Goal: Task Accomplishment & Management: Manage account settings

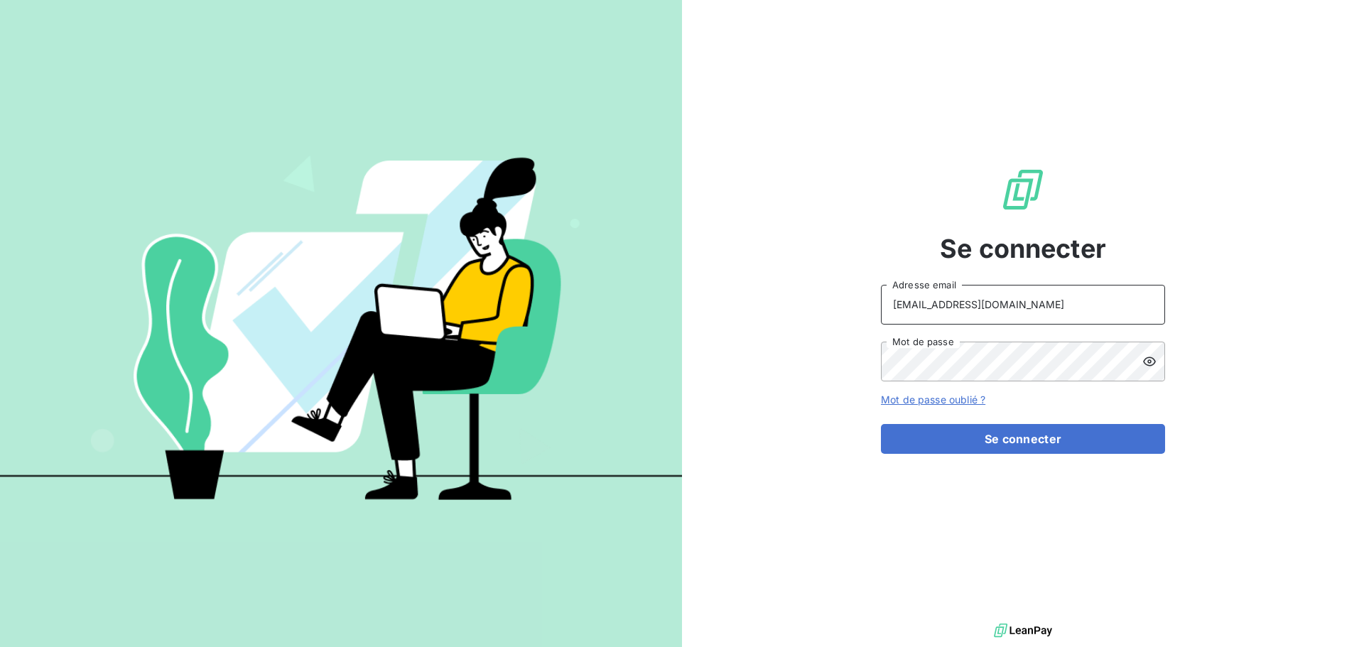
drag, startPoint x: 1054, startPoint y: 289, endPoint x: 1047, endPoint y: 296, distance: 10.0
click at [1054, 289] on input "[EMAIL_ADDRESS][DOMAIN_NAME]" at bounding box center [1023, 305] width 284 height 40
type input "[EMAIL_ADDRESS][DOMAIN_NAME]"
click at [1033, 440] on button "Se connecter" at bounding box center [1023, 439] width 284 height 30
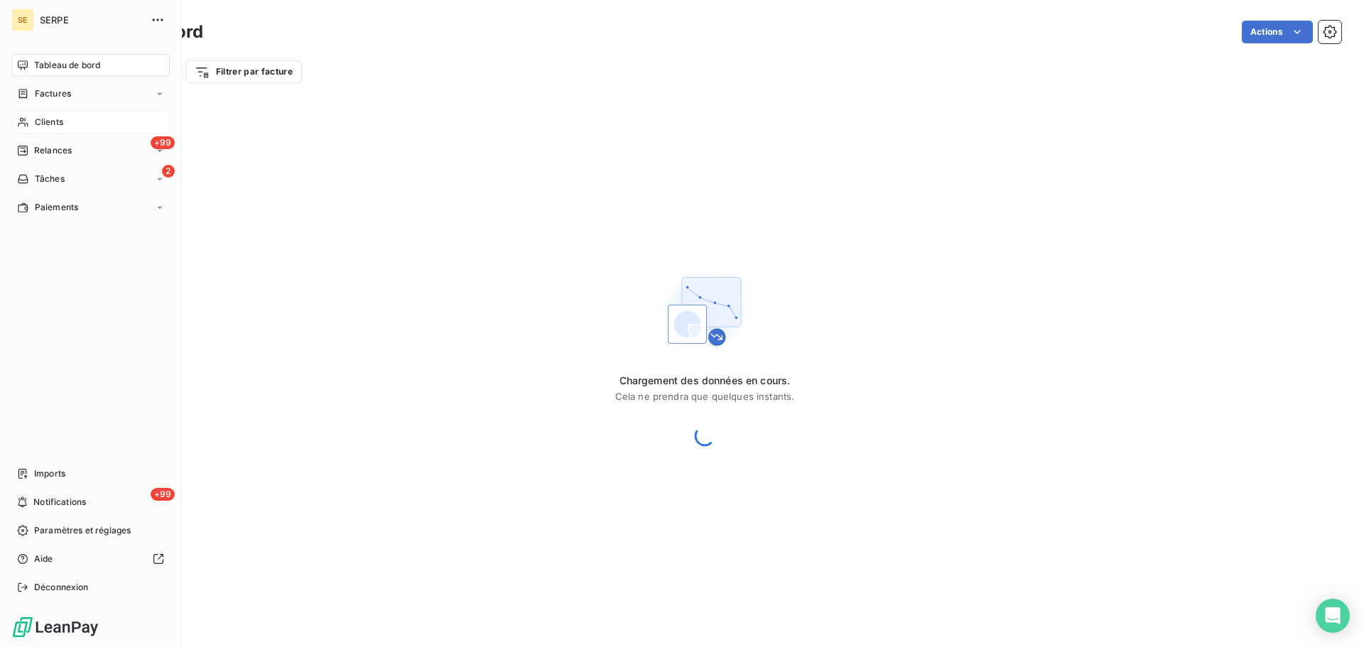
click at [70, 129] on div "Clients" at bounding box center [90, 122] width 158 height 23
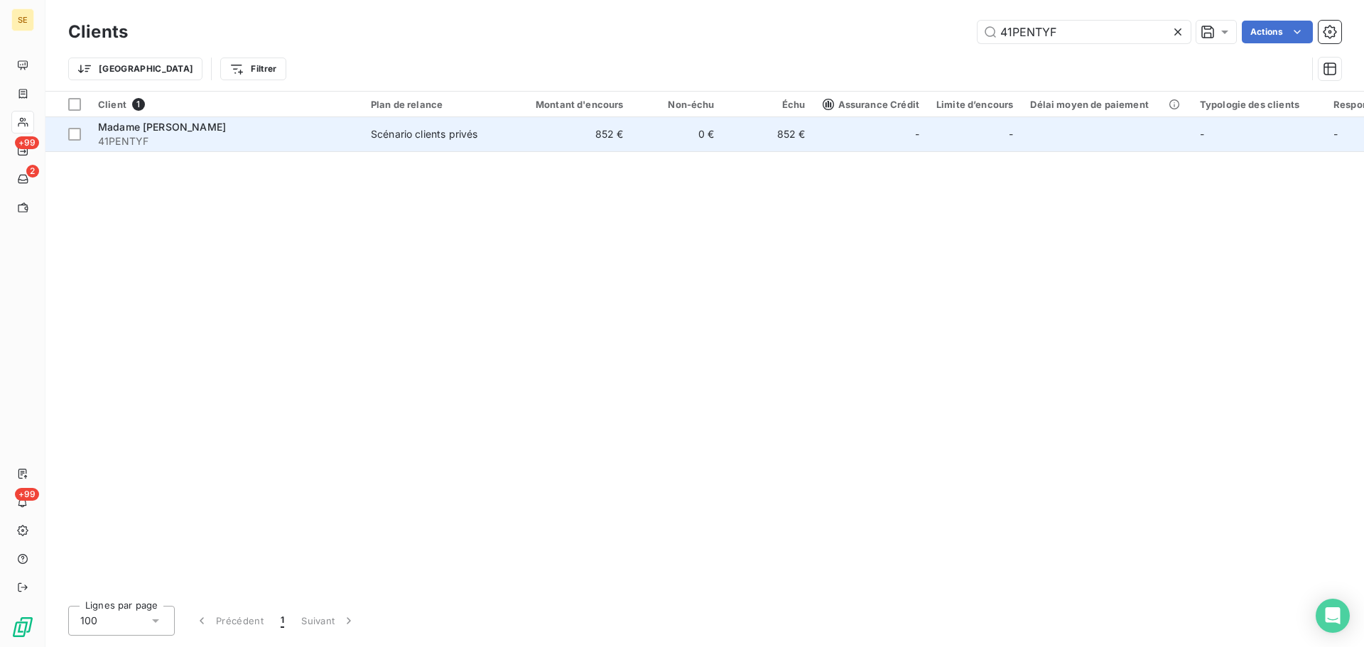
type input "41PENTYF"
click at [237, 136] on span "41PENTYF" at bounding box center [226, 141] width 256 height 14
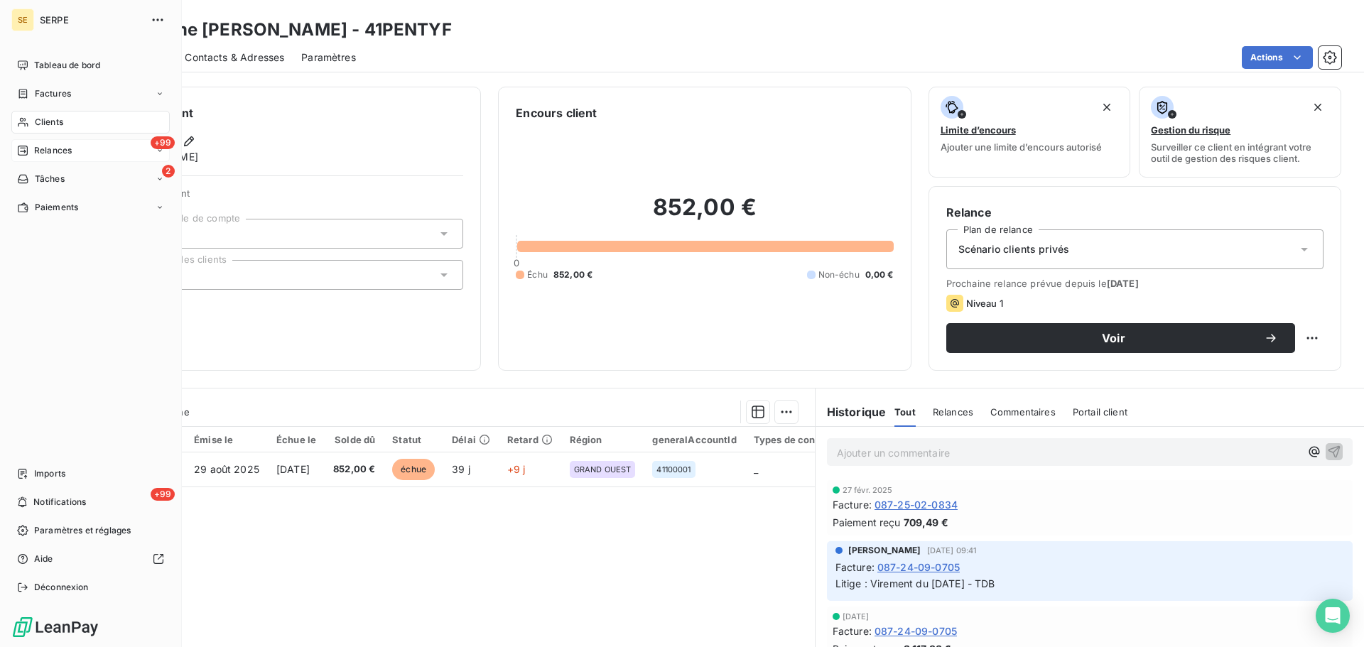
click at [64, 151] on span "Relances" at bounding box center [53, 150] width 38 height 13
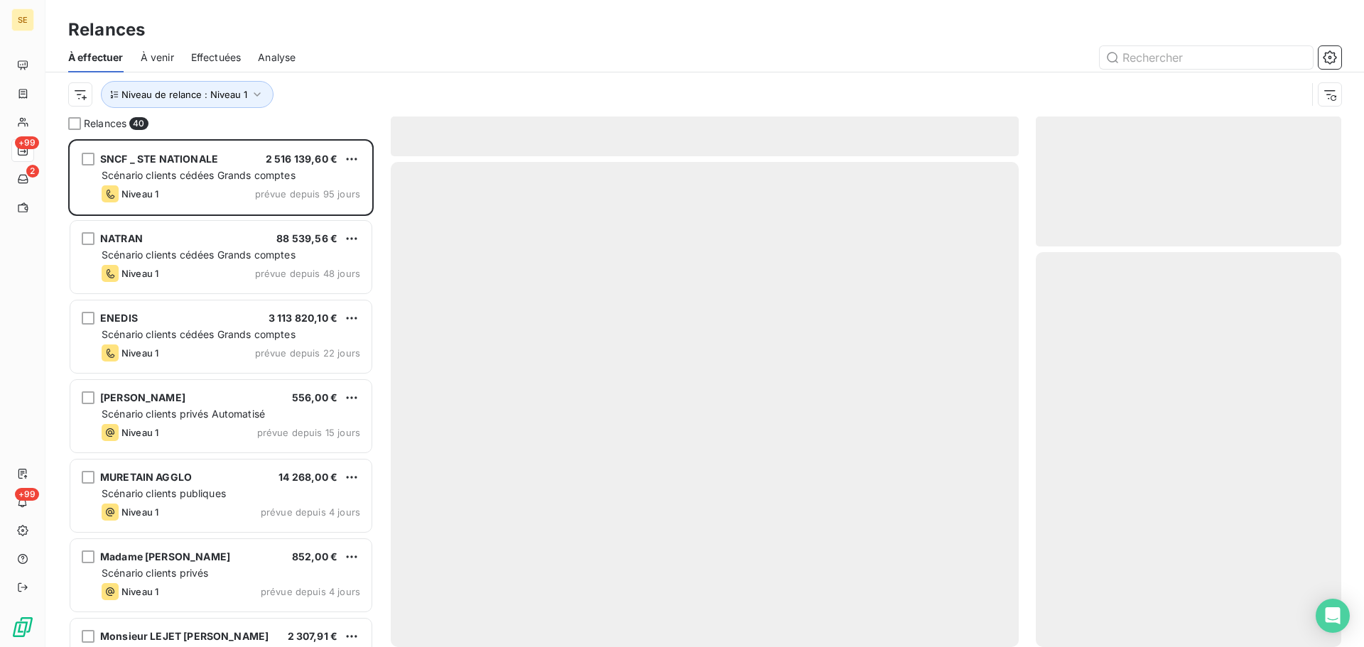
scroll to position [497, 295]
click at [218, 102] on button "Niveau de relance : Niveau 1" at bounding box center [187, 94] width 173 height 27
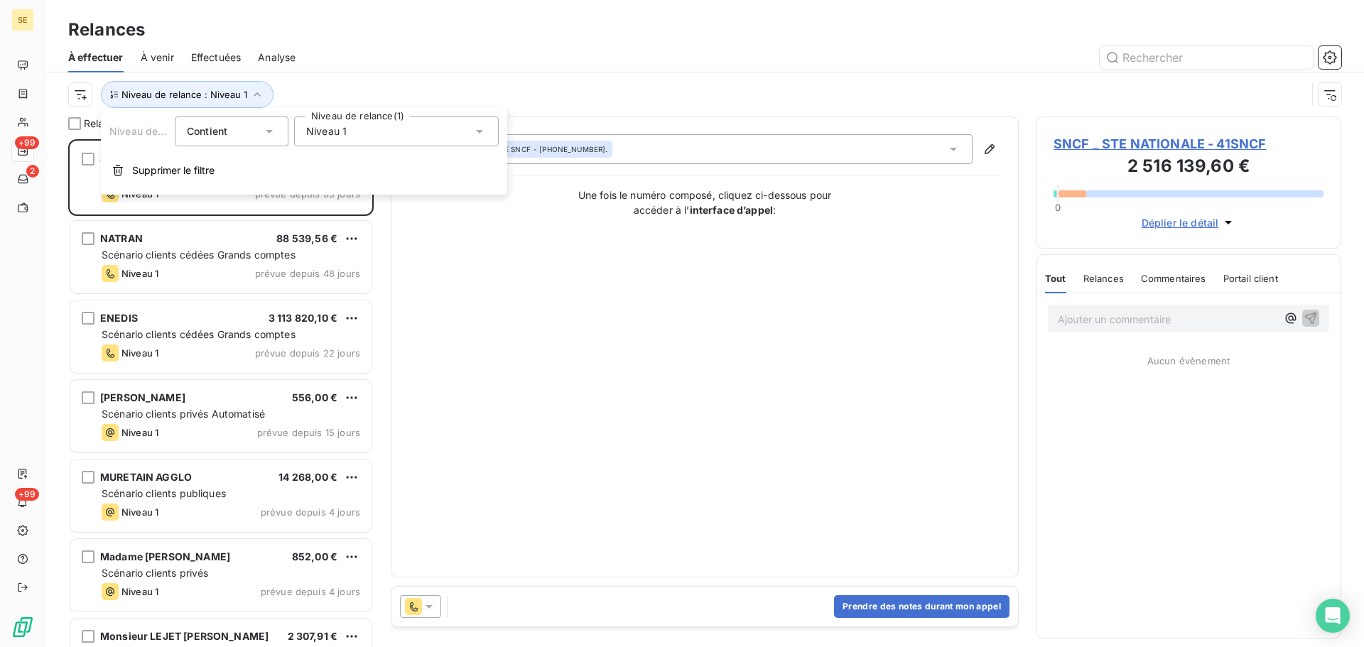
click at [364, 126] on div "Niveau 1" at bounding box center [396, 131] width 205 height 30
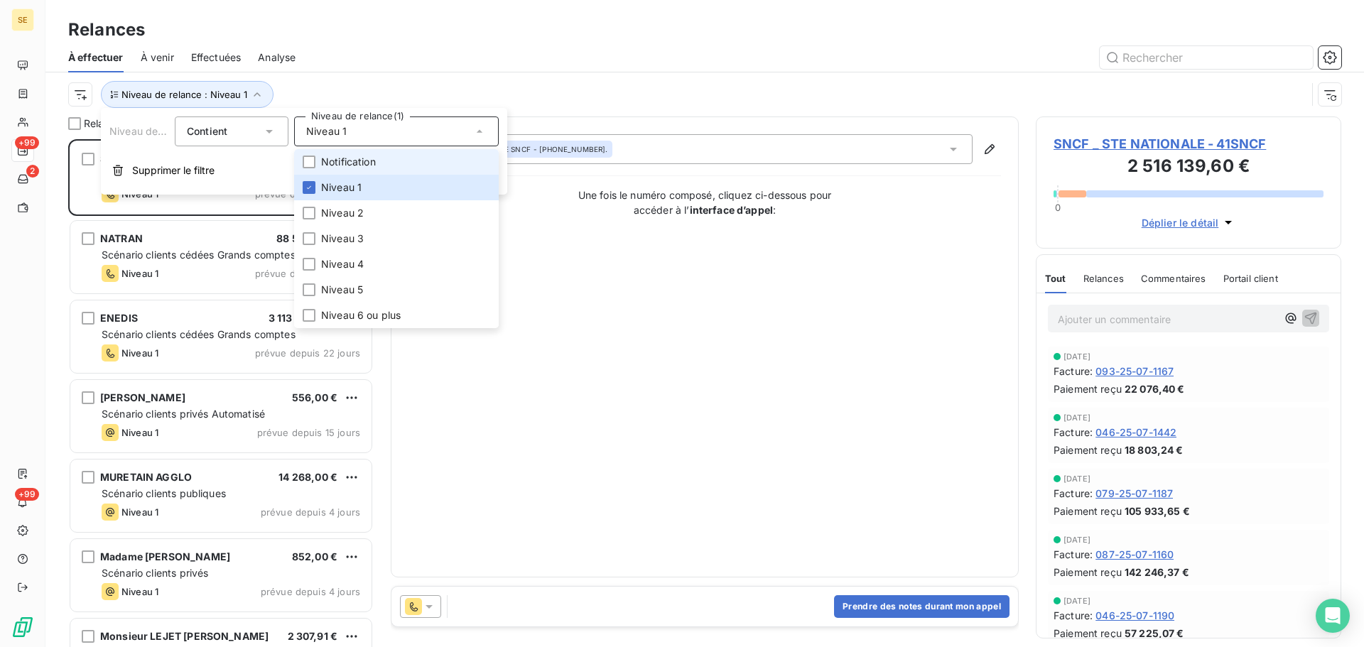
click at [353, 161] on span "Notification" at bounding box center [348, 162] width 55 height 14
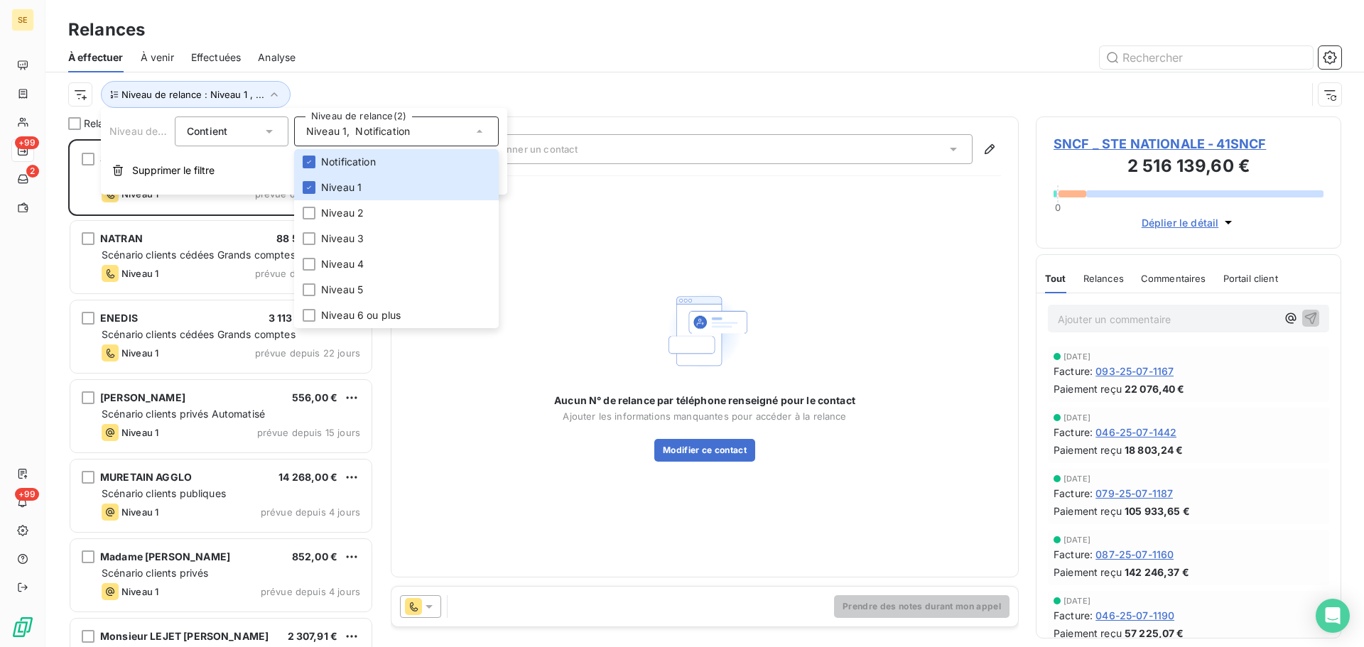
click at [386, 70] on div "À effectuer À venir Effectuées Analyse" at bounding box center [704, 58] width 1318 height 30
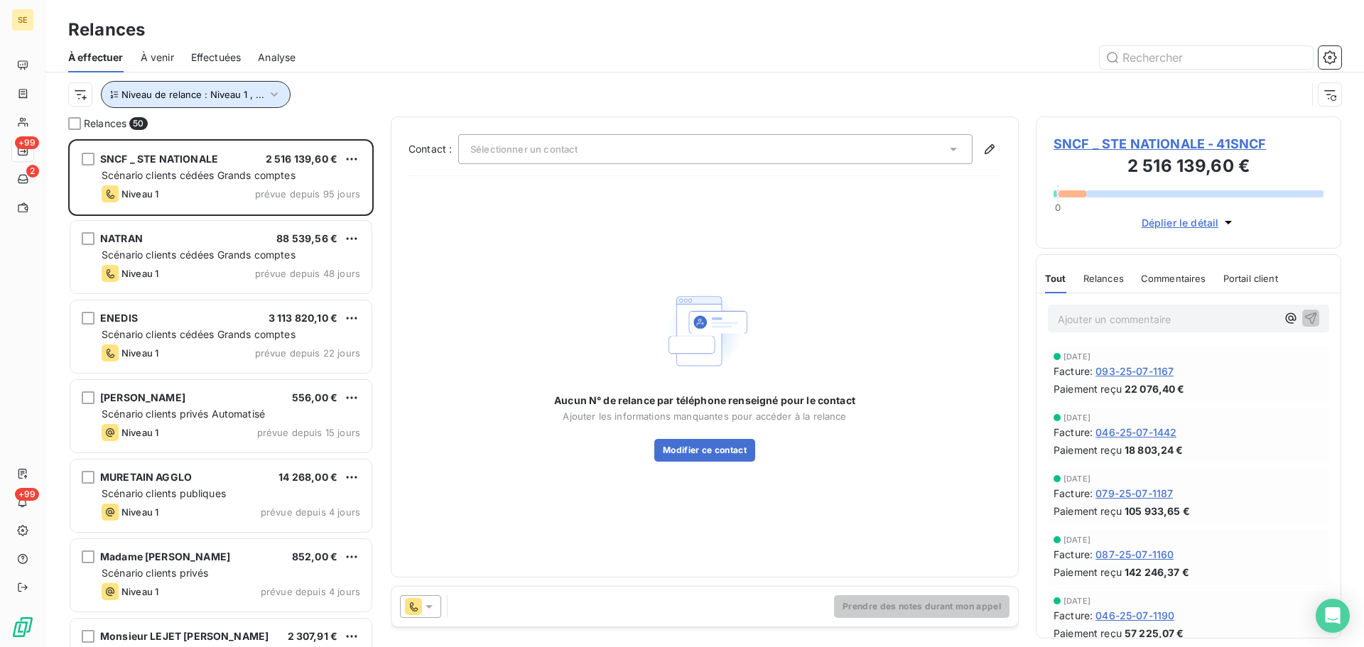
click at [261, 97] on button "Niveau de relance : Niveau 1 , ..." at bounding box center [196, 94] width 190 height 27
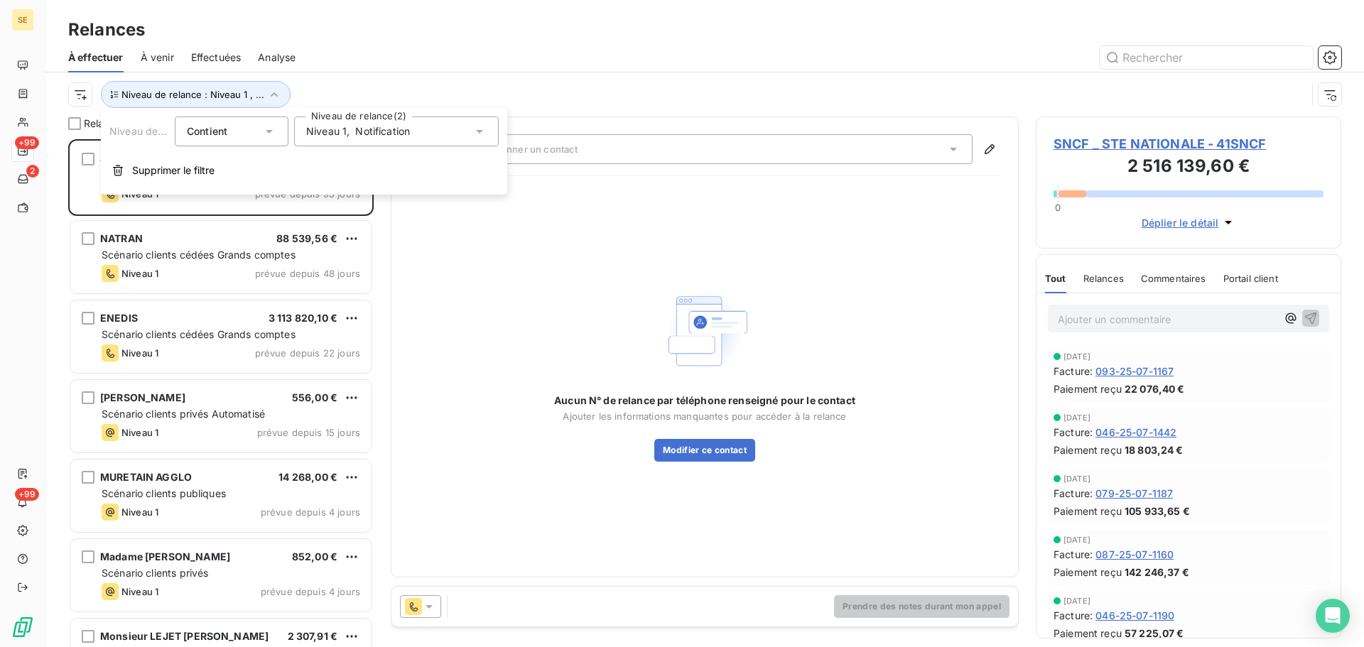
click at [384, 130] on span "Notification" at bounding box center [382, 131] width 55 height 14
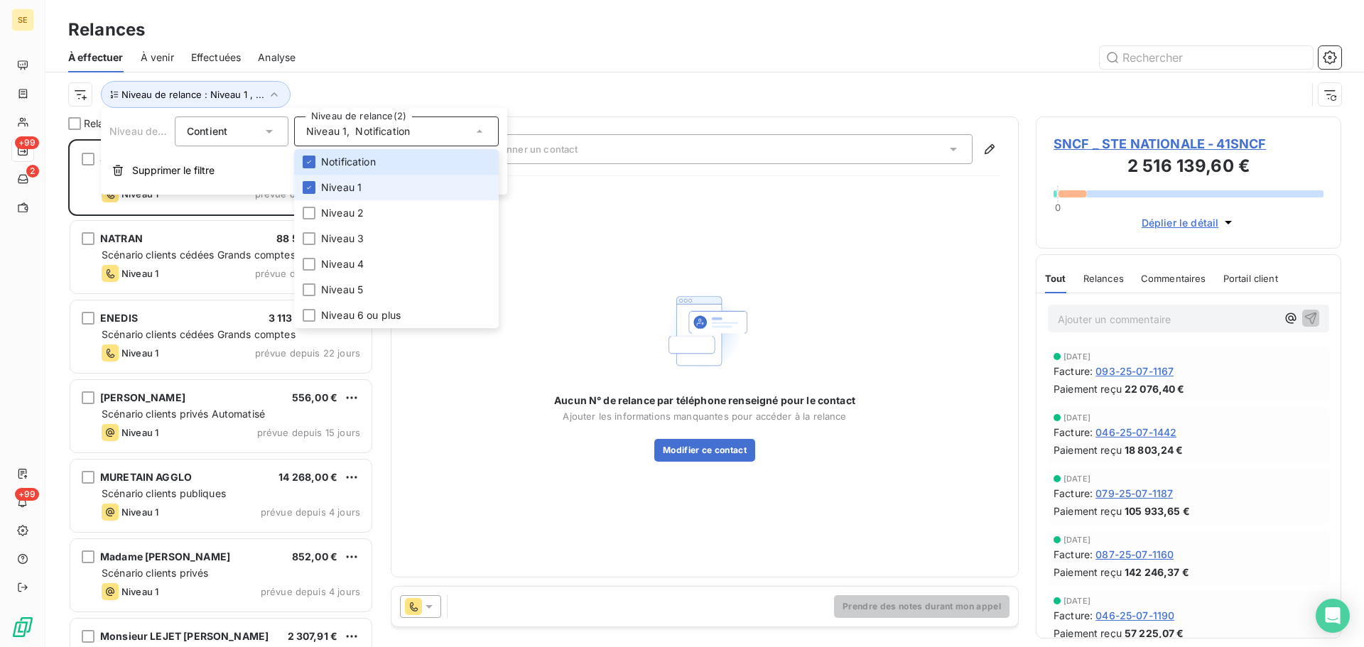
click at [368, 180] on li "Niveau 1" at bounding box center [396, 188] width 205 height 26
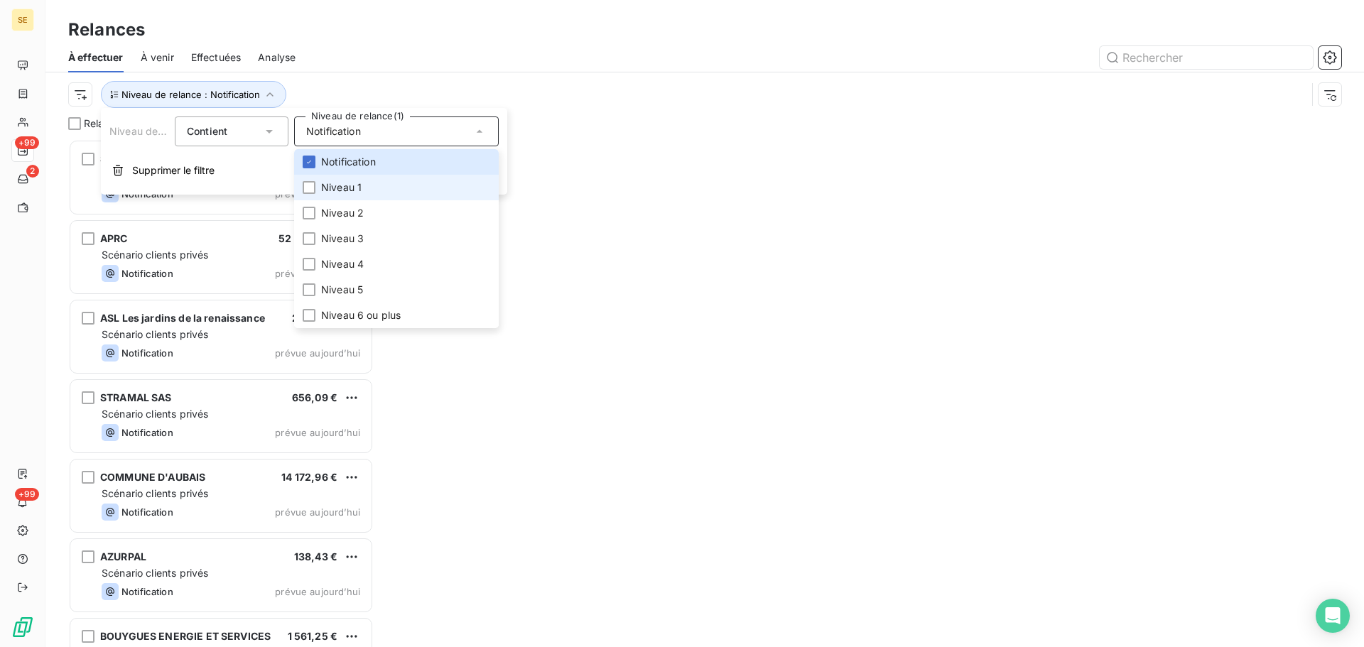
scroll to position [497, 295]
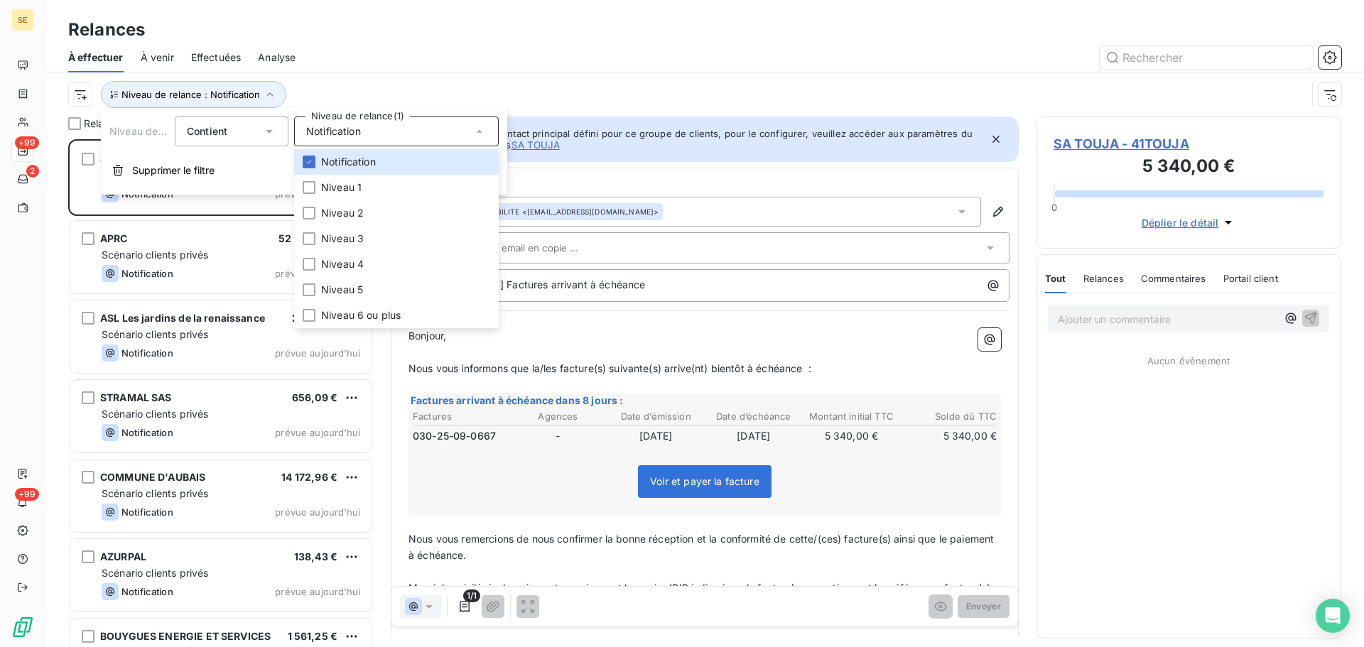
click at [411, 72] on div "Niveau de relance : Notification" at bounding box center [704, 94] width 1273 height 44
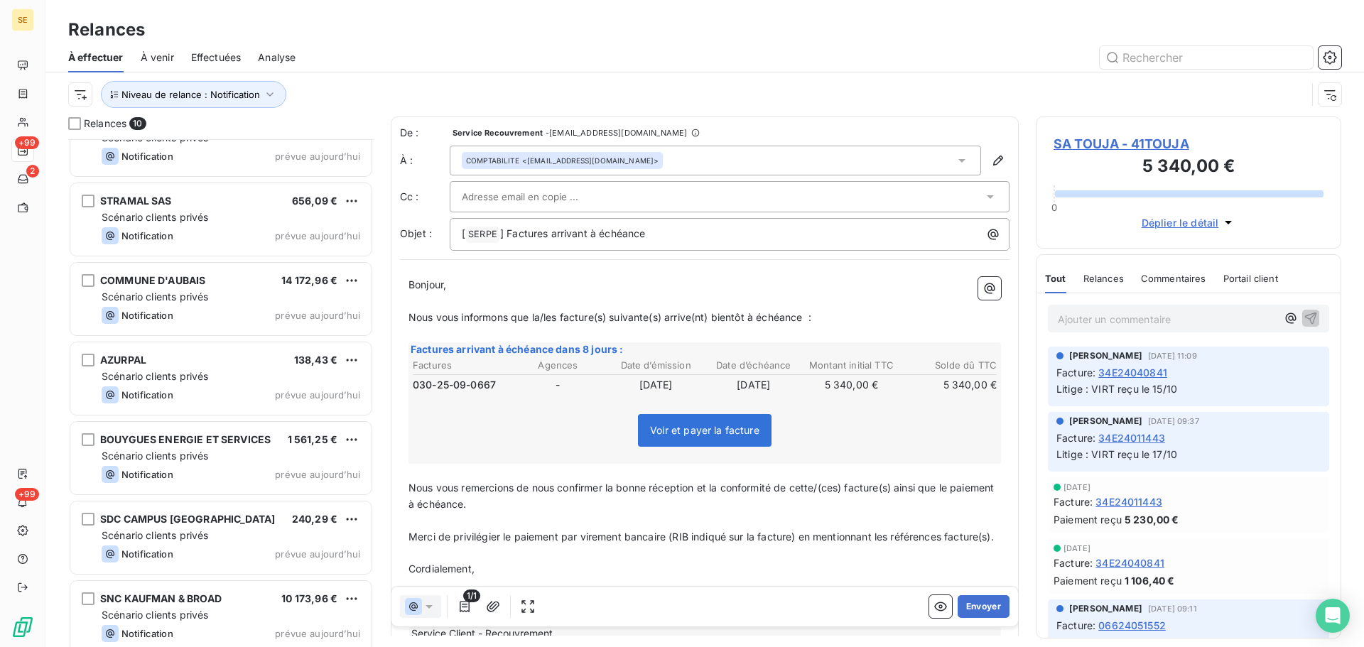
scroll to position [288, 0]
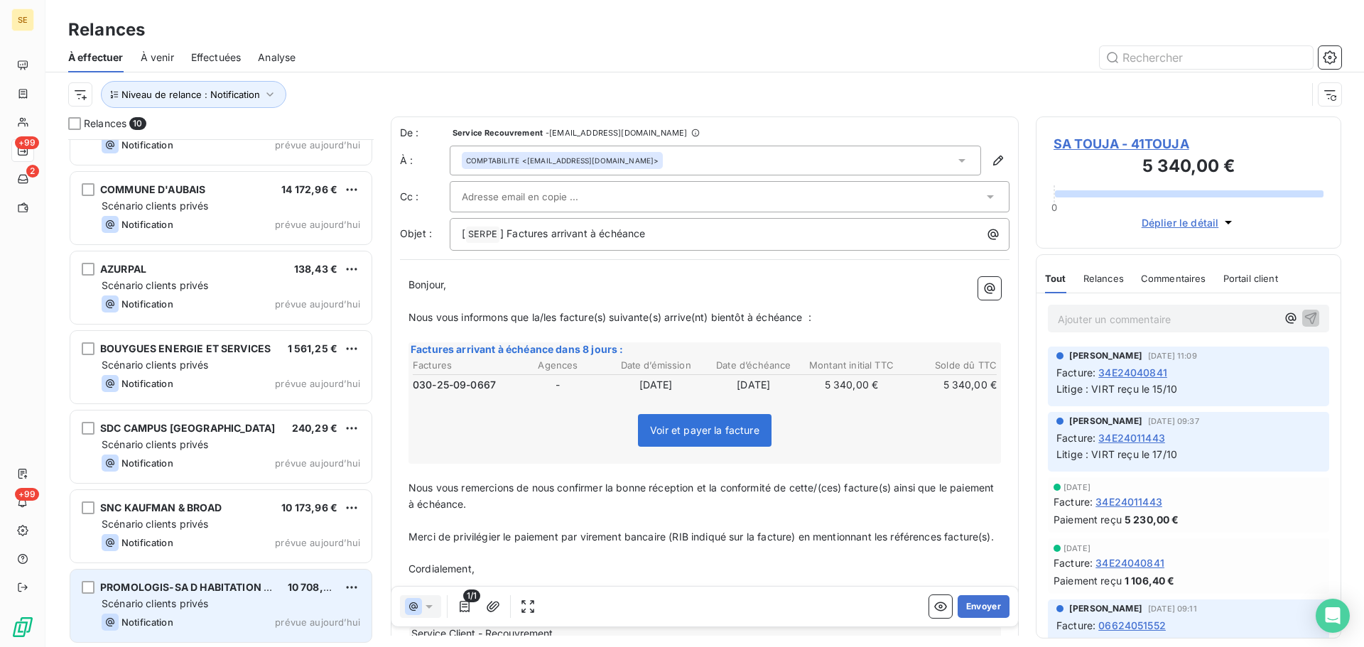
click at [201, 614] on div "Notification prévue aujourd’hui" at bounding box center [231, 622] width 259 height 17
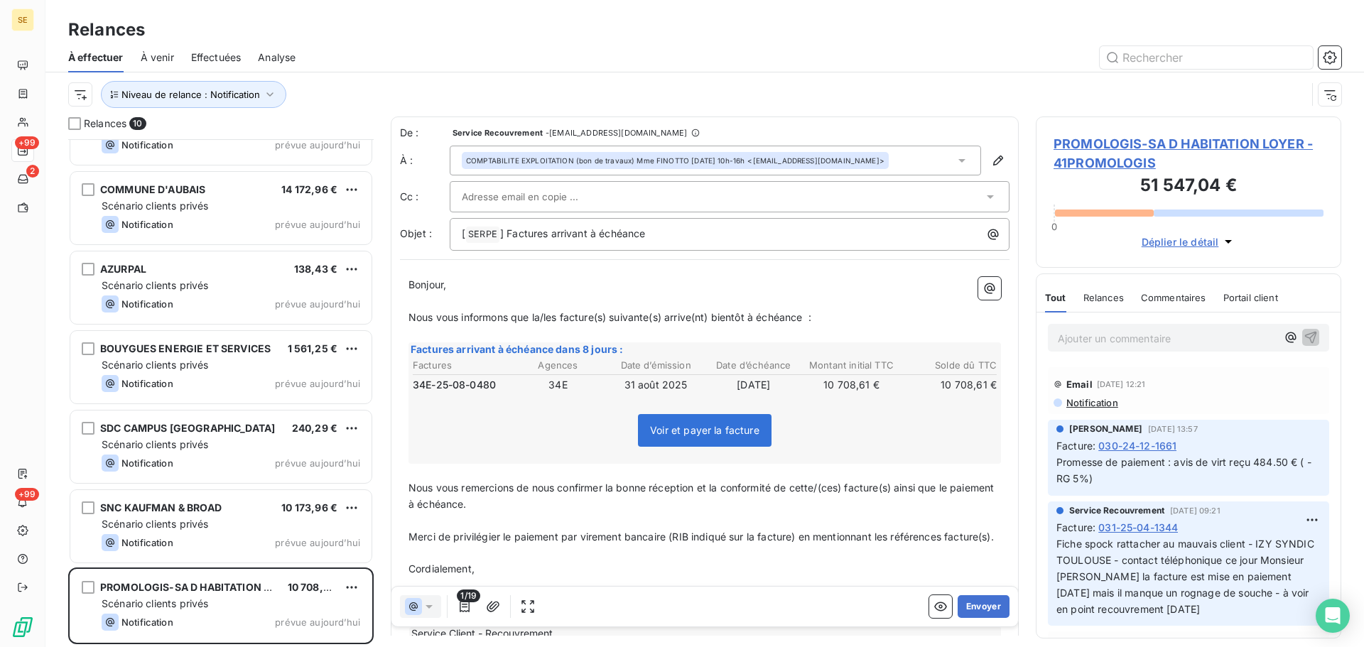
scroll to position [3879, 0]
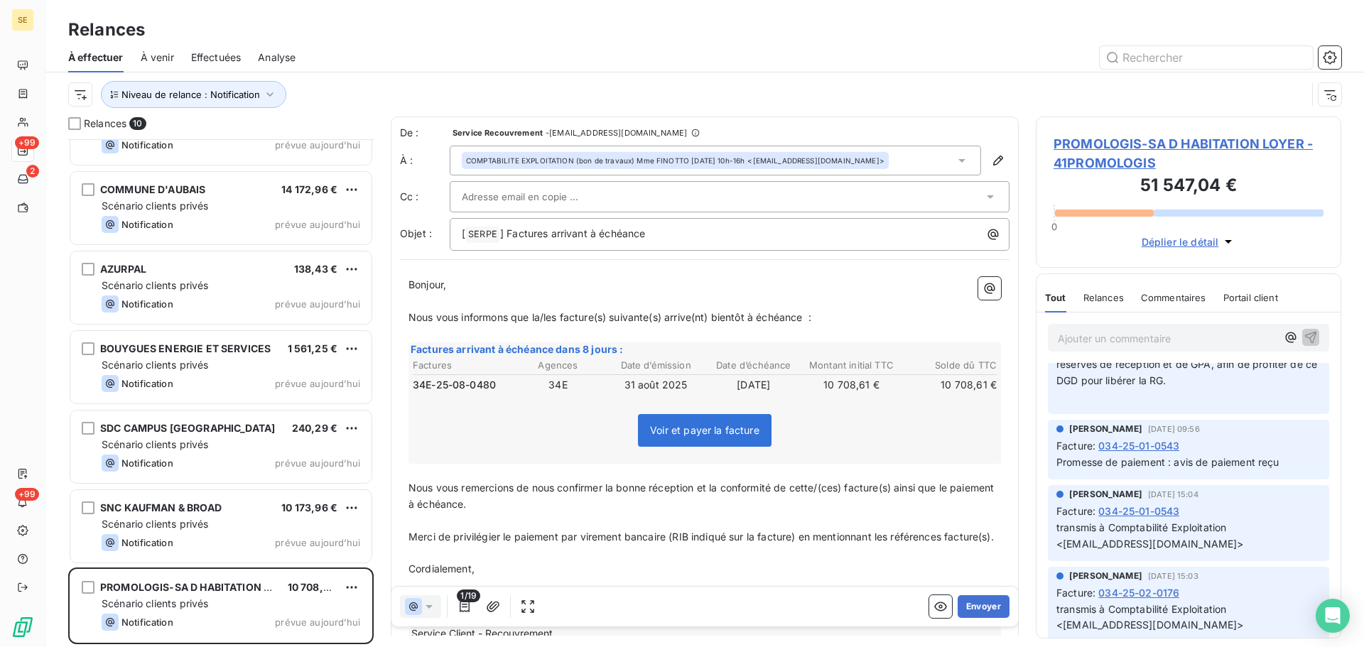
click at [1117, 149] on span "PROMOLOGIS-SA D HABITATION LOYER - 41PROMOLOGIS" at bounding box center [1188, 153] width 270 height 38
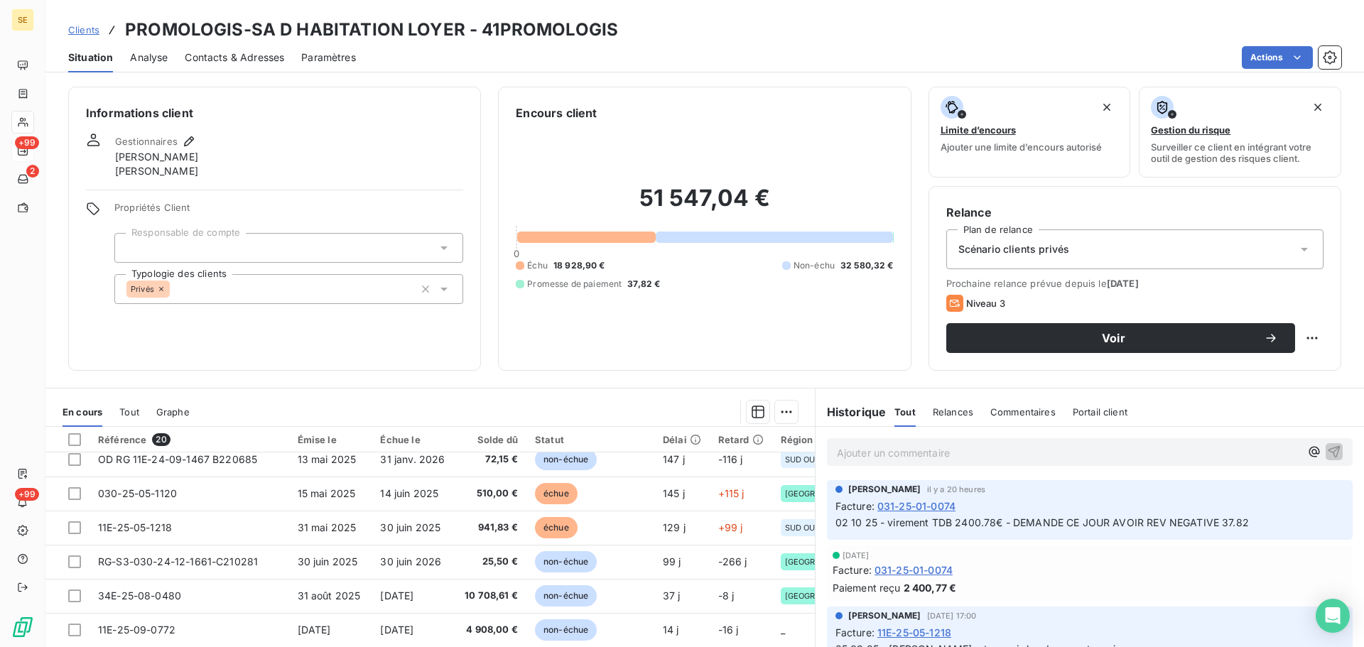
scroll to position [440, 0]
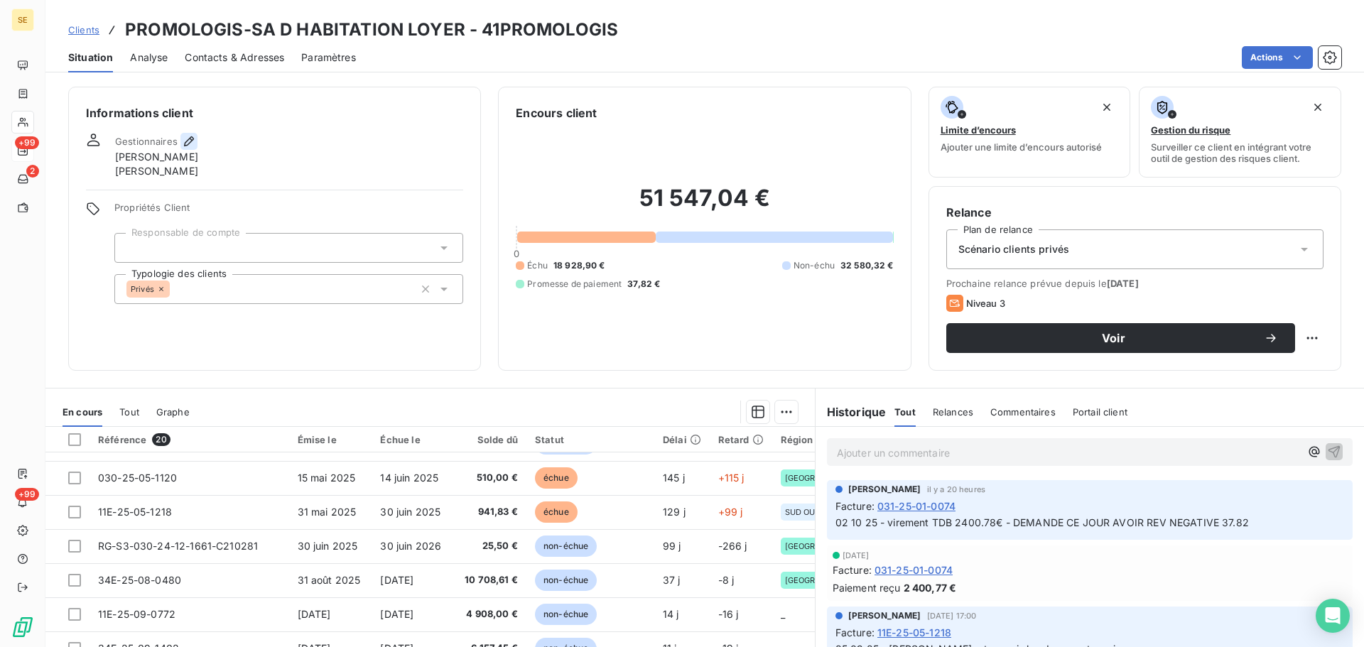
click at [188, 143] on icon "button" at bounding box center [189, 141] width 10 height 10
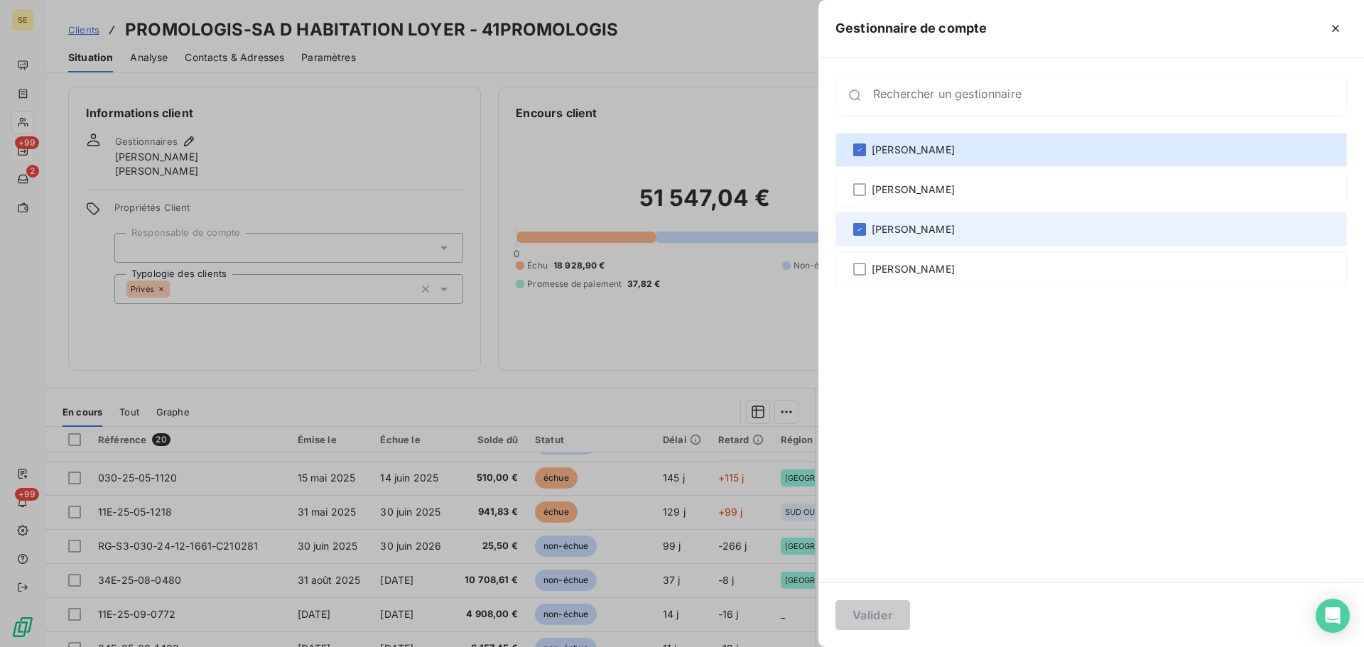
click at [929, 229] on span "[PERSON_NAME]" at bounding box center [912, 229] width 83 height 14
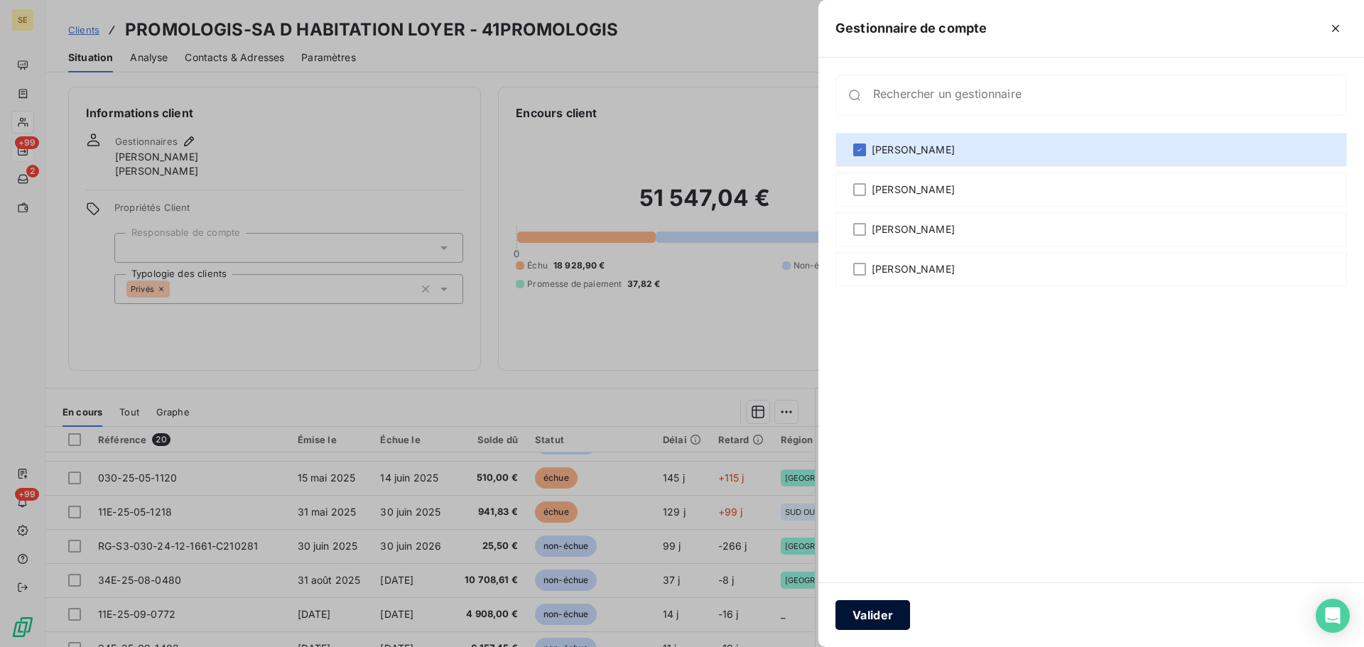
click at [875, 627] on button "Valider" at bounding box center [872, 615] width 75 height 30
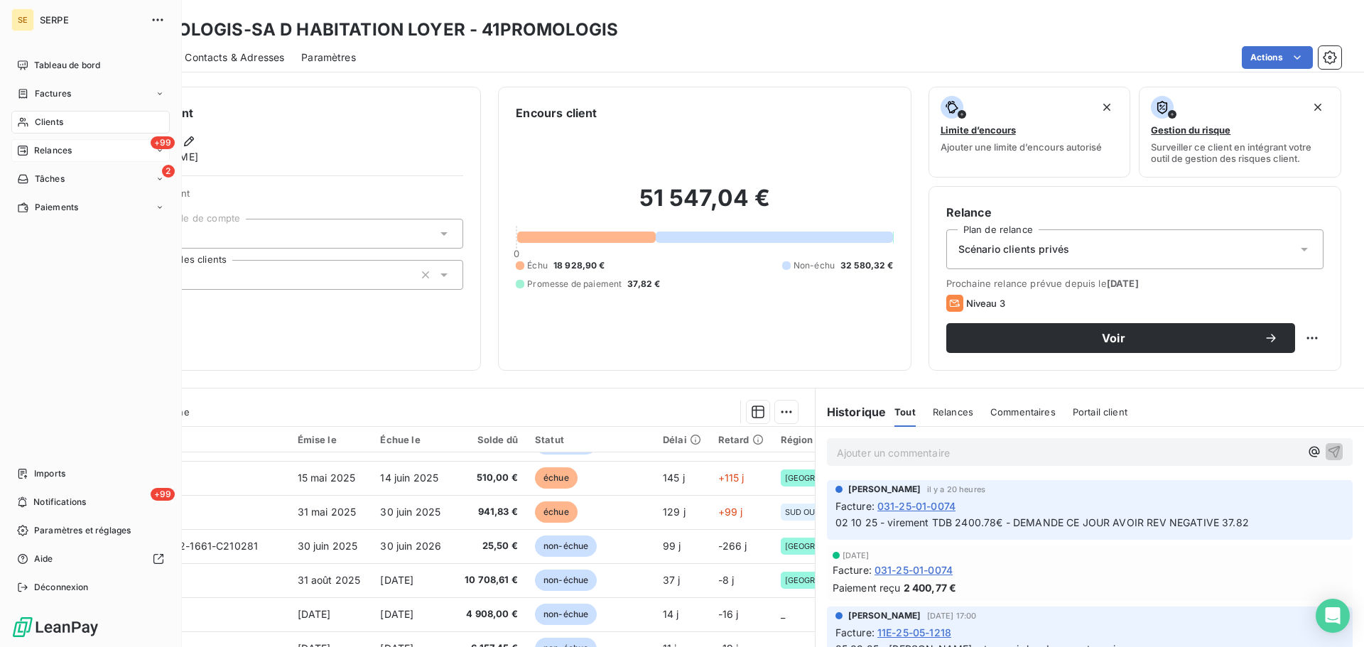
click at [60, 155] on span "Relances" at bounding box center [53, 150] width 38 height 13
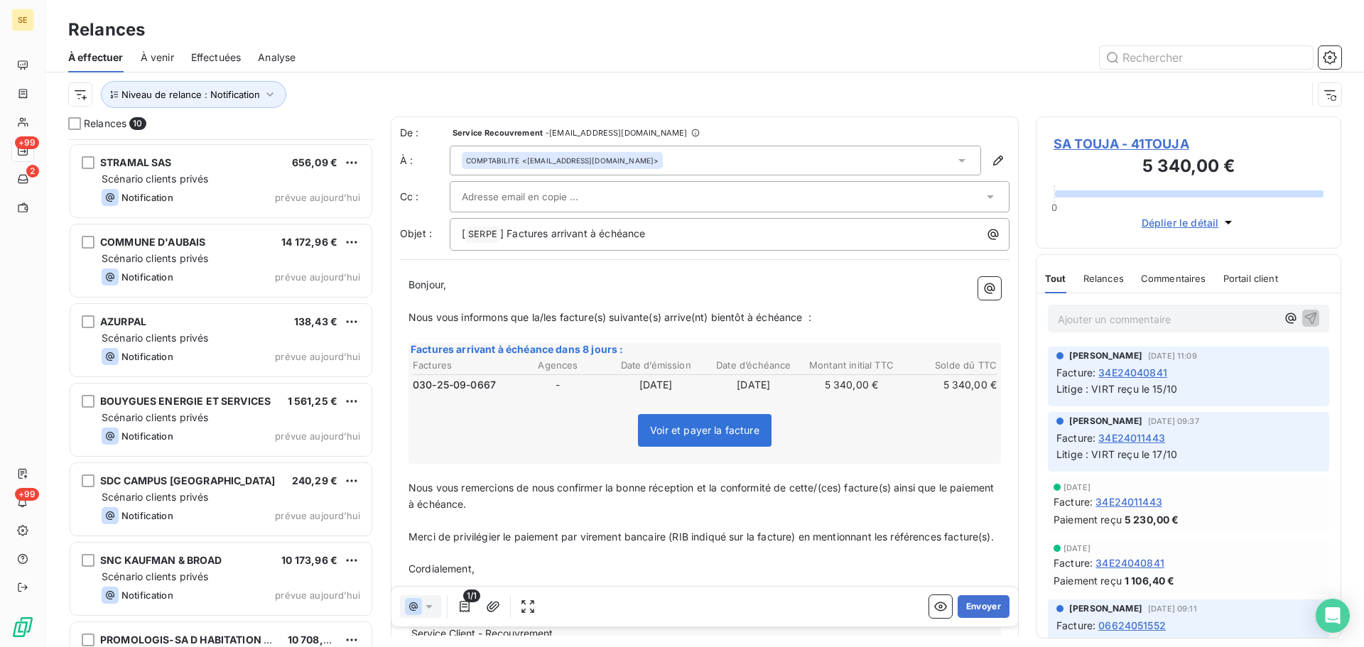
scroll to position [288, 0]
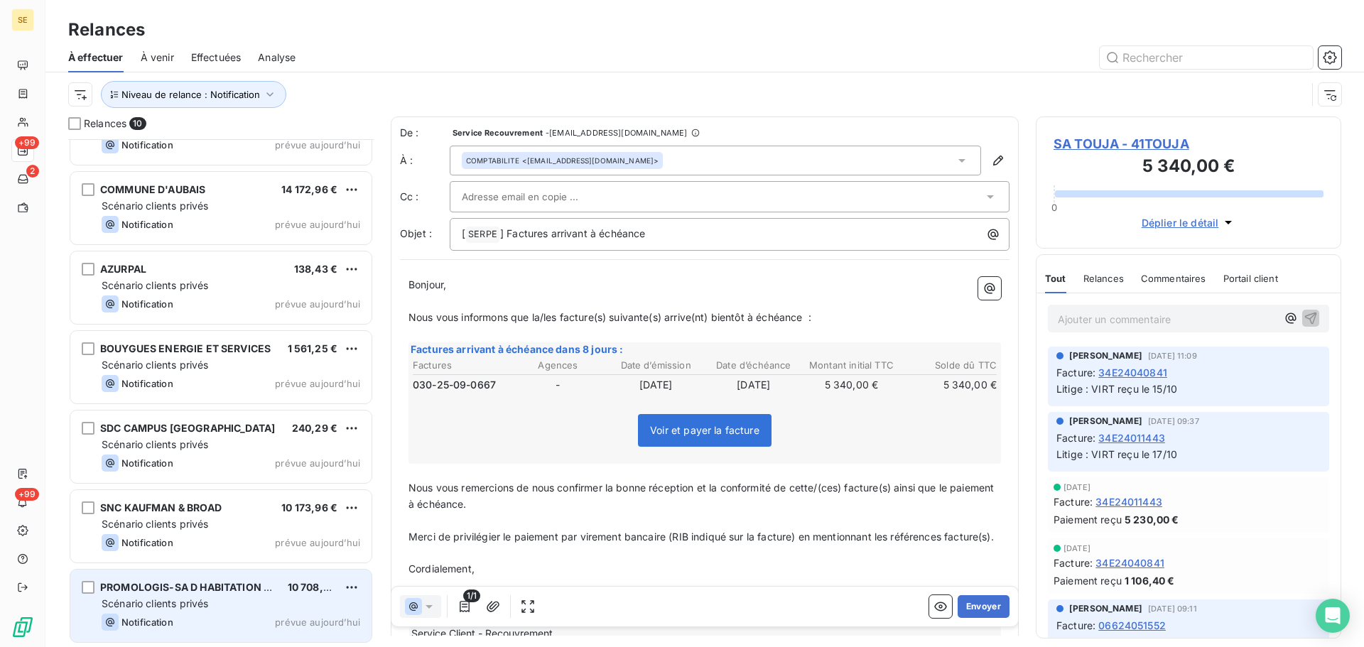
click at [212, 597] on div "Scénario clients privés" at bounding box center [231, 604] width 259 height 14
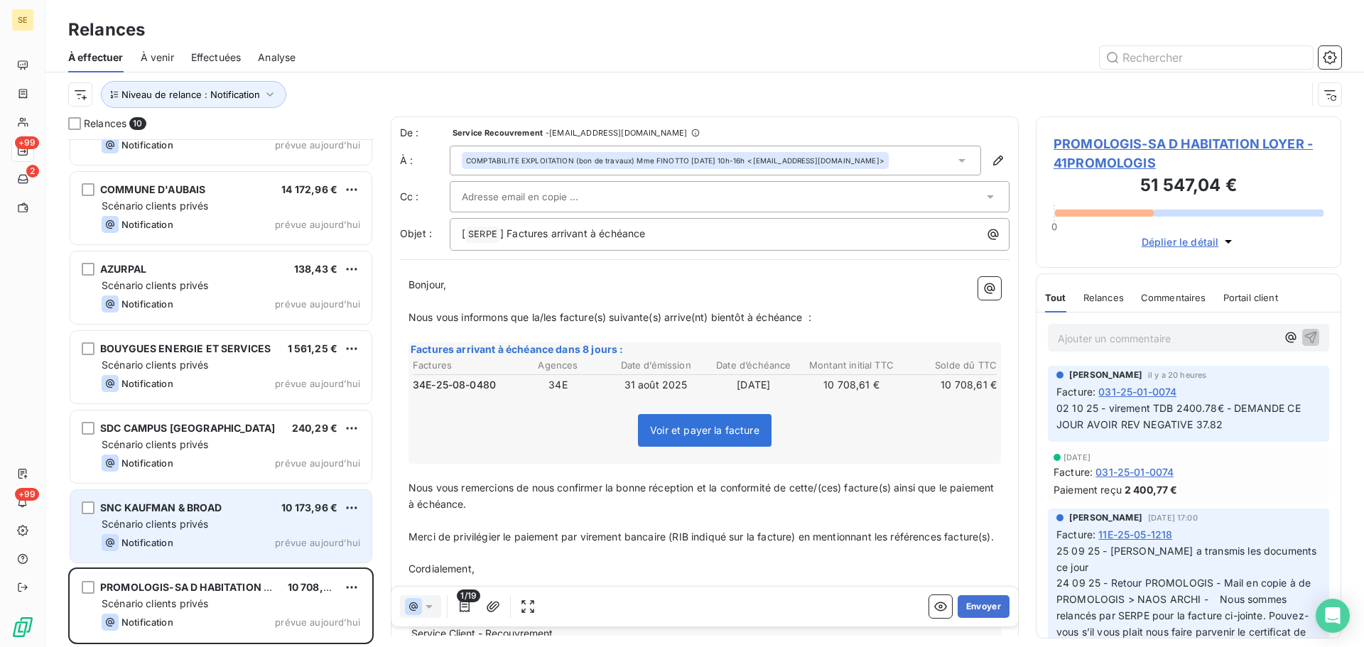
click at [244, 516] on div "SNC KAUFMAN & BROAD 10 173,96 € Scénario clients privés Notification prévue [DA…" at bounding box center [220, 526] width 301 height 72
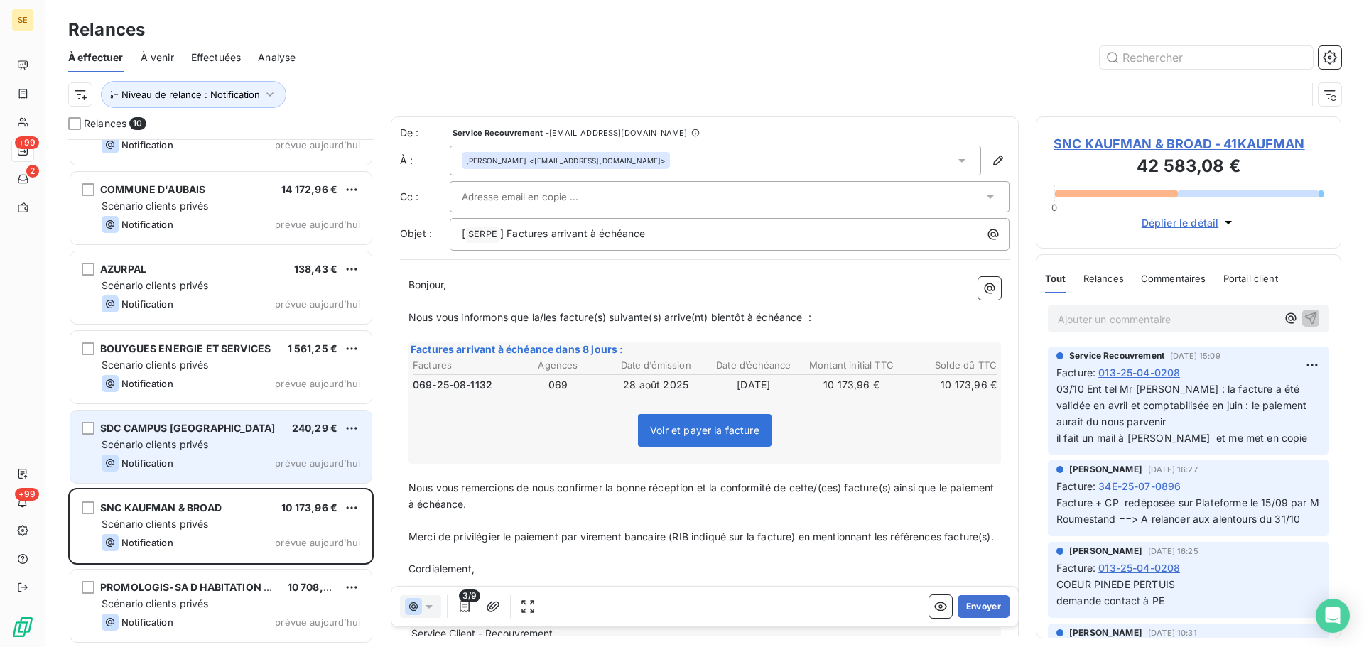
click at [268, 459] on div "Notification prévue aujourd’hui" at bounding box center [231, 463] width 259 height 17
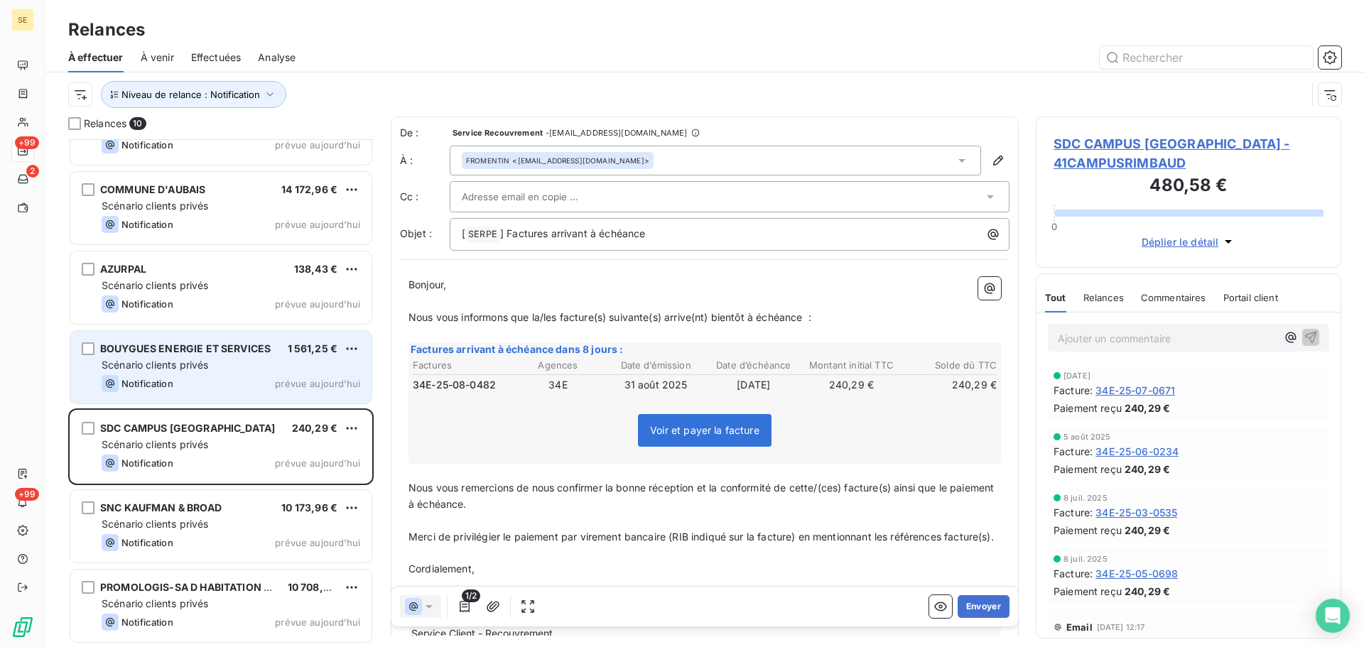
click at [294, 386] on span "prévue aujourd’hui" at bounding box center [317, 383] width 85 height 11
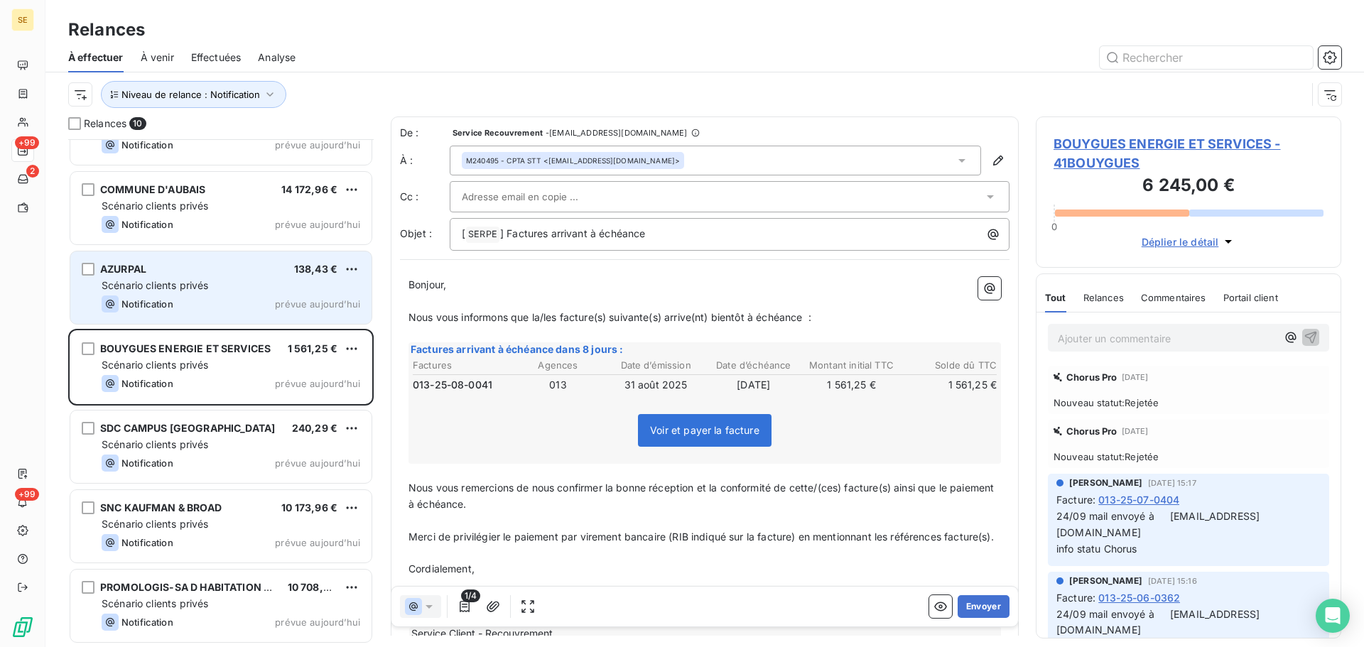
click at [208, 308] on div "Notification prévue aujourd’hui" at bounding box center [231, 303] width 259 height 17
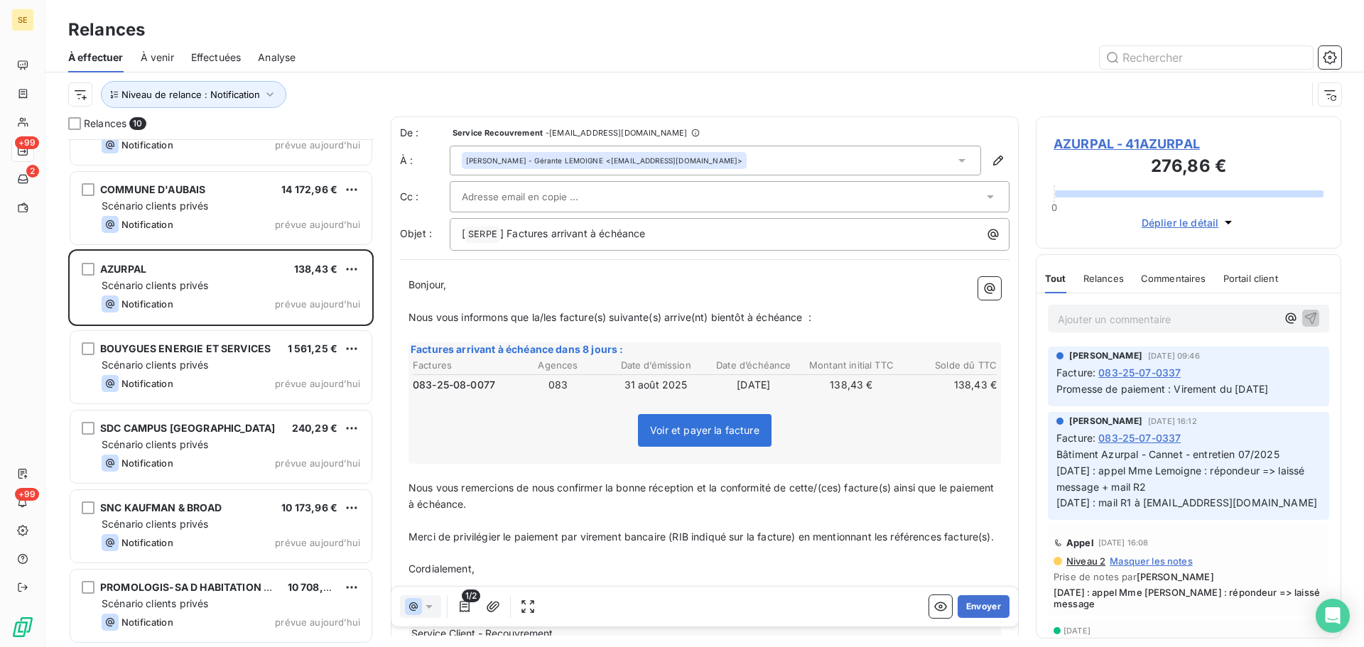
click at [1097, 147] on span "AZURPAL - 41AZURPAL" at bounding box center [1188, 143] width 270 height 19
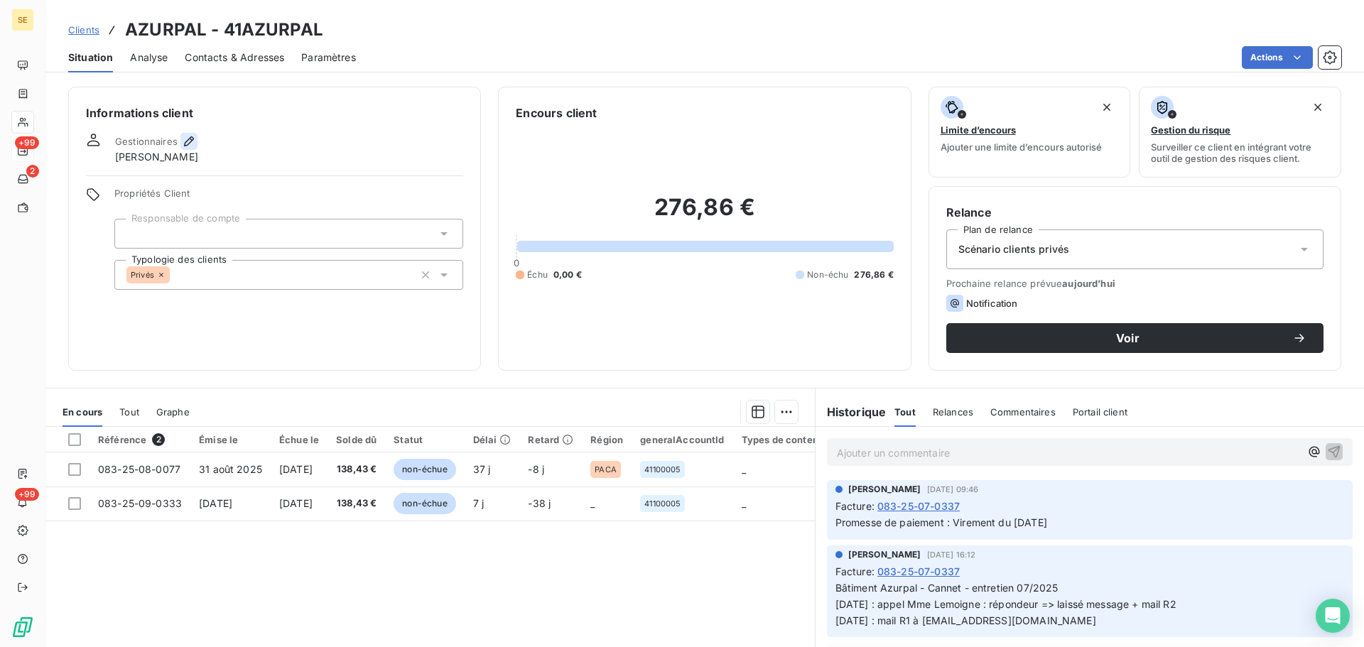
click at [189, 141] on icon "button" at bounding box center [189, 141] width 14 height 14
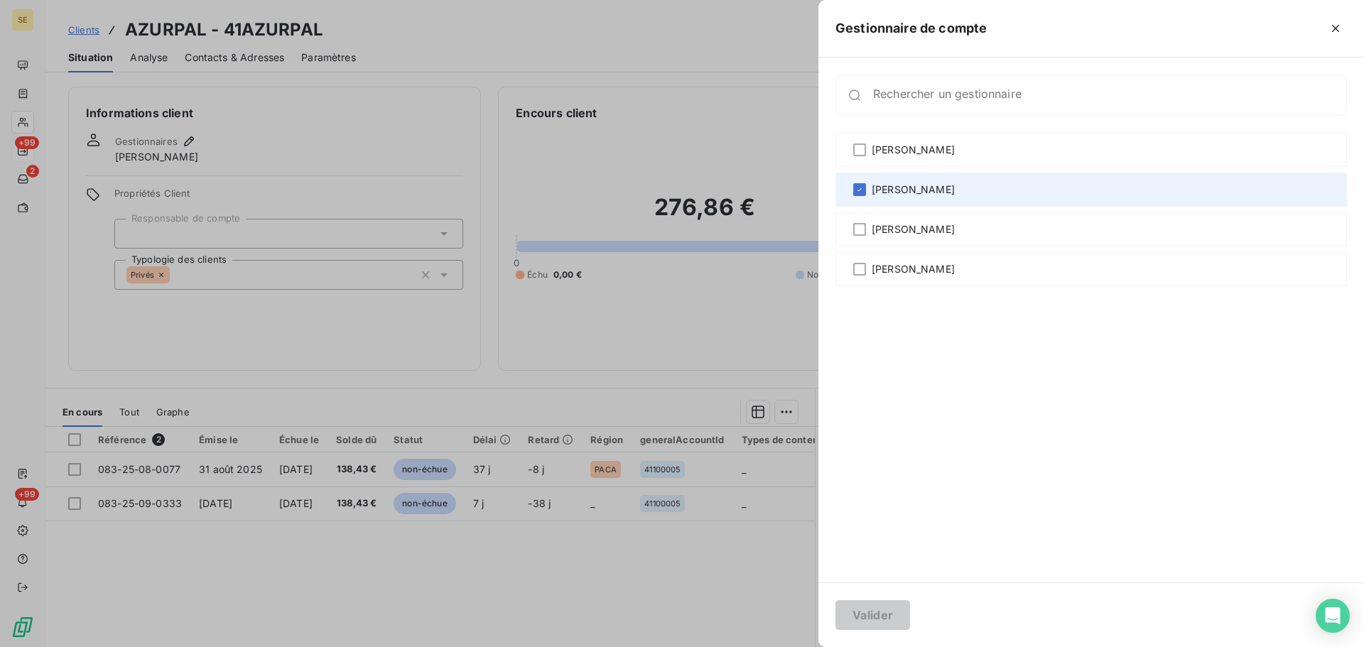
click at [861, 198] on div "[PERSON_NAME]" at bounding box center [1090, 190] width 511 height 34
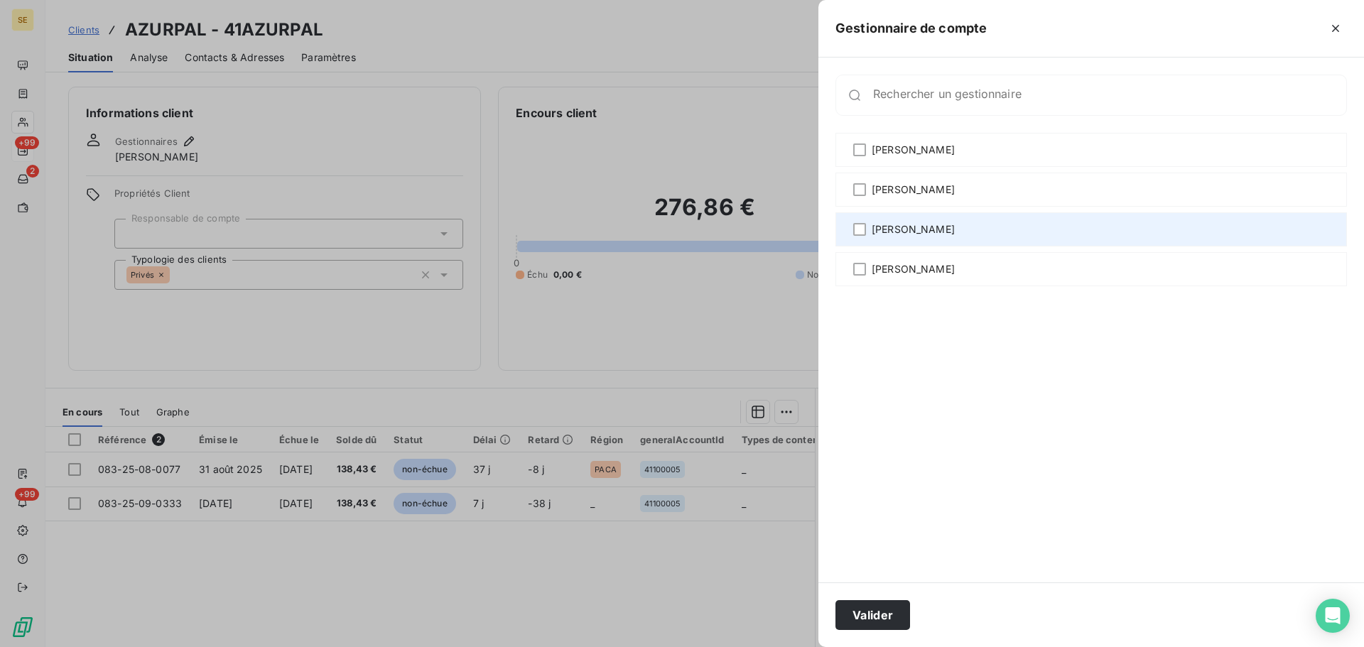
click at [867, 232] on div "[PERSON_NAME]" at bounding box center [1090, 229] width 511 height 34
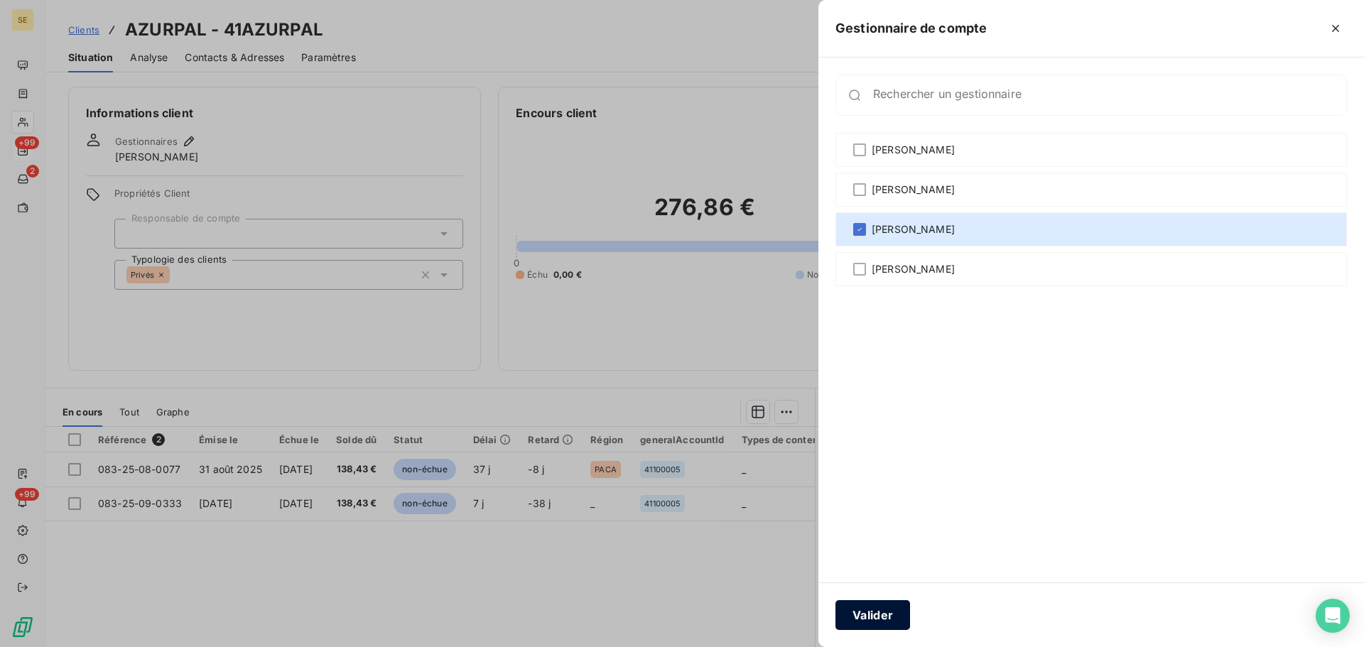
click at [866, 610] on button "Valider" at bounding box center [872, 615] width 75 height 30
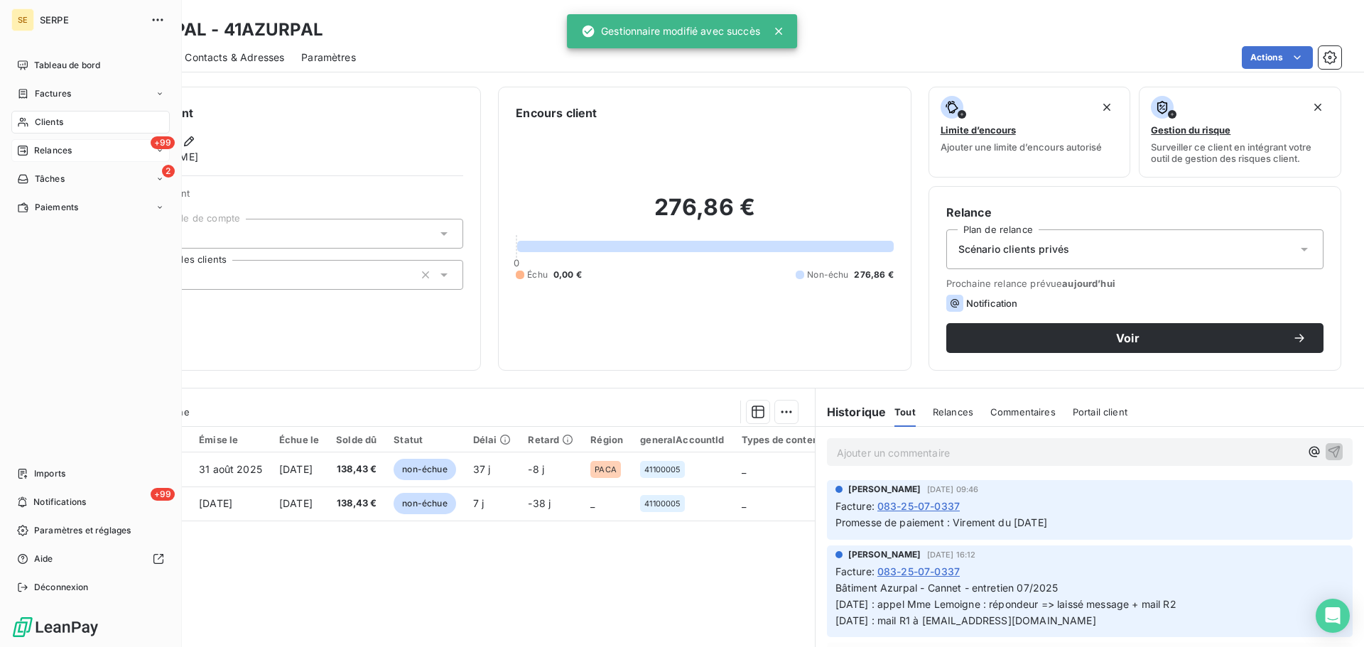
click at [45, 153] on span "Relances" at bounding box center [53, 150] width 38 height 13
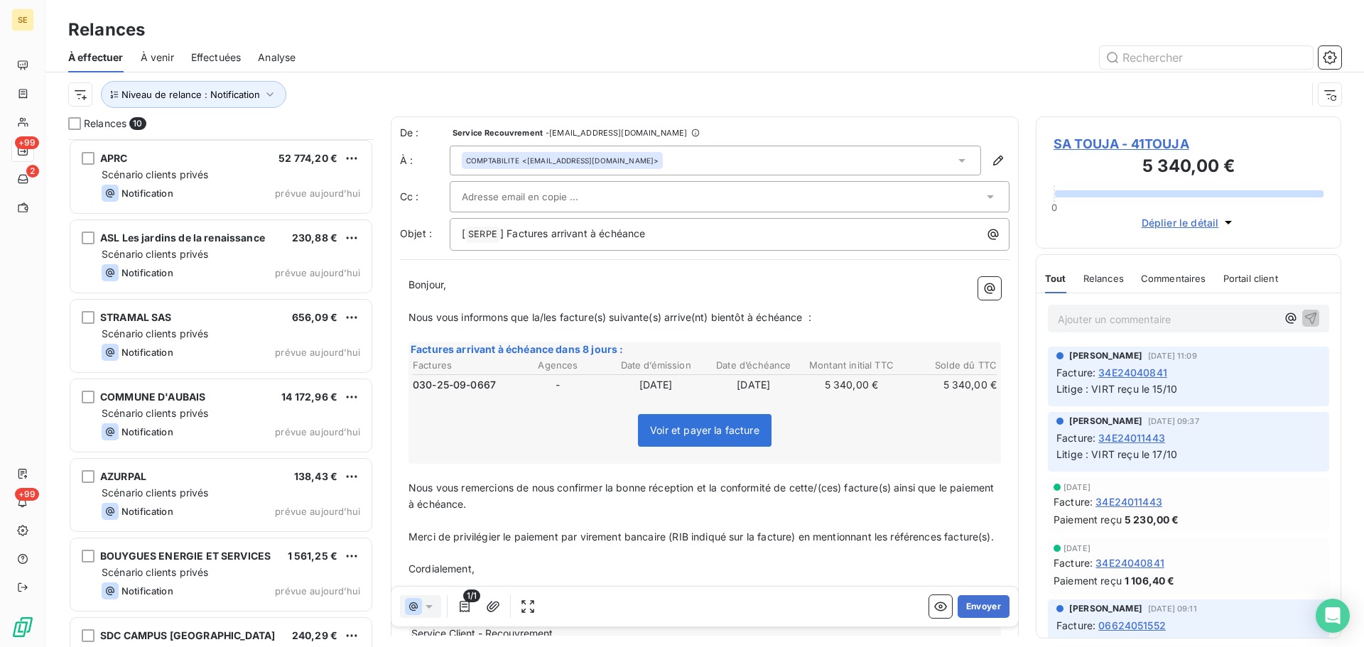
scroll to position [288, 0]
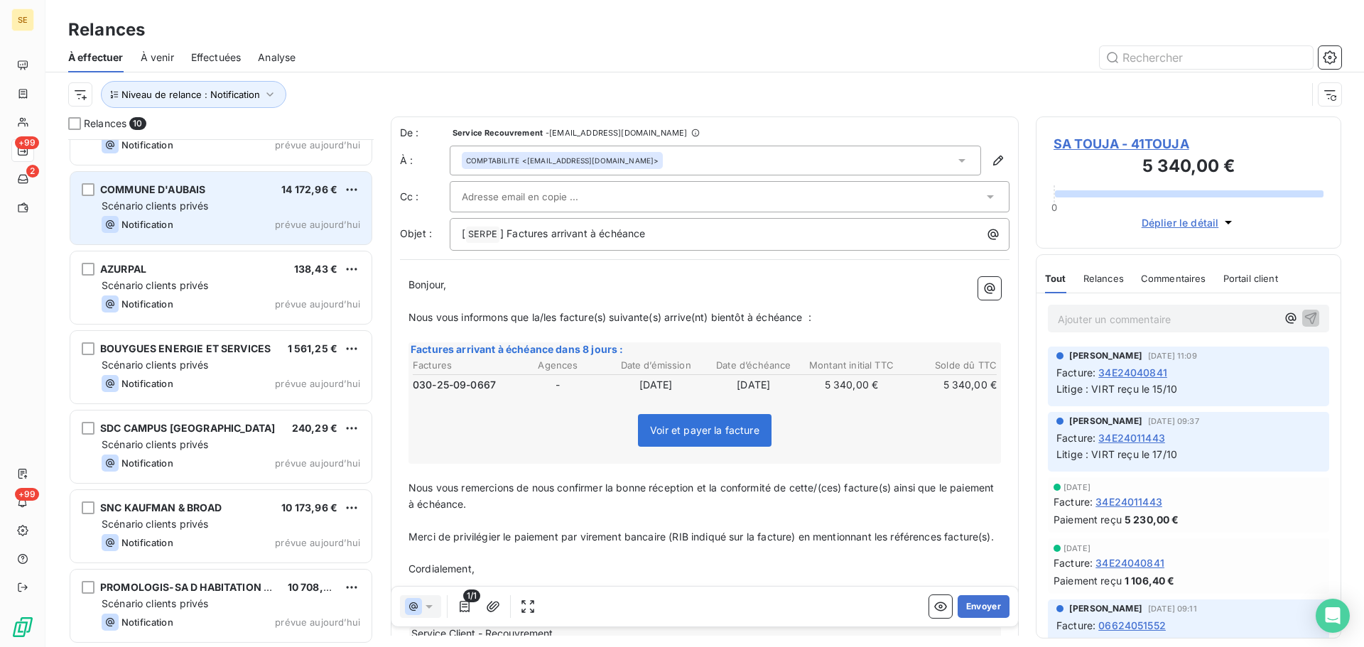
click at [260, 207] on div "Scénario clients privés" at bounding box center [231, 206] width 259 height 14
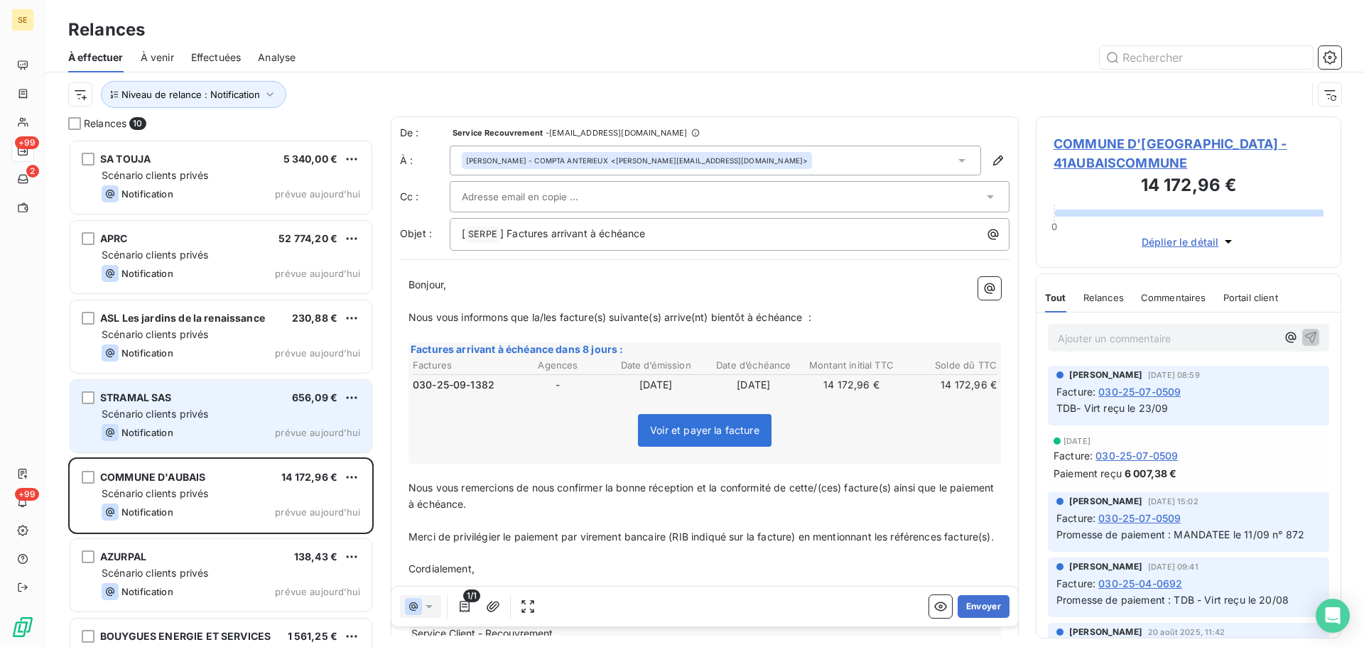
click at [183, 442] on div "STRAMAL SAS 656,09 € Scénario clients privés Notification prévue [DATE]" at bounding box center [220, 416] width 301 height 72
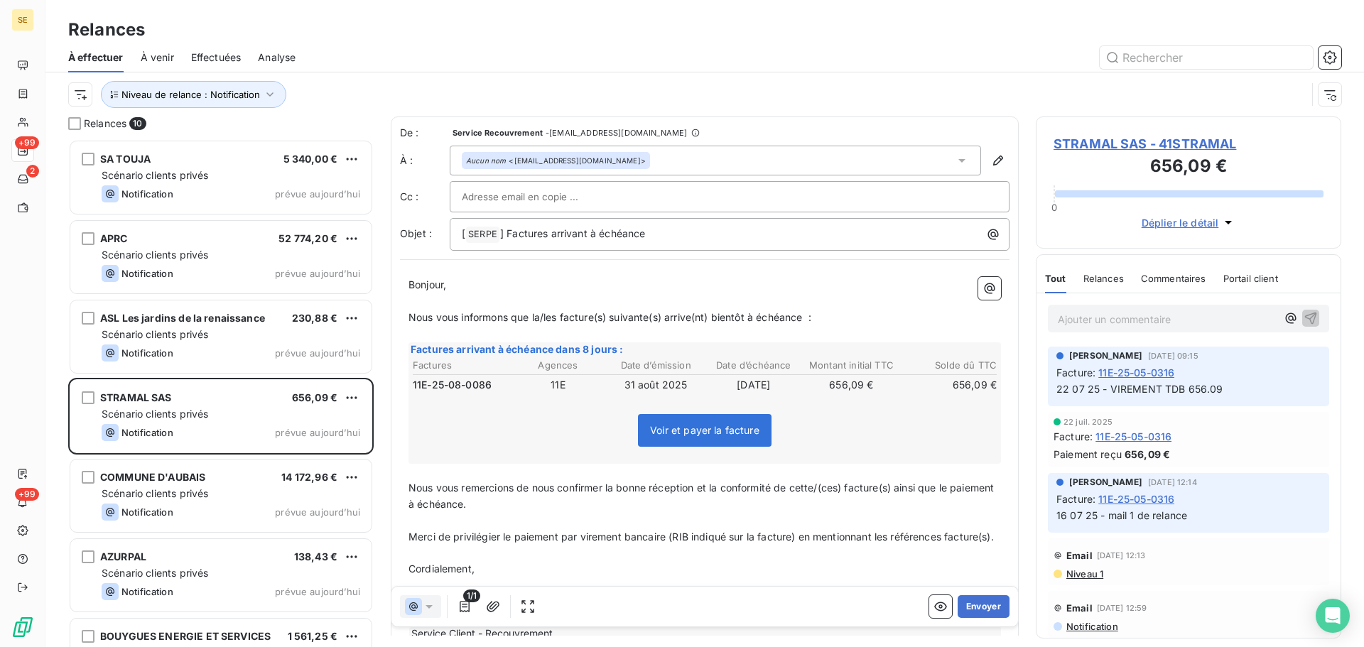
click at [1107, 143] on span "STRAMAL SAS - 41STRAMAL" at bounding box center [1188, 143] width 270 height 19
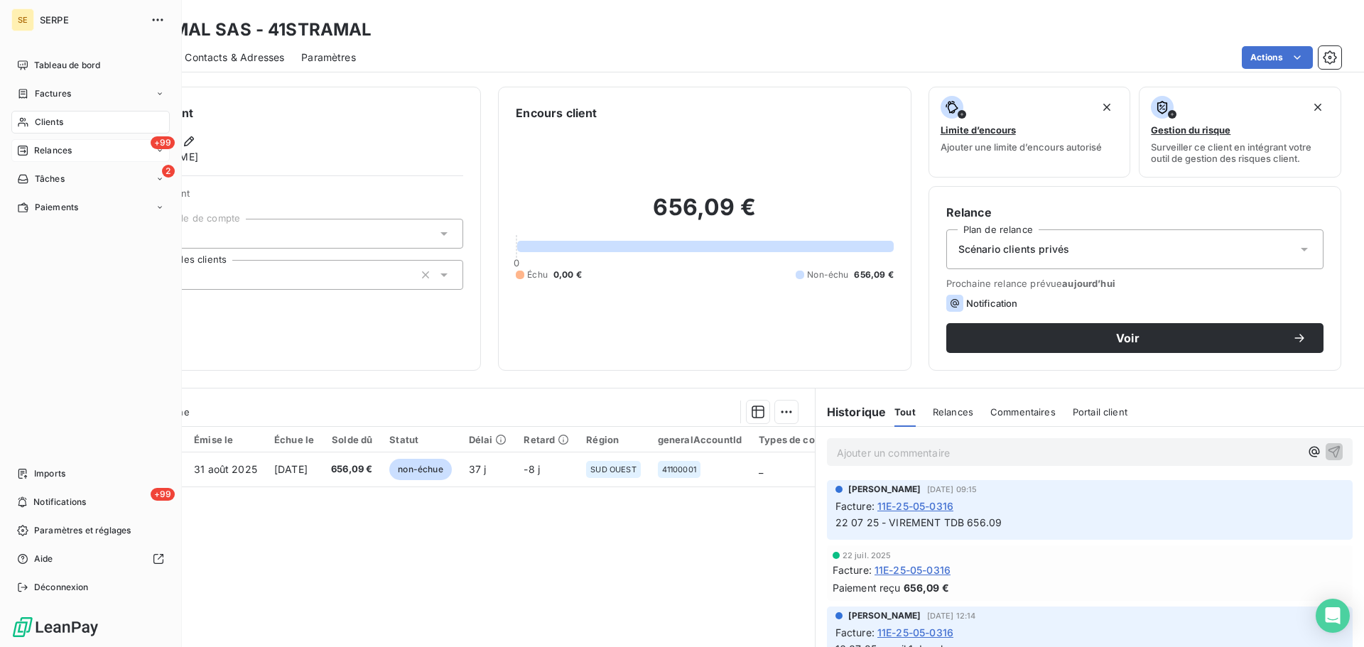
click at [65, 151] on span "Relances" at bounding box center [53, 150] width 38 height 13
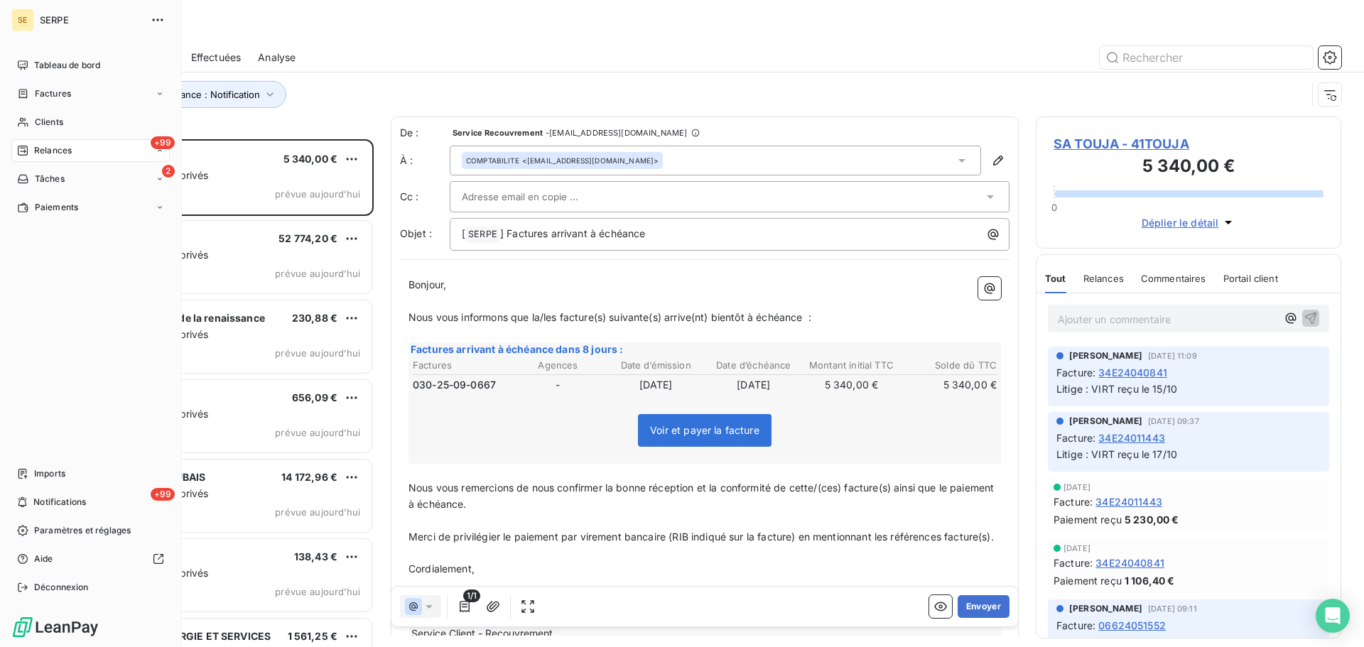
scroll to position [497, 295]
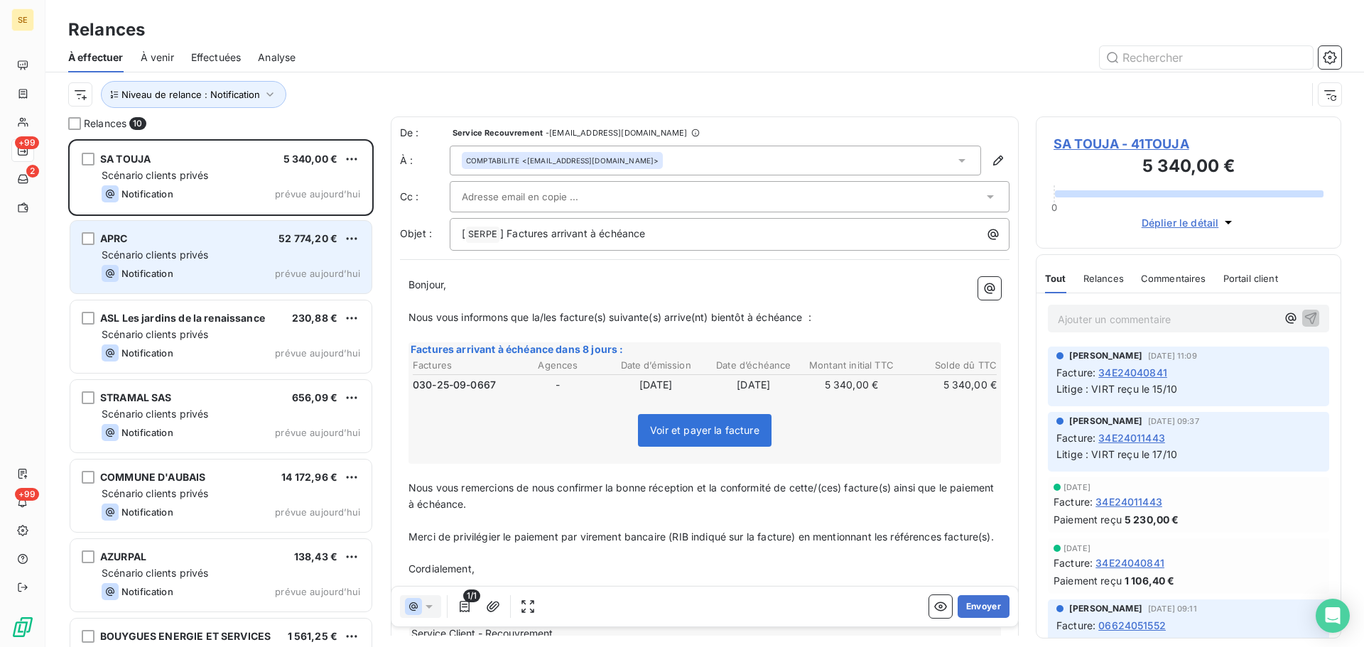
click at [224, 242] on div "APRC 52 774,20 €" at bounding box center [231, 238] width 259 height 13
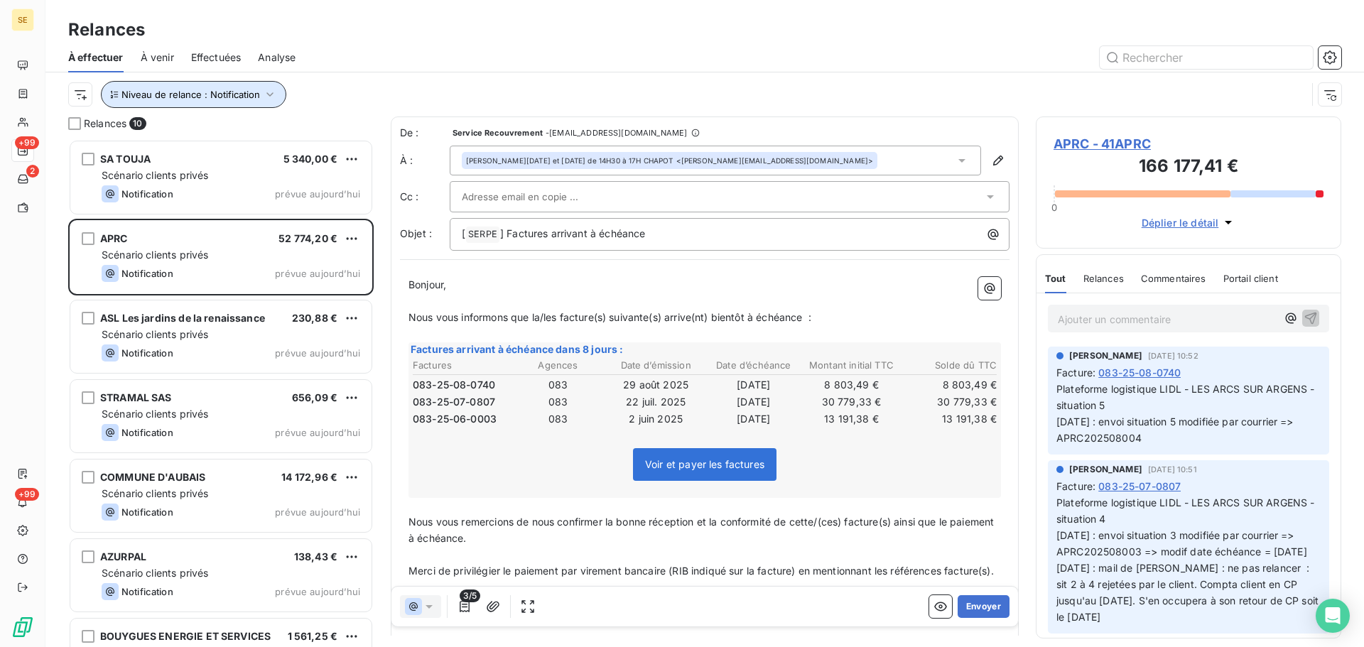
click at [246, 94] on span "Niveau de relance : Notification" at bounding box center [190, 94] width 138 height 11
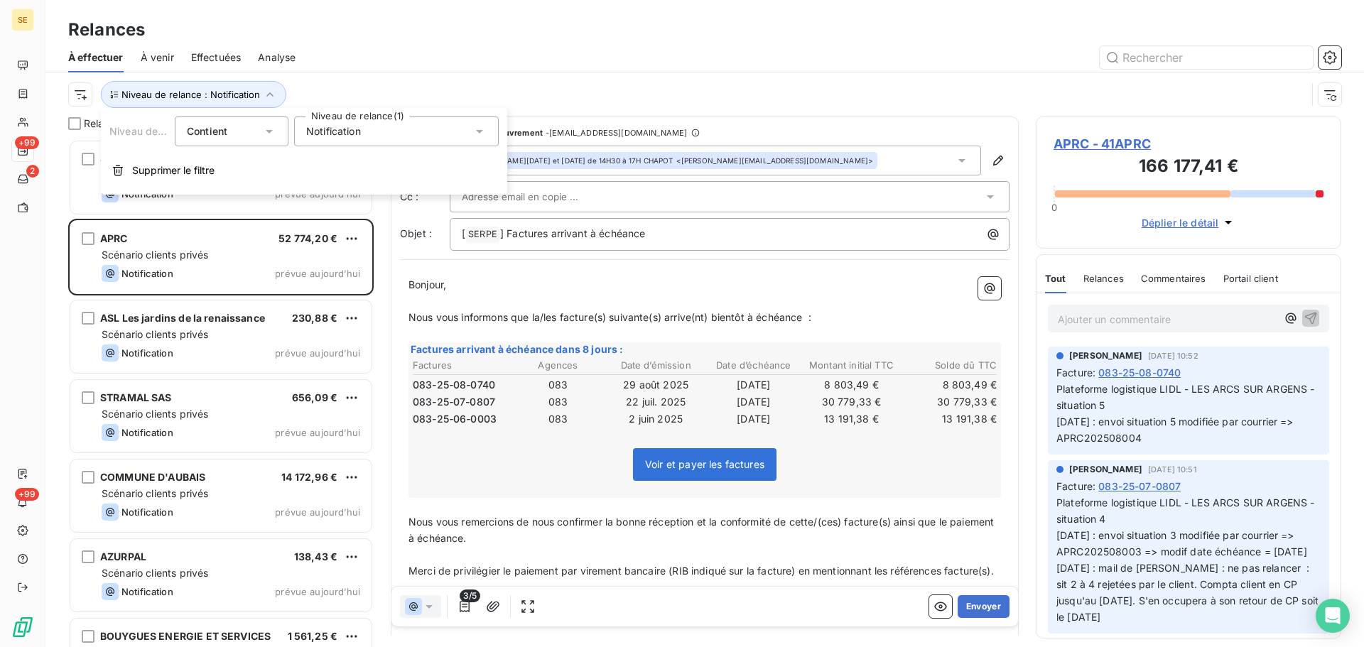
click at [439, 129] on div "Notification" at bounding box center [396, 131] width 205 height 30
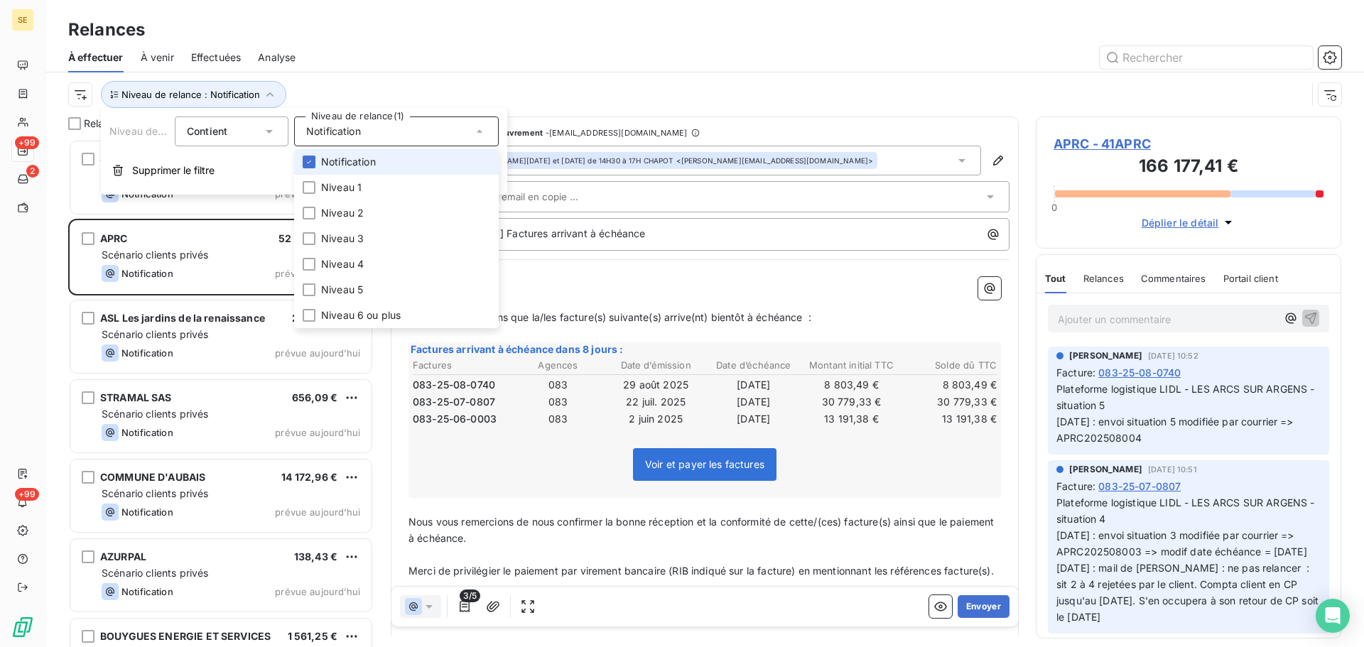
click at [406, 163] on li "Notification" at bounding box center [396, 162] width 205 height 26
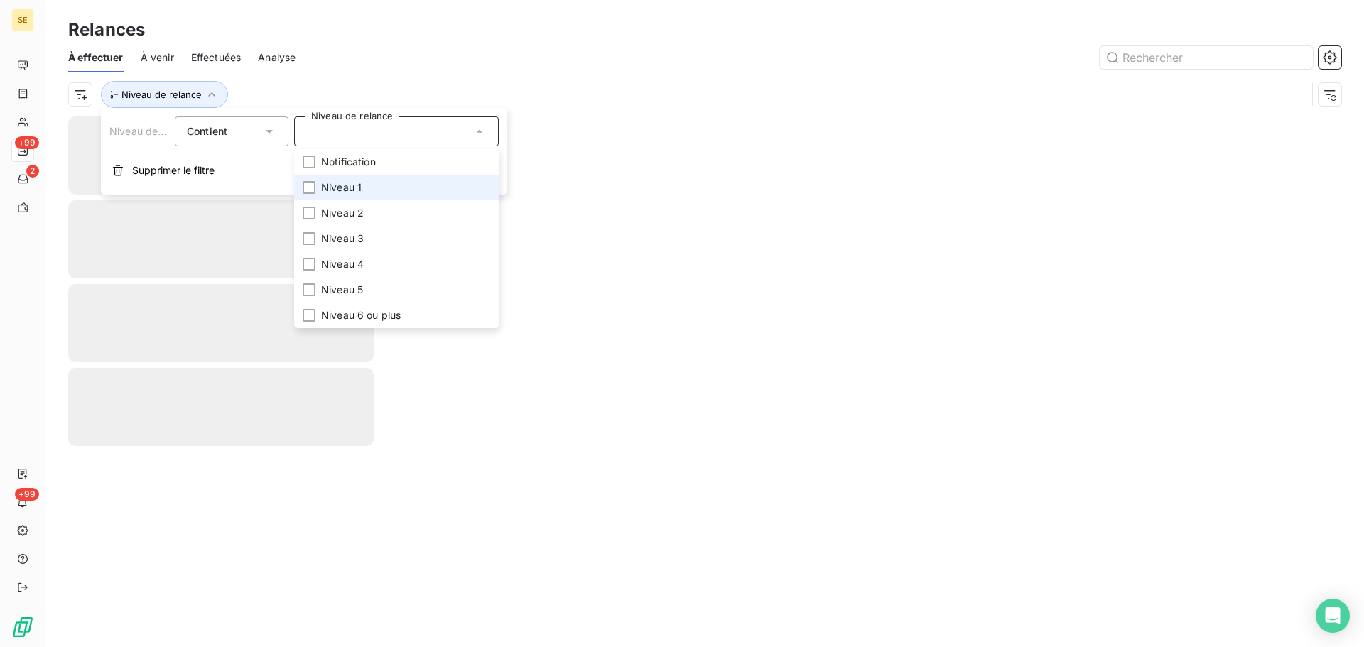
click at [402, 190] on li "Niveau 1" at bounding box center [396, 188] width 205 height 26
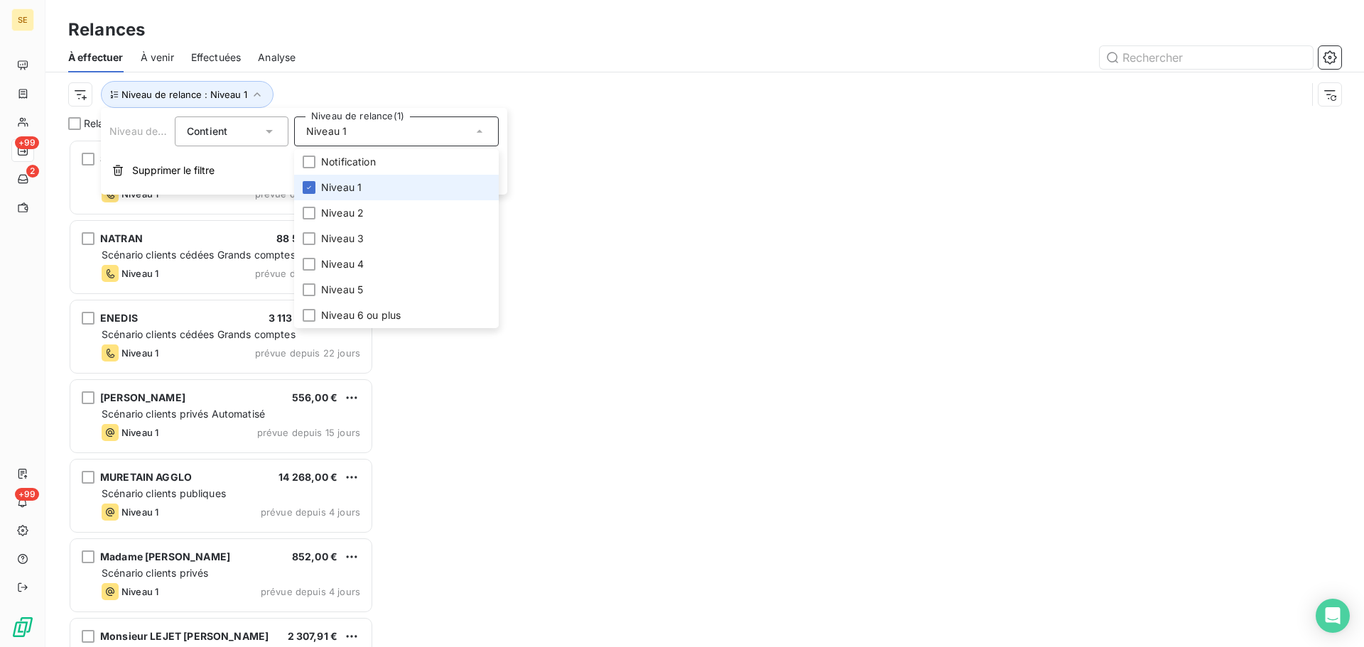
scroll to position [497, 295]
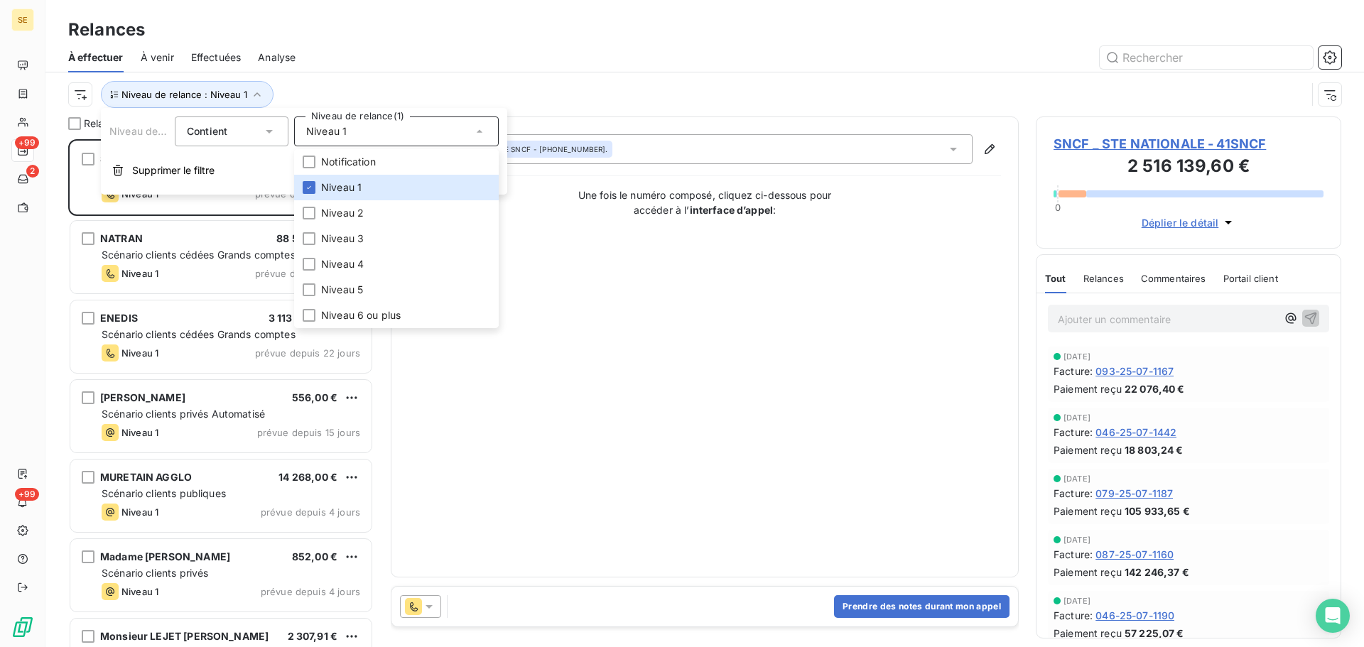
click at [435, 68] on div at bounding box center [827, 57] width 1028 height 23
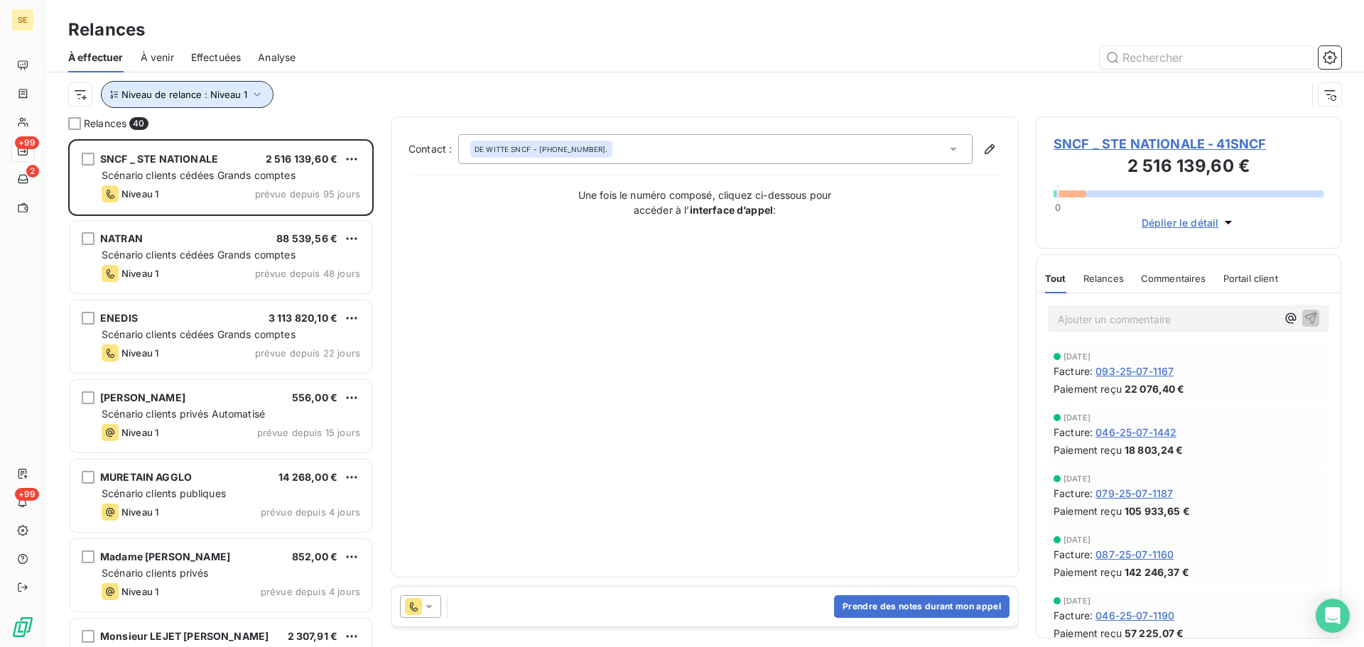
click at [204, 87] on button "Niveau de relance : Niveau 1" at bounding box center [187, 94] width 173 height 27
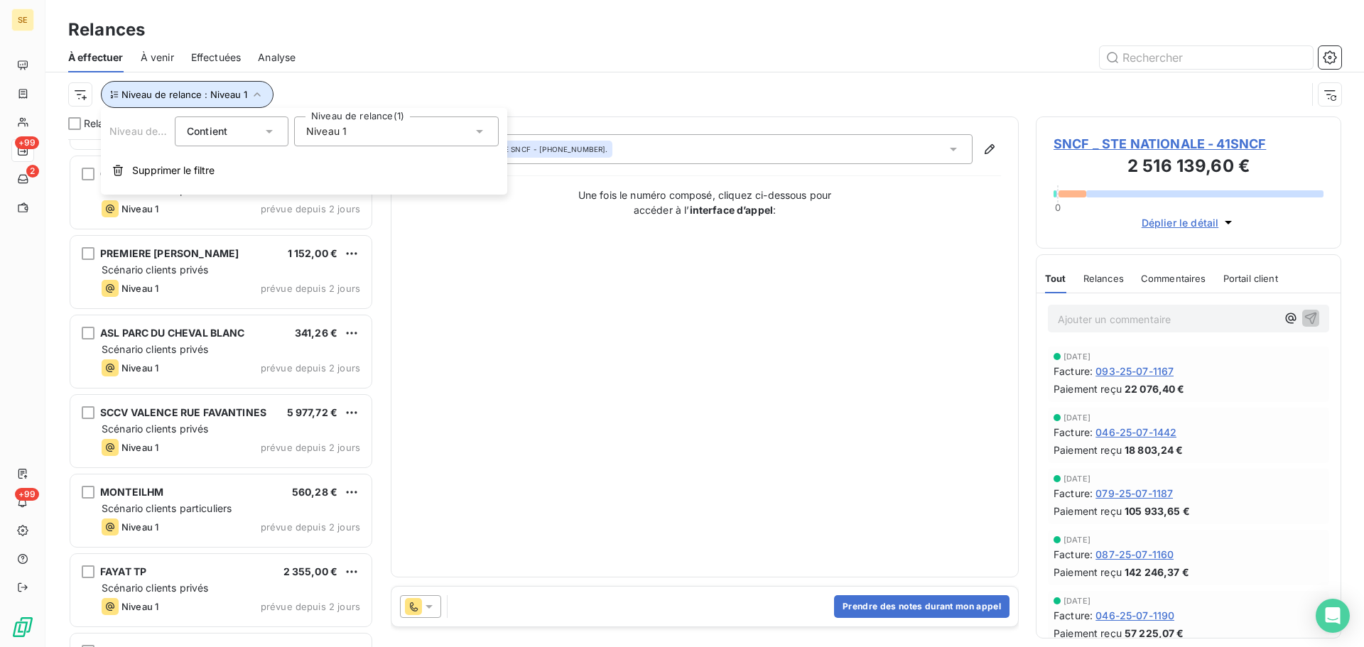
scroll to position [2675, 0]
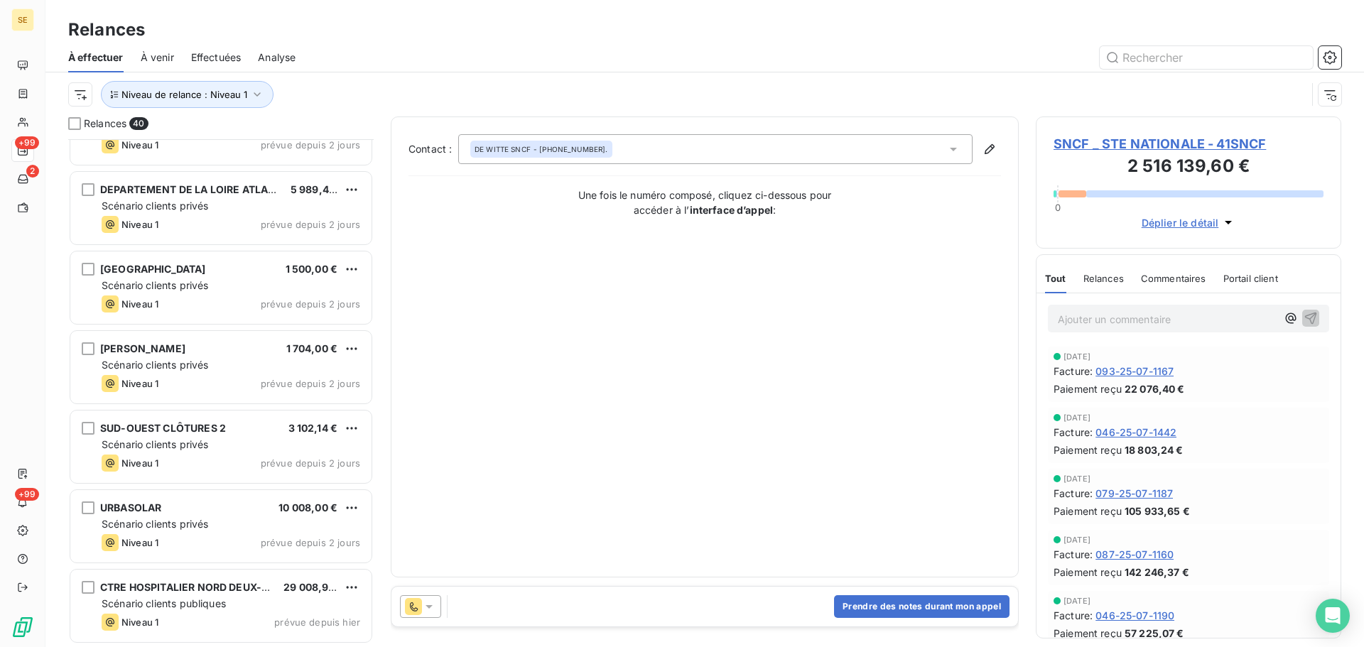
click at [491, 72] on div "À effectuer À venir Effectuées Analyse" at bounding box center [704, 58] width 1318 height 30
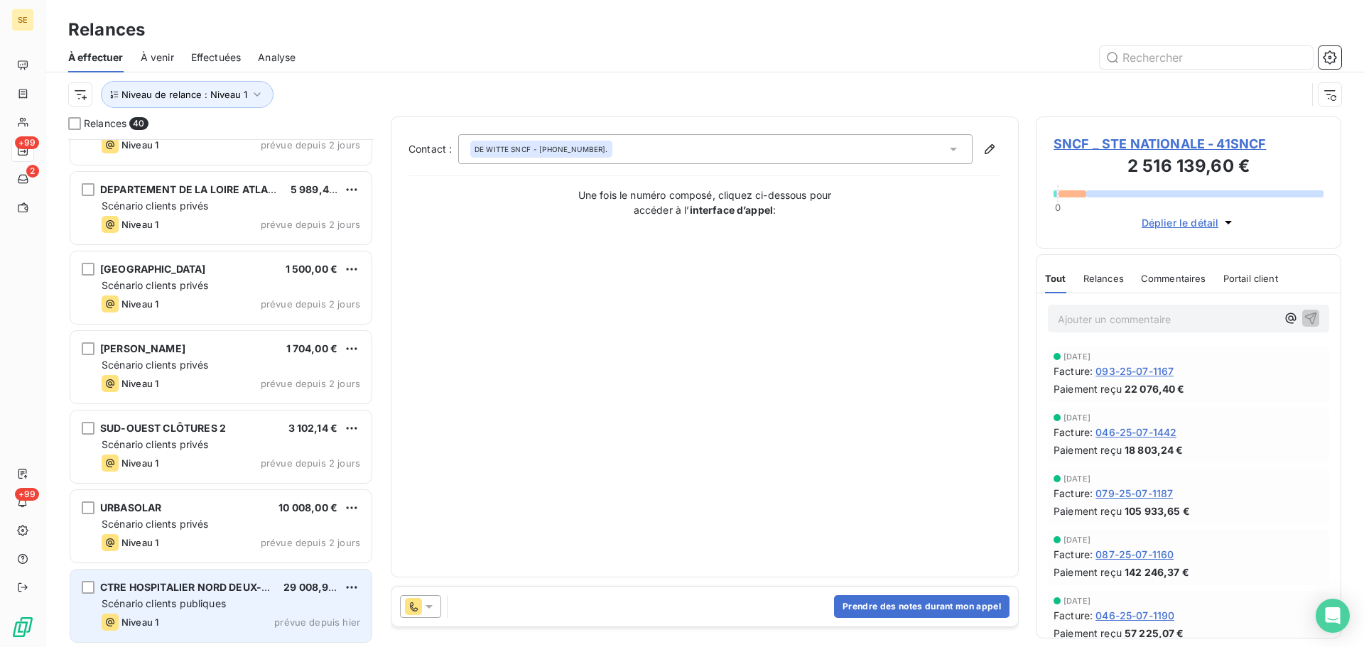
click at [186, 589] on span "CTRE HOSPITALIER NORD DEUX-SEVRE" at bounding box center [197, 587] width 195 height 12
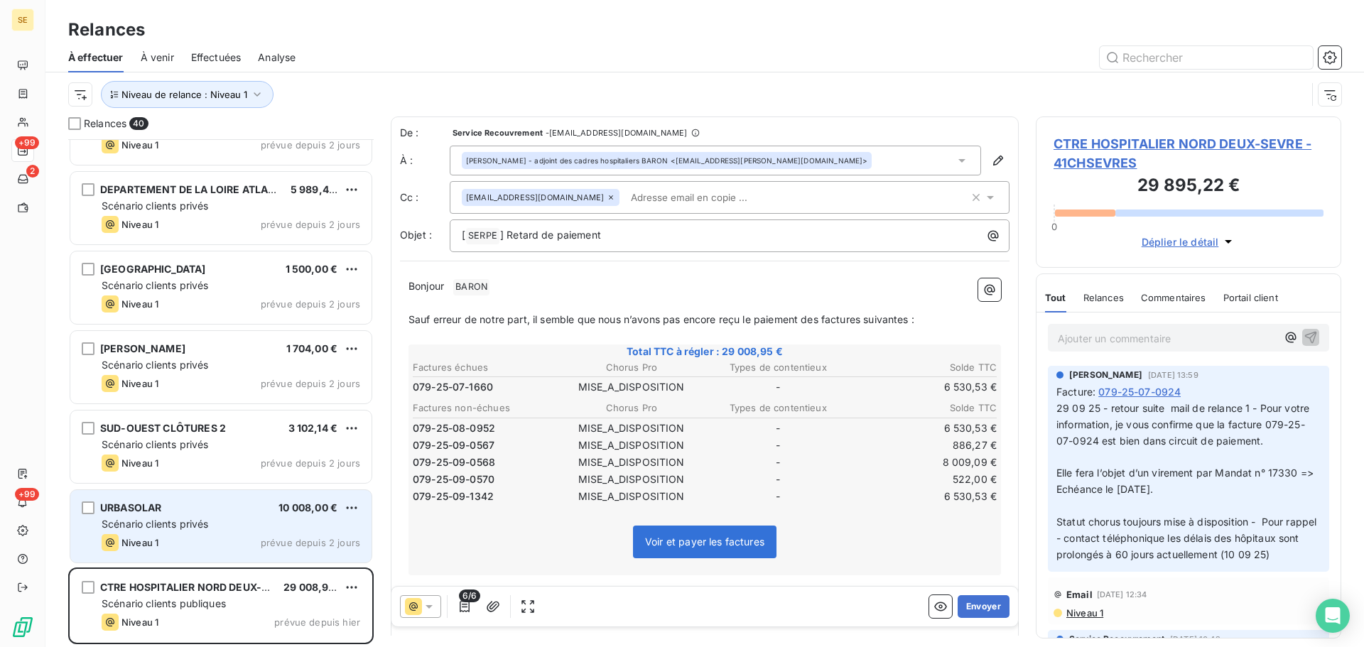
click at [259, 533] on div "URBASOLAR 10 008,00 € Scénario clients privés Niveau 1 prévue depuis 2 jours" at bounding box center [220, 526] width 301 height 72
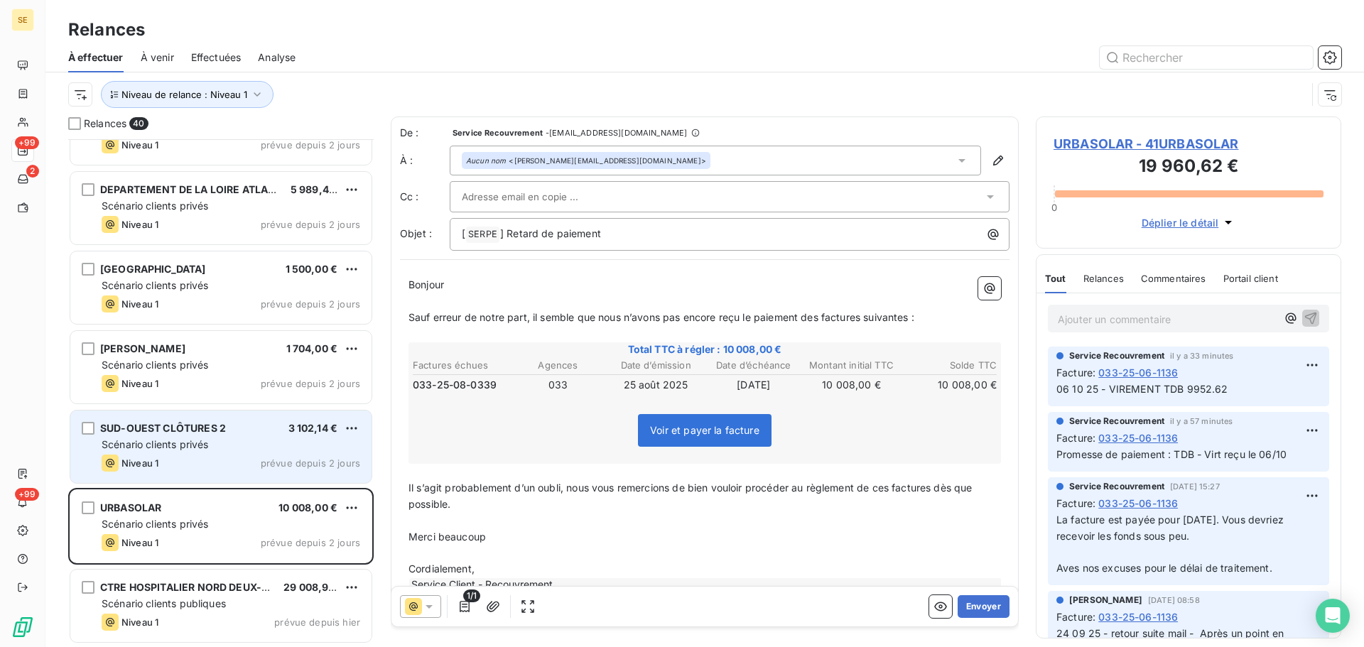
click at [279, 429] on div "SUD-OUEST CLÔTURES 2 3 102,14 €" at bounding box center [231, 428] width 259 height 13
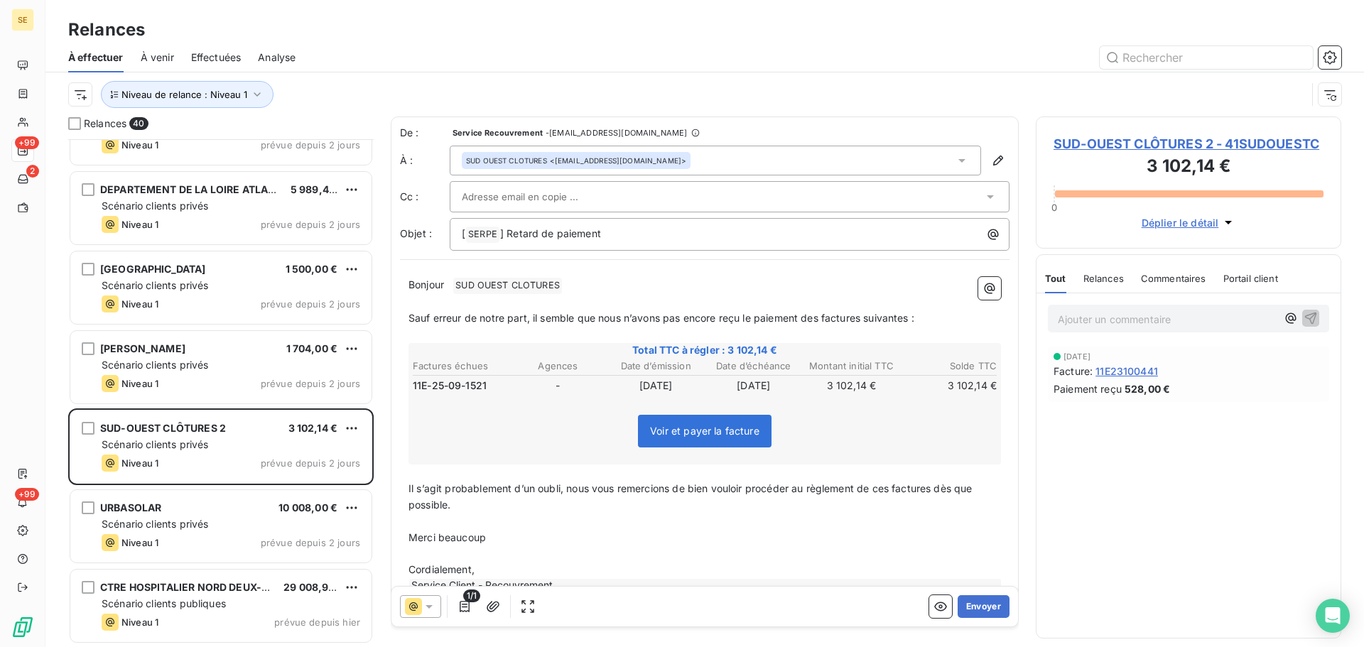
click at [1109, 146] on span "SUD-OUEST CLÔTURES 2 - 41SUDOUESTC" at bounding box center [1188, 143] width 270 height 19
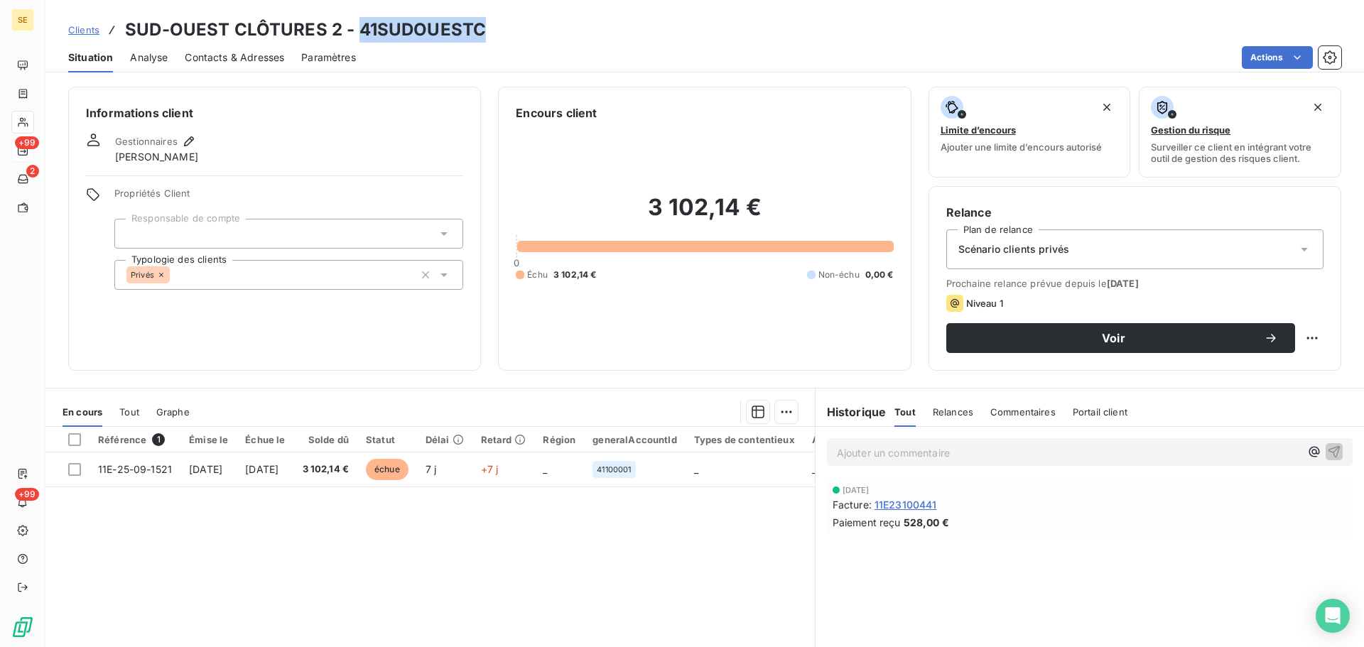
drag, startPoint x: 484, startPoint y: 31, endPoint x: 363, endPoint y: 26, distance: 120.8
click at [356, 24] on div "Clients SUD-OUEST CLÔTURES 2 - 41SUDOUESTC" at bounding box center [704, 30] width 1318 height 26
copy h3 "41SUDOUESTC"
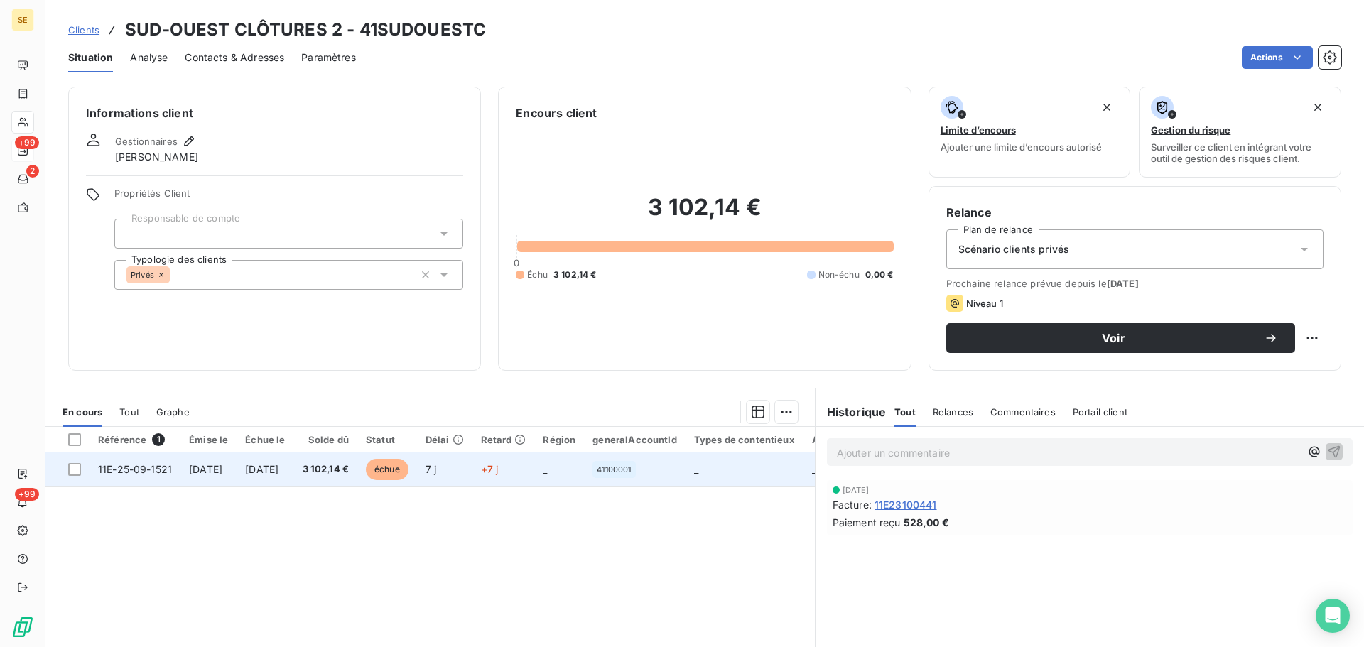
click at [278, 463] on span "[DATE]" at bounding box center [261, 469] width 33 height 12
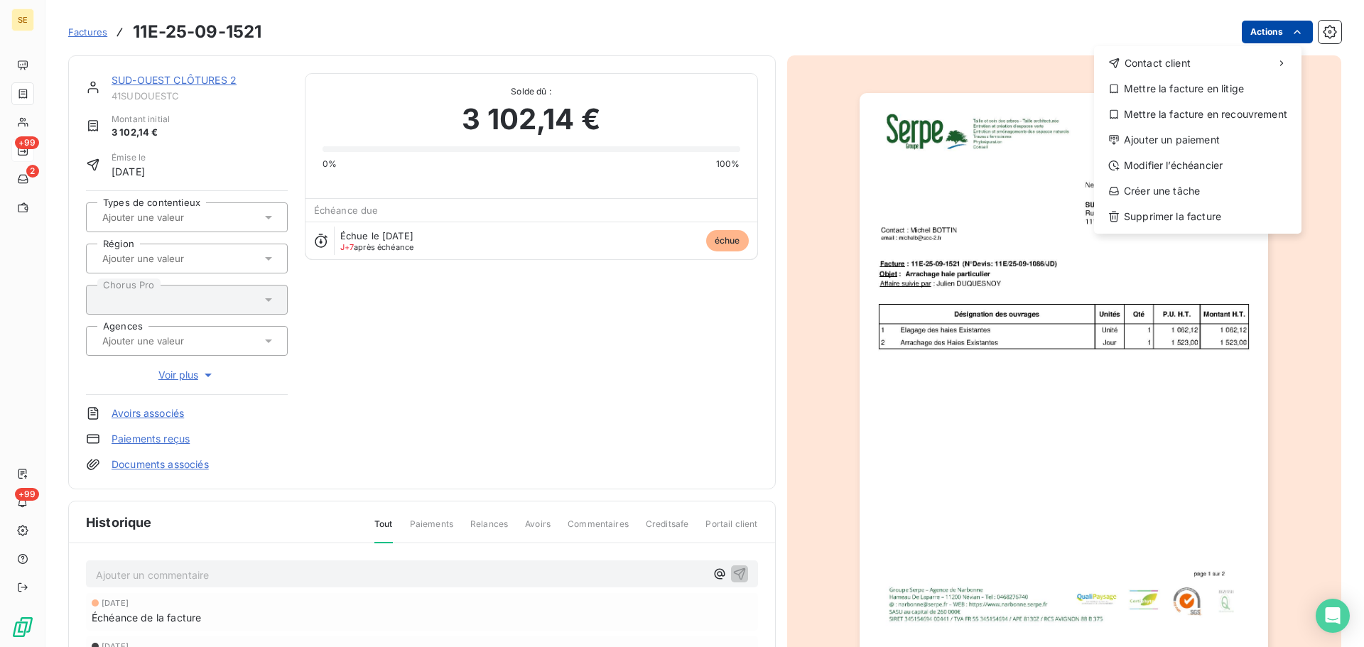
click at [1242, 24] on html "SE +99 2 +99 Factures 11E-25-09-1521 Actions Contact client Mettre la facture e…" at bounding box center [682, 323] width 1364 height 647
click at [1197, 168] on div "Modifier l’échéancier" at bounding box center [1197, 165] width 196 height 23
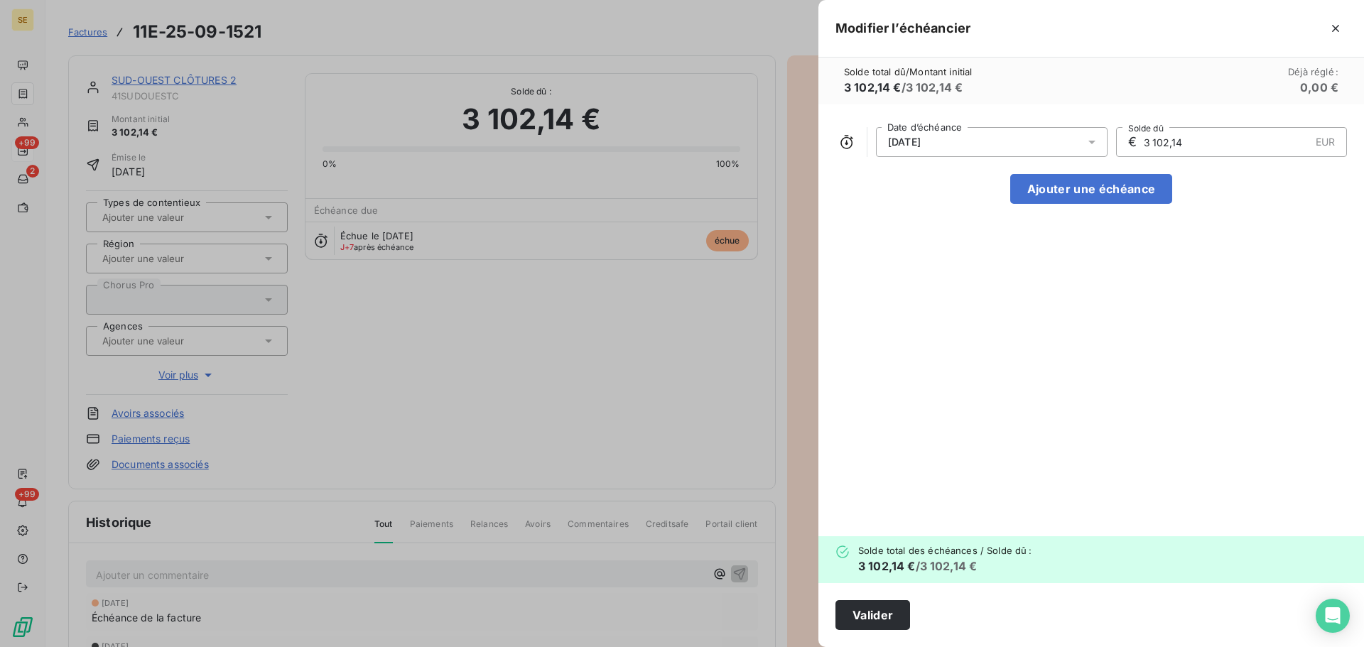
click at [1019, 143] on div "[DATE]" at bounding box center [992, 142] width 232 height 30
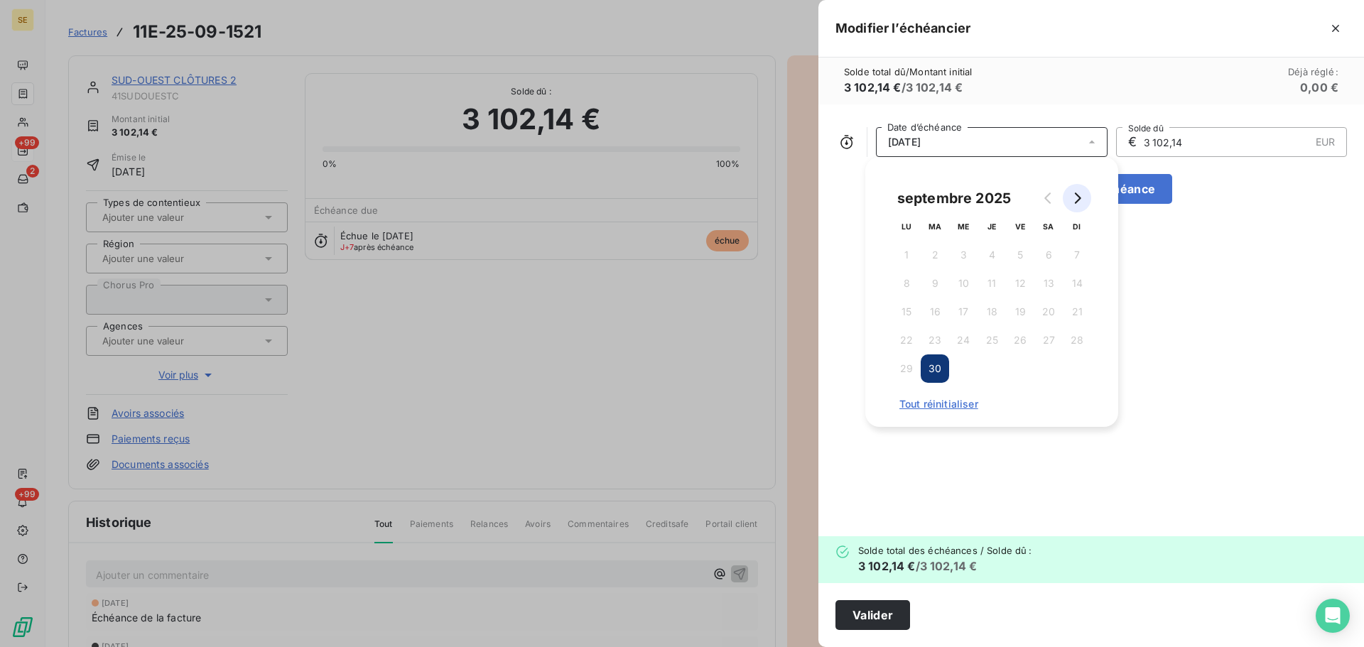
click at [1080, 192] on button "Go to next month" at bounding box center [1077, 198] width 28 height 28
drag, startPoint x: 998, startPoint y: 365, endPoint x: 988, endPoint y: 391, distance: 28.1
click at [997, 365] on button "30" at bounding box center [991, 368] width 28 height 28
click at [898, 613] on button "Valider" at bounding box center [872, 615] width 75 height 30
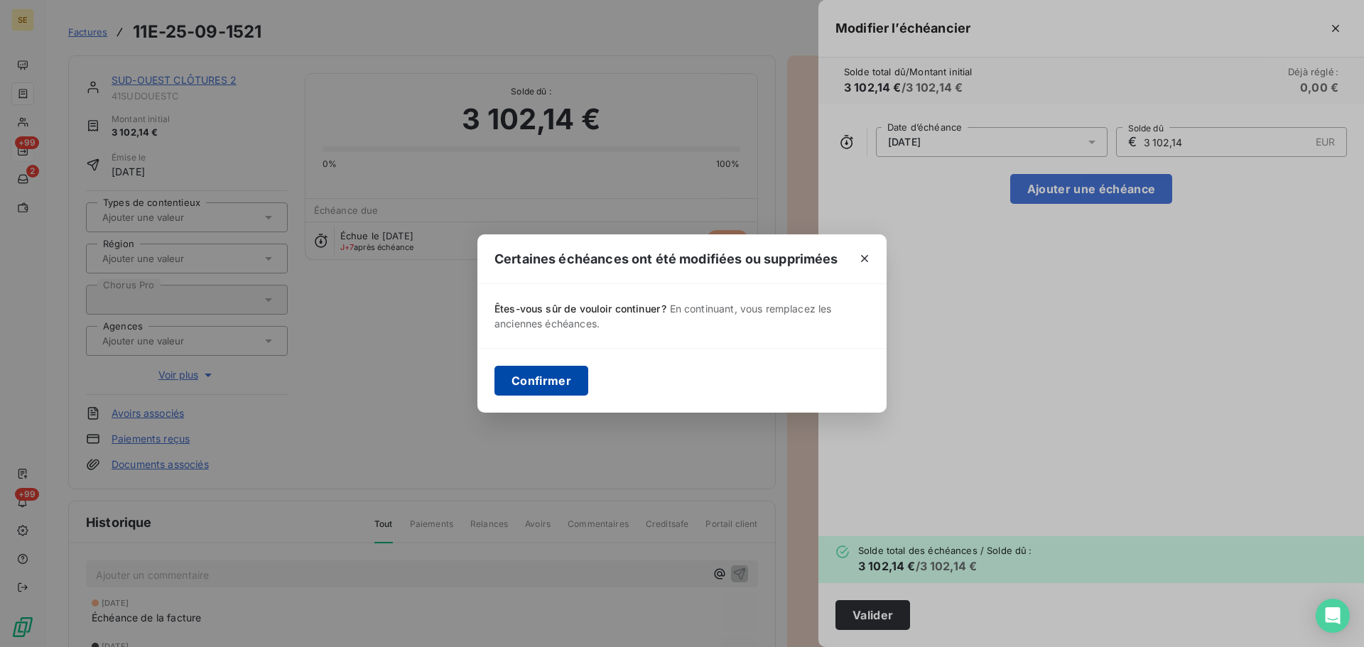
click at [548, 381] on button "Confirmer" at bounding box center [541, 381] width 94 height 30
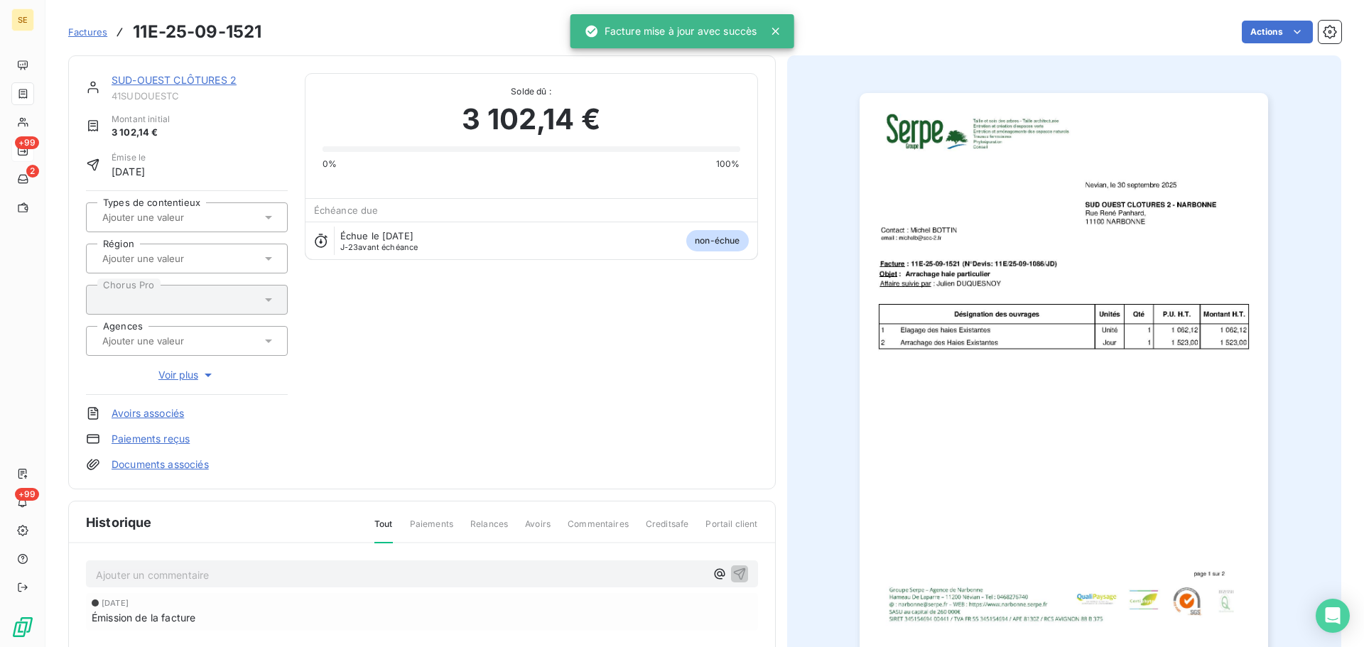
click at [200, 77] on link "SUD-OUEST CLÔTURES 2" at bounding box center [174, 80] width 125 height 12
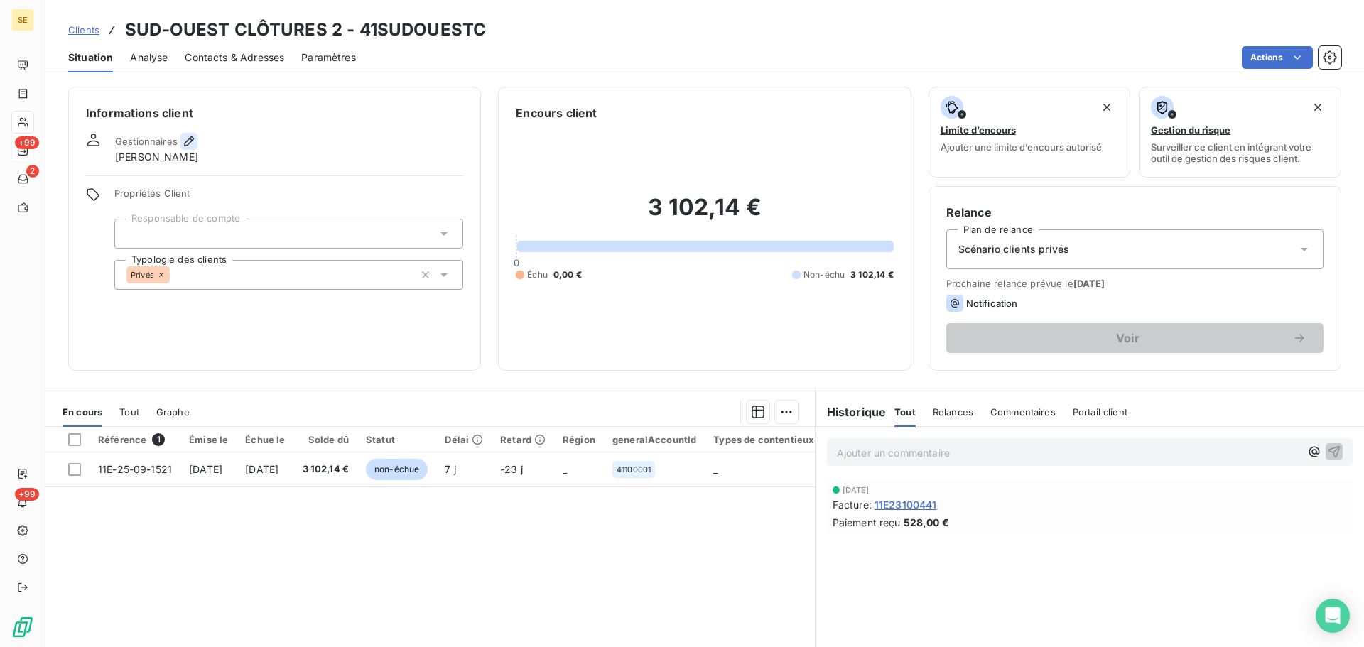
click at [190, 141] on icon "button" at bounding box center [189, 141] width 14 height 14
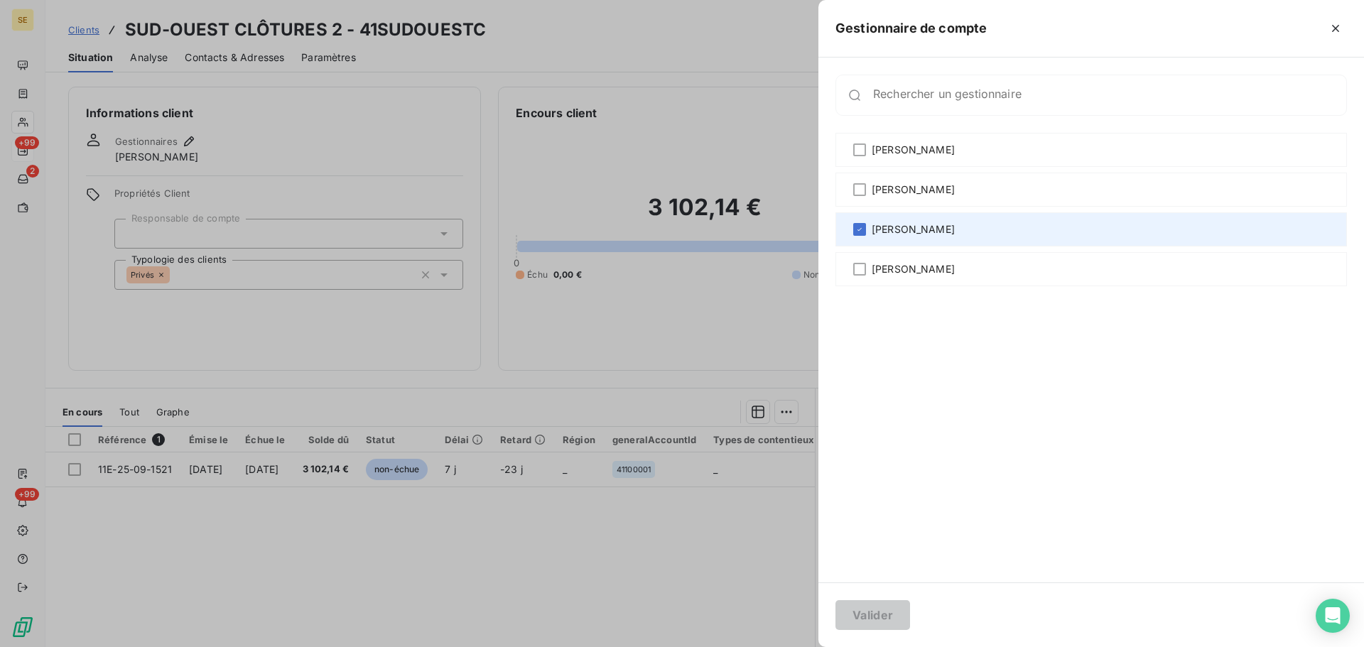
click at [1073, 229] on div "[PERSON_NAME]" at bounding box center [1090, 229] width 511 height 34
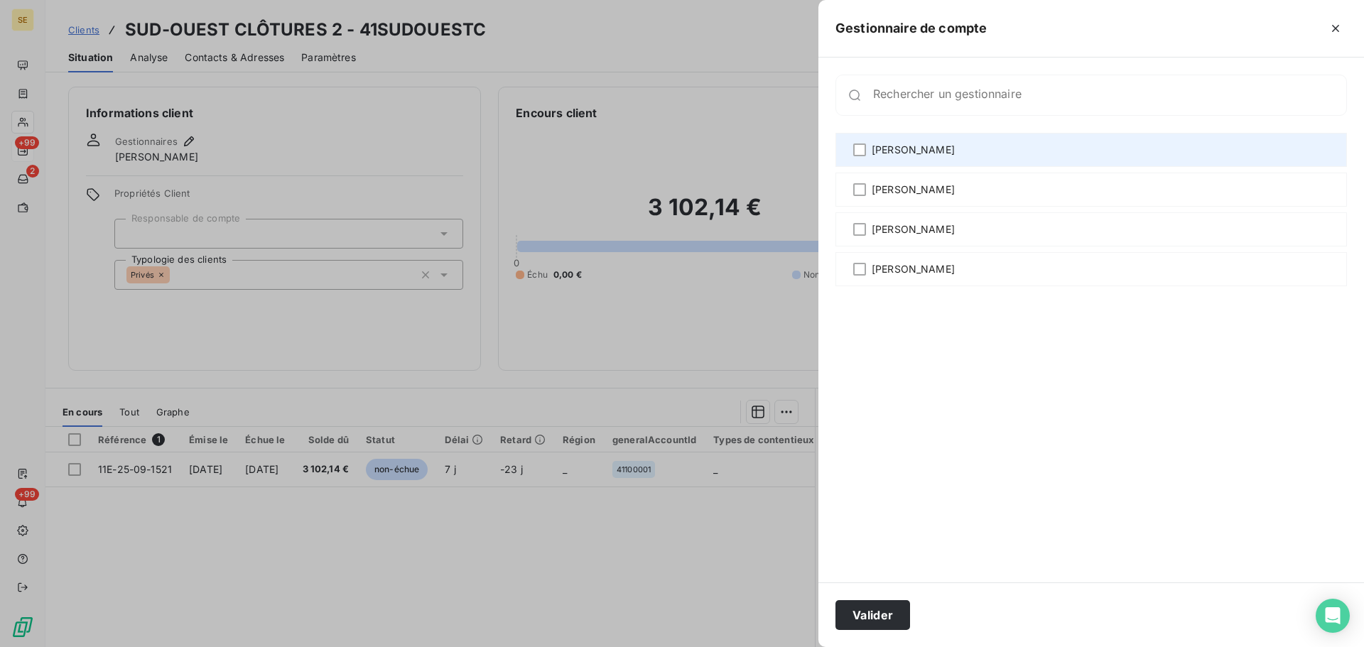
click at [948, 149] on div "[PERSON_NAME]" at bounding box center [1090, 150] width 511 height 34
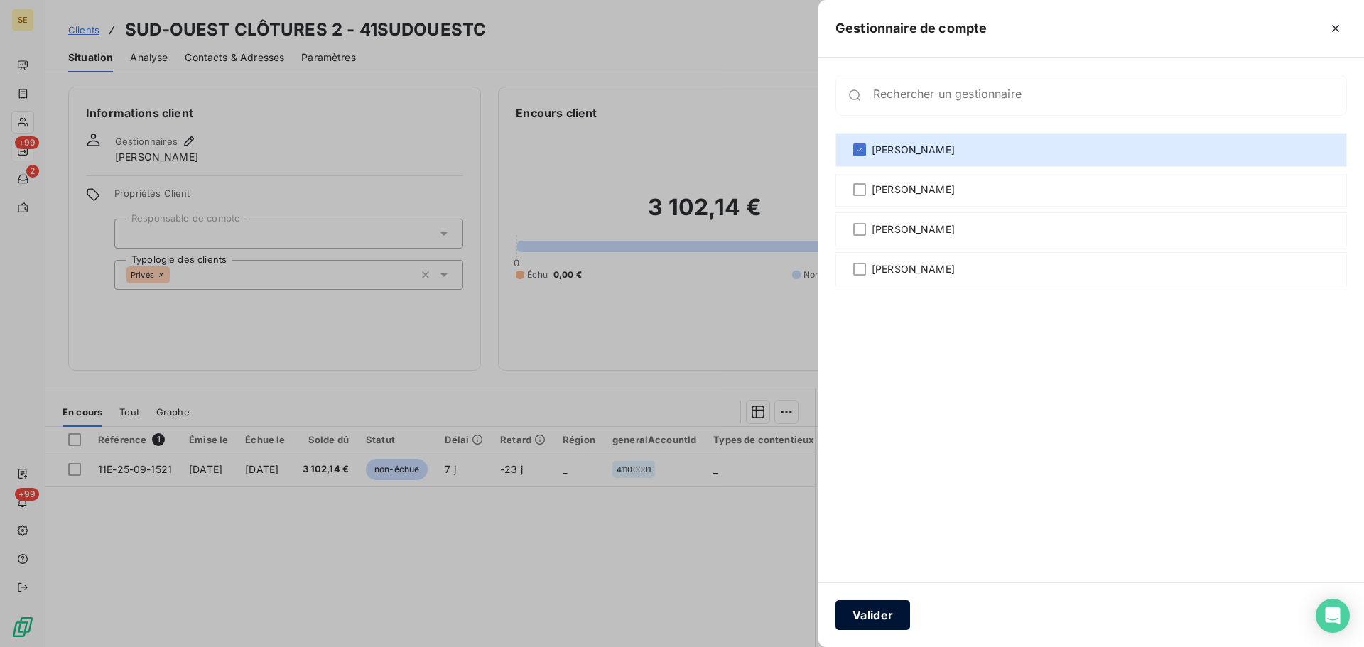
click at [871, 621] on button "Valider" at bounding box center [872, 615] width 75 height 30
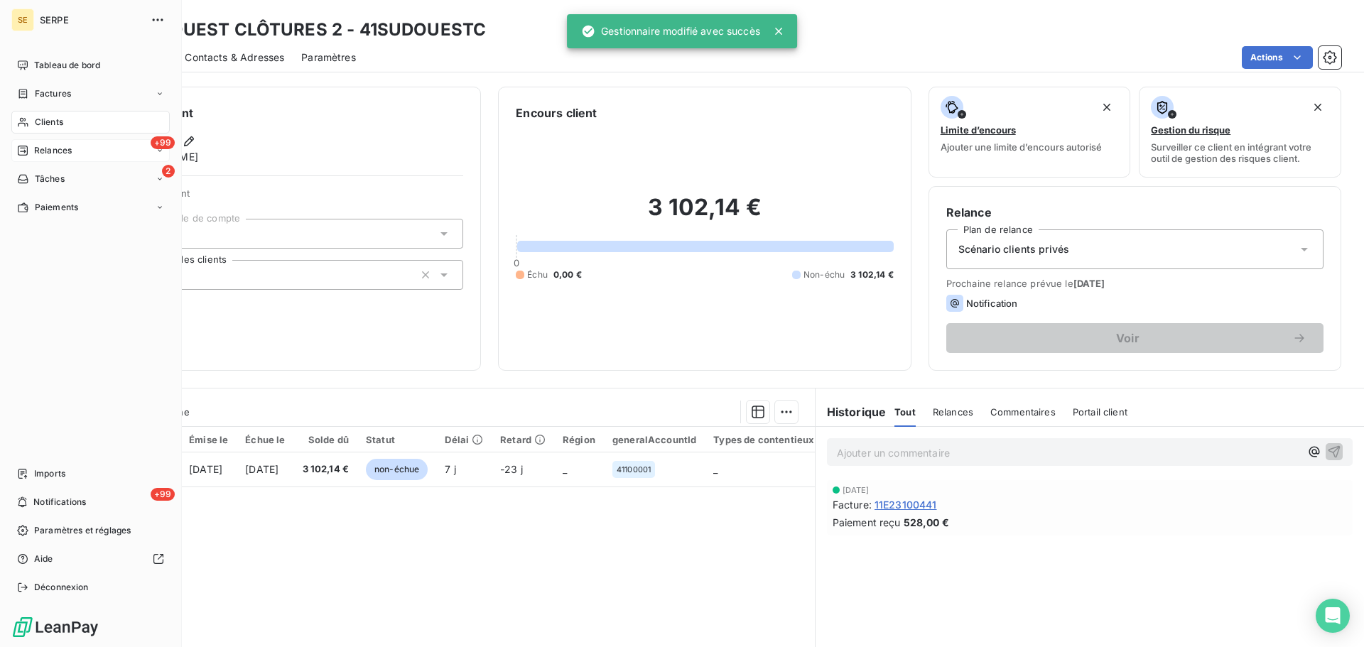
click at [63, 151] on span "Relances" at bounding box center [53, 150] width 38 height 13
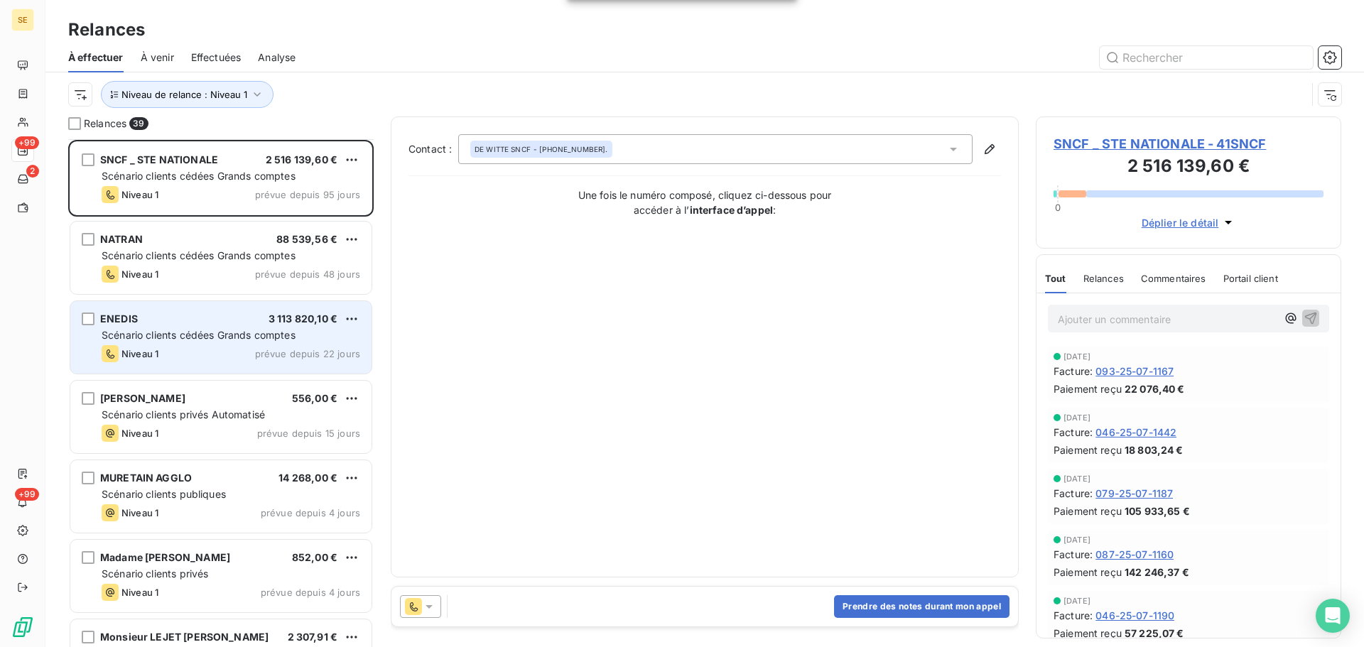
scroll to position [190, 0]
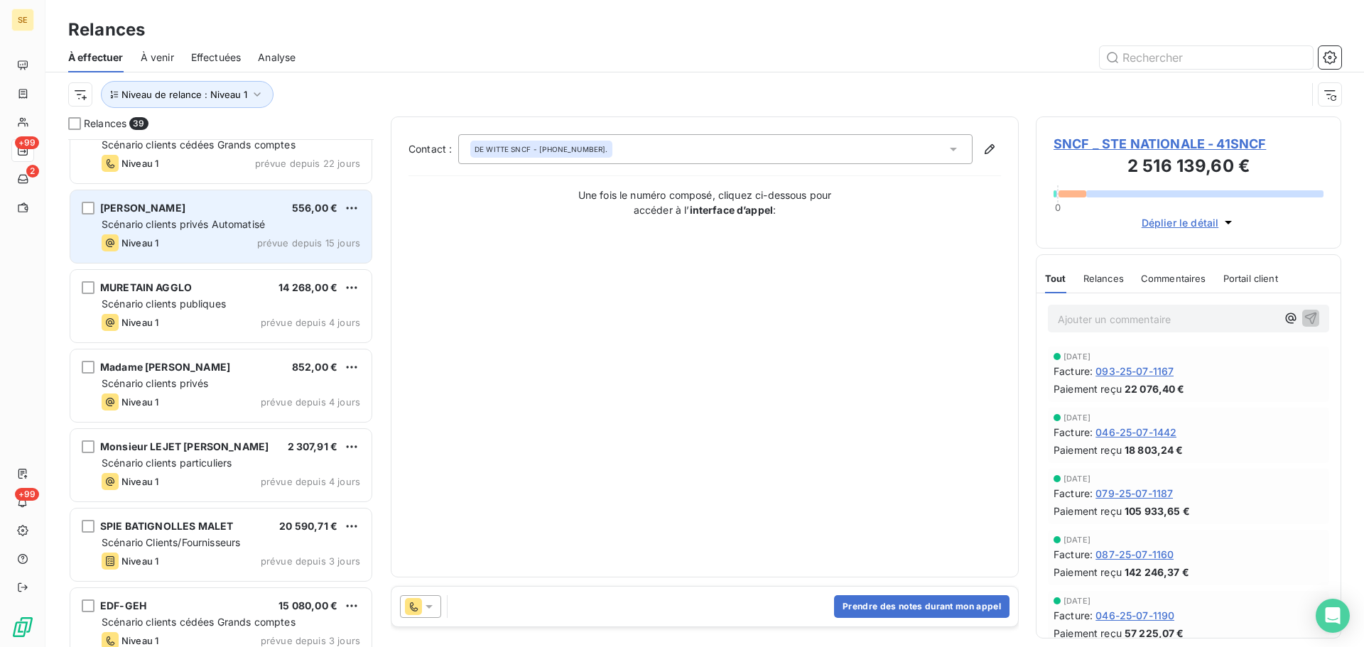
click at [250, 250] on div "Niveau 1 prévue depuis 15 jours" at bounding box center [231, 242] width 259 height 17
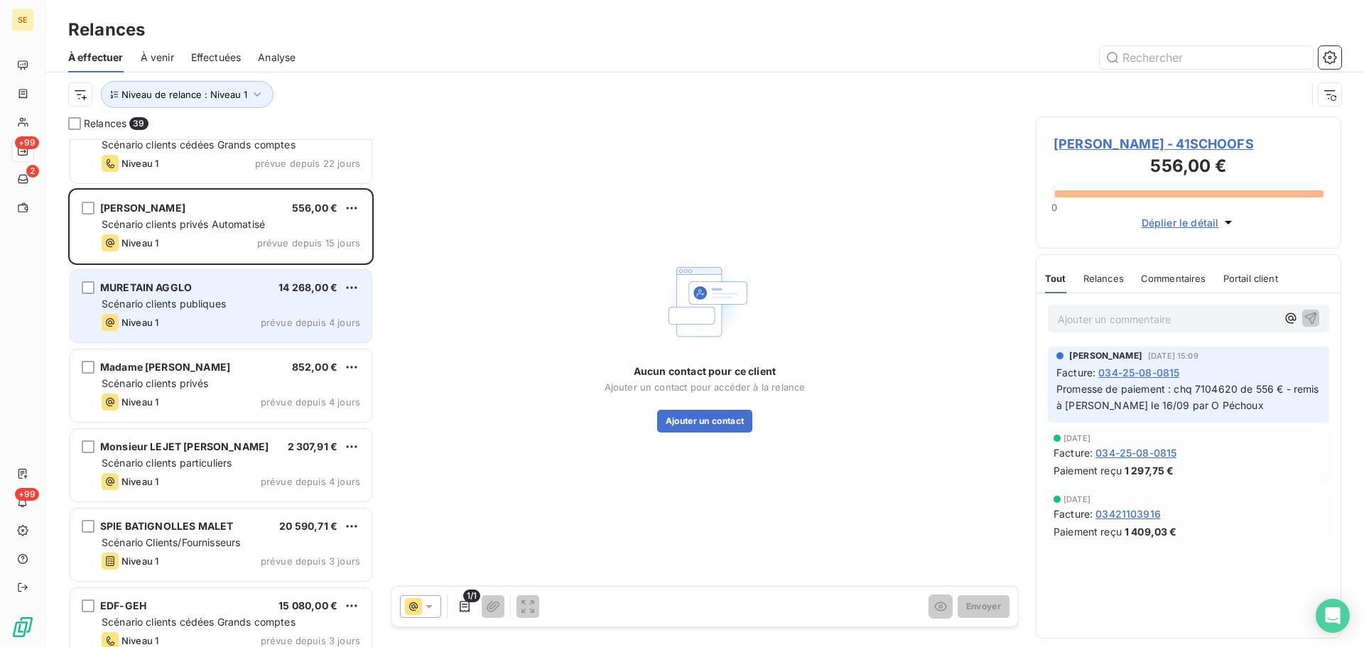
click at [303, 320] on span "prévue depuis 4 jours" at bounding box center [310, 322] width 99 height 11
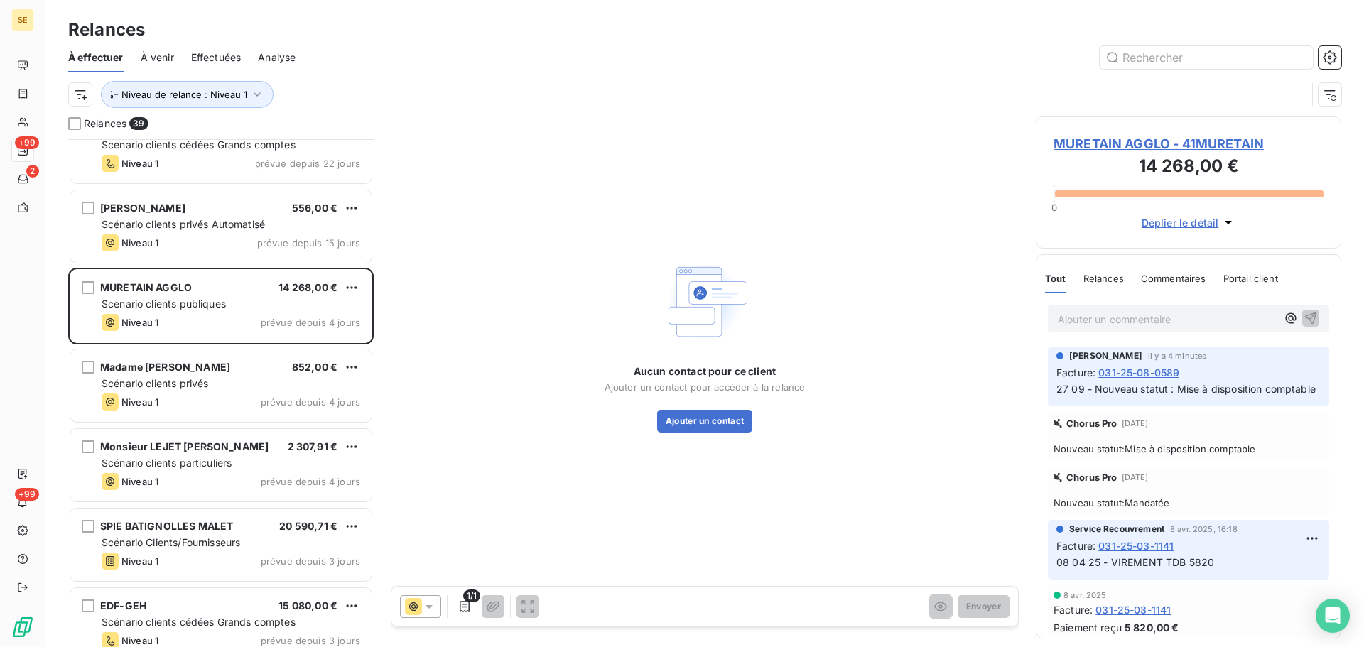
click at [1108, 142] on span "MURETAIN AGGLO - 41MURETAIN" at bounding box center [1188, 143] width 270 height 19
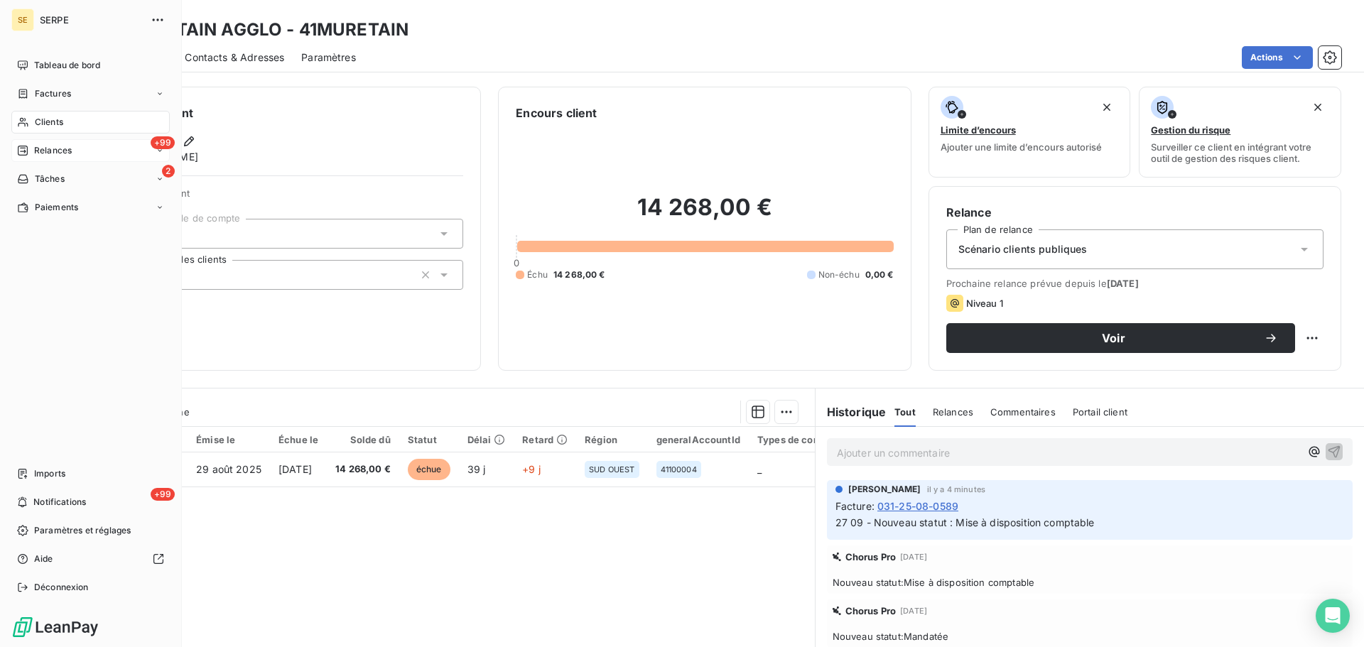
click at [37, 153] on span "Relances" at bounding box center [53, 150] width 38 height 13
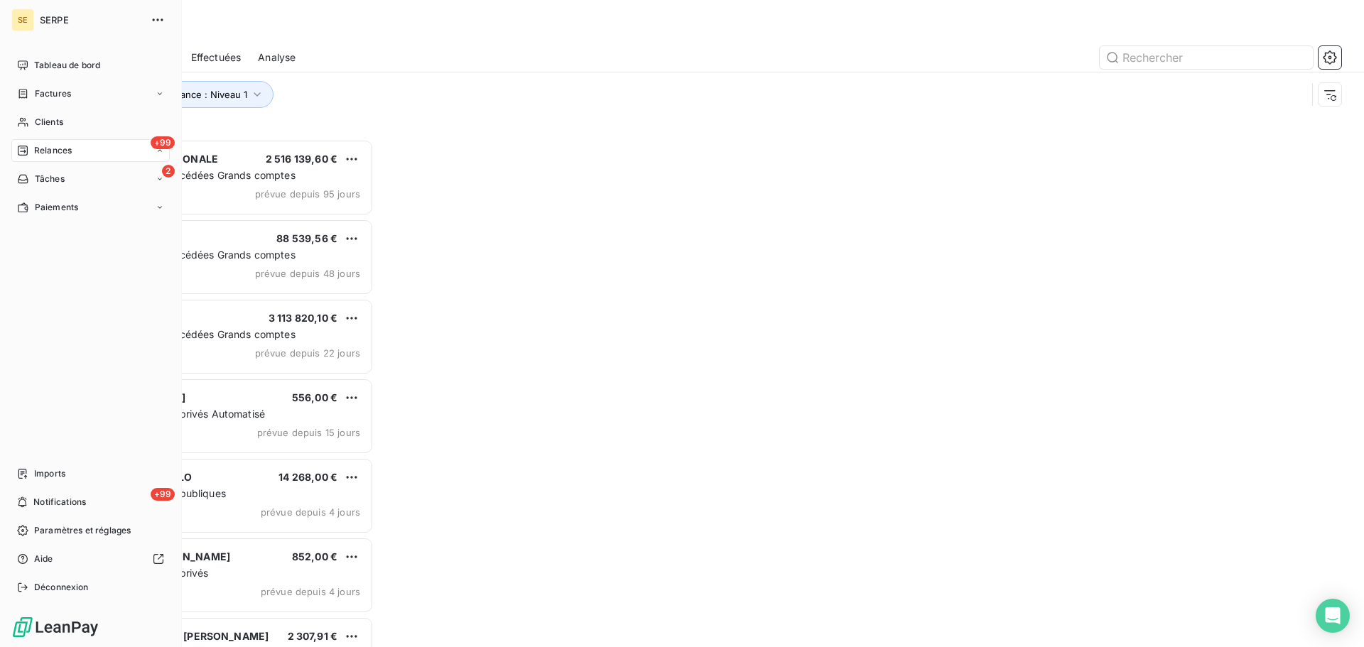
scroll to position [497, 295]
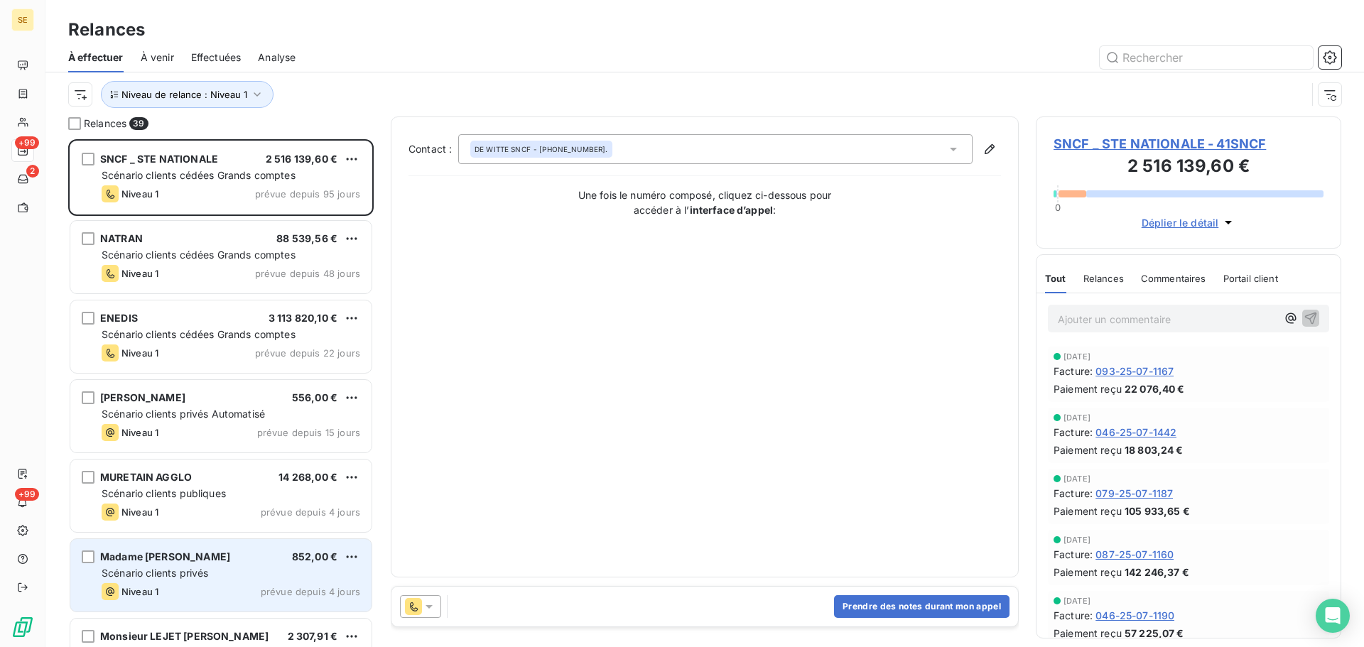
click at [227, 558] on span "Madame [PERSON_NAME]" at bounding box center [165, 556] width 130 height 12
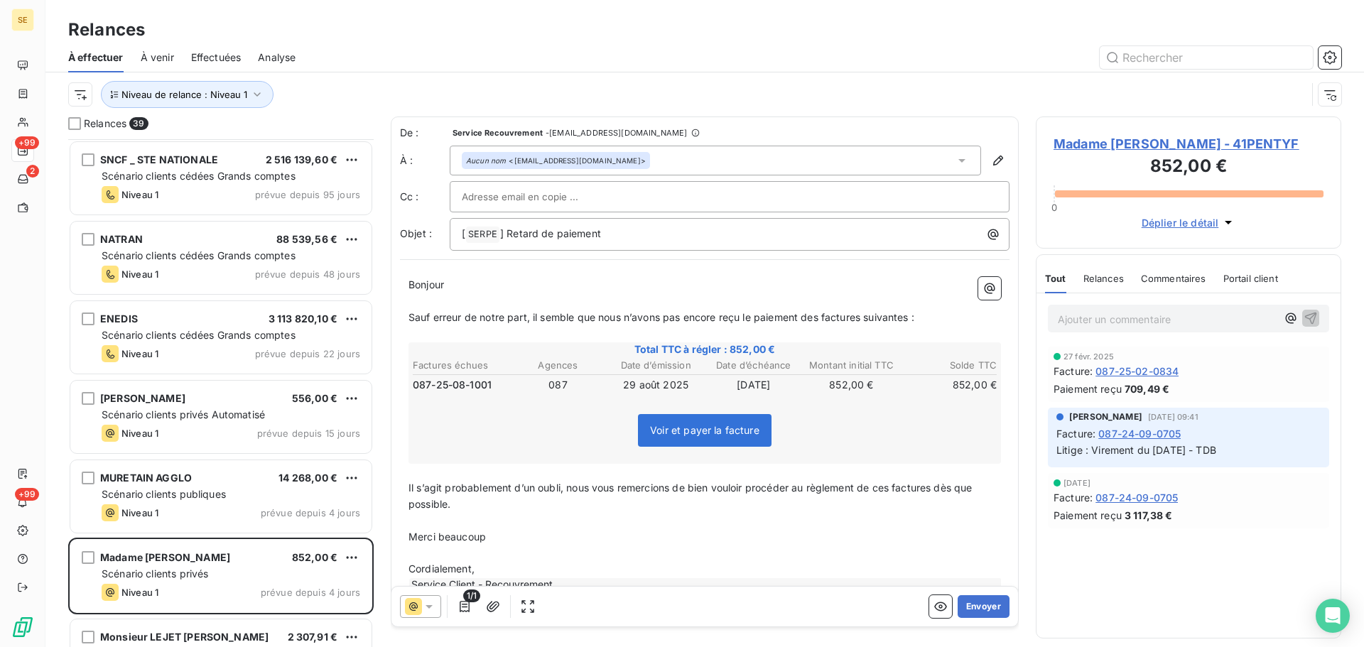
scroll to position [190, 0]
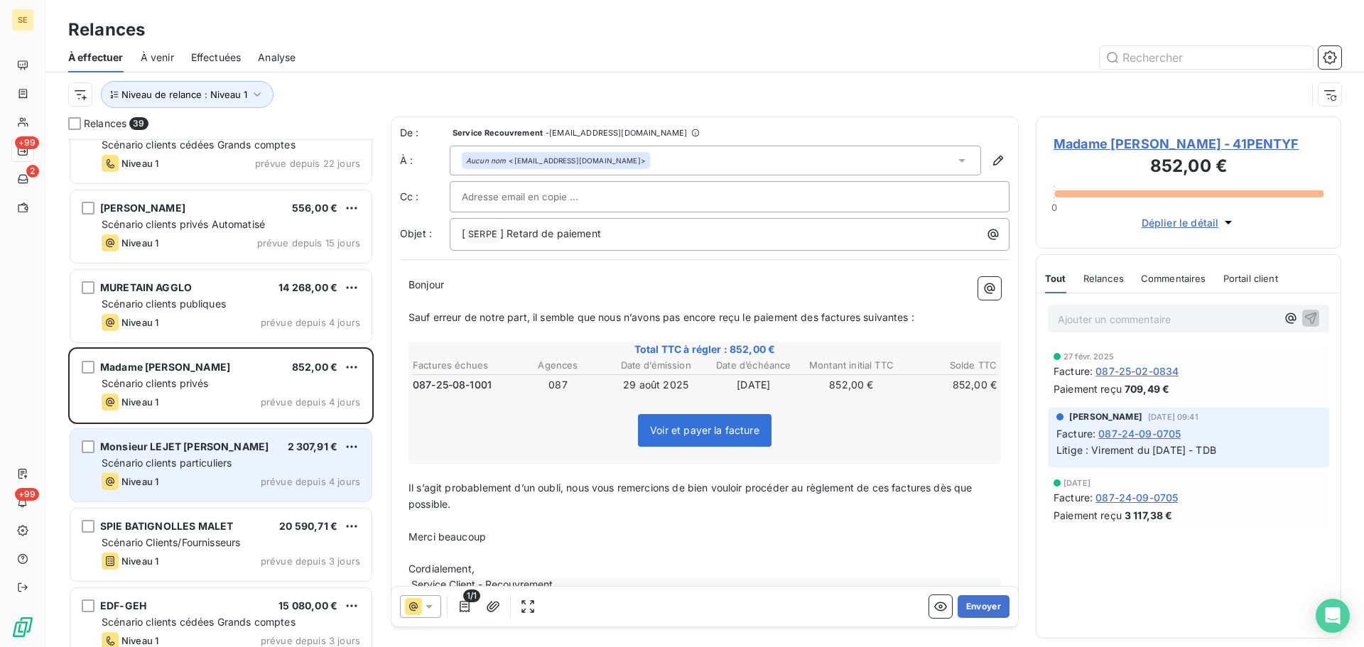
click at [258, 472] on div "Monsieur LEJET JEAN 2 307,91 € Scénario clients particuliers Niveau 1 prévue de…" at bounding box center [220, 465] width 301 height 72
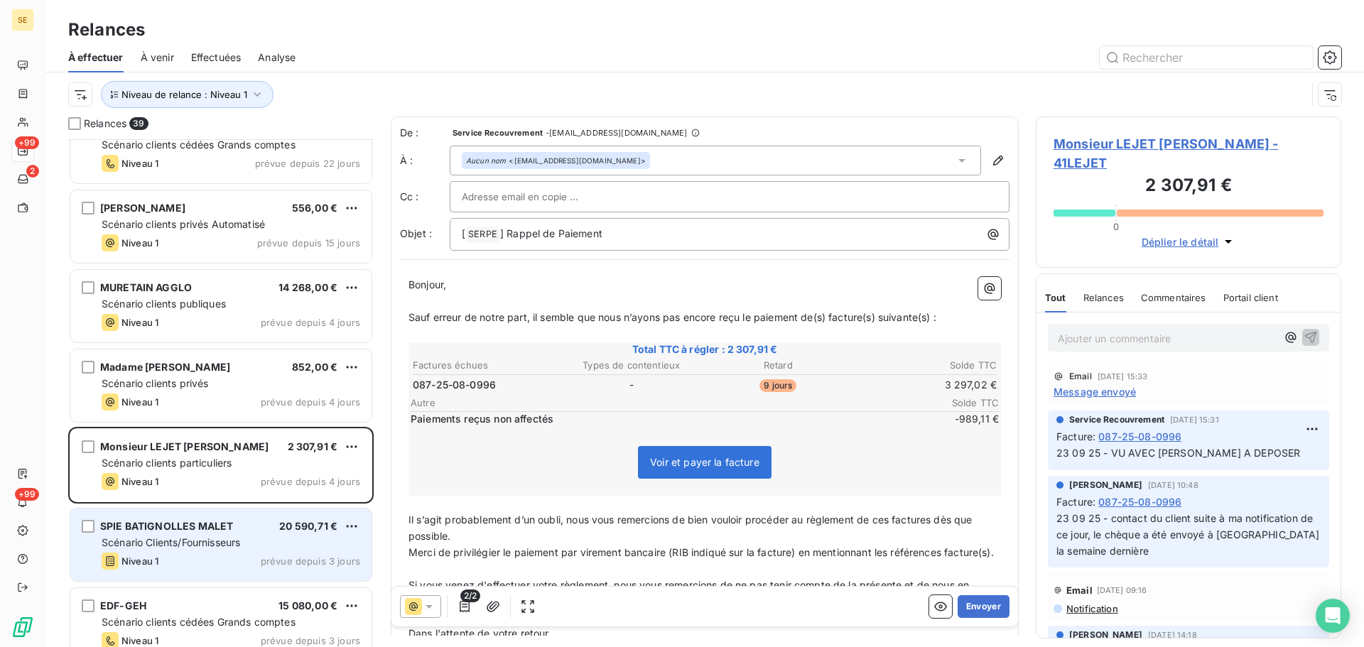
click at [213, 536] on span "Scénario Clients/Fournisseurs" at bounding box center [171, 542] width 138 height 12
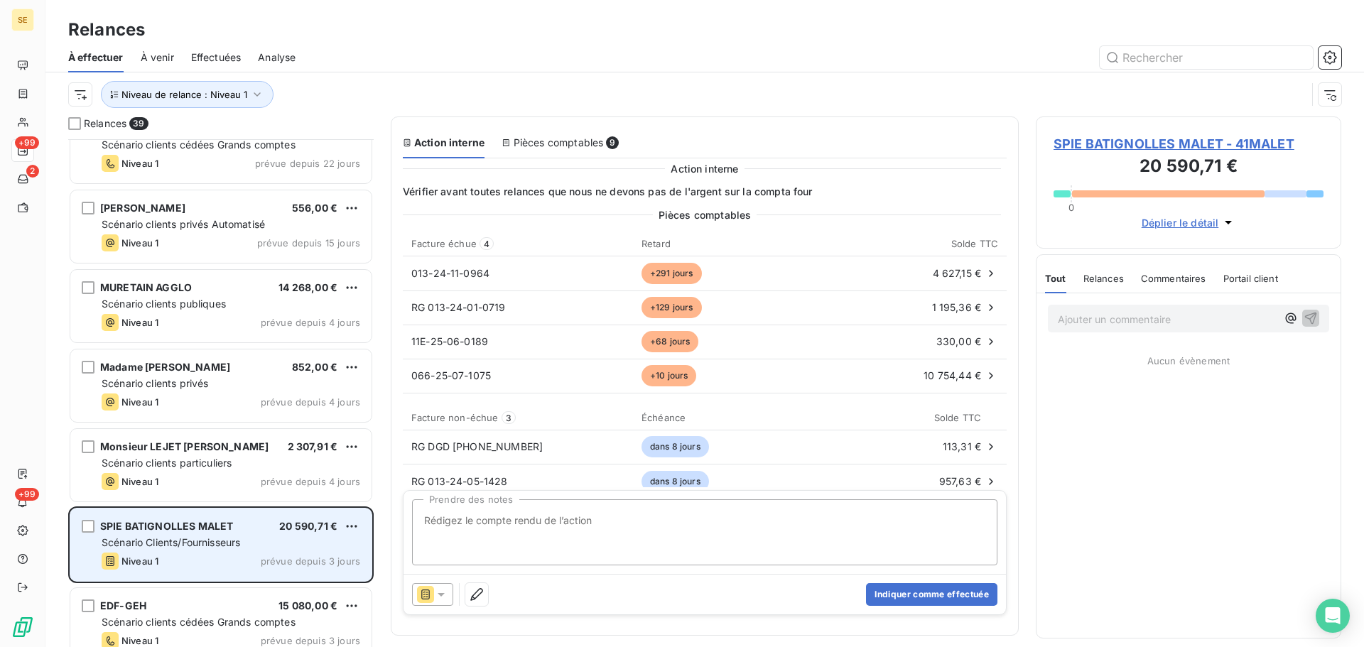
scroll to position [379, 0]
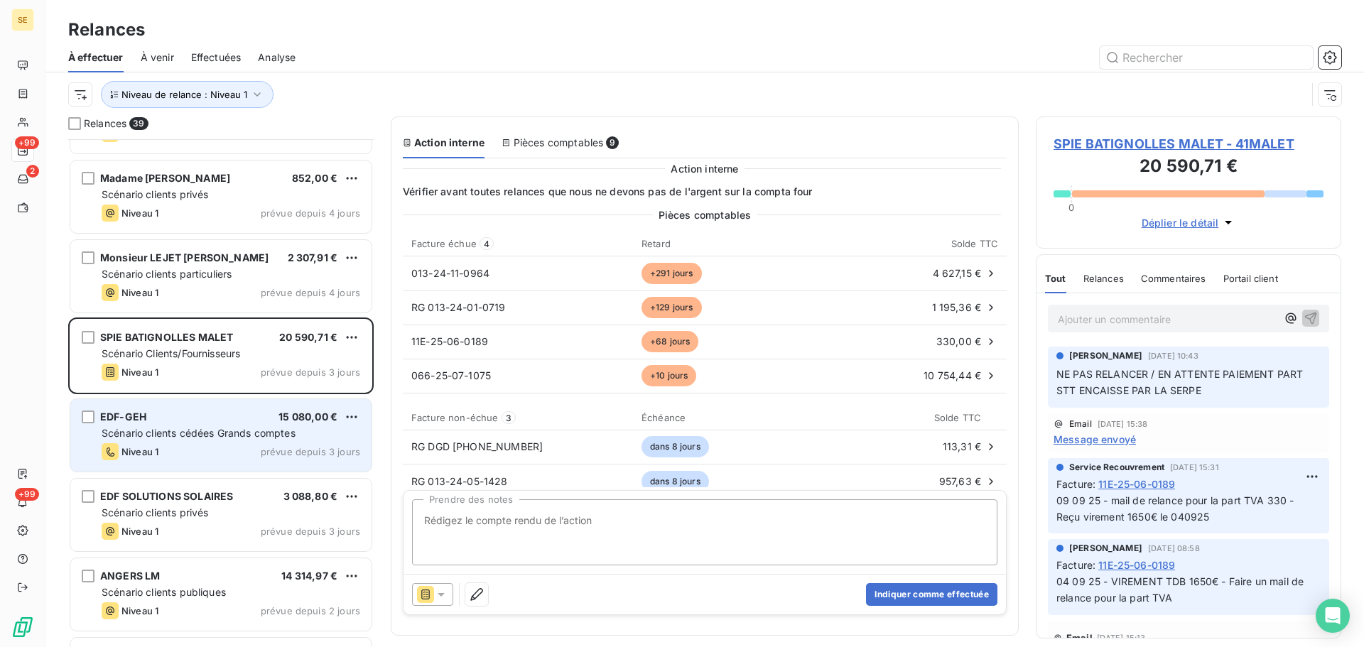
click at [223, 447] on div "Niveau 1 prévue depuis 3 jours" at bounding box center [231, 451] width 259 height 17
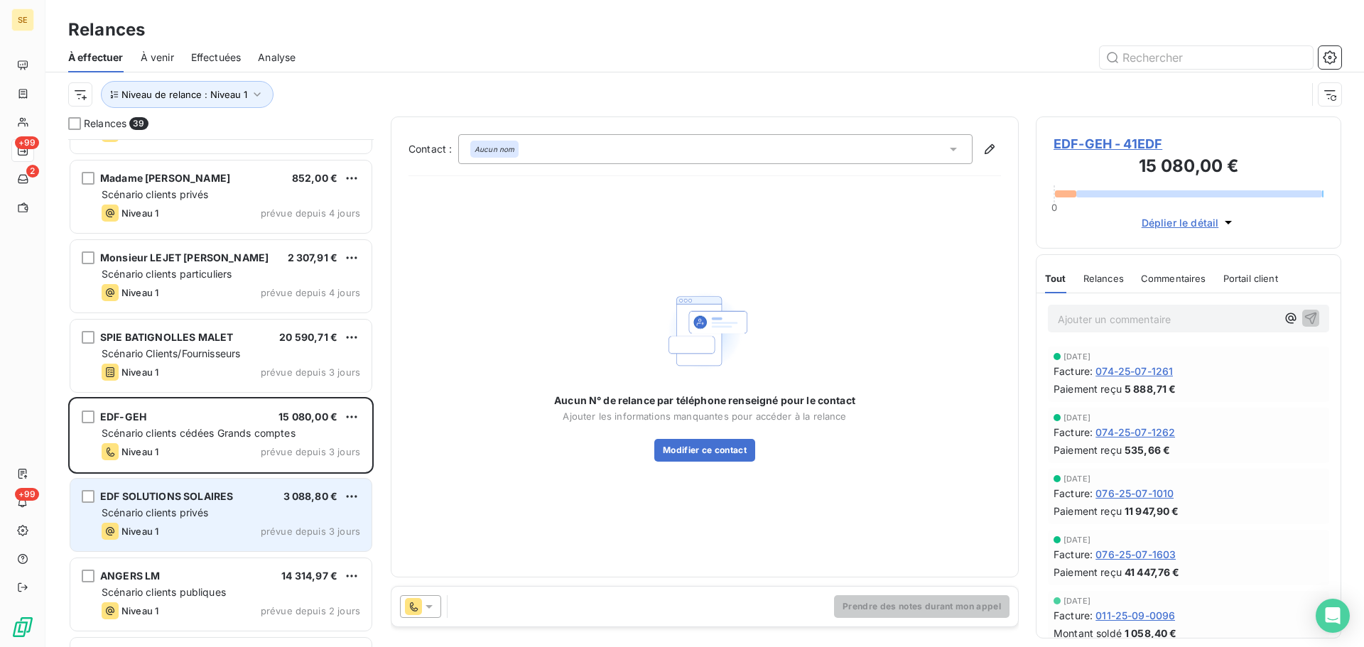
click at [232, 508] on div "Scénario clients privés" at bounding box center [231, 513] width 259 height 14
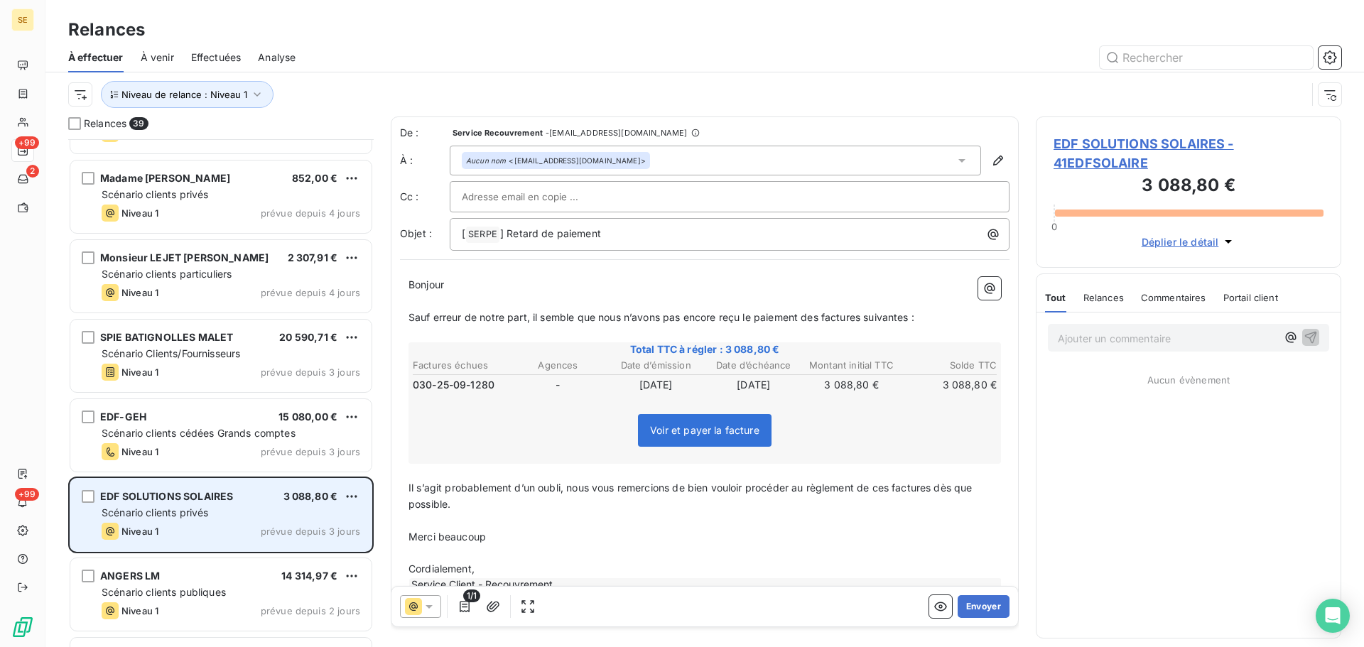
scroll to position [569, 0]
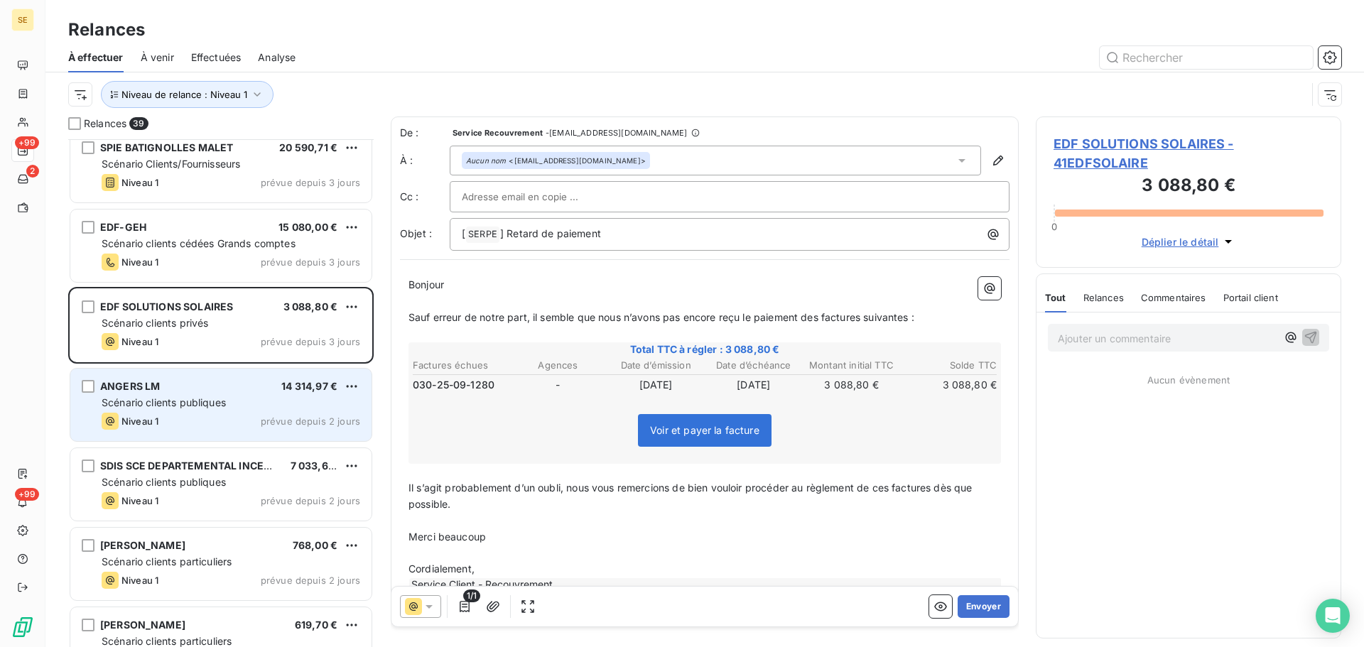
click at [228, 420] on div "Niveau 1 prévue depuis 2 jours" at bounding box center [231, 421] width 259 height 17
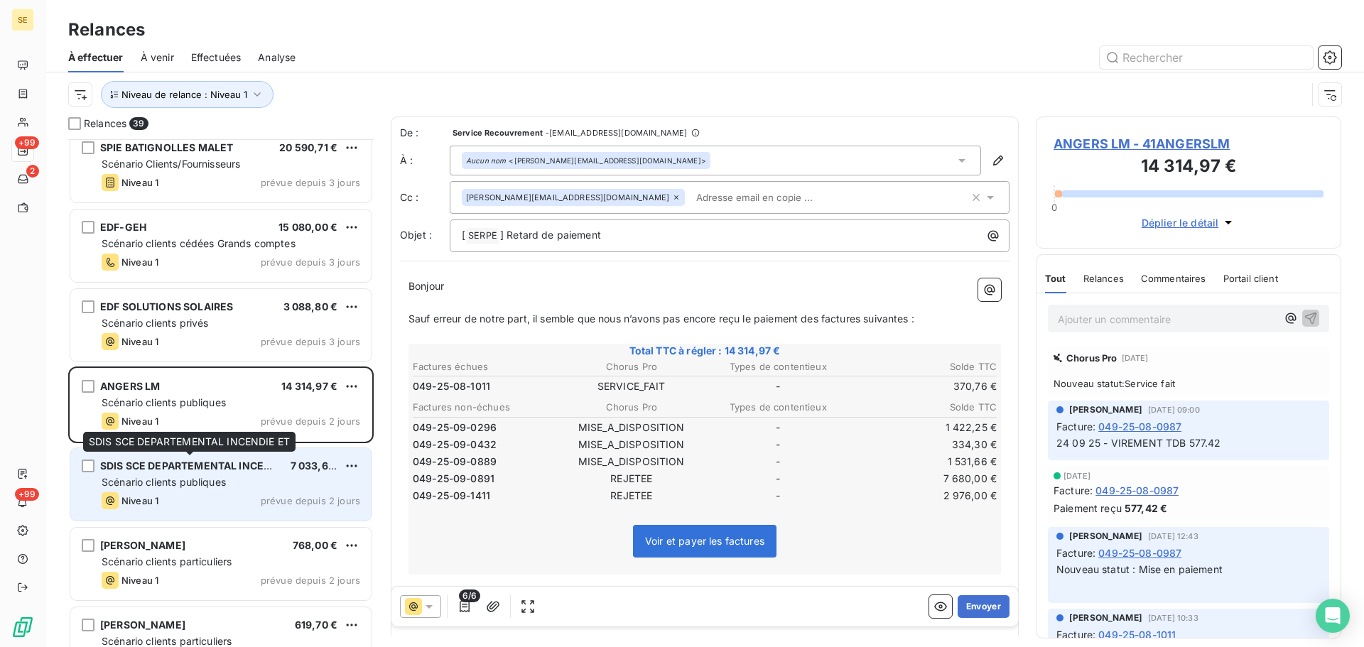
click at [227, 472] on div "SDIS SCE DEPARTEMENTAL INCENDIE ET" at bounding box center [189, 466] width 179 height 14
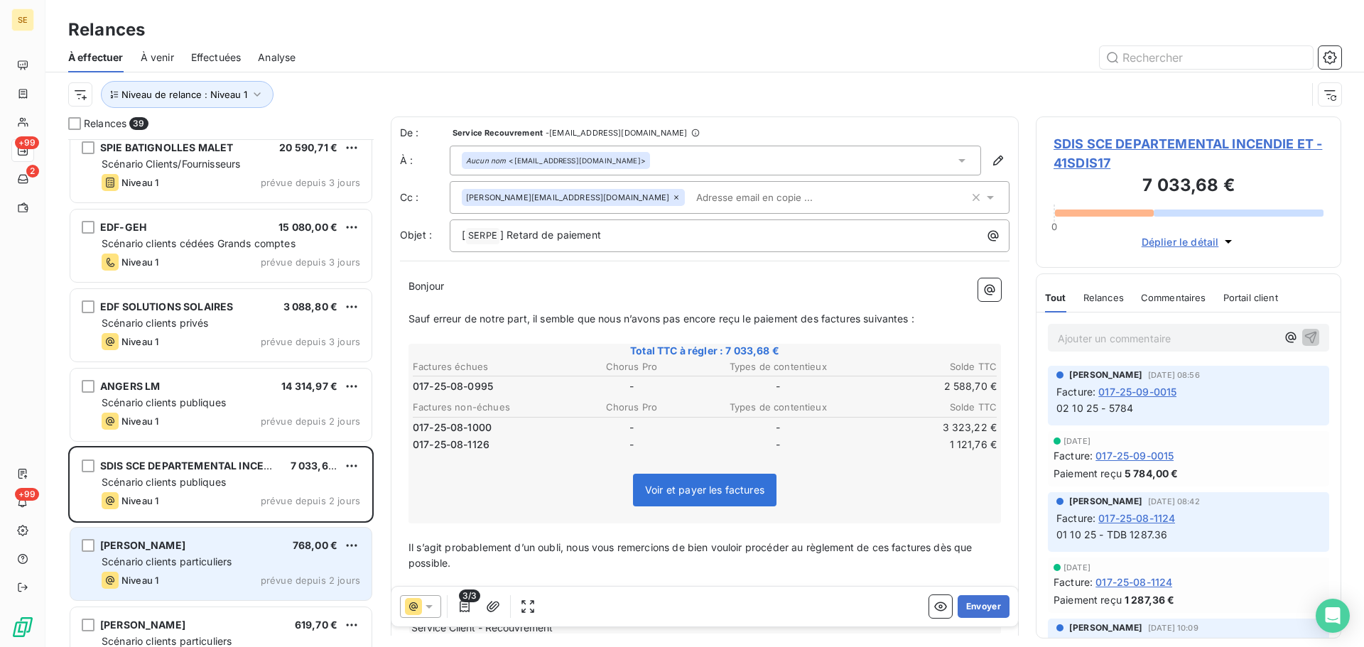
click at [222, 548] on div "[PERSON_NAME] 768,00 €" at bounding box center [231, 545] width 259 height 13
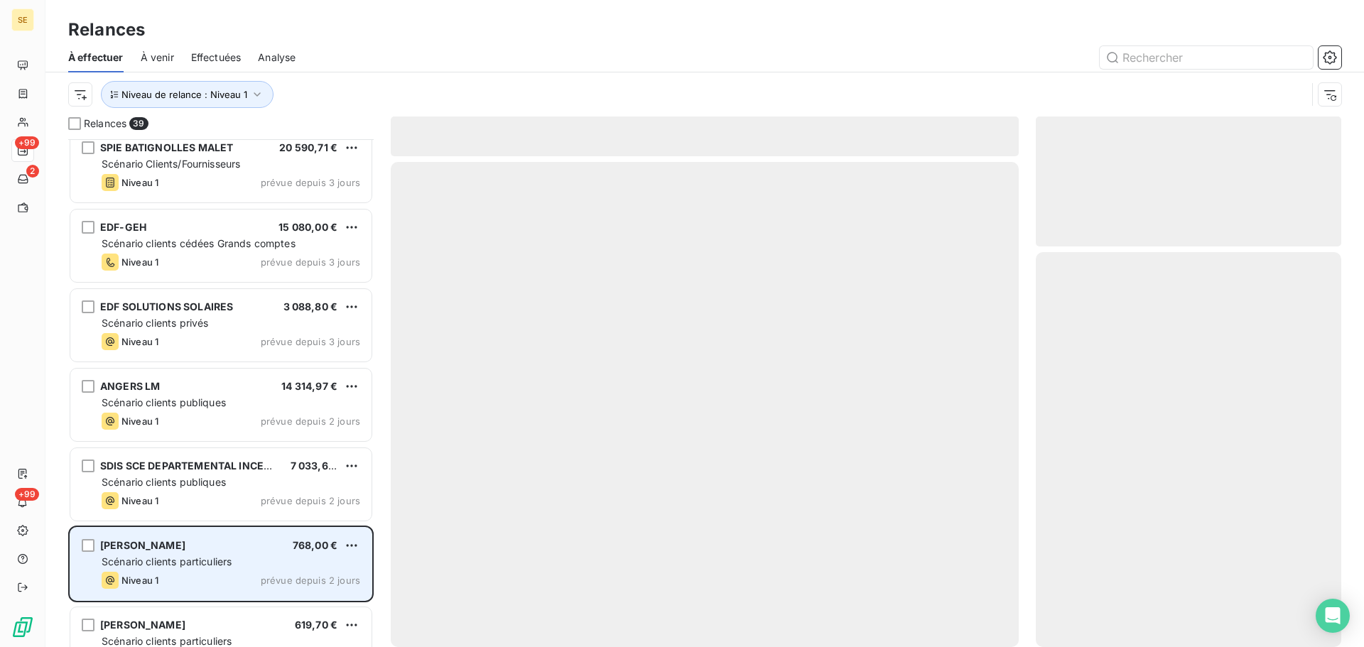
scroll to position [759, 0]
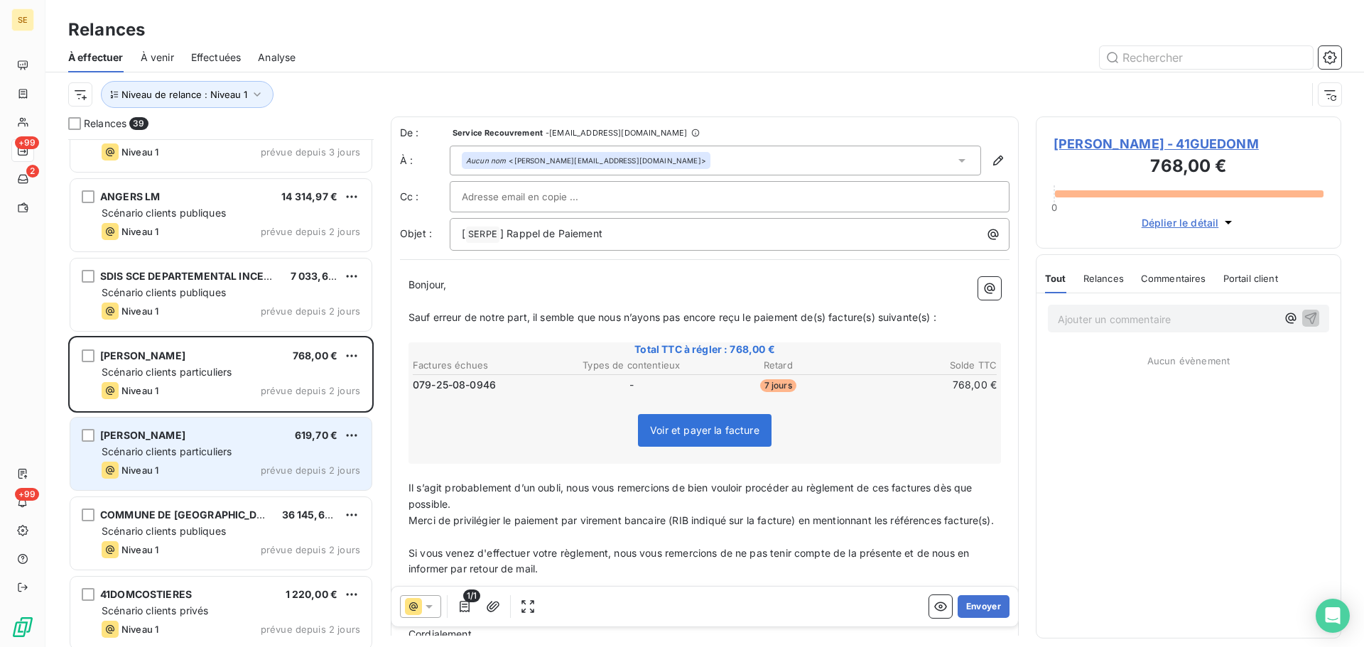
click at [182, 464] on div "Niveau 1 prévue depuis 2 jours" at bounding box center [231, 470] width 259 height 17
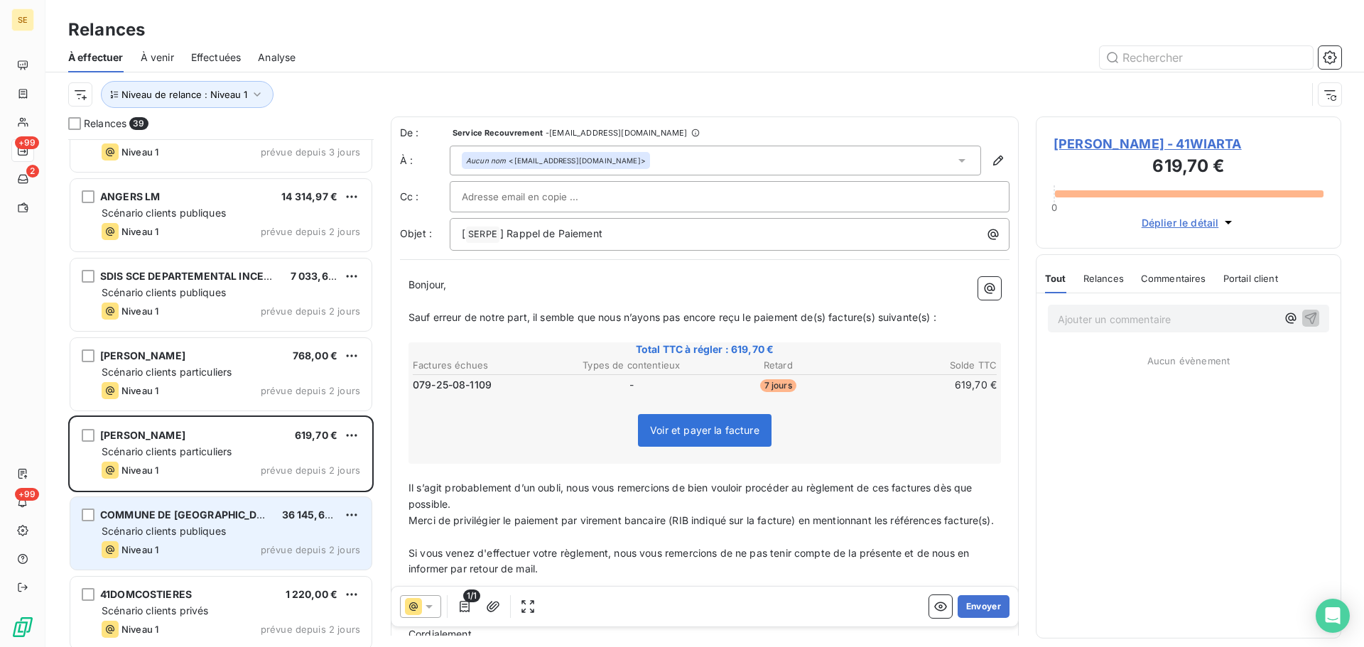
click at [192, 533] on span "Scénario clients publiques" at bounding box center [164, 531] width 124 height 12
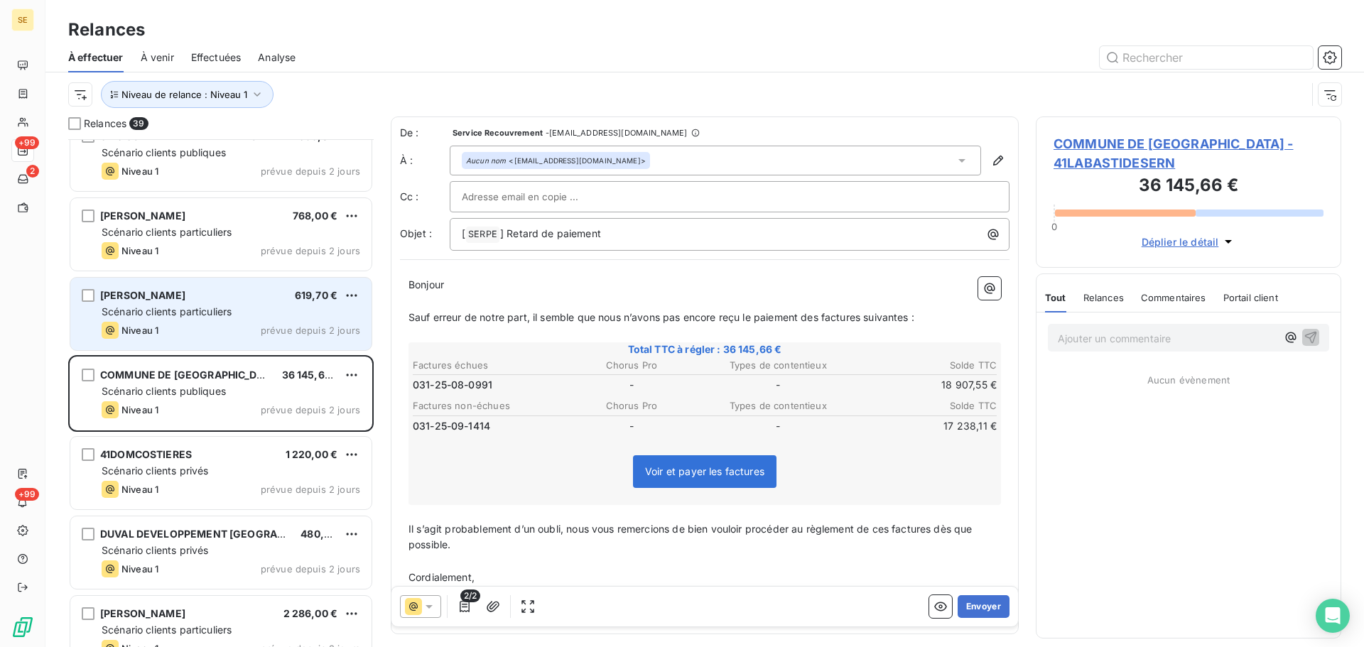
scroll to position [947, 0]
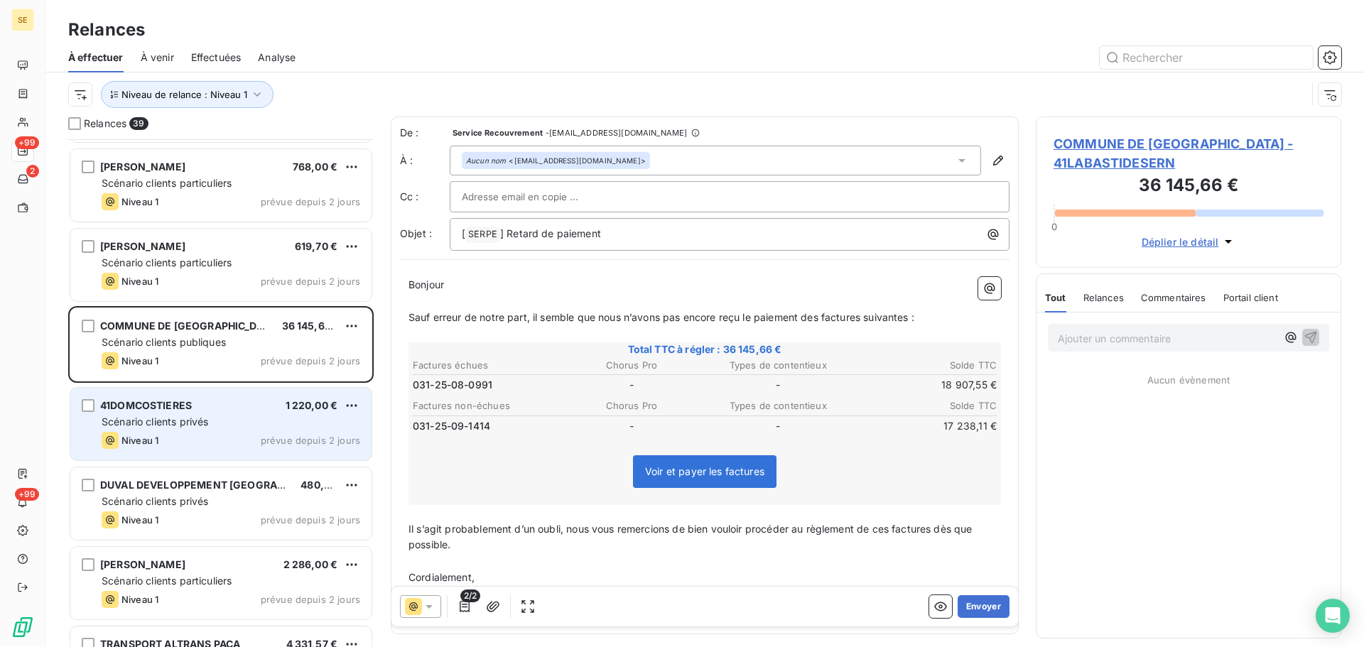
click at [257, 410] on div "41DOMCOSTIERES 1 220,00 €" at bounding box center [231, 405] width 259 height 13
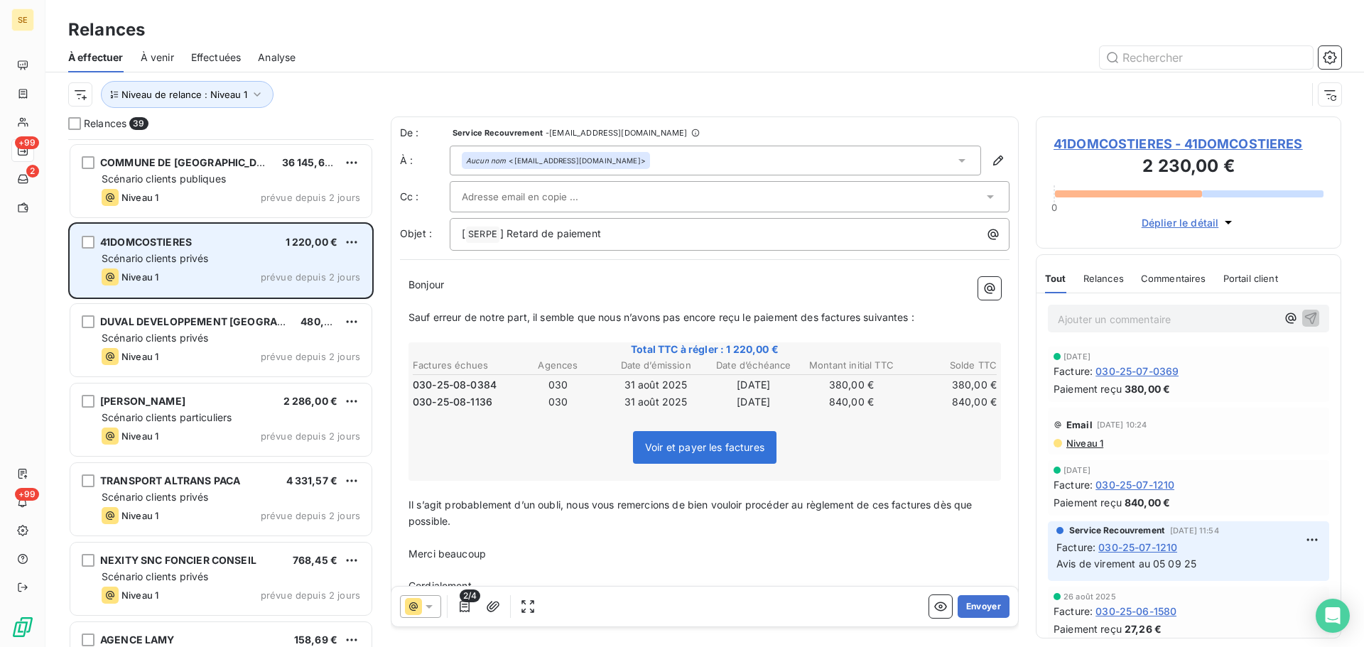
scroll to position [1137, 0]
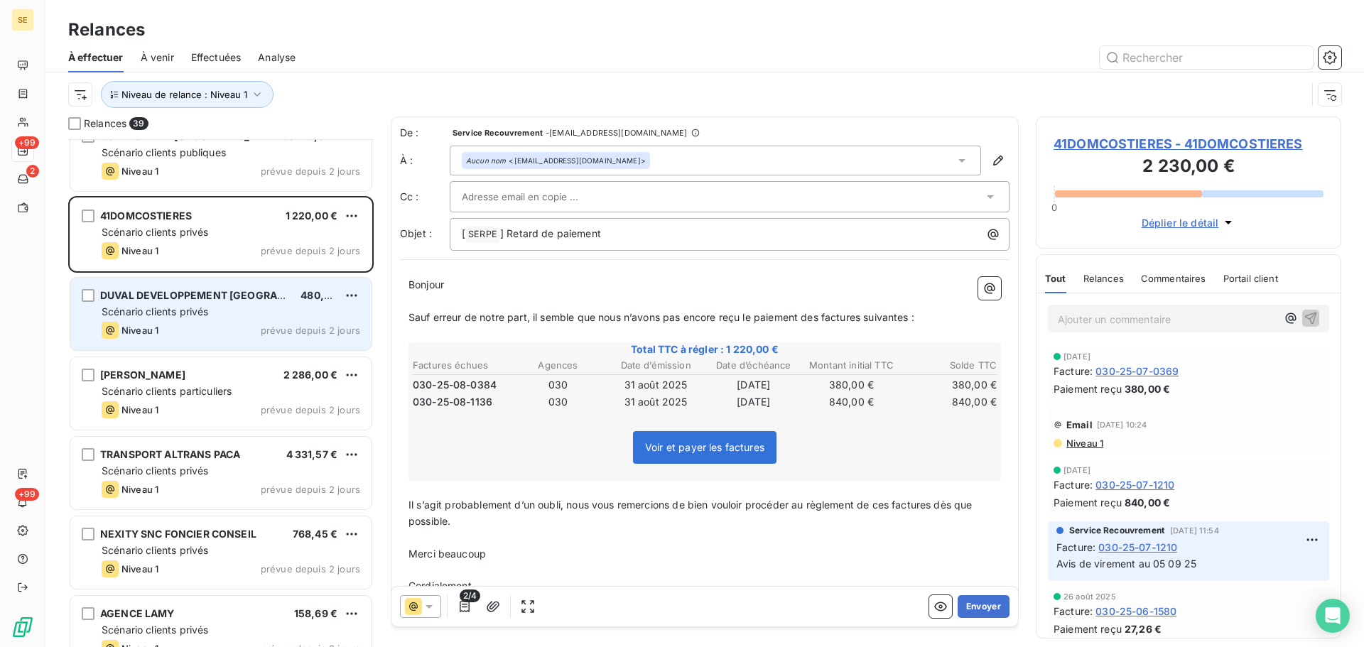
click at [261, 320] on div "DUVAL DEVELOPPEMENT [GEOGRAPHIC_DATA] 480,00 € Scénario clients privés Niveau 1…" at bounding box center [220, 314] width 301 height 72
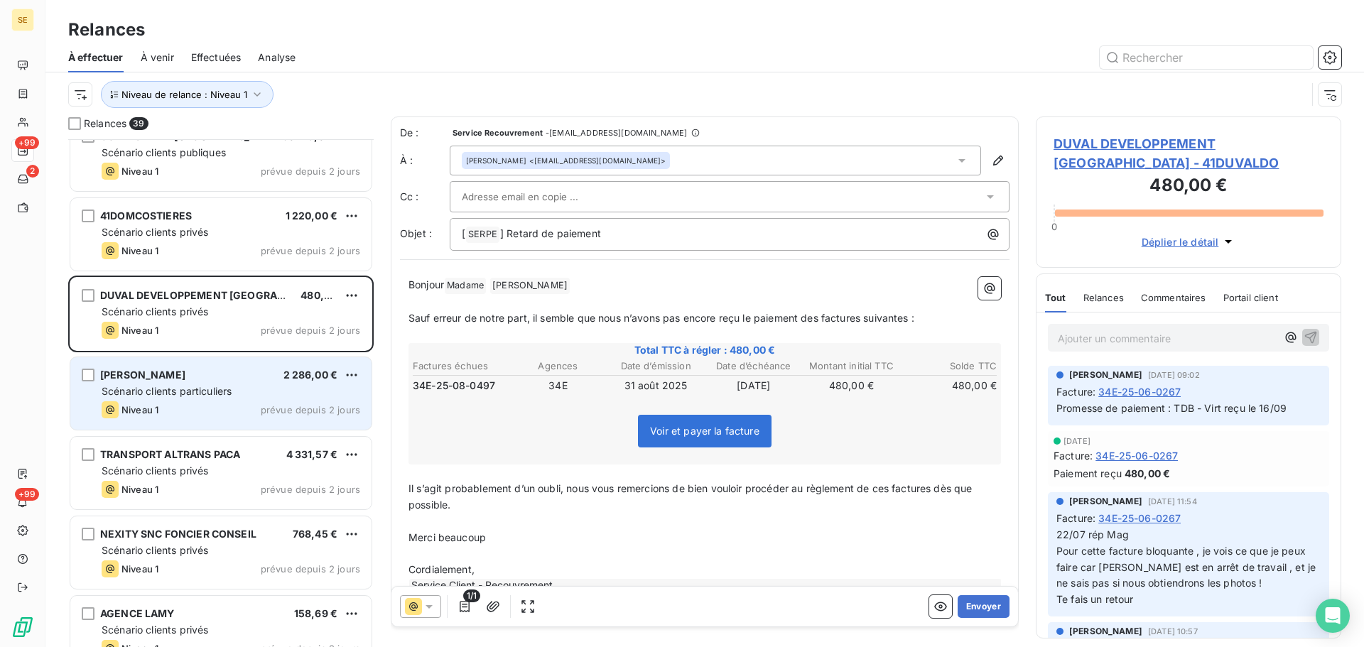
click at [257, 381] on div "[PERSON_NAME] 2 286,00 € Scénario clients particuliers Niveau 1 prévue depuis 2…" at bounding box center [220, 393] width 301 height 72
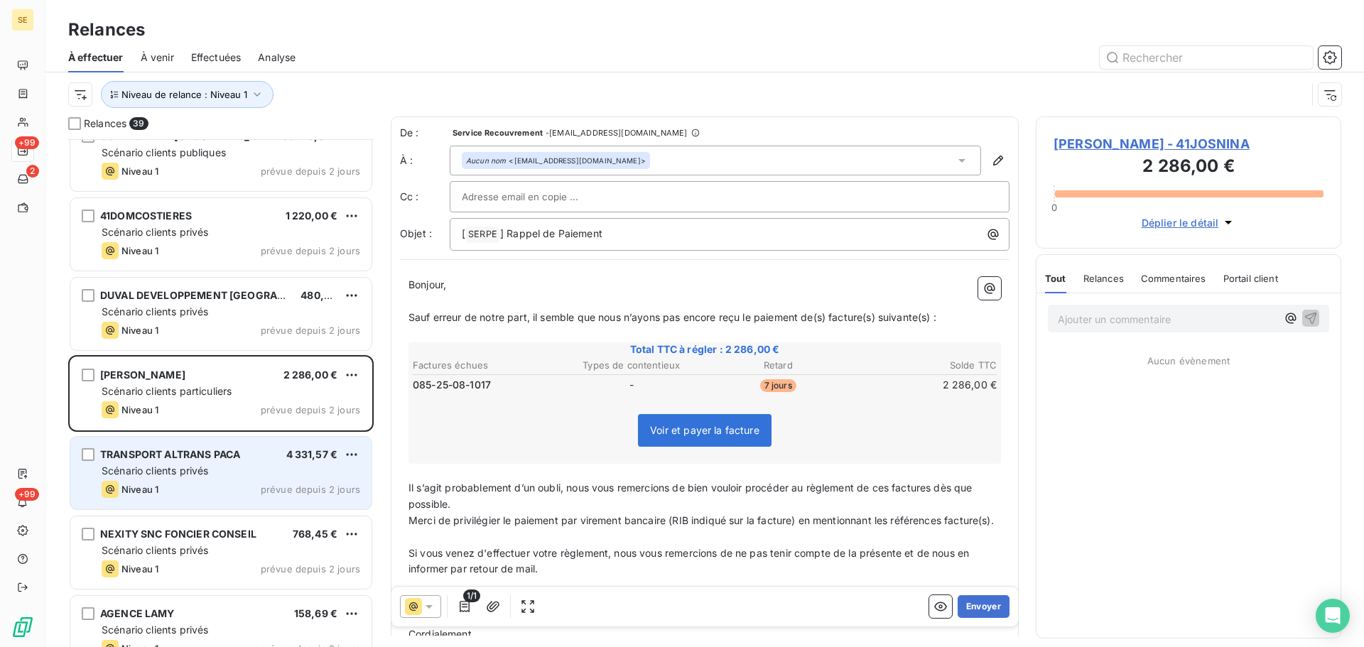
click at [251, 465] on div "Scénario clients privés" at bounding box center [231, 471] width 259 height 14
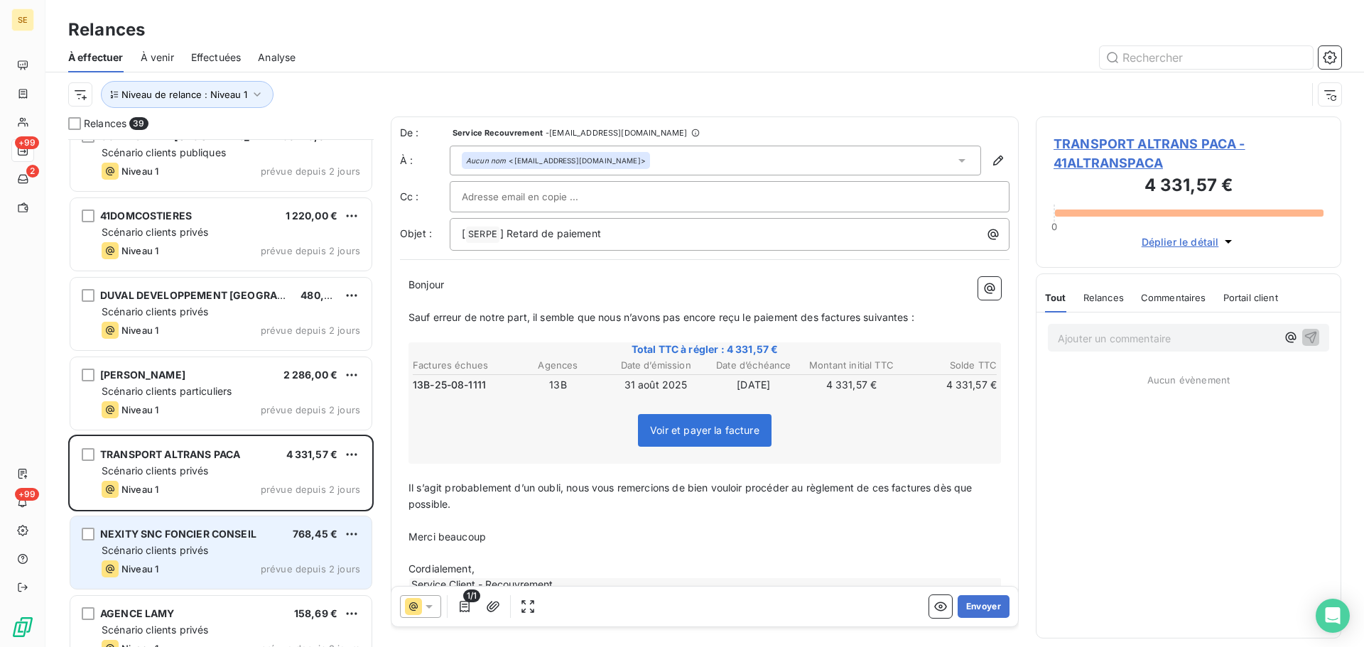
click at [239, 536] on span "NEXITY SNC FONCIER CONSEIL" at bounding box center [178, 534] width 156 height 12
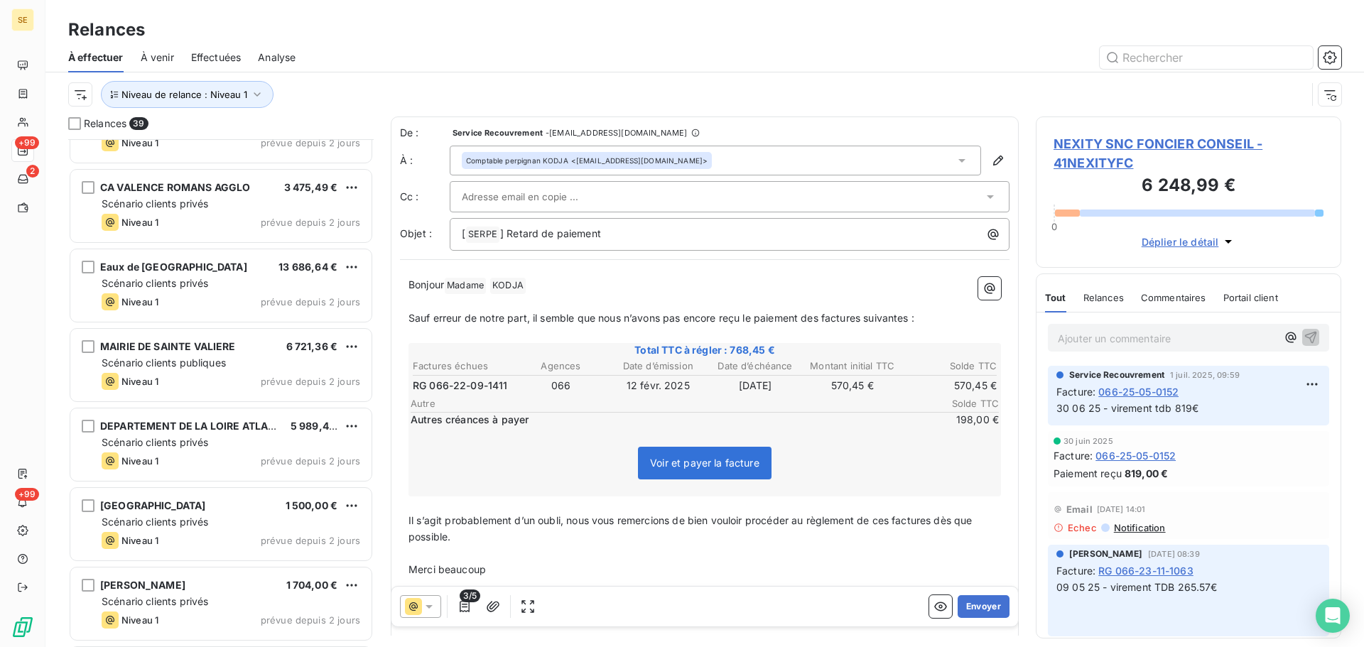
scroll to position [2595, 0]
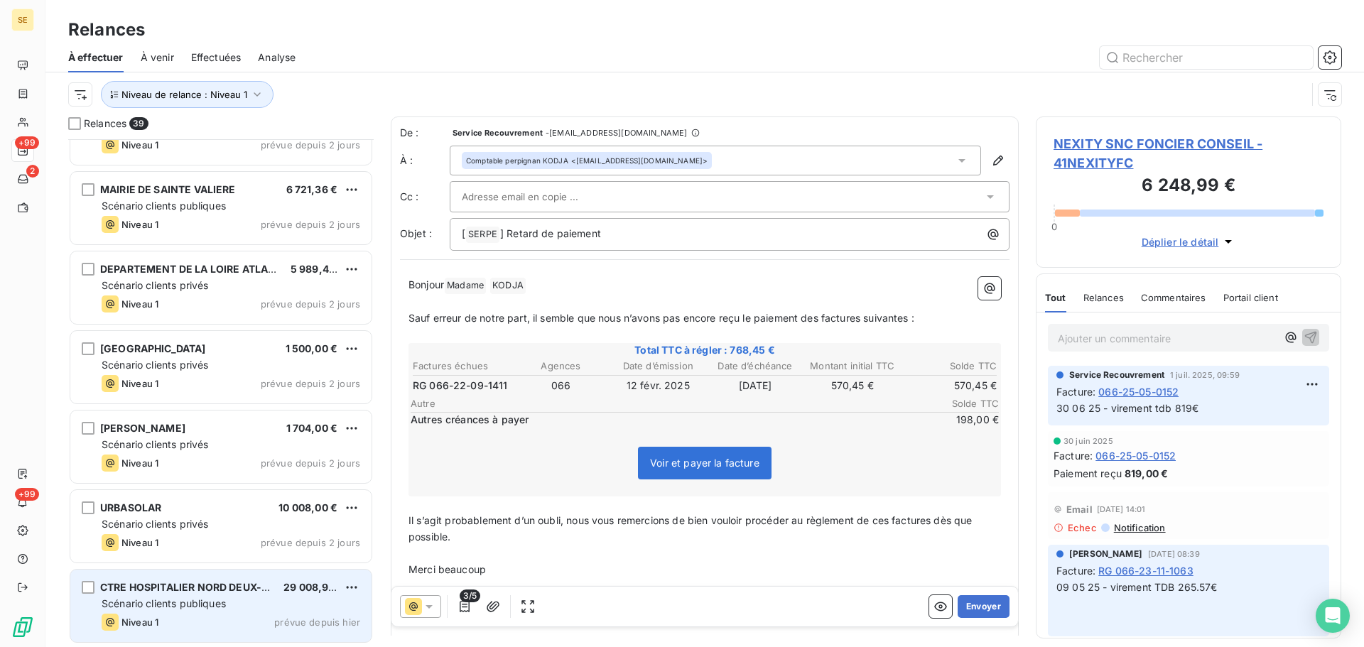
click at [229, 597] on div "Scénario clients publiques" at bounding box center [231, 604] width 259 height 14
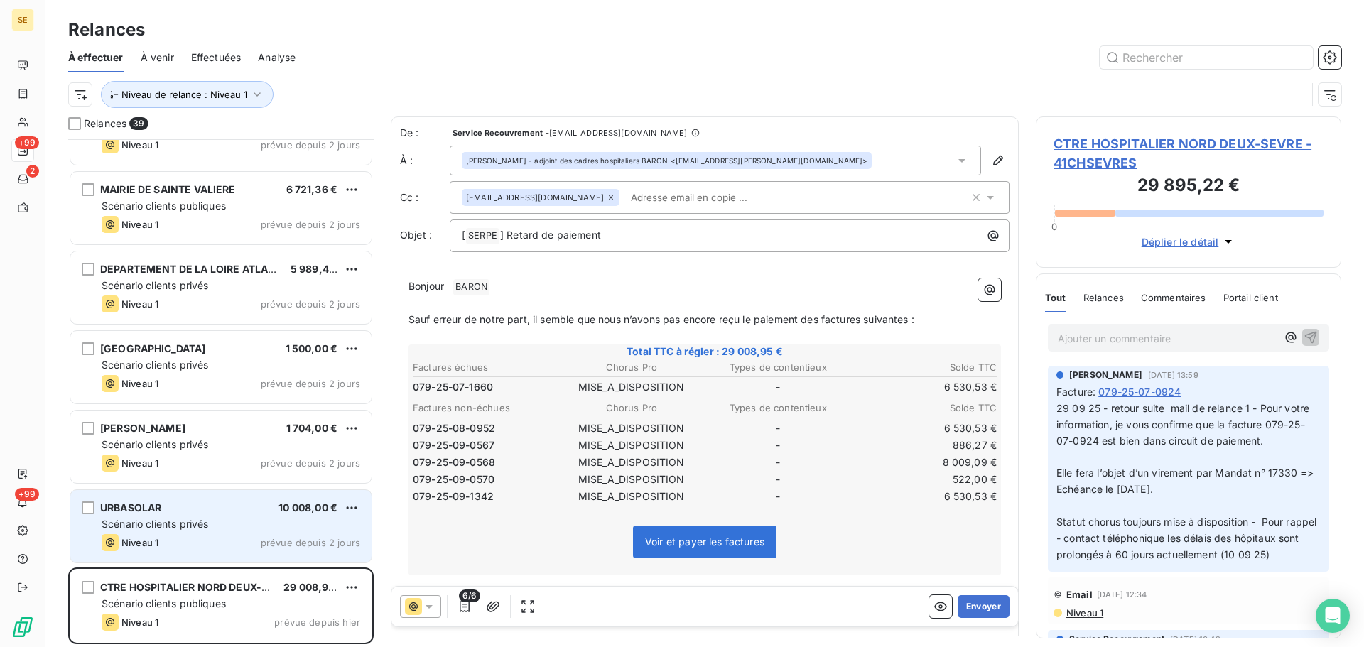
click at [218, 534] on div "Niveau 1 prévue depuis 2 jours" at bounding box center [231, 542] width 259 height 17
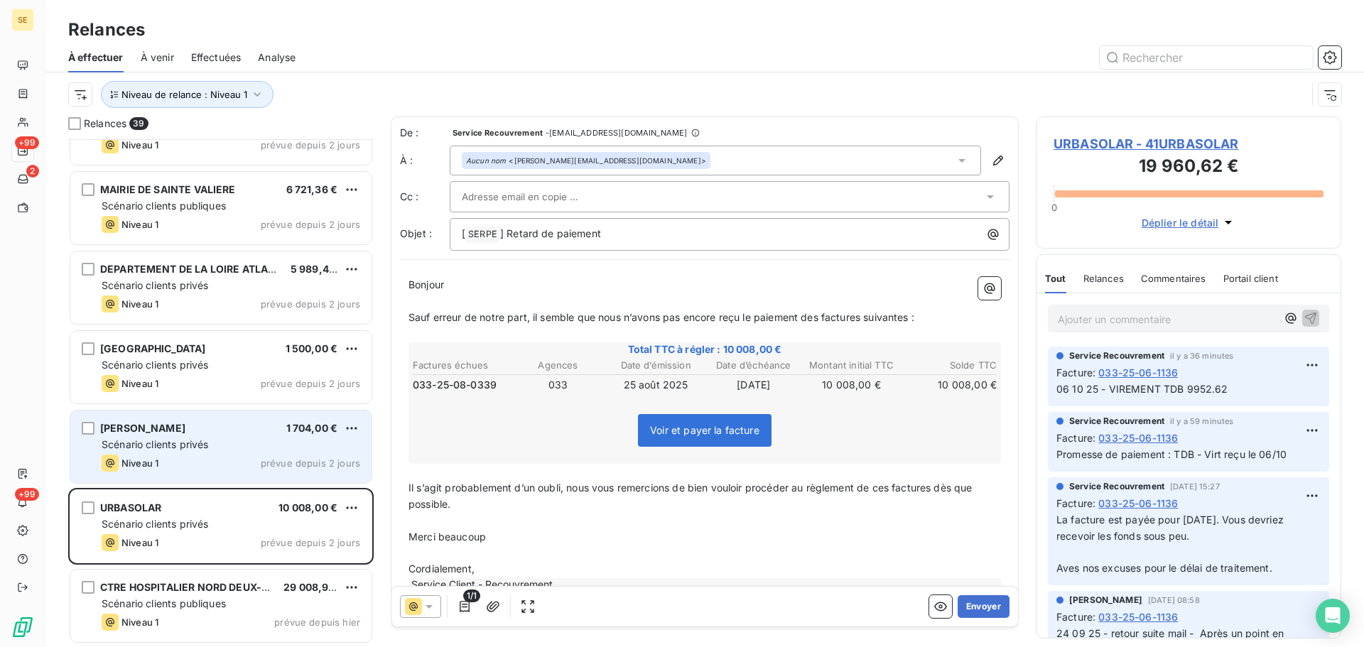
click at [230, 457] on div "Niveau 1 prévue depuis 2 jours" at bounding box center [231, 463] width 259 height 17
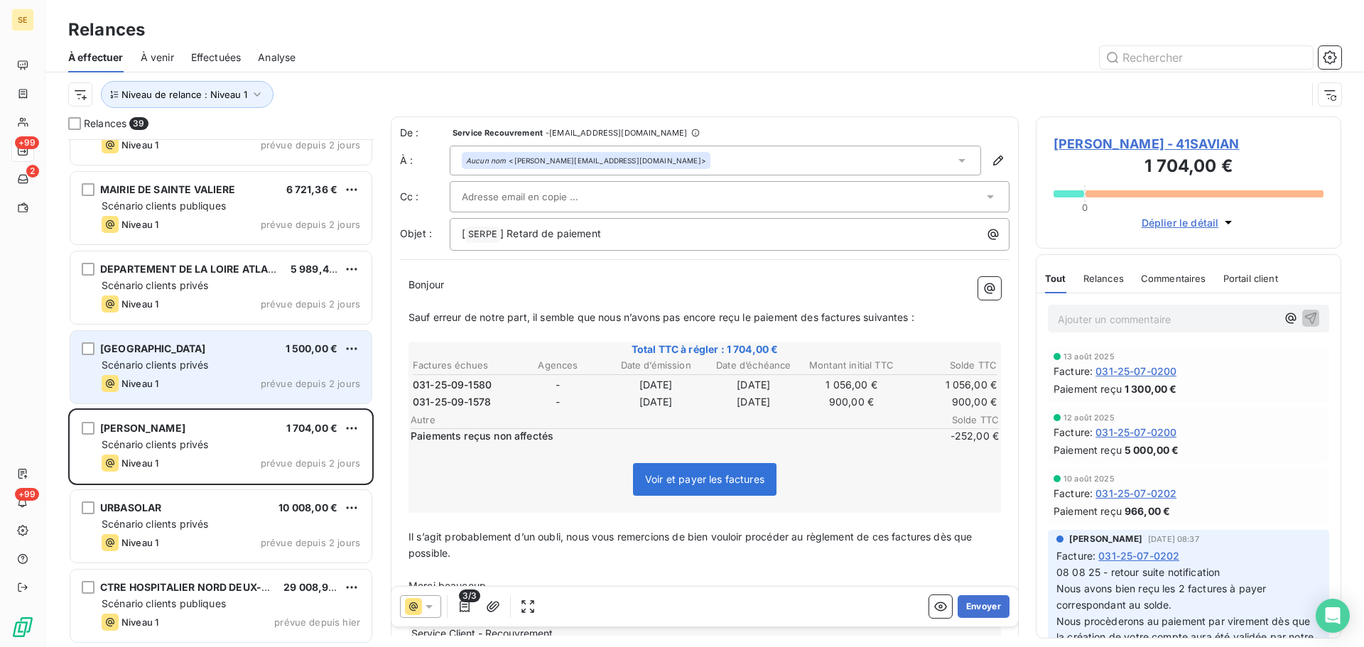
click at [243, 367] on div "Scénario clients privés" at bounding box center [231, 365] width 259 height 14
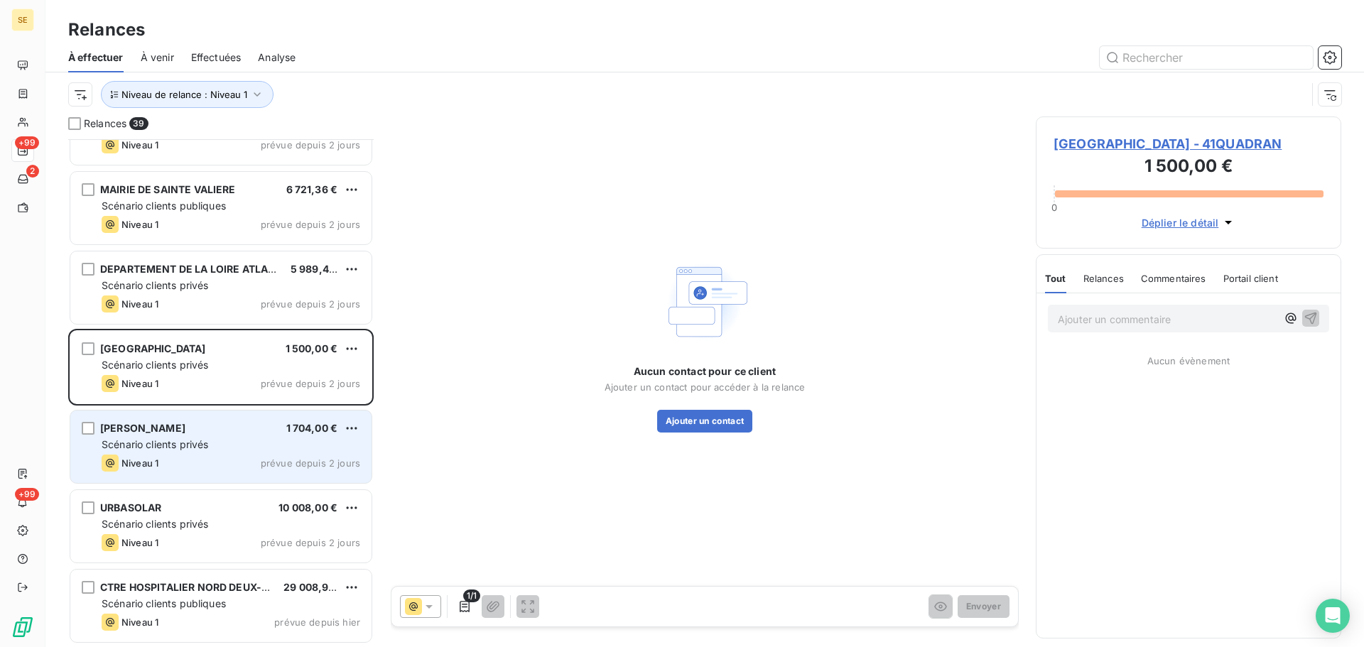
click at [232, 469] on div "Niveau 1 prévue depuis 2 jours" at bounding box center [231, 463] width 259 height 17
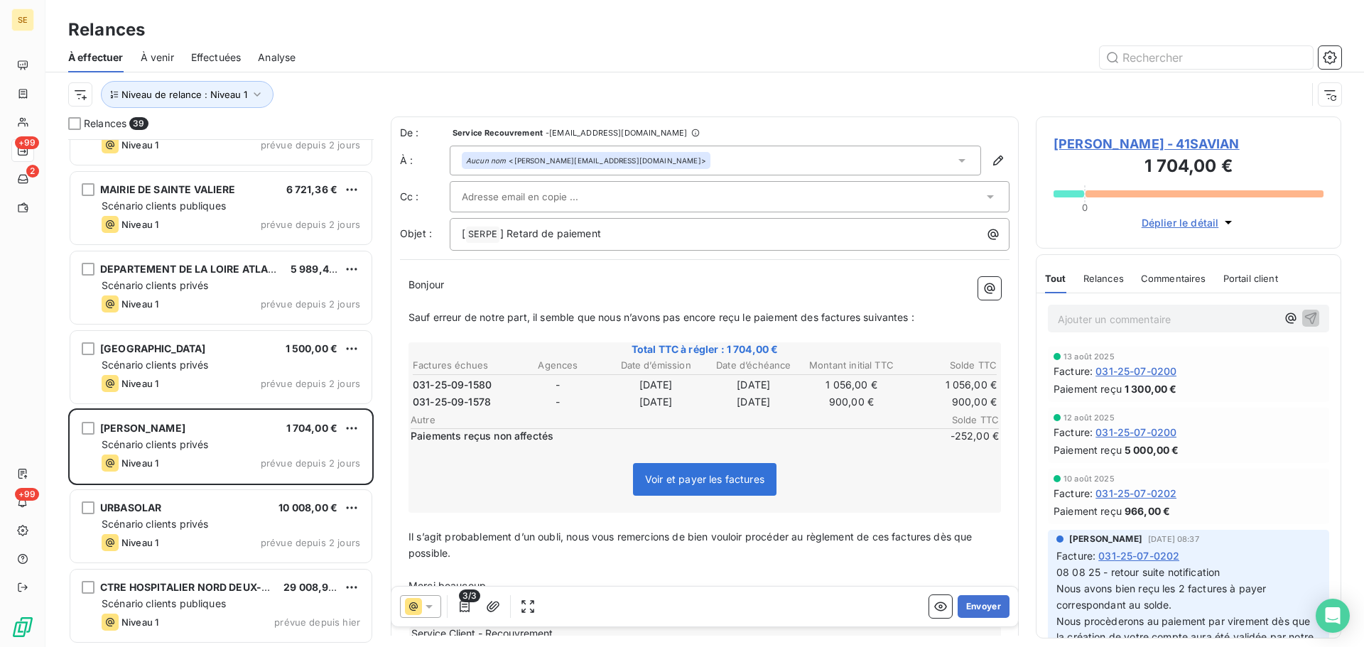
click at [1087, 146] on span "[PERSON_NAME] - 41SAVIAN" at bounding box center [1188, 143] width 270 height 19
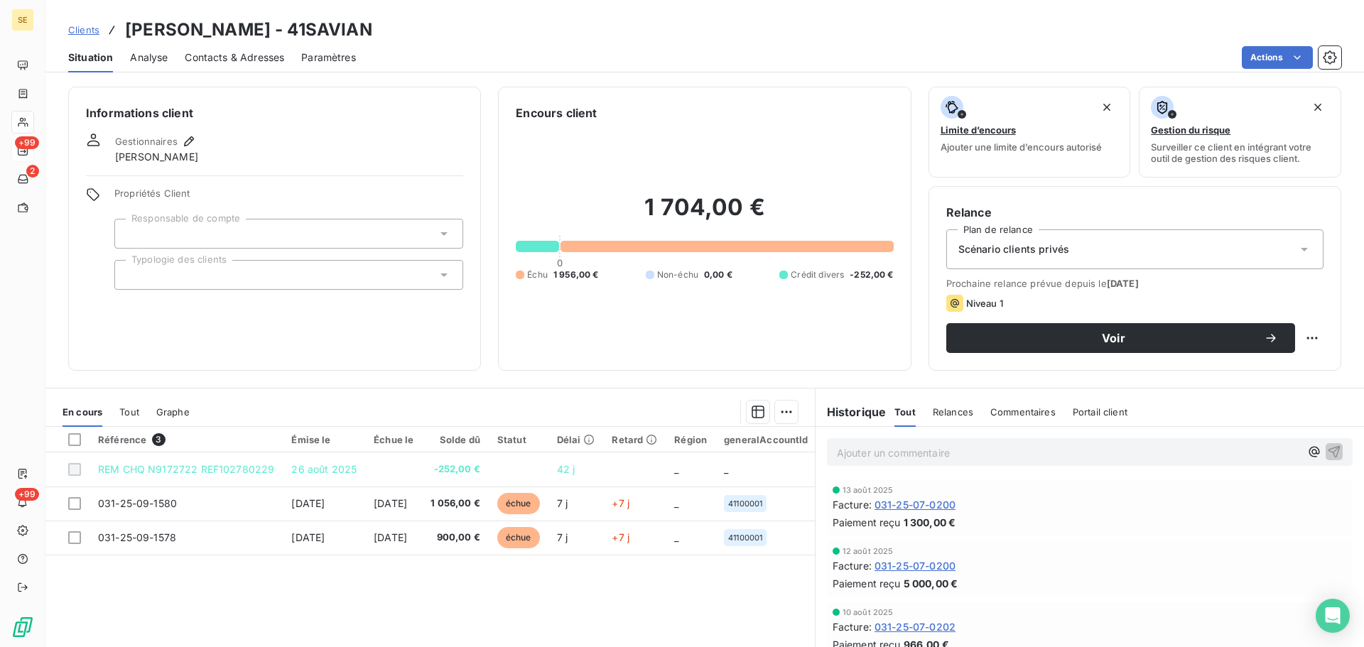
drag, startPoint x: 401, startPoint y: 36, endPoint x: 289, endPoint y: 34, distance: 112.2
click at [289, 34] on div "Clients [PERSON_NAME] - 41SAVIAN" at bounding box center [704, 30] width 1318 height 26
copy h3 "41SAVIAN"
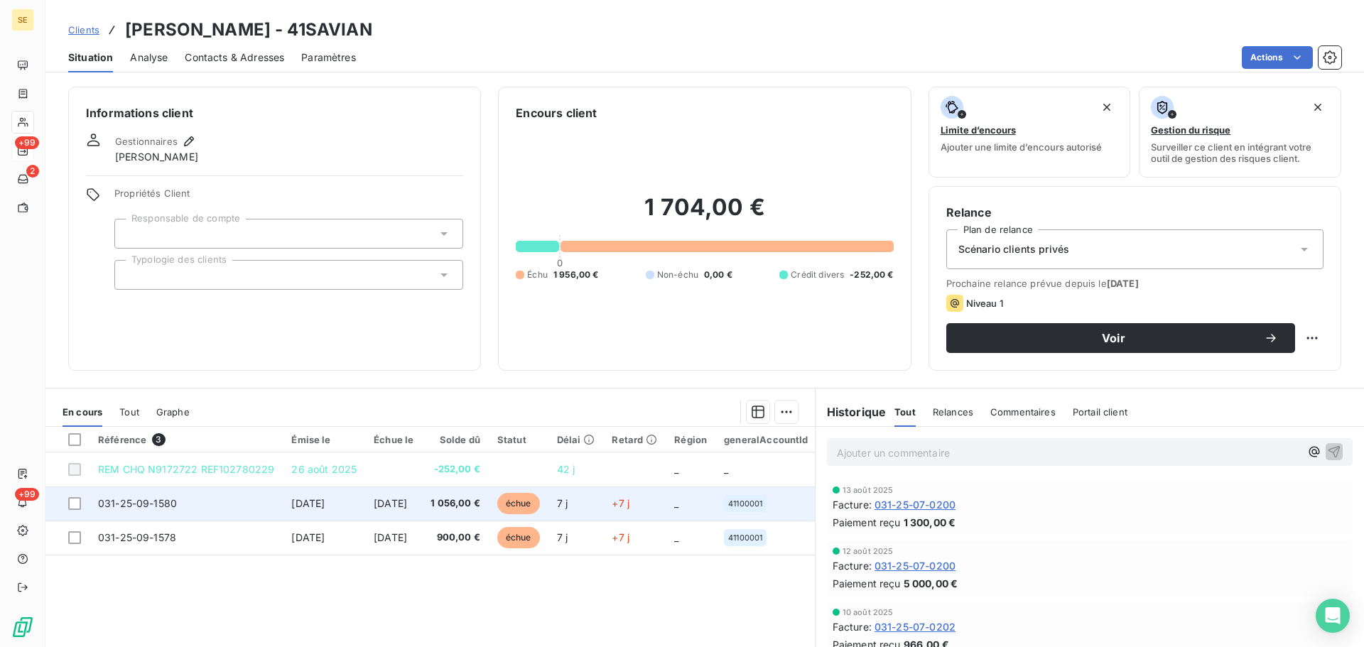
click at [325, 505] on span "[DATE]" at bounding box center [307, 503] width 33 height 12
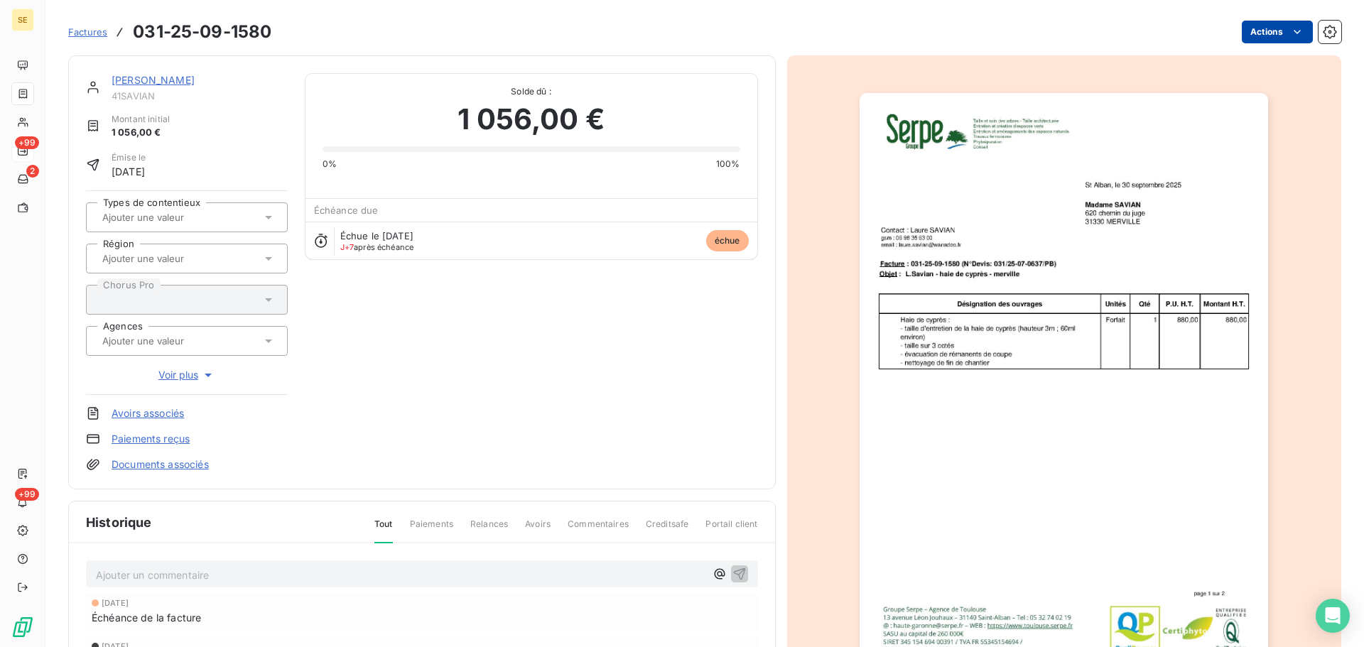
click at [1254, 36] on html "SE +99 2 +99 Factures 031-25-09-1580 Actions [PERSON_NAME] 41SAVIAN Montant ini…" at bounding box center [682, 323] width 1364 height 647
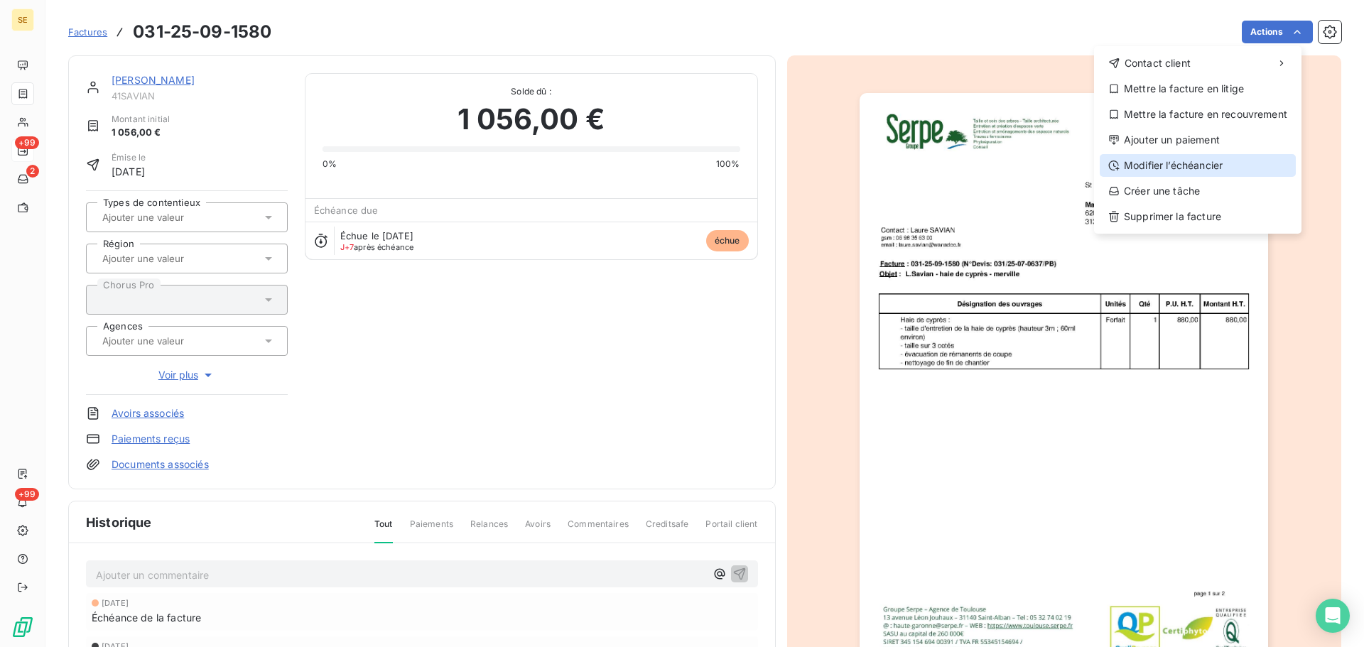
click at [1199, 164] on div "Modifier l’échéancier" at bounding box center [1197, 165] width 196 height 23
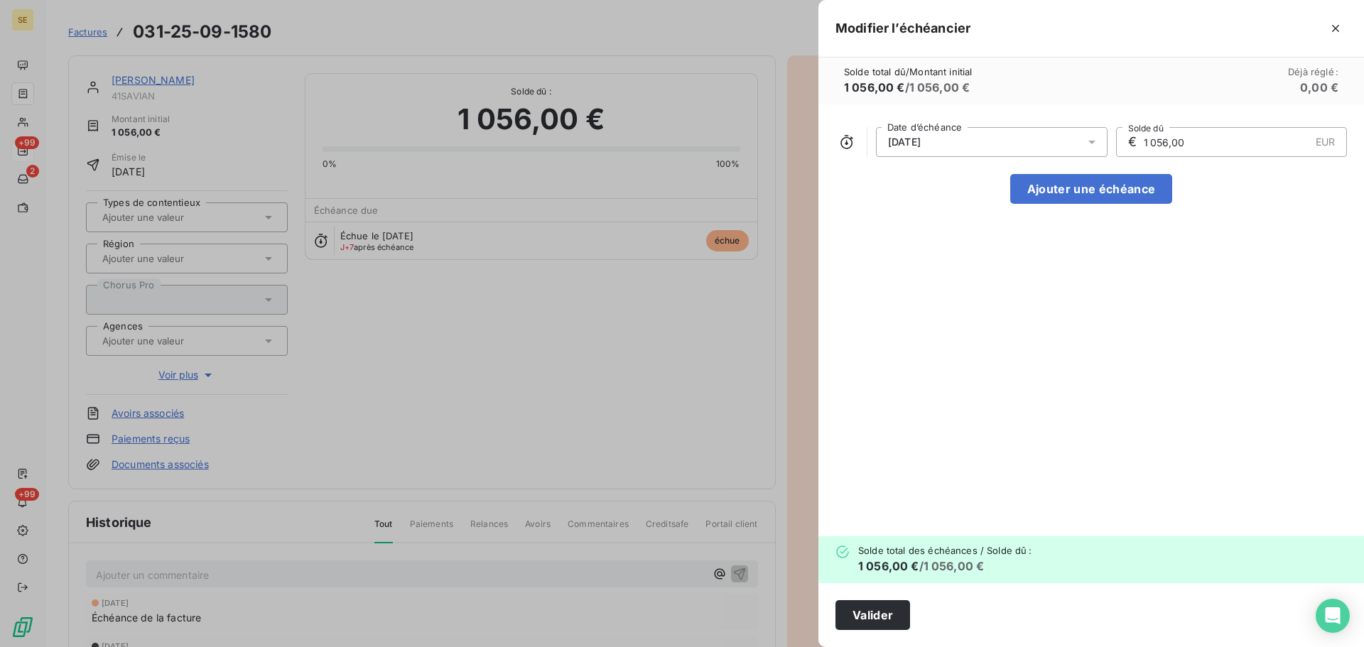
click at [1054, 151] on div "[DATE]" at bounding box center [992, 142] width 232 height 30
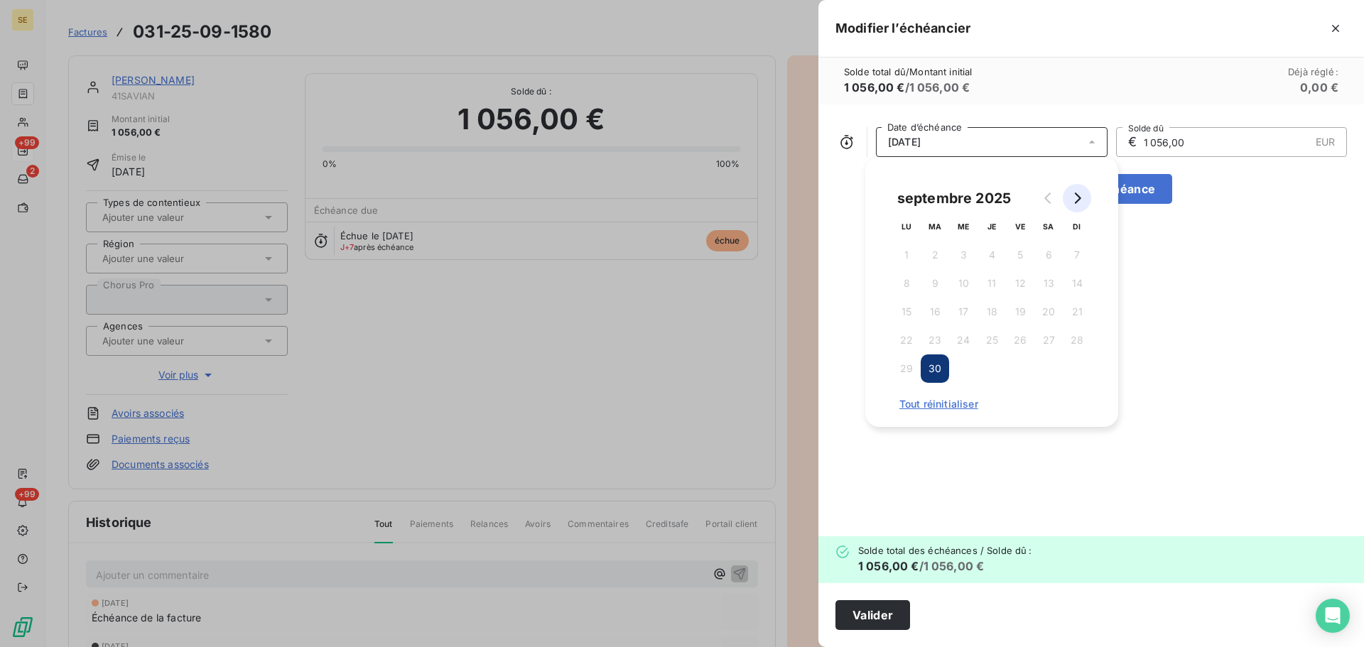
click at [1083, 199] on button "Go to next month" at bounding box center [1077, 198] width 28 height 28
click at [1000, 366] on button "30" at bounding box center [991, 368] width 28 height 28
click at [869, 614] on button "Valider" at bounding box center [872, 615] width 75 height 30
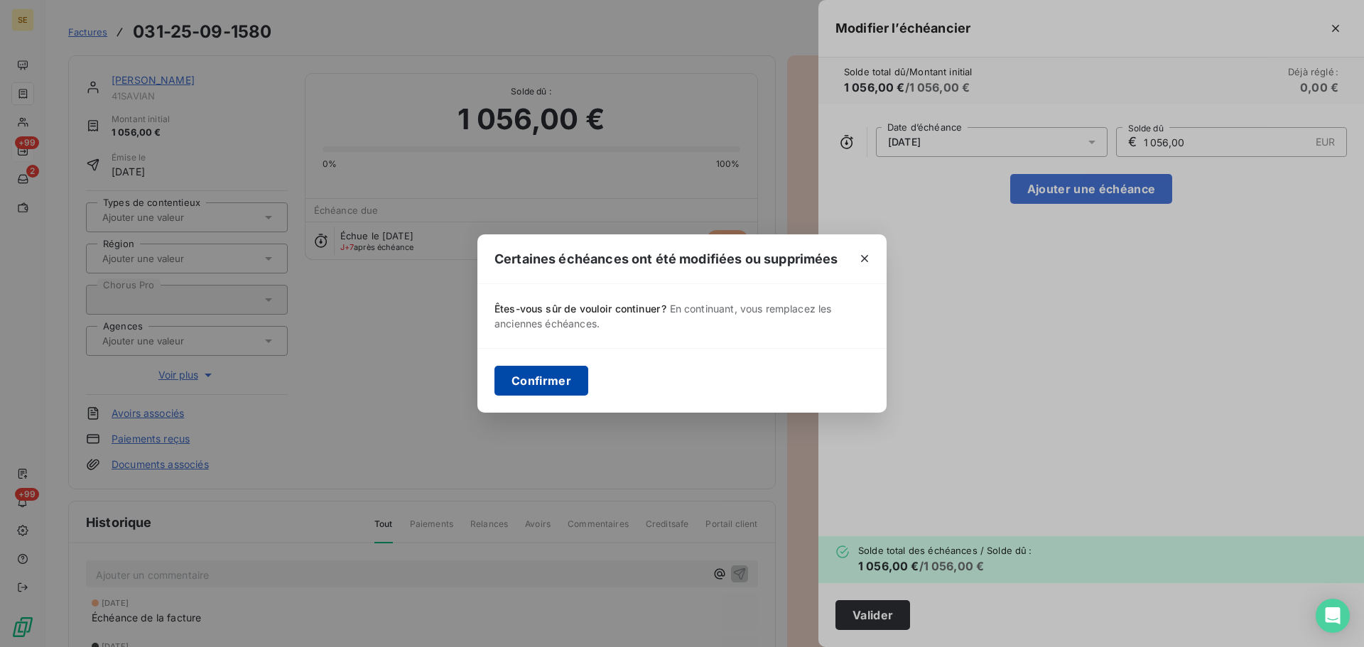
click at [547, 386] on button "Confirmer" at bounding box center [541, 381] width 94 height 30
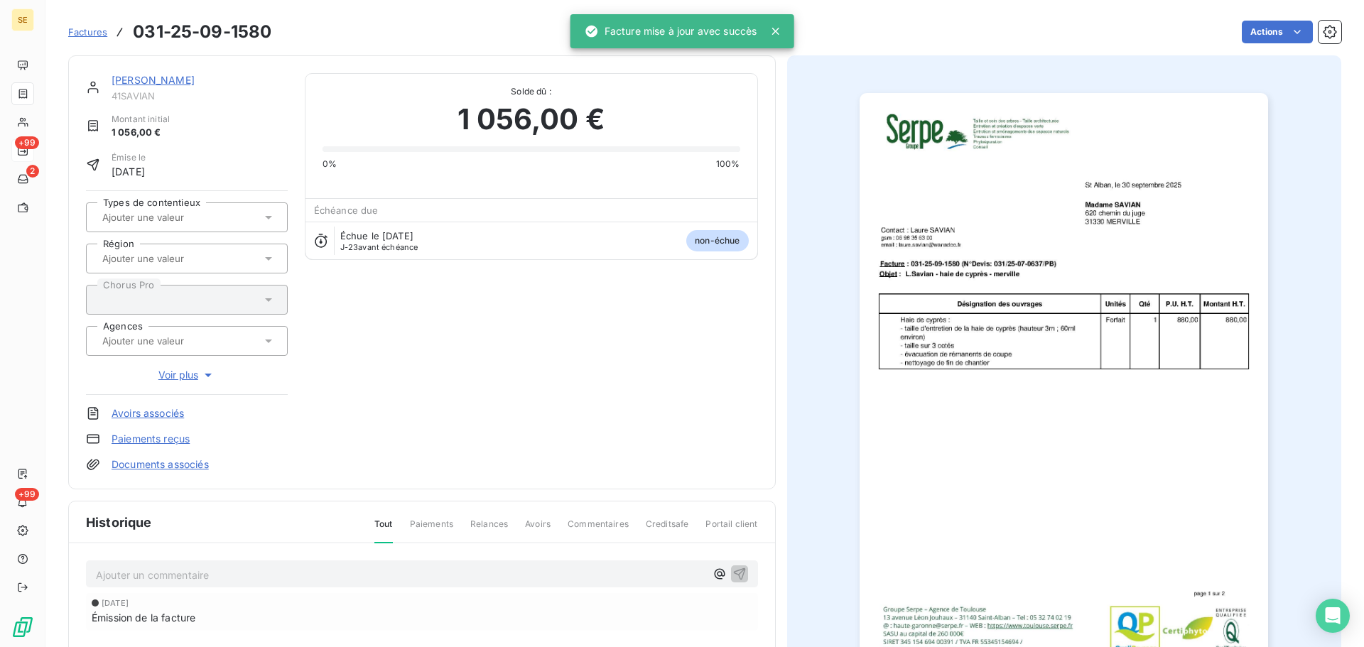
click at [156, 73] on div "[PERSON_NAME]" at bounding box center [200, 80] width 176 height 14
click at [156, 78] on link "[PERSON_NAME]" at bounding box center [153, 80] width 83 height 12
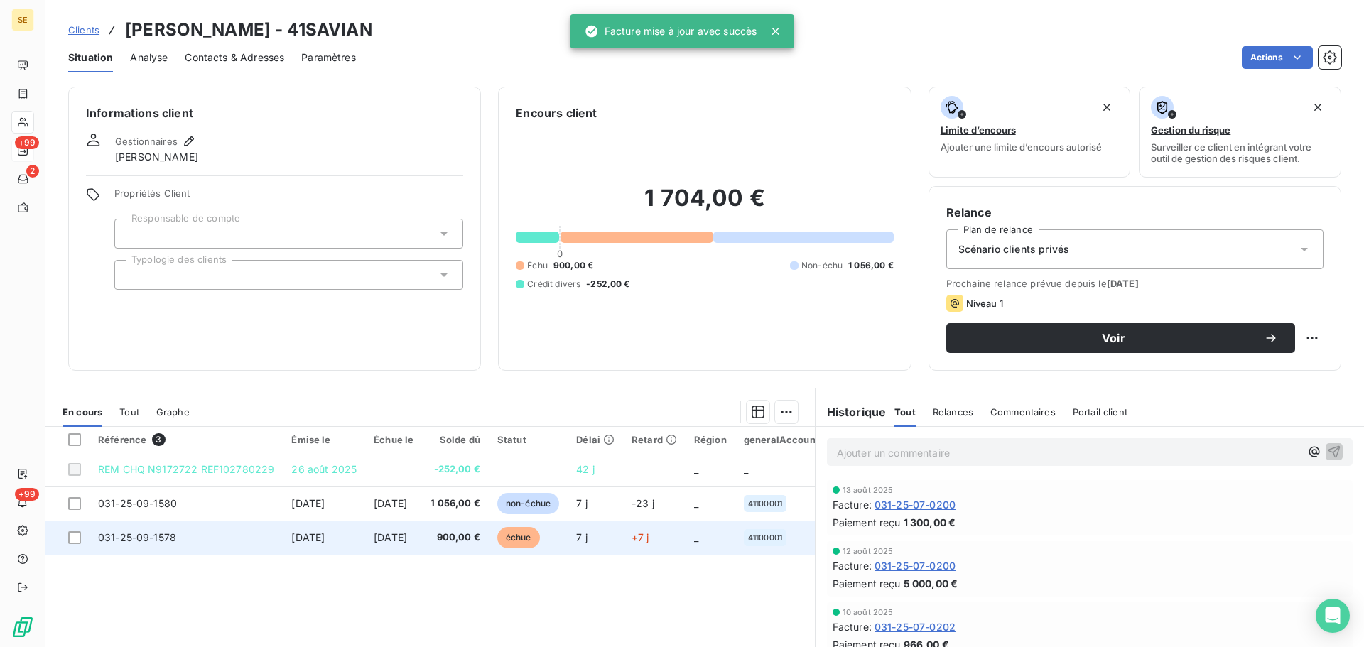
click at [224, 539] on td "031-25-09-1578" at bounding box center [185, 538] width 193 height 34
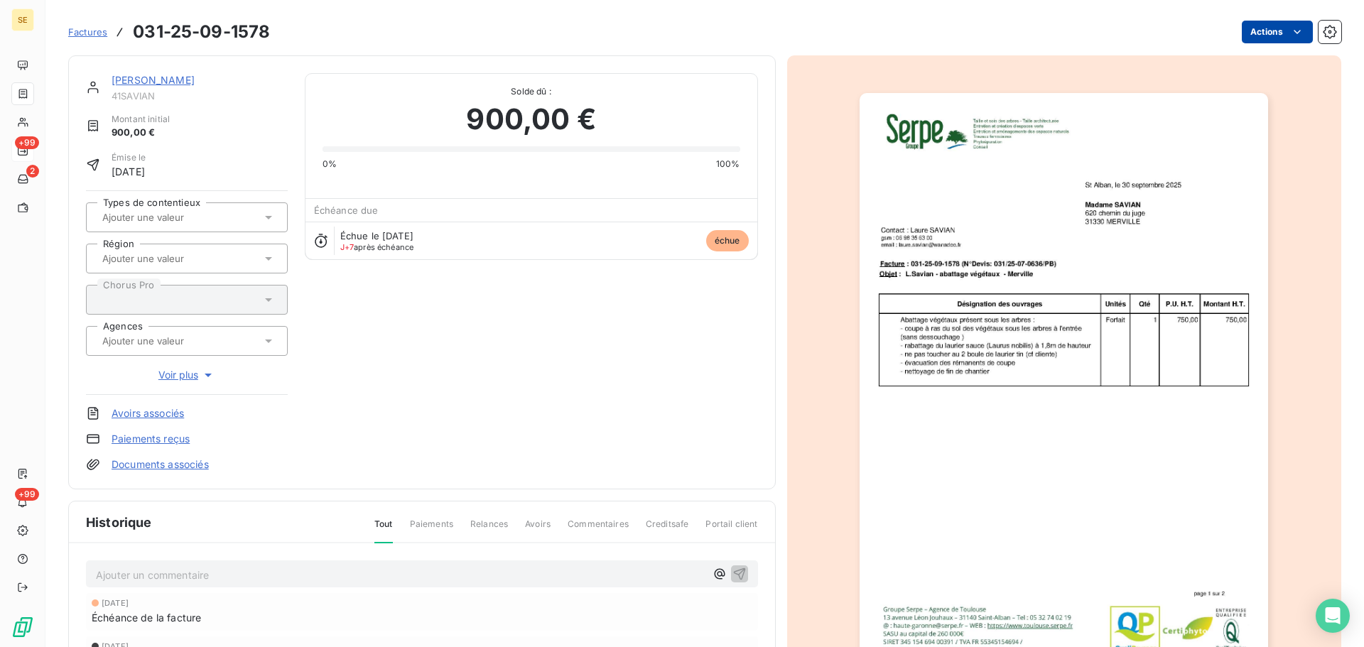
click at [1253, 31] on html "SE +99 2 +99 Factures 031-25-09-1578 Actions [PERSON_NAME] 41SAVIAN Montant ini…" at bounding box center [682, 323] width 1364 height 647
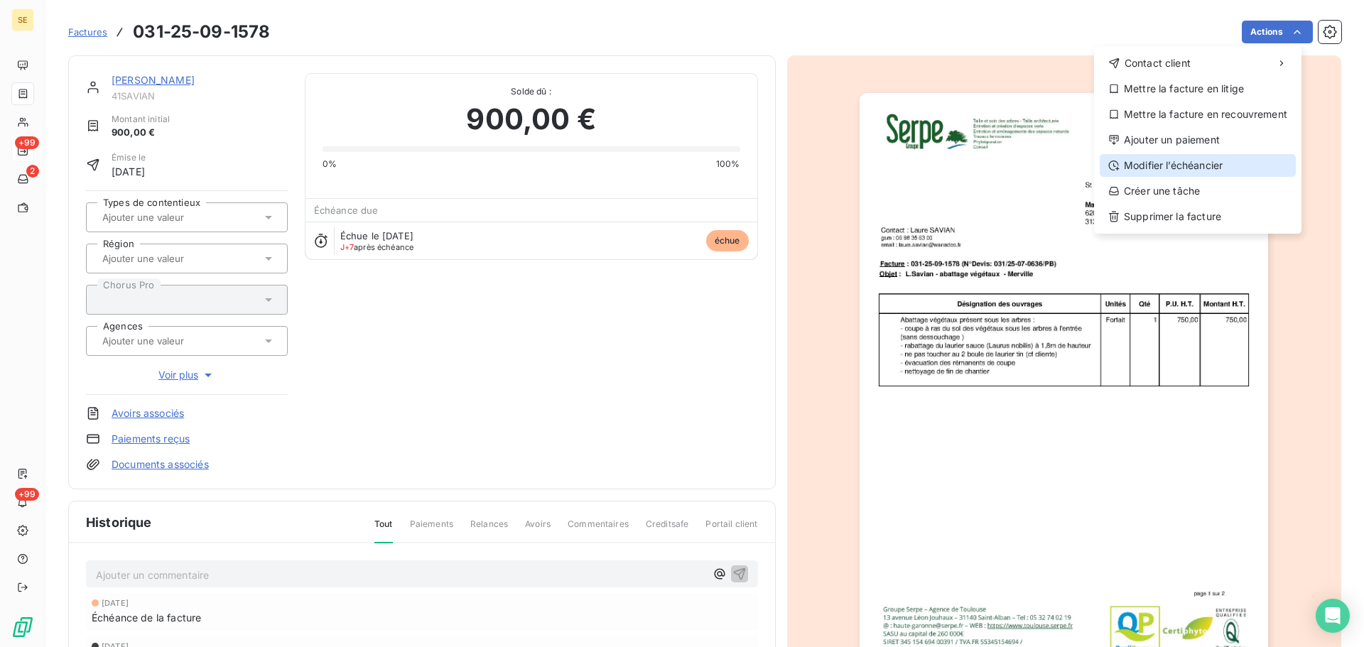
click at [1209, 166] on div "Modifier l’échéancier" at bounding box center [1197, 165] width 196 height 23
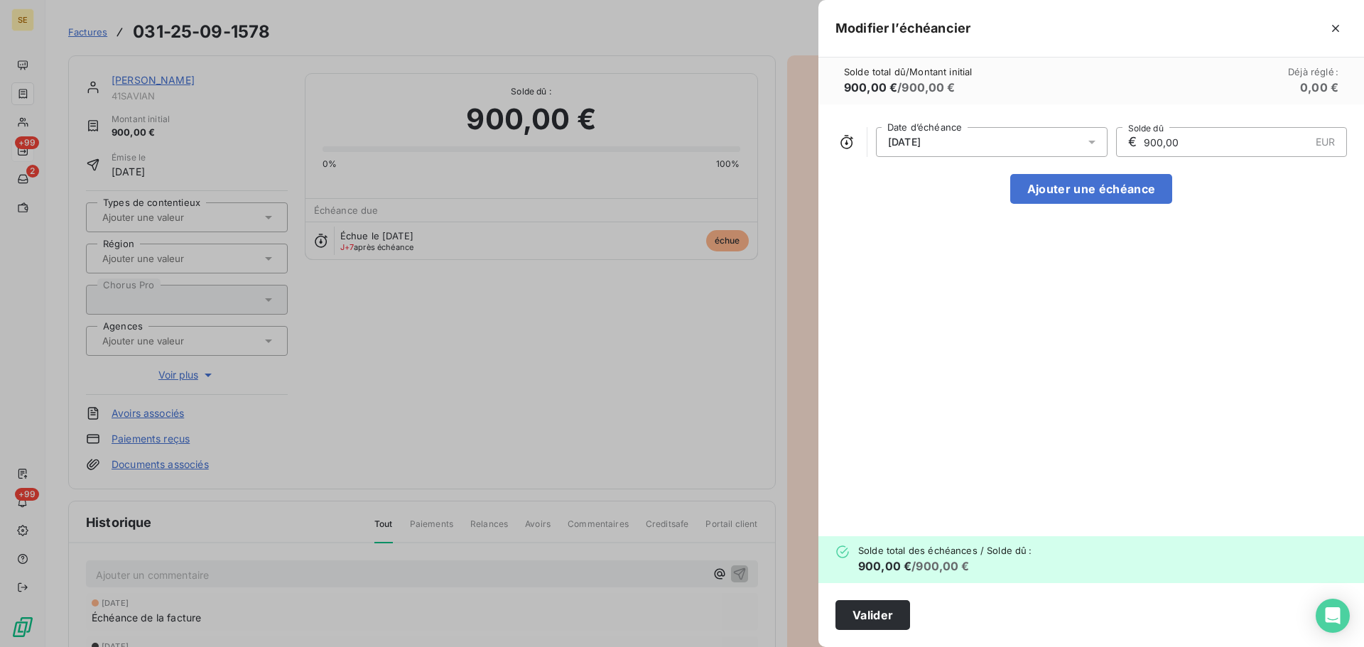
click at [1018, 130] on div "[DATE]" at bounding box center [992, 142] width 232 height 30
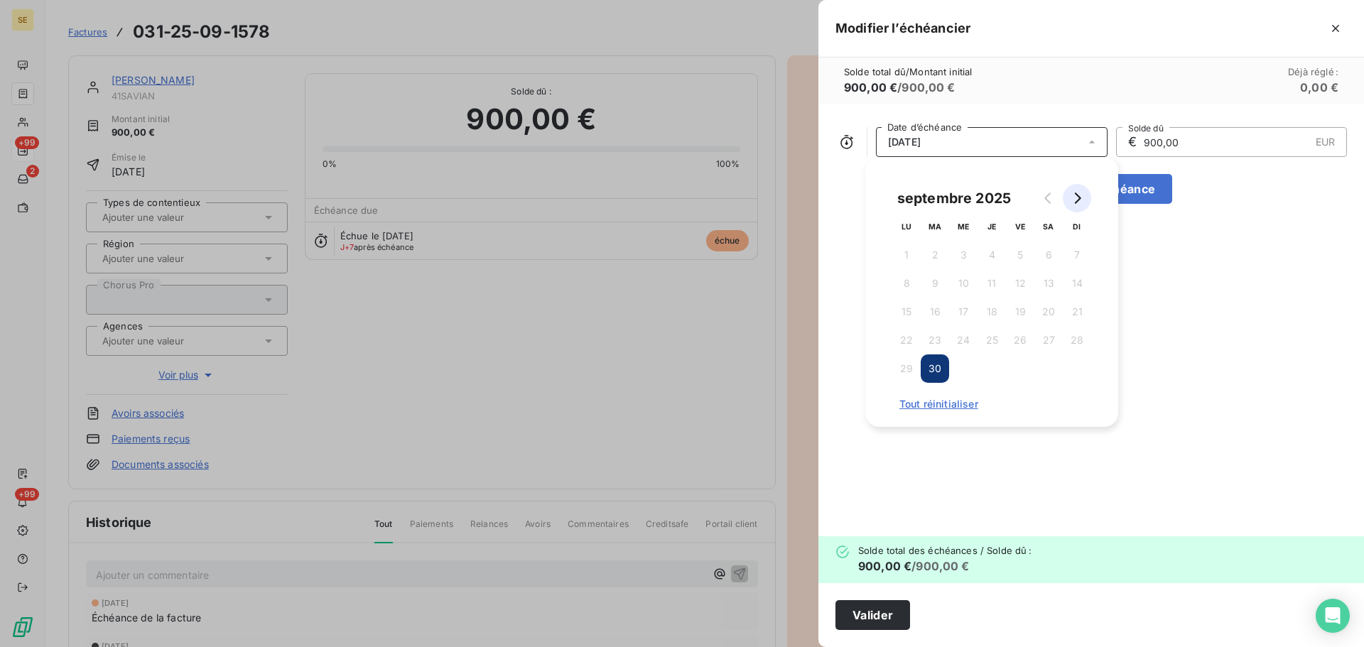
click at [1082, 197] on button "Go to next month" at bounding box center [1077, 198] width 28 height 28
click at [1001, 370] on button "30" at bounding box center [991, 368] width 28 height 28
click at [867, 611] on button "Valider" at bounding box center [872, 615] width 75 height 30
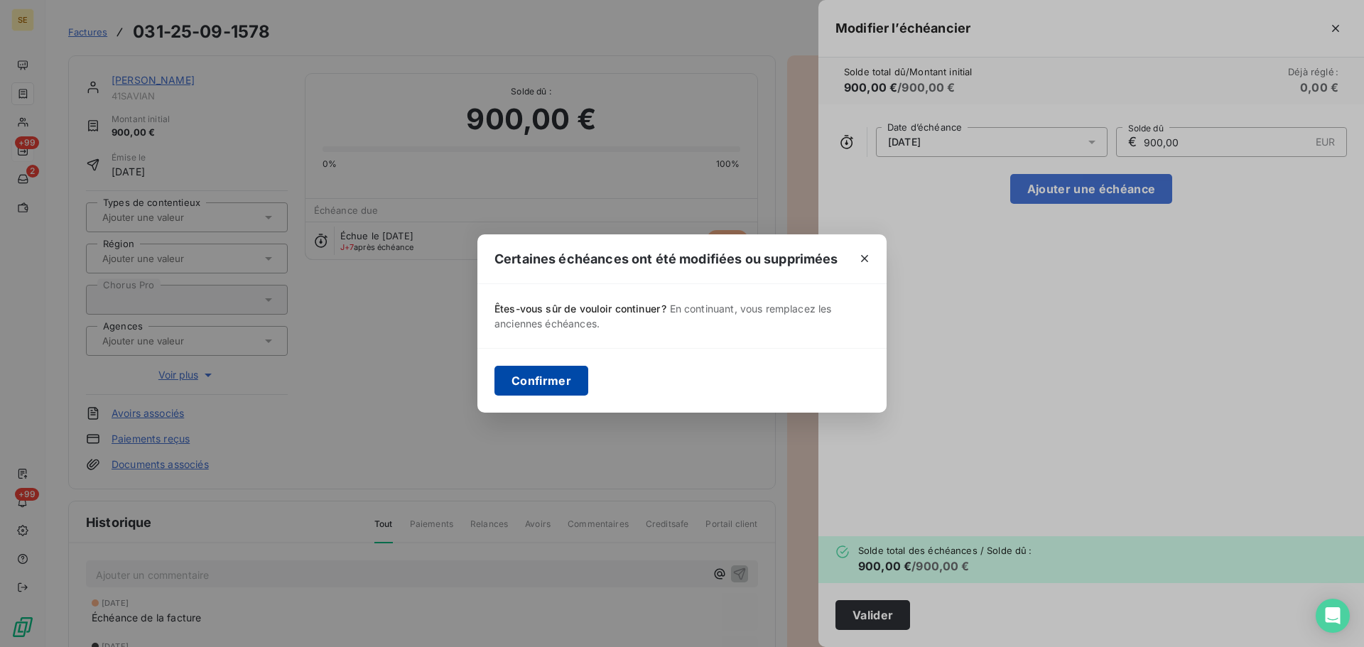
click at [558, 386] on button "Confirmer" at bounding box center [541, 381] width 94 height 30
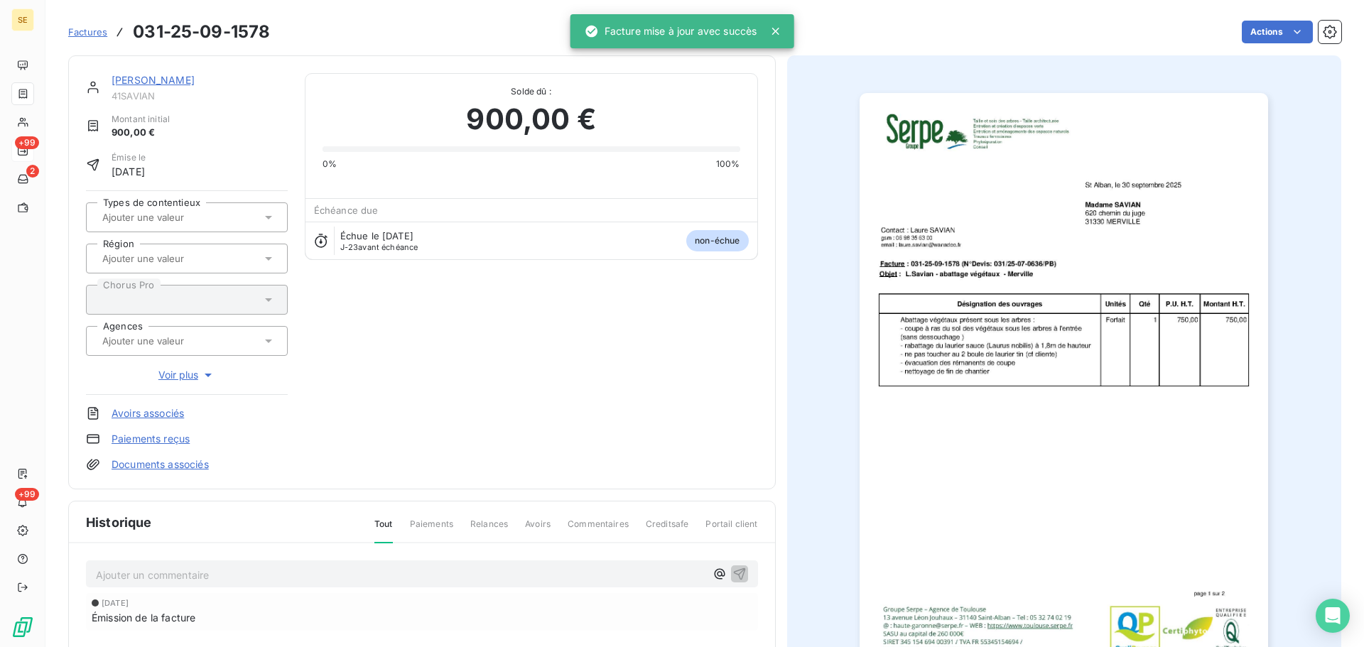
click at [165, 82] on link "[PERSON_NAME]" at bounding box center [153, 80] width 83 height 12
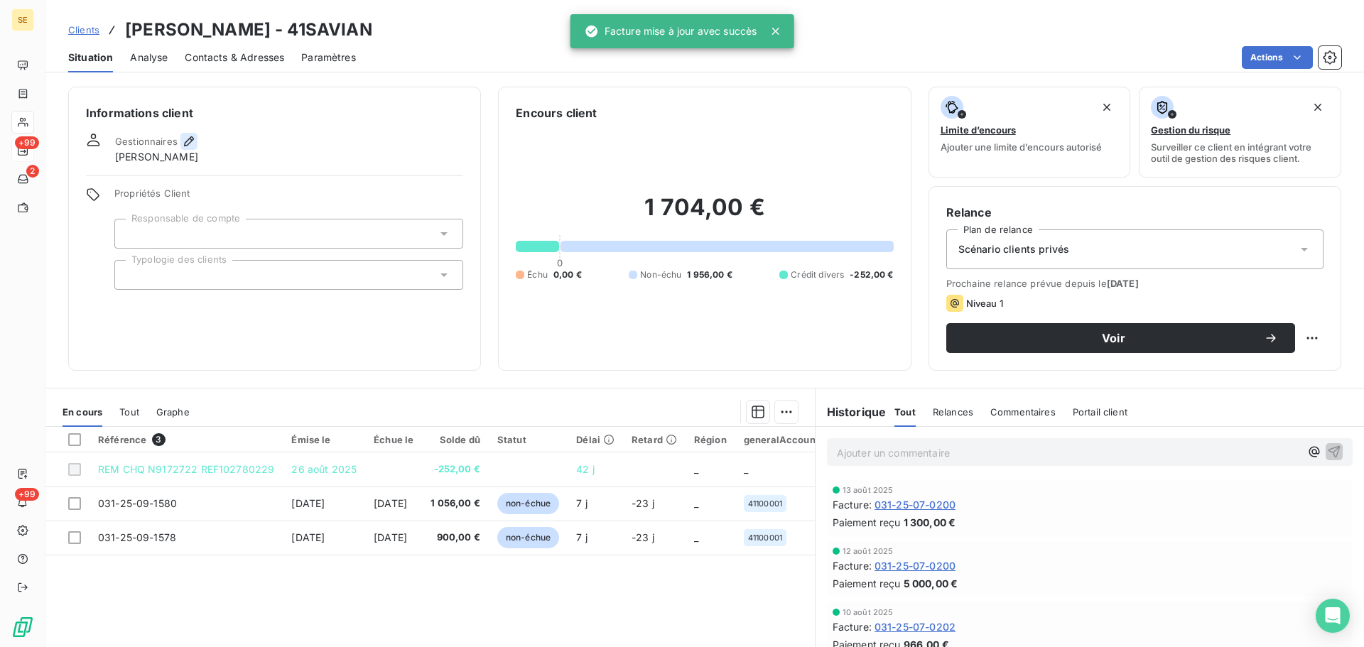
click at [184, 139] on icon "button" at bounding box center [189, 141] width 14 height 14
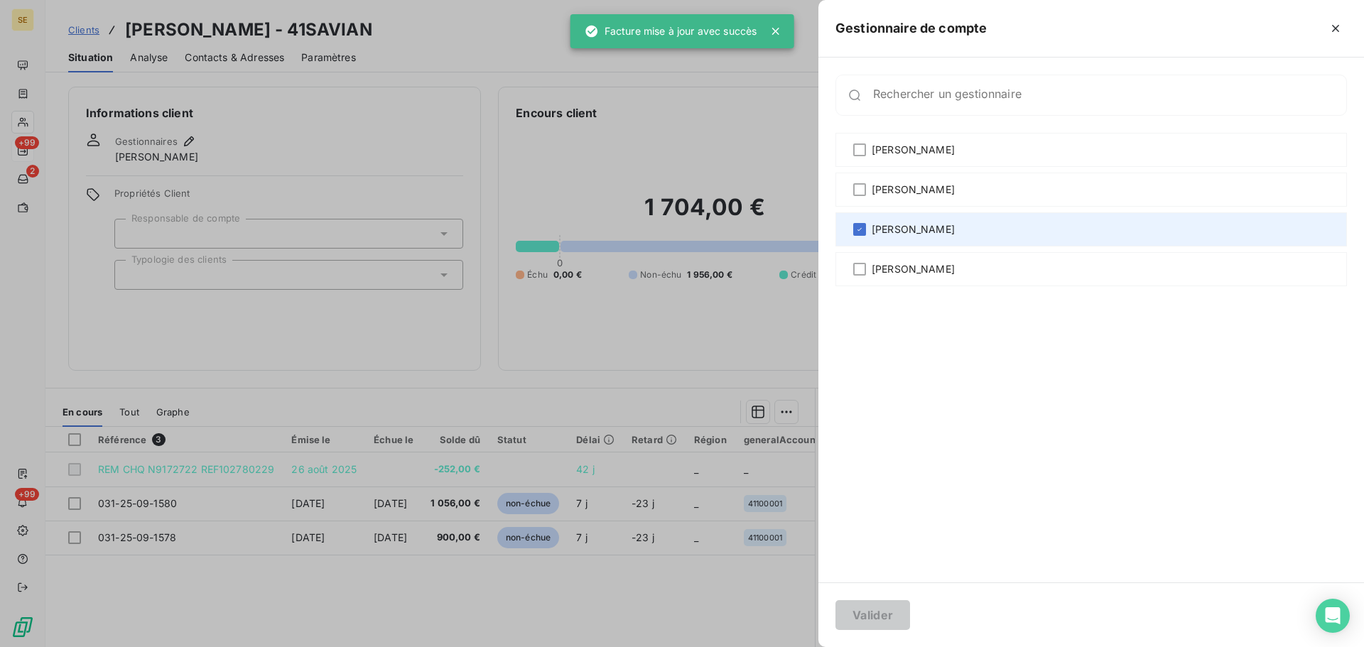
click at [917, 232] on span "[PERSON_NAME]" at bounding box center [912, 229] width 83 height 14
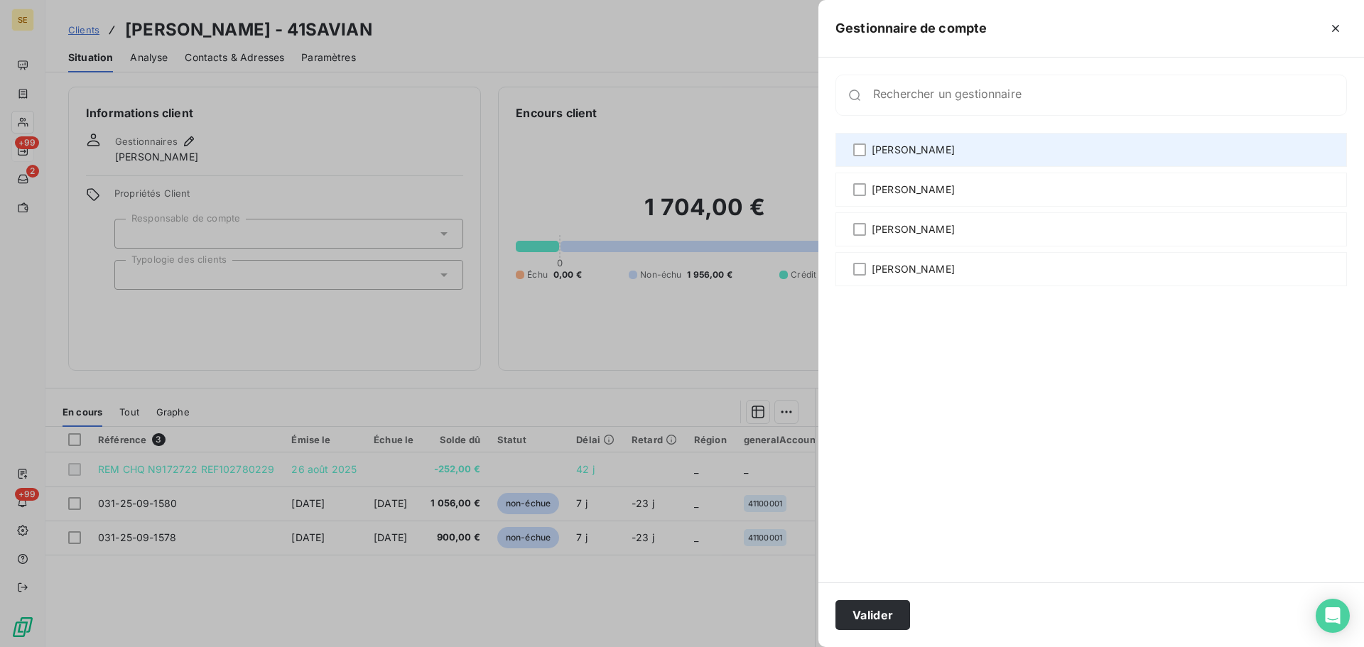
click at [924, 157] on div "[PERSON_NAME]" at bounding box center [1090, 150] width 511 height 34
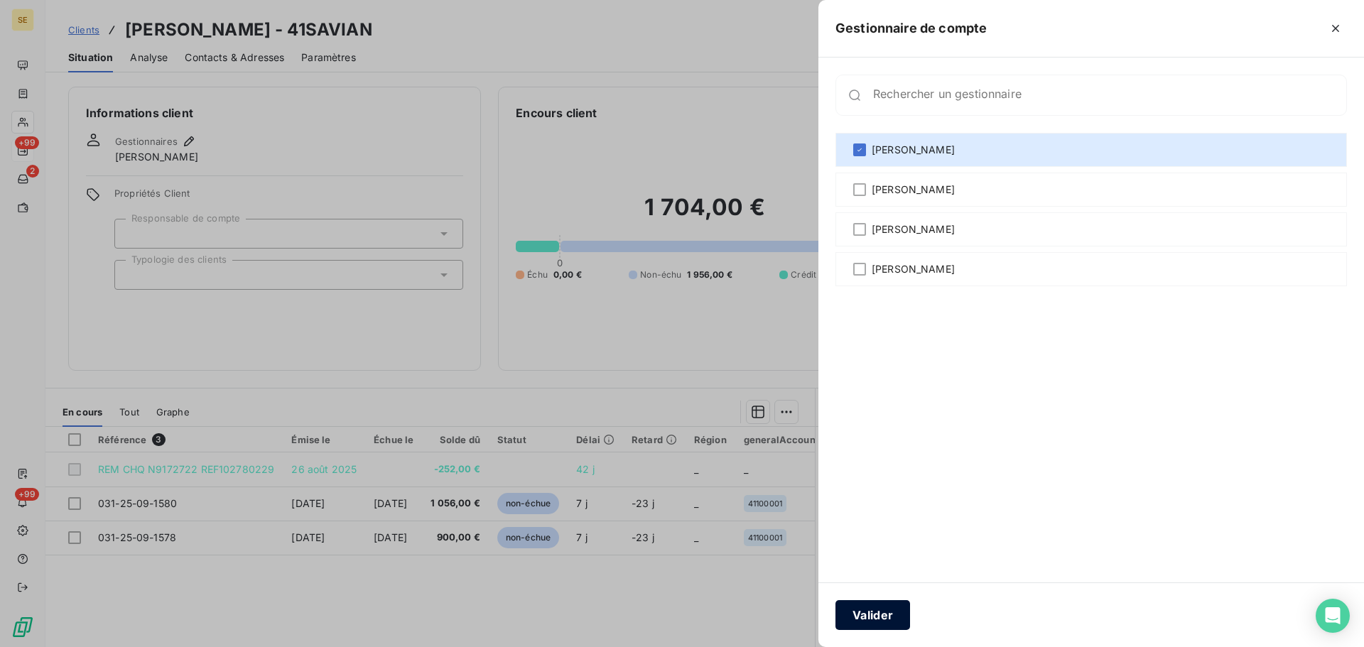
click at [881, 618] on button "Valider" at bounding box center [872, 615] width 75 height 30
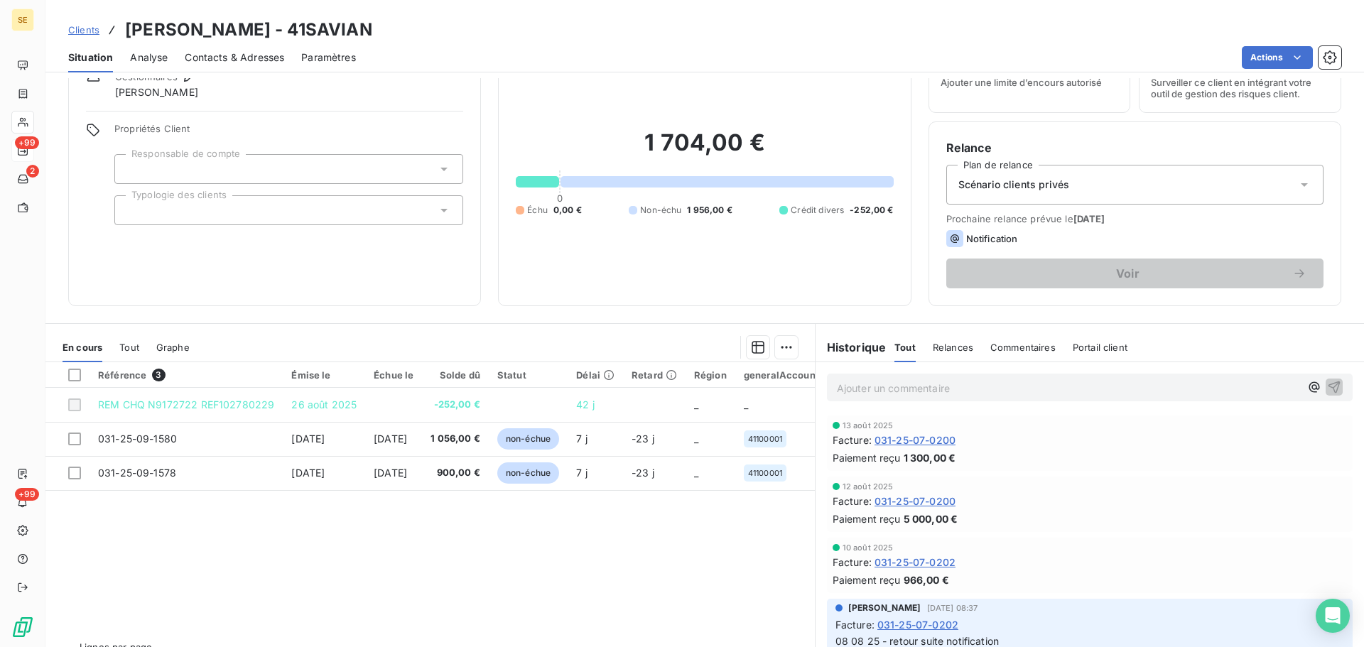
scroll to position [96, 0]
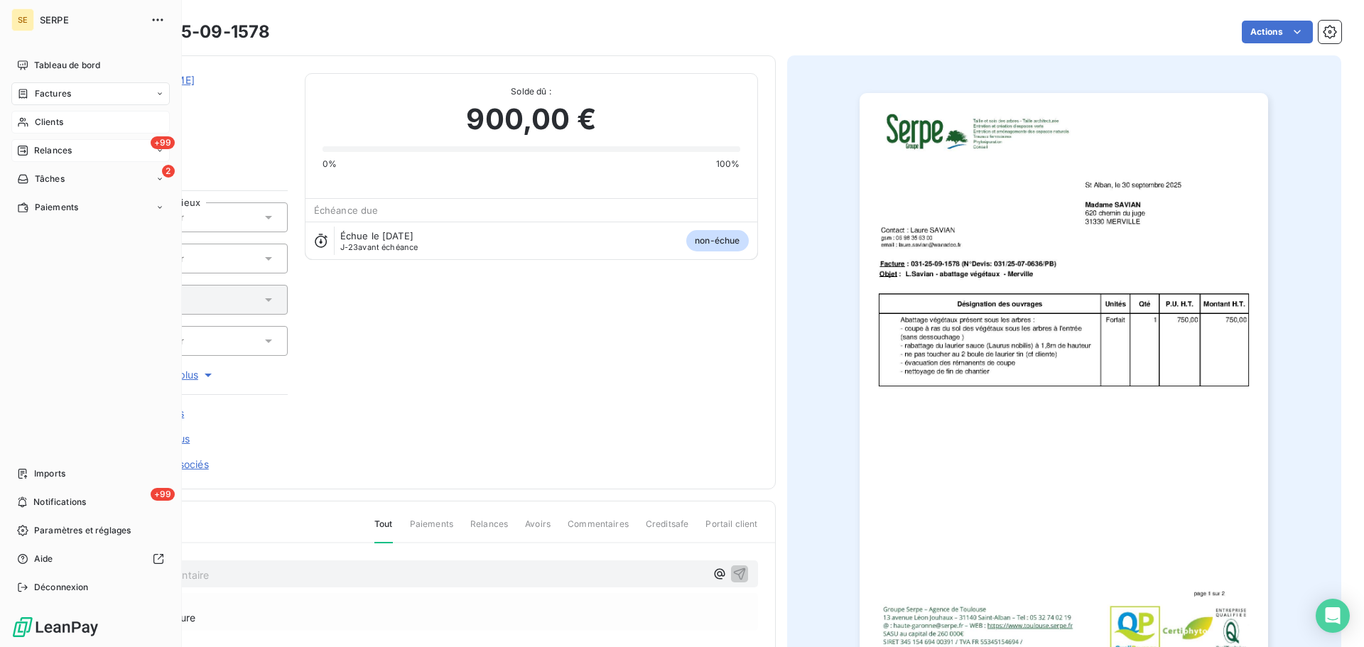
click at [29, 118] on div "Clients" at bounding box center [90, 122] width 158 height 23
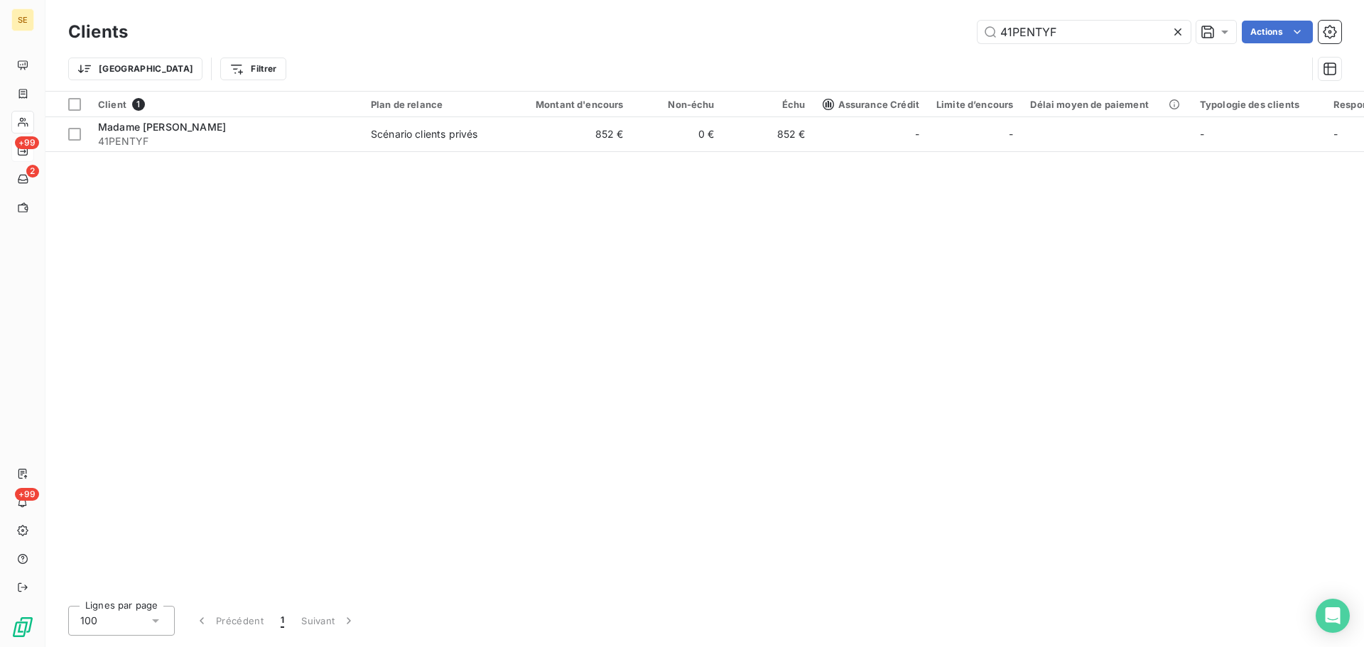
drag, startPoint x: 1104, startPoint y: 35, endPoint x: 887, endPoint y: 50, distance: 217.2
click at [916, 40] on div "41PENTYF Actions" at bounding box center [743, 32] width 1196 height 23
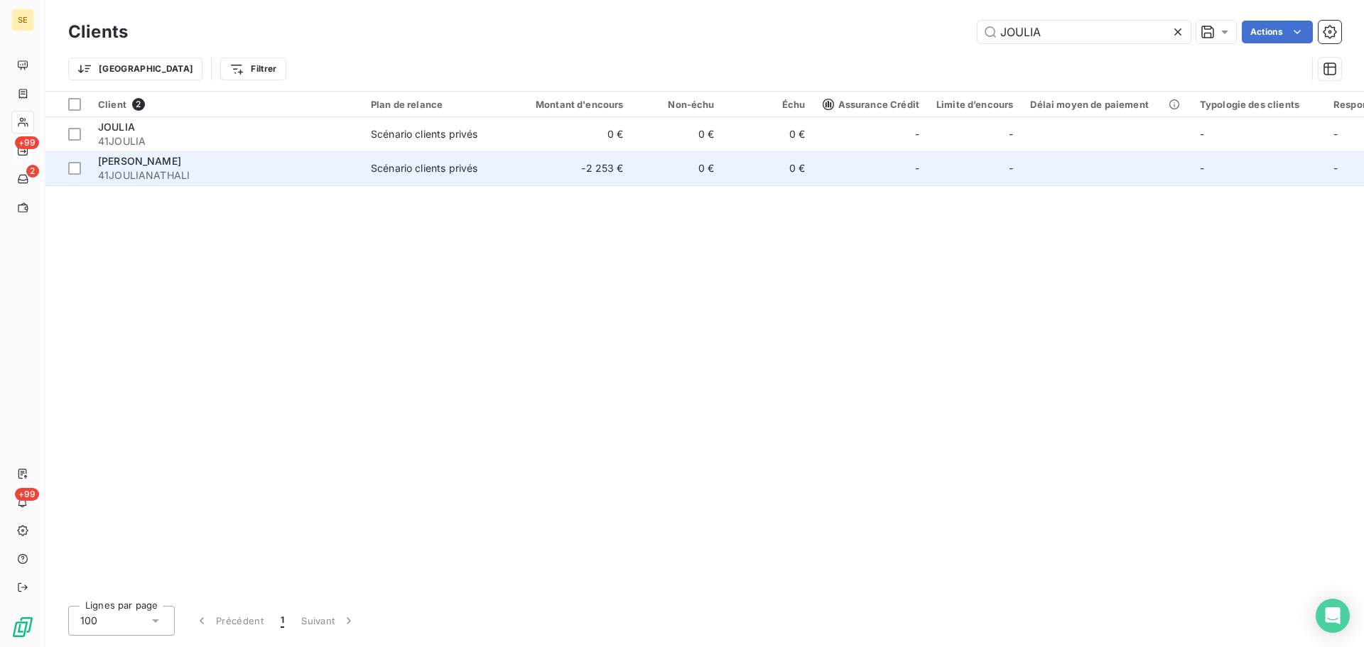
type input "JOULIA"
click at [465, 178] on td "Scénario clients privés" at bounding box center [436, 168] width 148 height 34
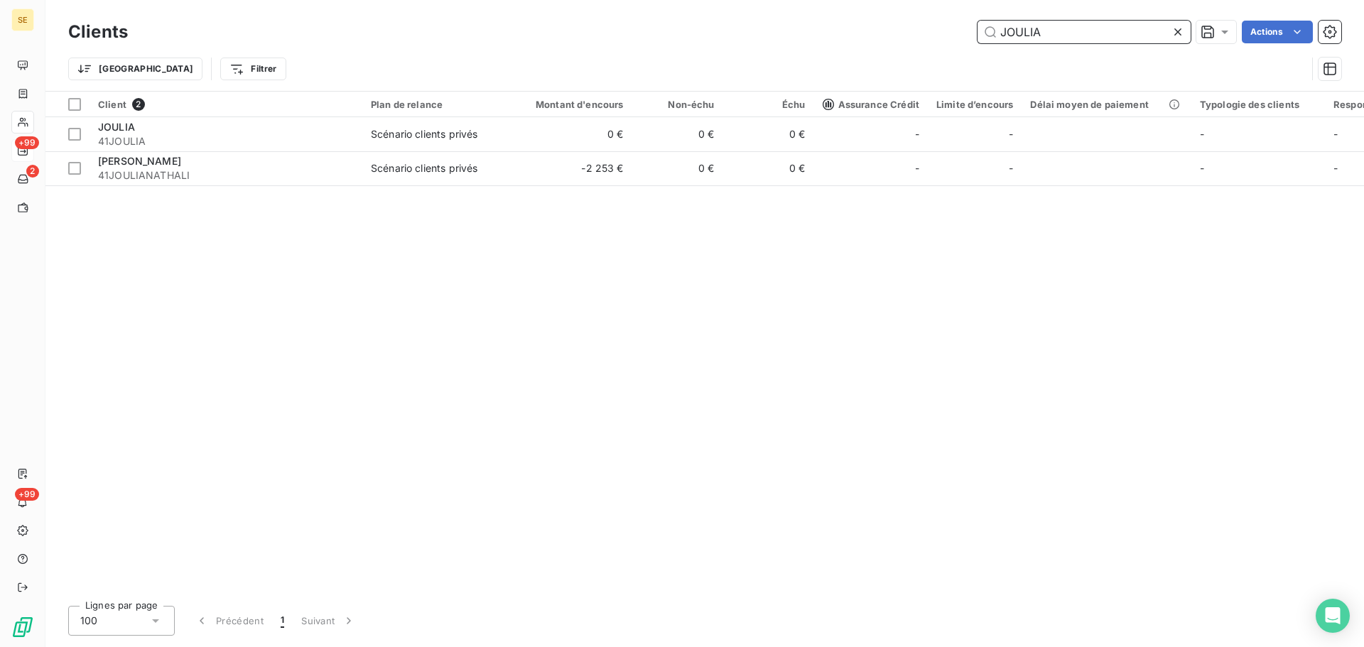
click at [1064, 31] on input "JOULIA" at bounding box center [1083, 32] width 213 height 23
click at [1062, 30] on input "JOULIA" at bounding box center [1083, 32] width 213 height 23
click at [1061, 30] on input "JOULIA" at bounding box center [1083, 32] width 213 height 23
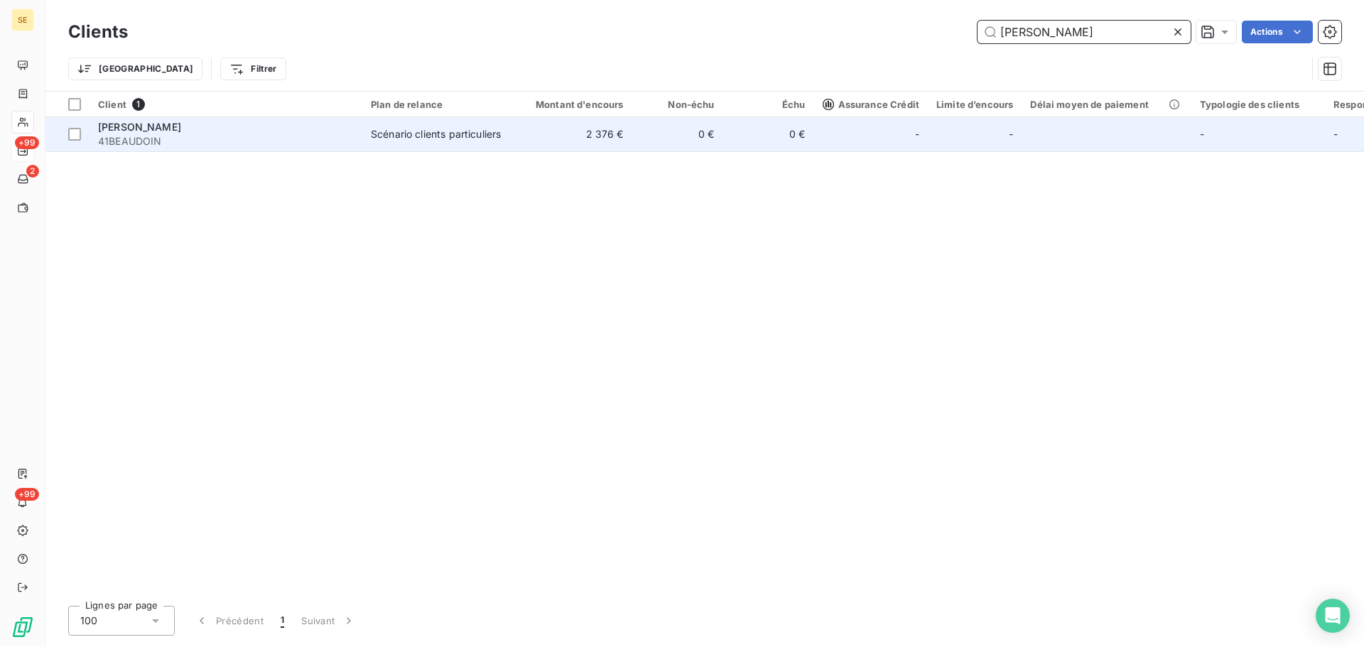
type input "[PERSON_NAME]"
click at [316, 130] on div "[PERSON_NAME]" at bounding box center [226, 127] width 256 height 14
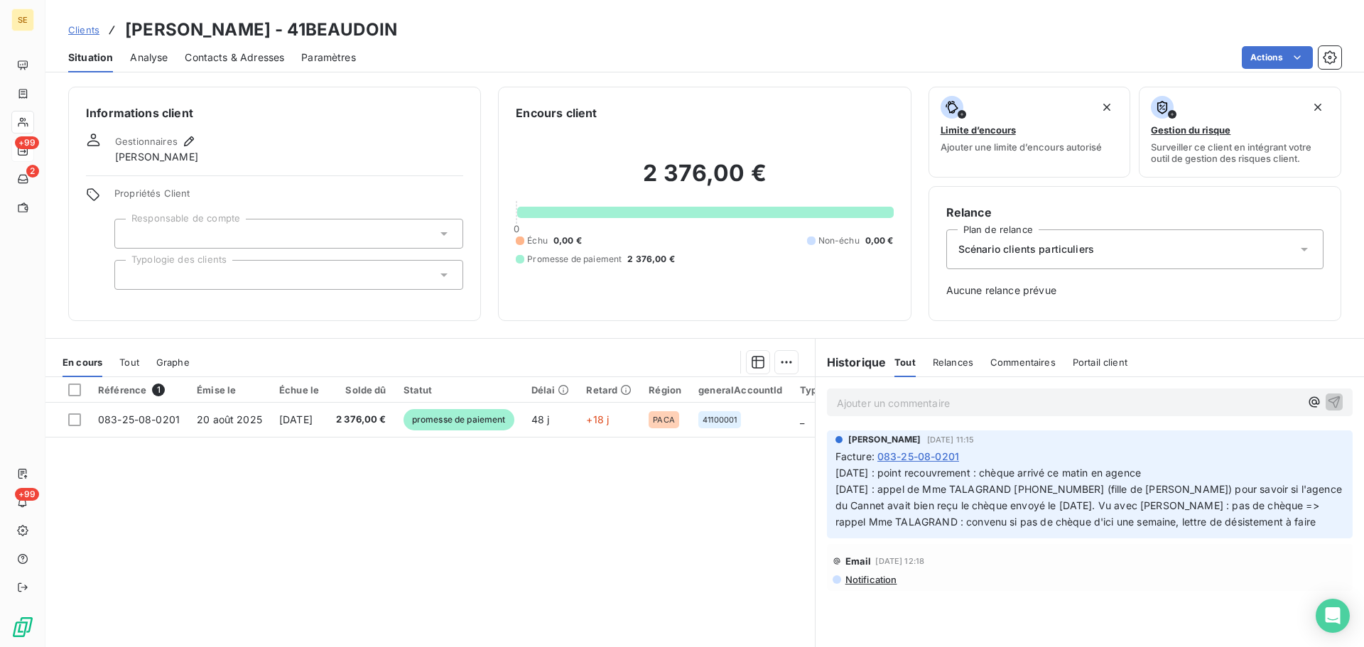
drag, startPoint x: 433, startPoint y: 36, endPoint x: 316, endPoint y: 30, distance: 116.6
click at [316, 30] on div "Clients [PERSON_NAME] - 41BEAUDOIN" at bounding box center [704, 30] width 1318 height 26
copy h3 "41BEAUDOIN"
click at [189, 139] on icon "button" at bounding box center [189, 141] width 10 height 10
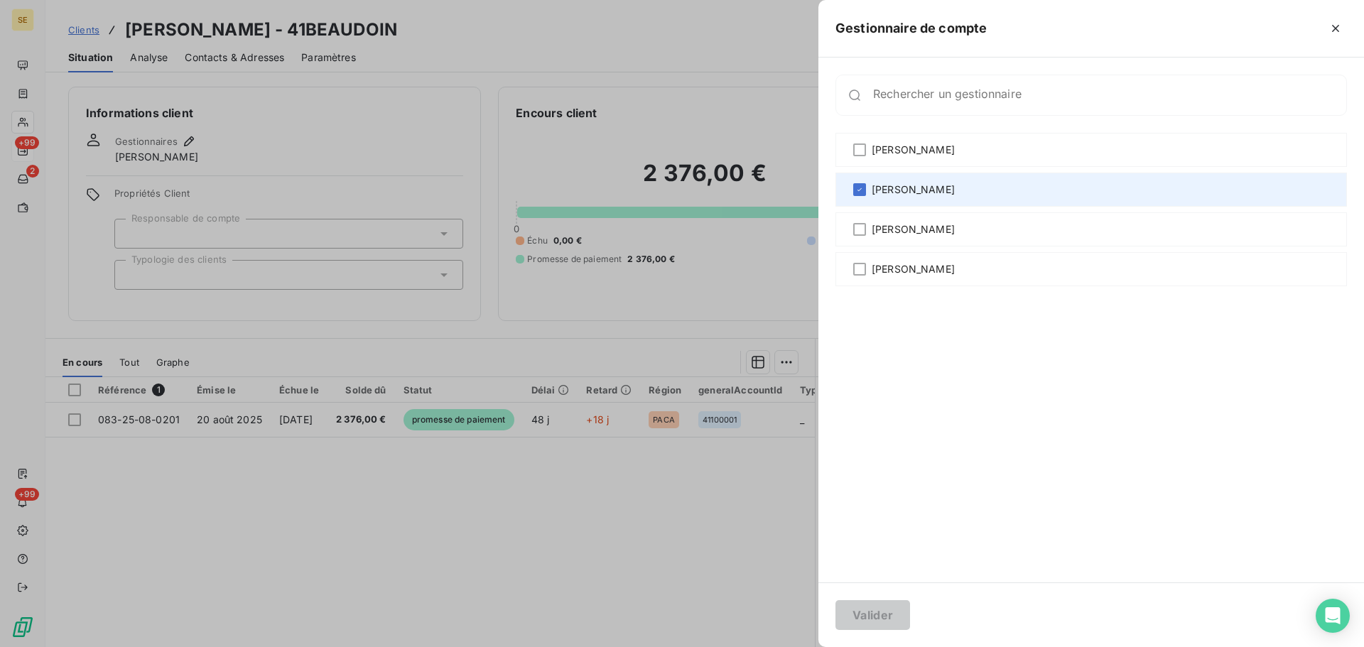
click at [949, 194] on span "[PERSON_NAME]" at bounding box center [912, 190] width 83 height 14
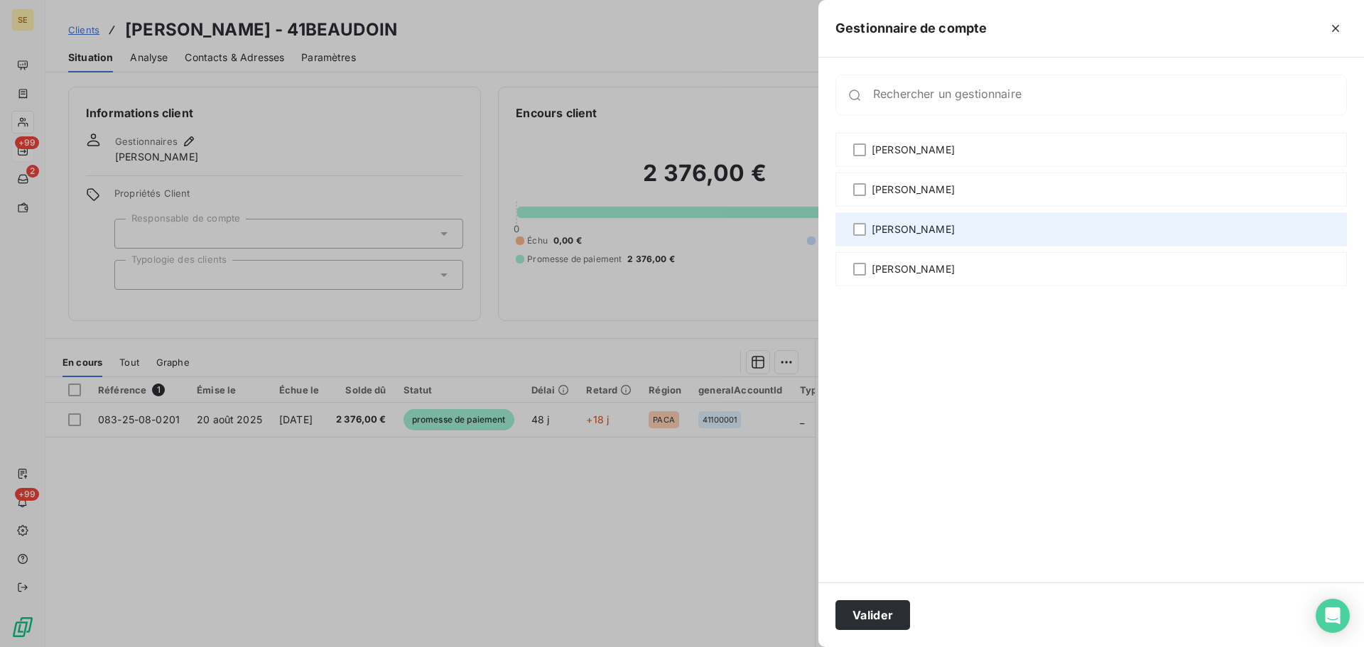
click at [951, 236] on div "[PERSON_NAME]" at bounding box center [1090, 229] width 511 height 34
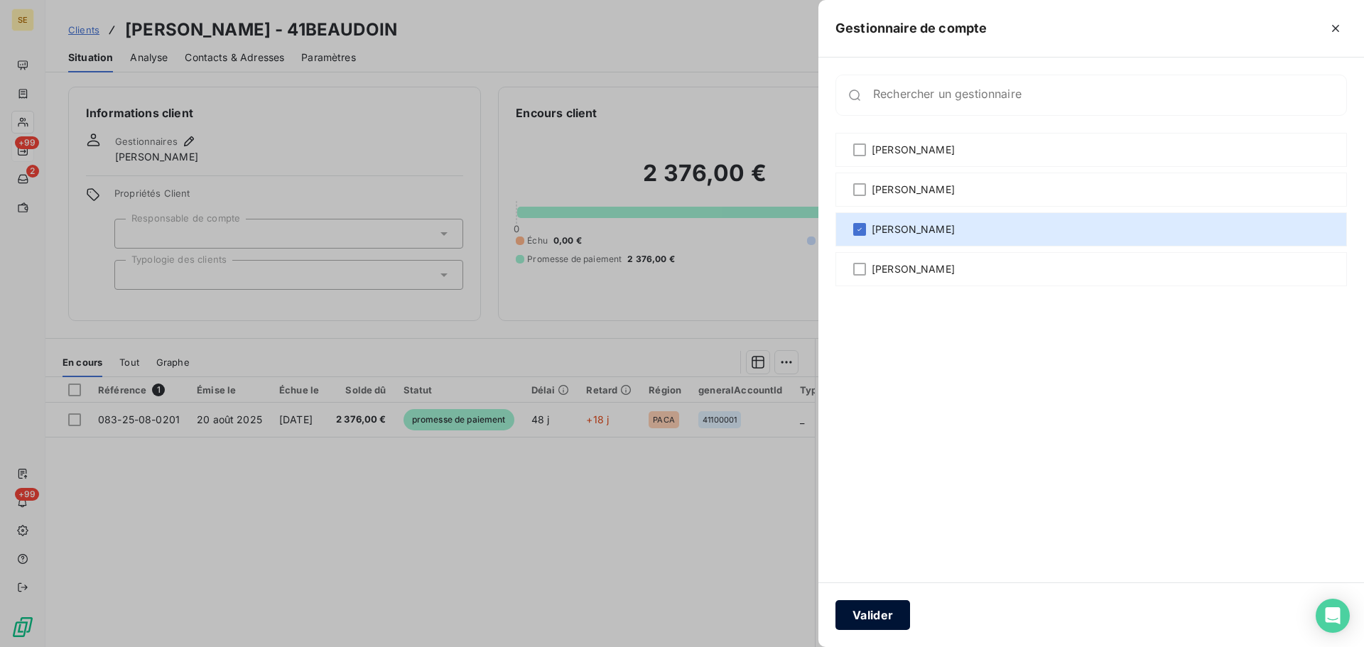
click at [882, 621] on button "Valider" at bounding box center [872, 615] width 75 height 30
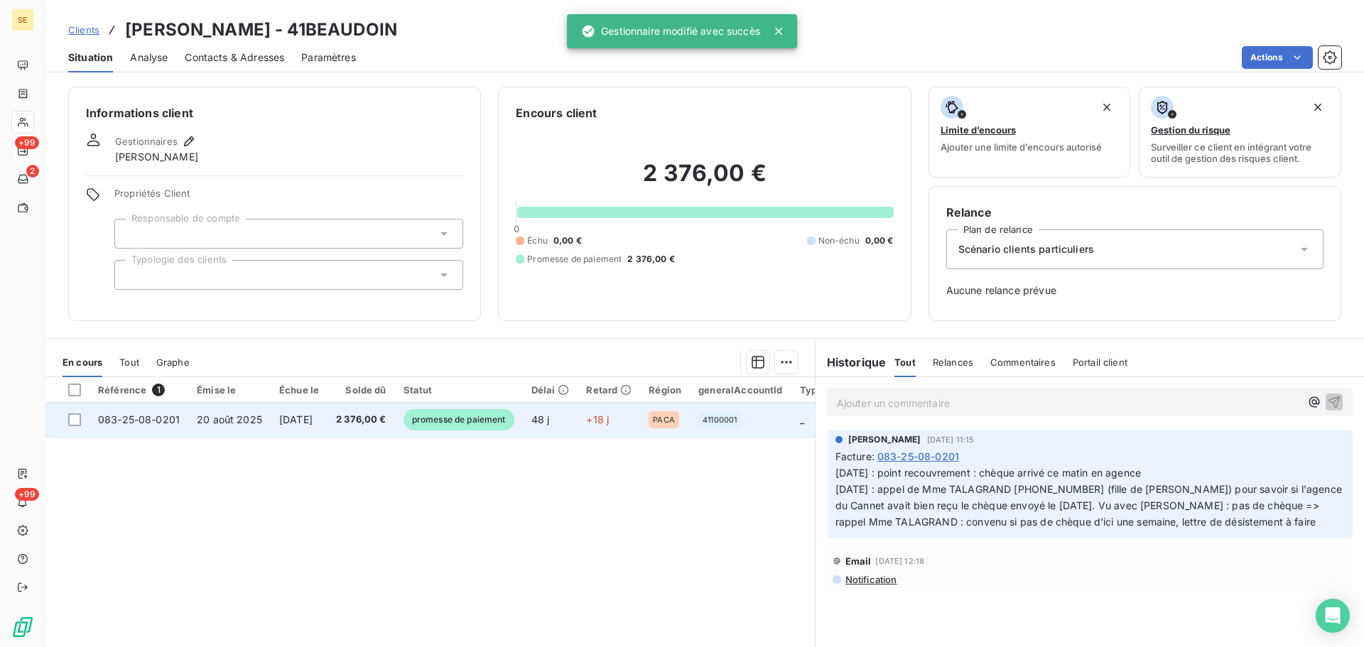
click at [313, 414] on span "[DATE]" at bounding box center [295, 419] width 33 height 12
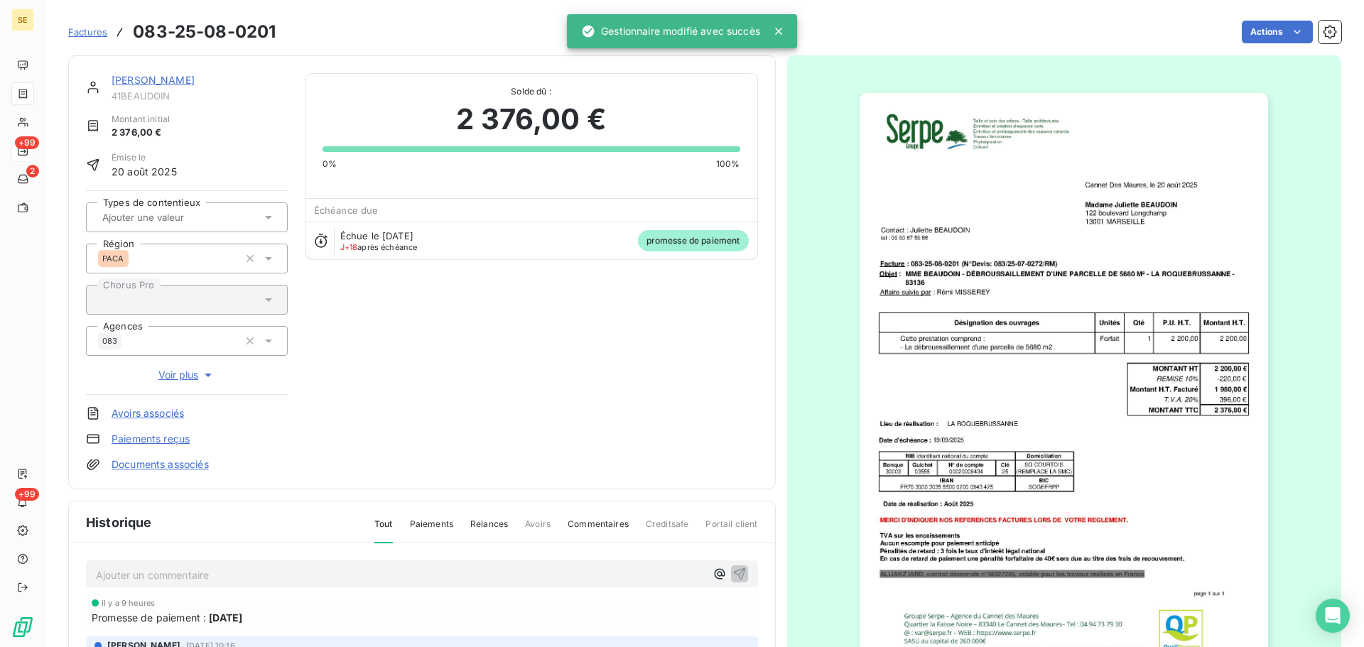
click at [347, 578] on p "Ajouter un commentaire ﻿" at bounding box center [400, 575] width 609 height 18
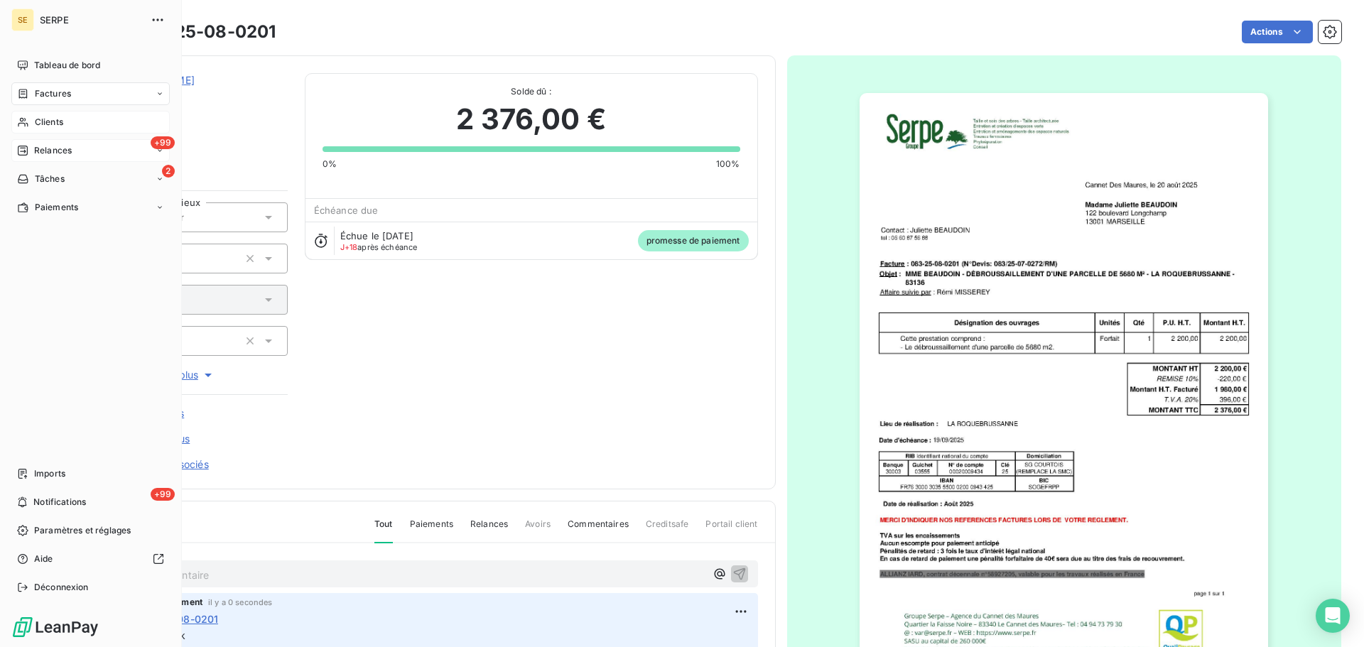
click at [70, 116] on div "Clients" at bounding box center [90, 122] width 158 height 23
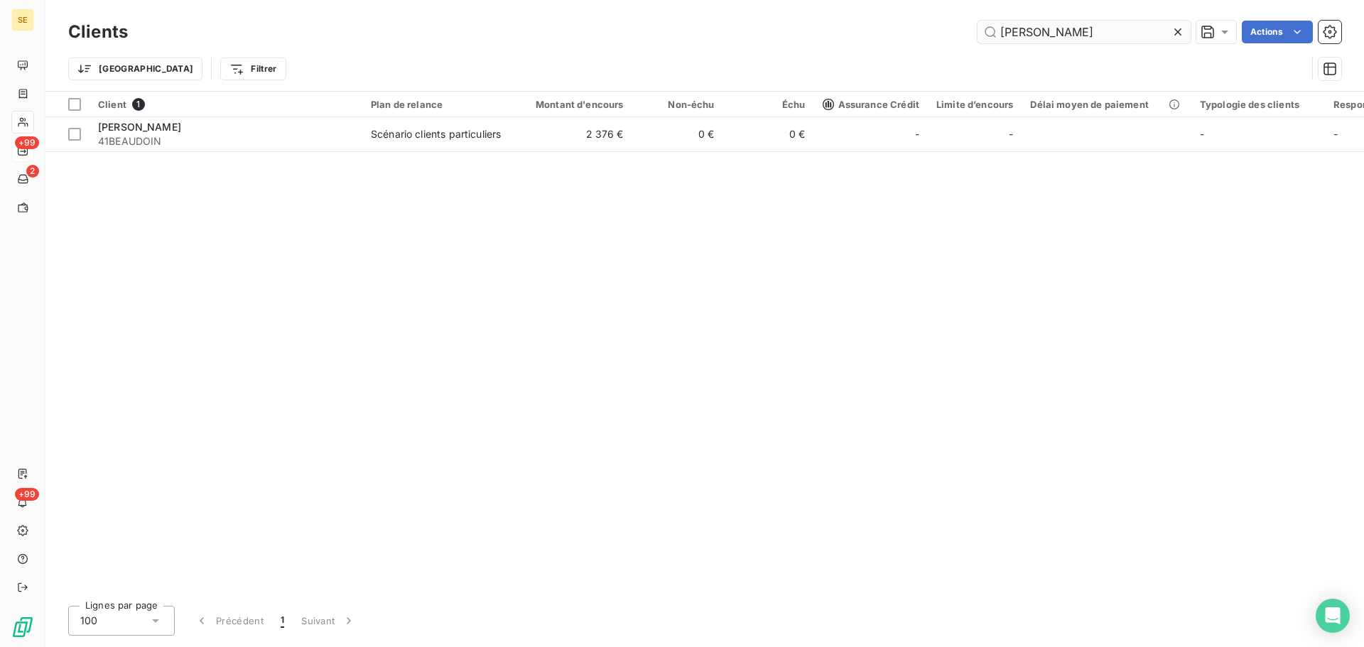
click at [1113, 41] on input "[PERSON_NAME]" at bounding box center [1083, 32] width 213 height 23
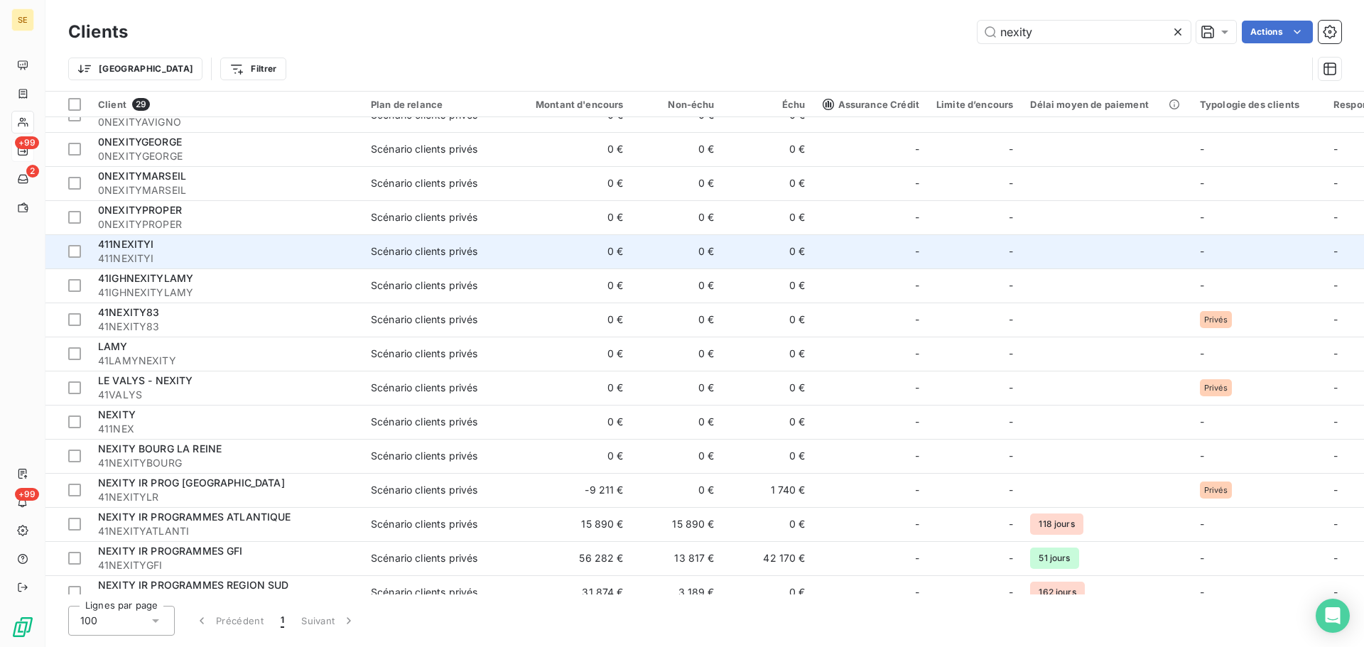
scroll to position [379, 0]
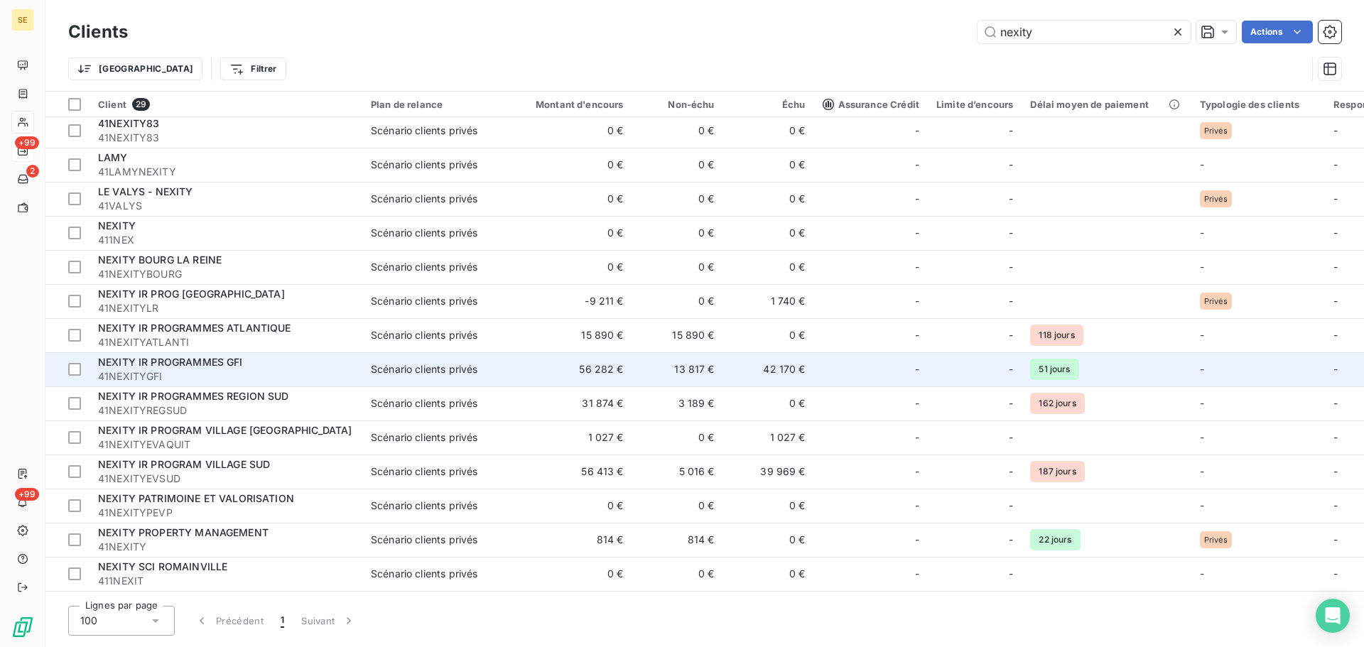
type input "nexity"
click at [503, 368] on td "Scénario clients privés" at bounding box center [436, 369] width 148 height 34
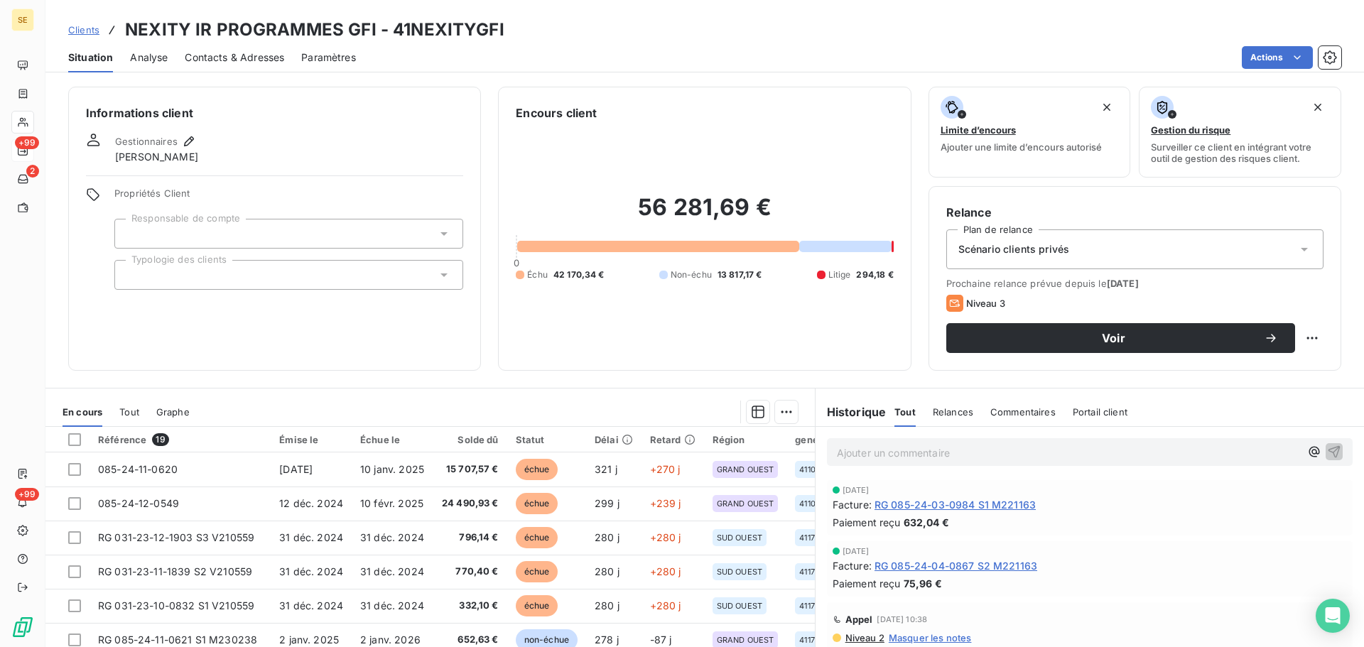
scroll to position [96, 0]
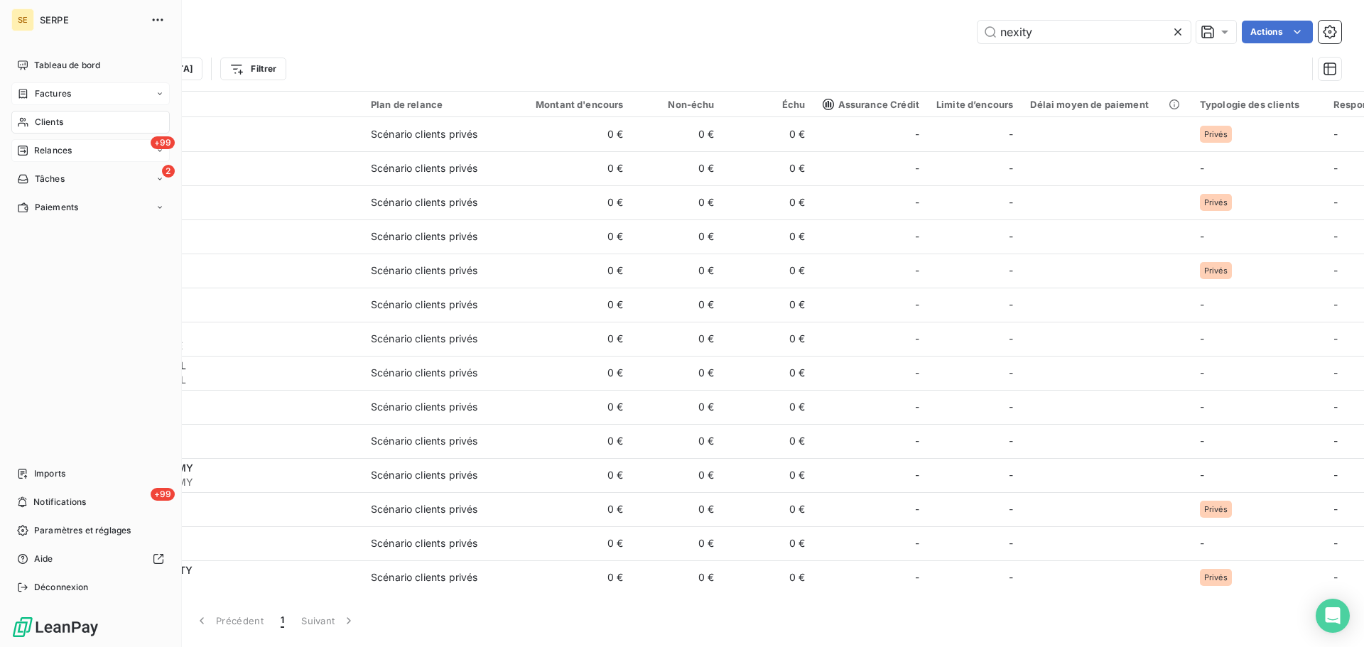
click at [55, 90] on span "Factures" at bounding box center [53, 93] width 36 height 13
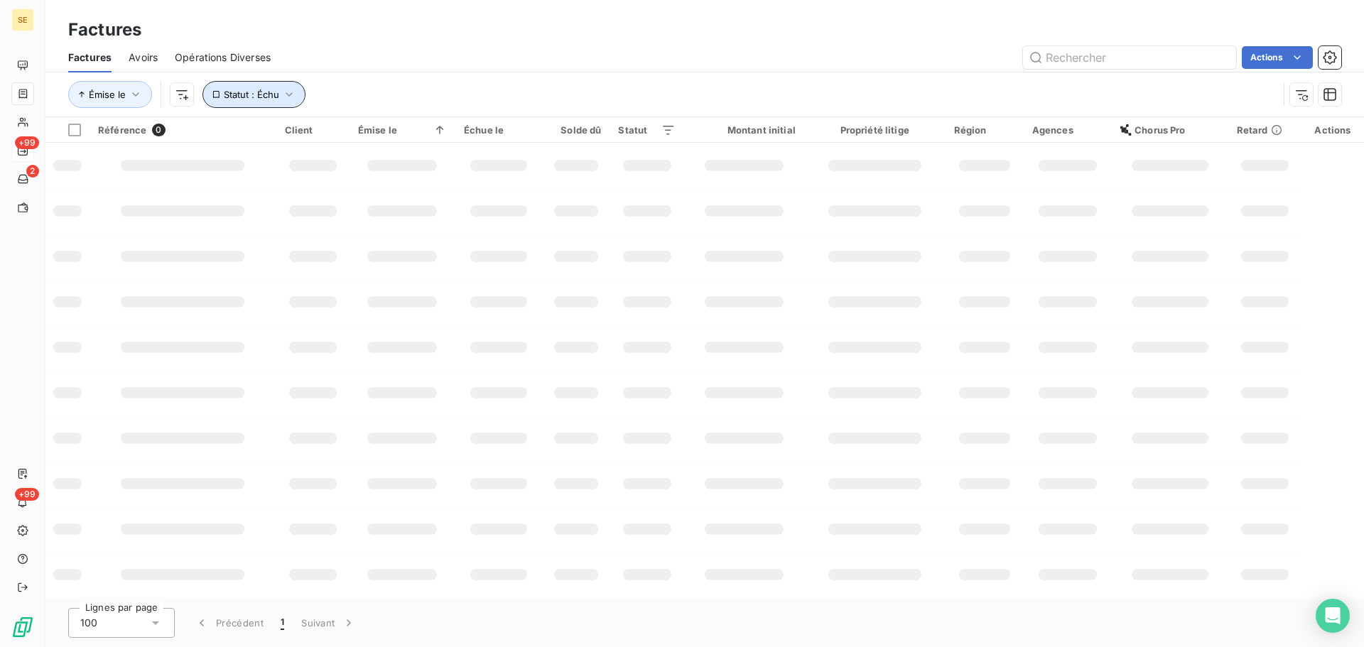
click at [255, 97] on span "Statut : Échu" at bounding box center [251, 94] width 55 height 11
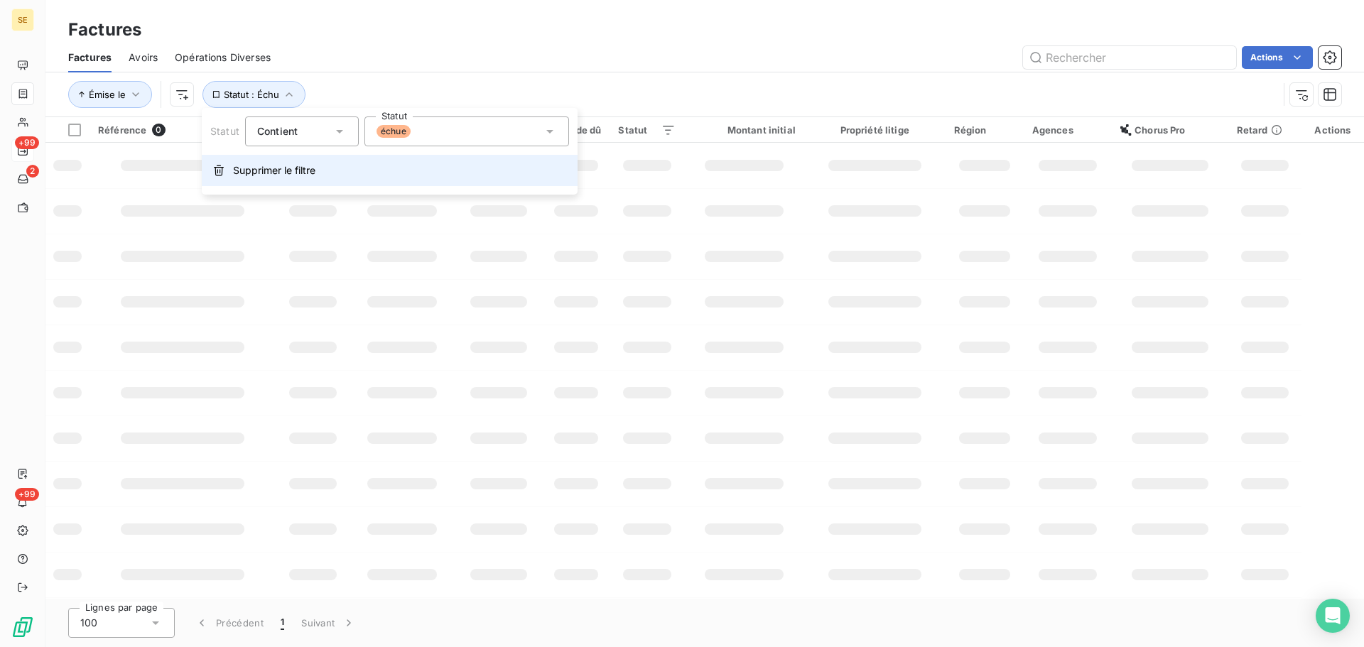
click at [313, 165] on span "Supprimer le filtre" at bounding box center [274, 170] width 82 height 14
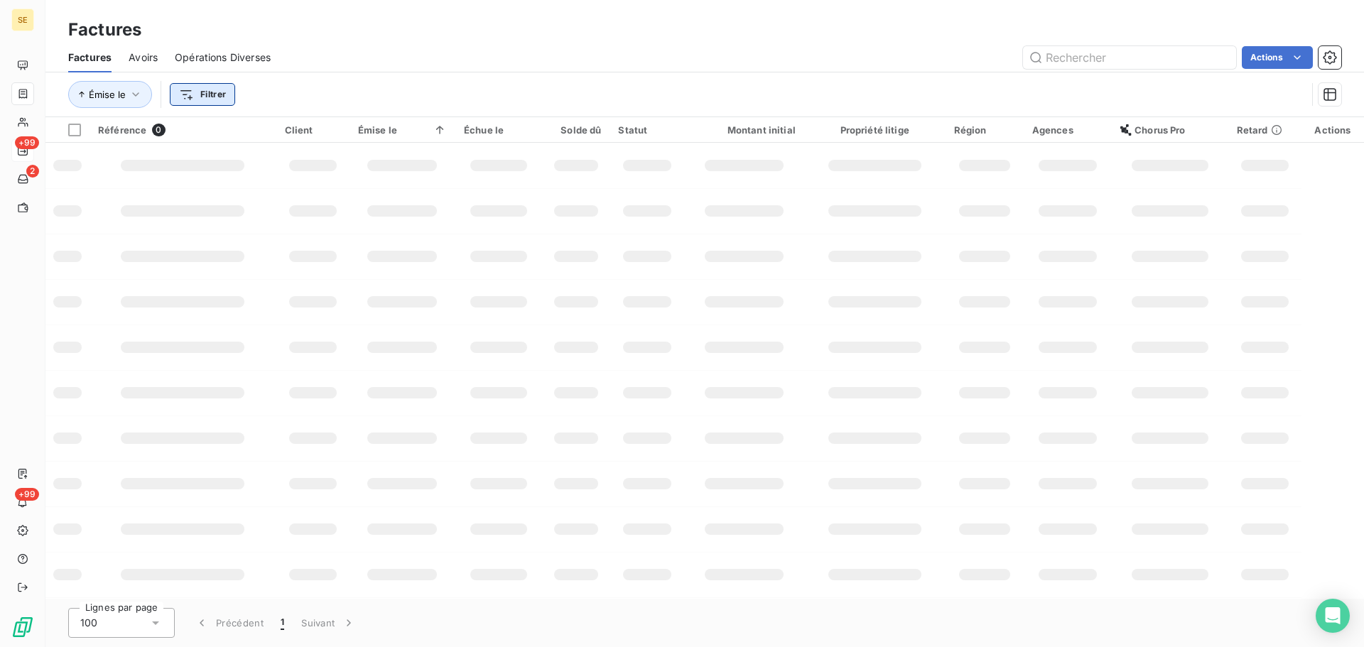
click at [194, 99] on html "SE +99 2 +99 Factures Factures Avoirs Opérations Diverses Actions Émise le Filt…" at bounding box center [682, 323] width 1364 height 647
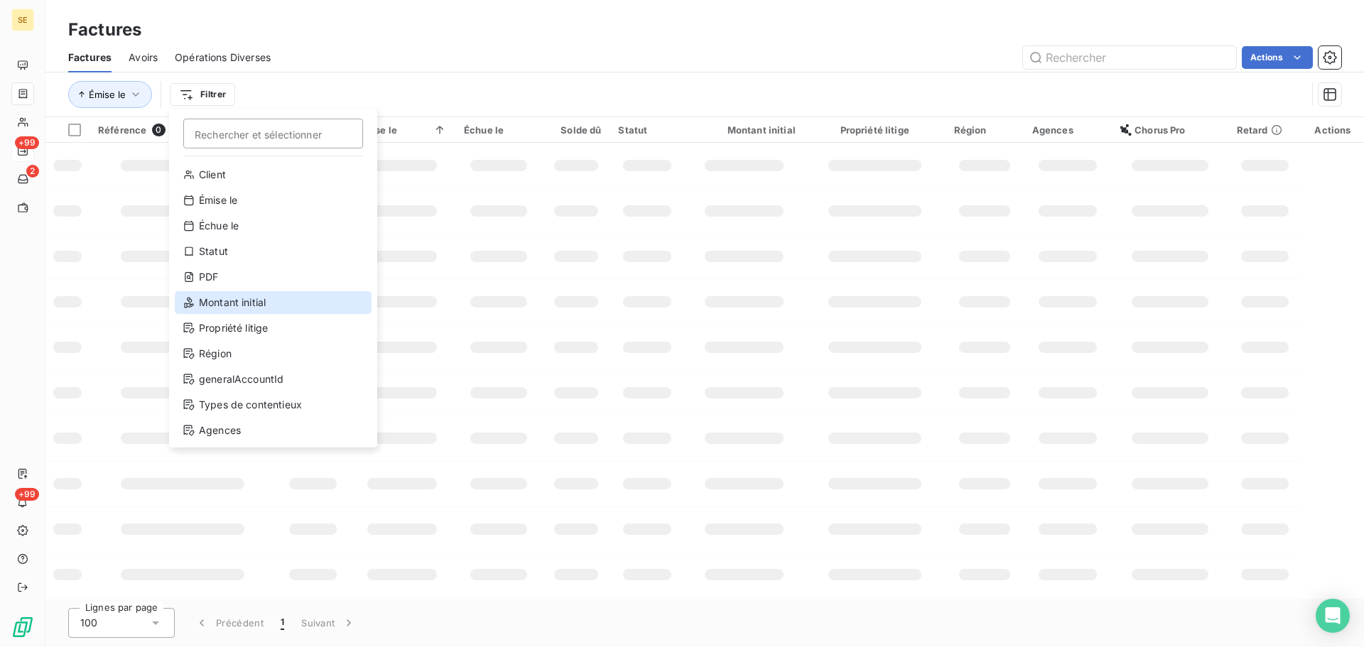
click at [209, 300] on div "Montant initial" at bounding box center [273, 302] width 197 height 23
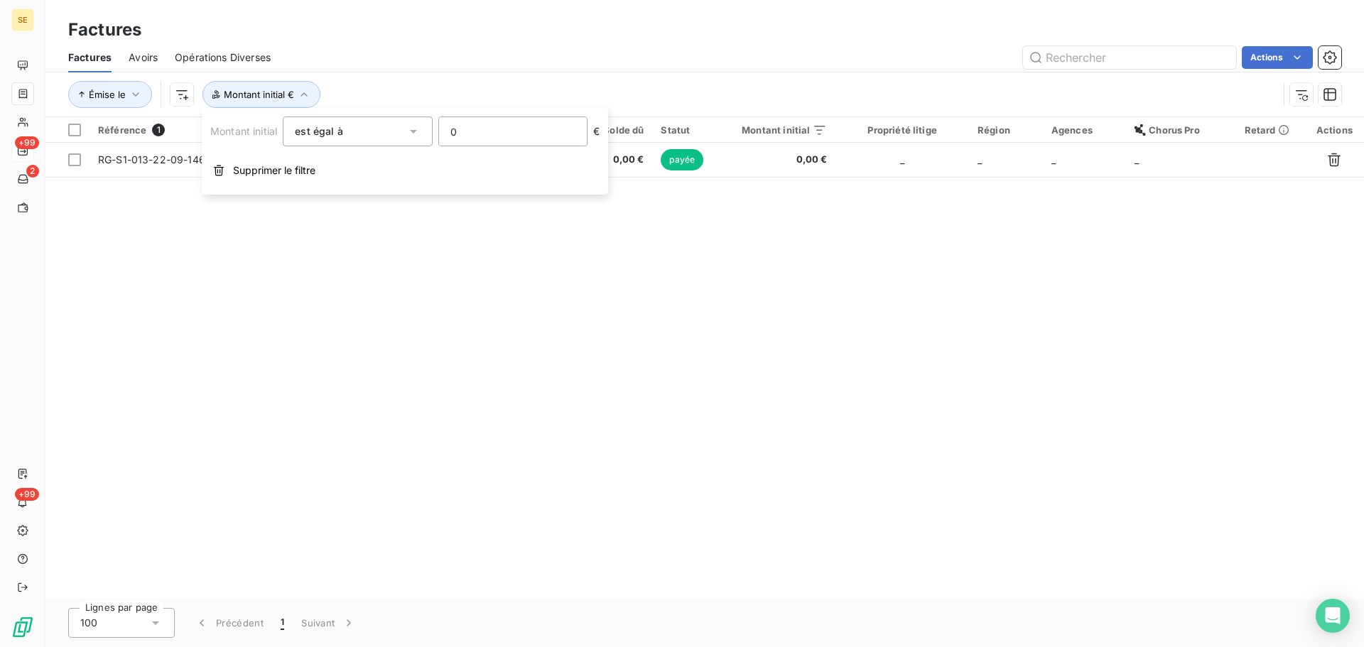
click at [490, 146] on div "Montant initial est égal à 0 € Supprimer le filtre" at bounding box center [405, 151] width 406 height 87
click at [514, 128] on input "0" at bounding box center [513, 131] width 148 height 28
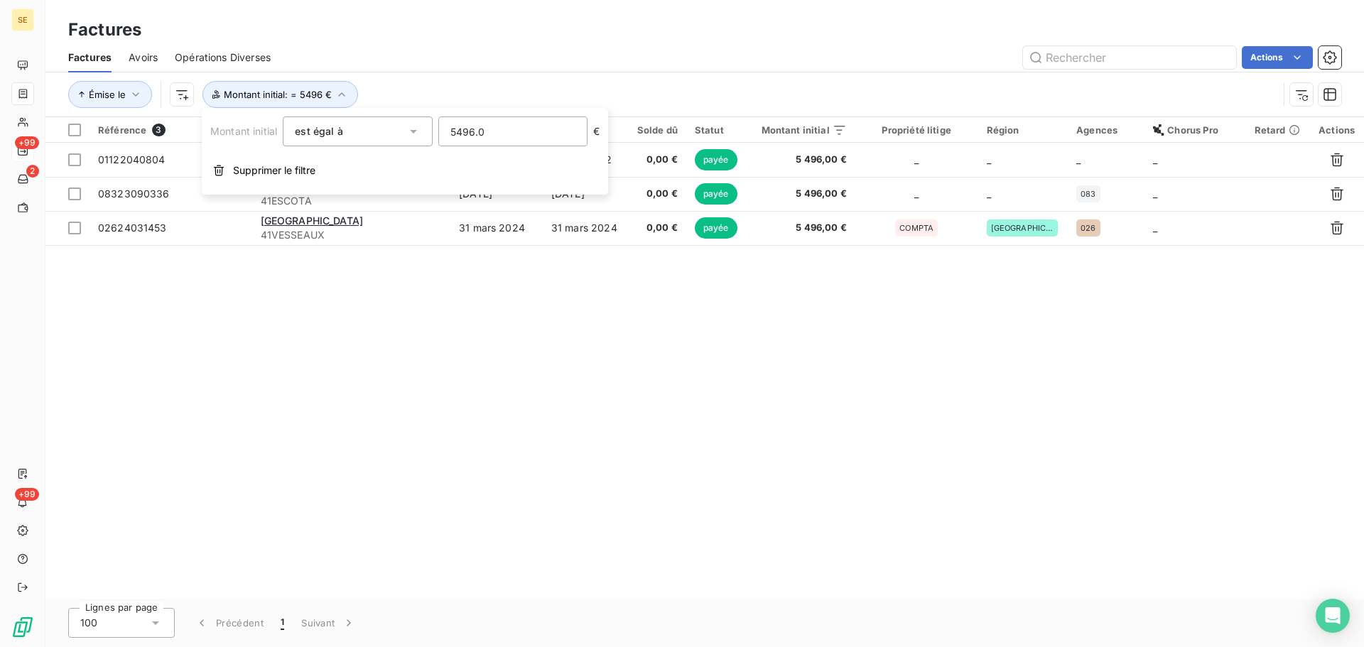
type input "5496.03"
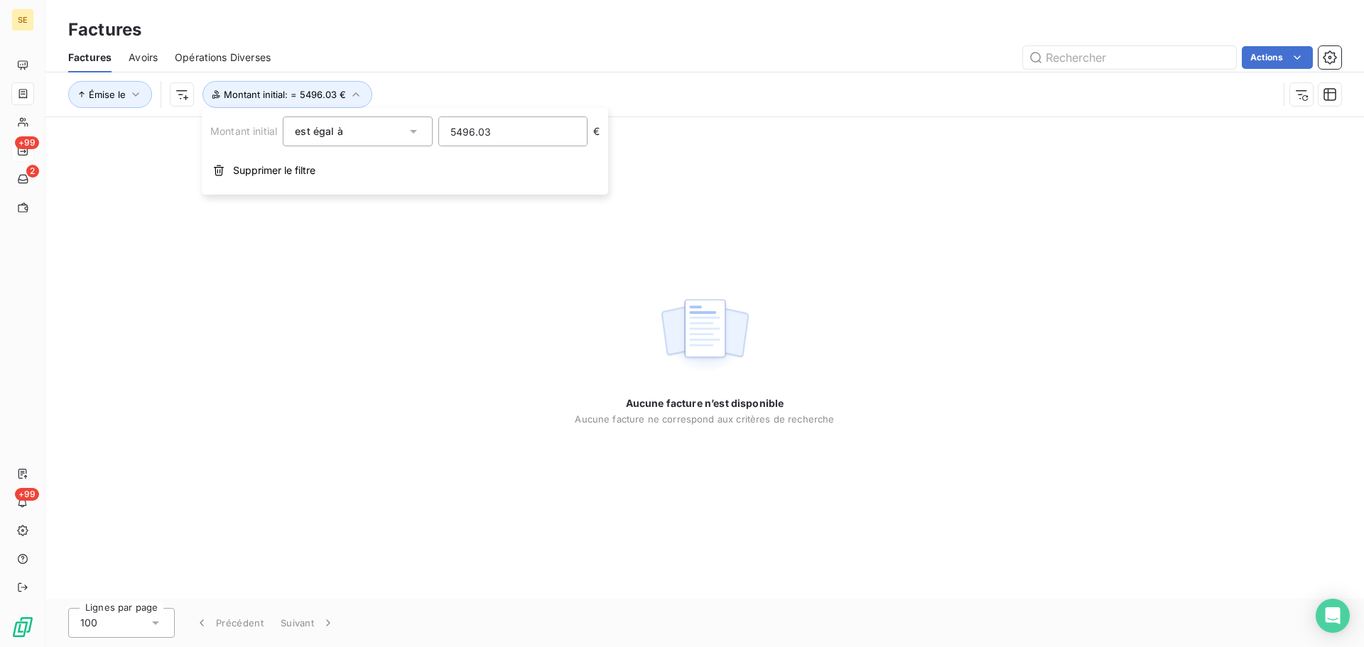
click at [572, 93] on div "Émise le Montant initial : = 5496.03 €" at bounding box center [673, 94] width 1210 height 27
click at [315, 90] on span "Montant initial : = 5496.03 €" at bounding box center [285, 94] width 122 height 11
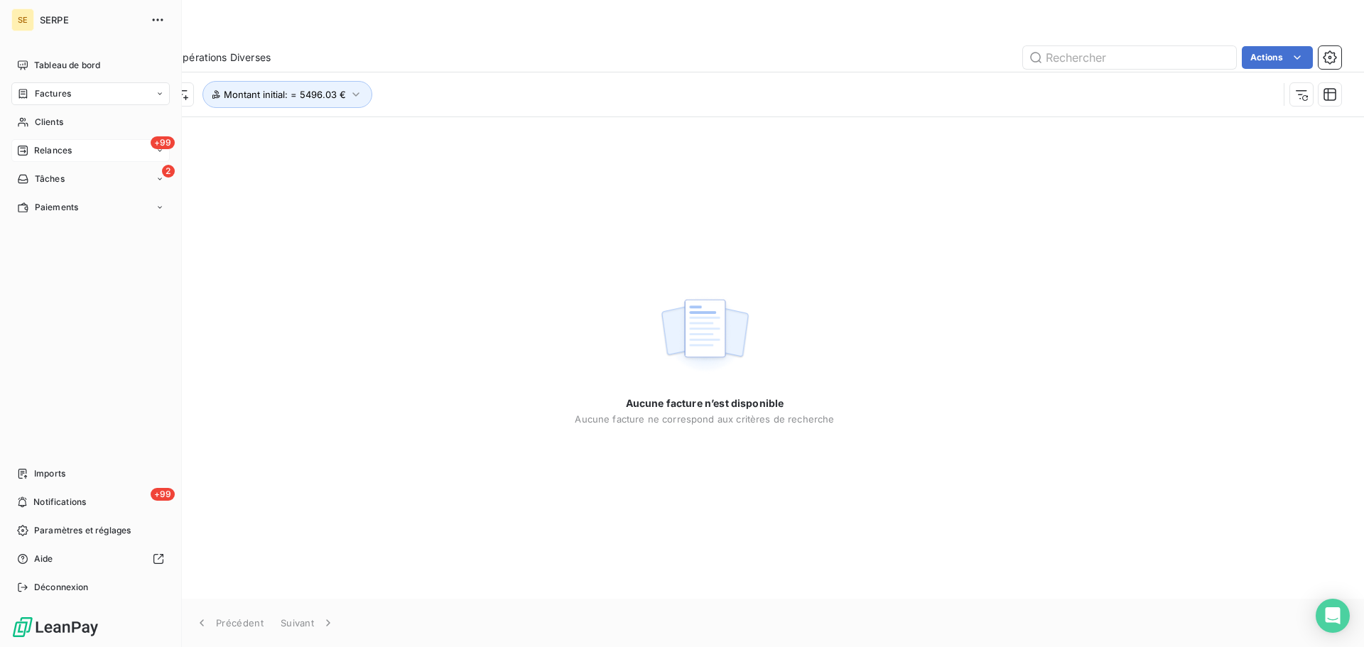
click at [60, 99] on span "Factures" at bounding box center [53, 93] width 36 height 13
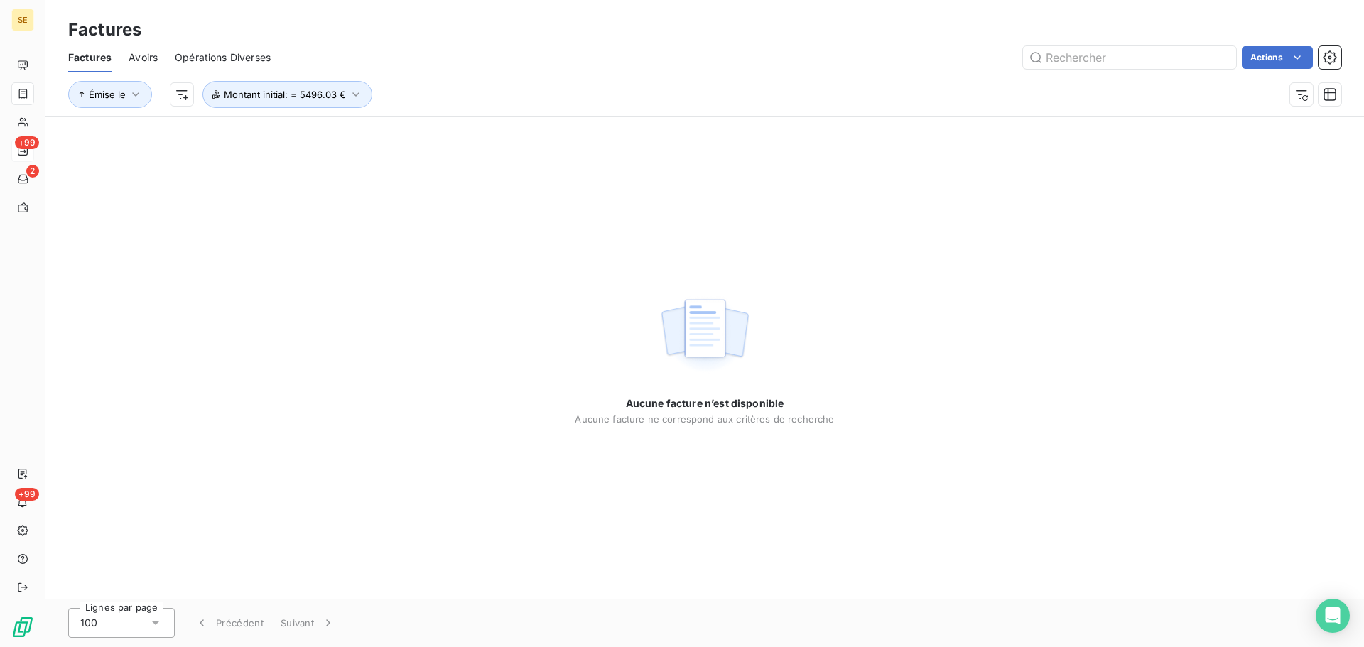
click at [1067, 70] on div "Factures Avoirs Opérations Diverses Actions" at bounding box center [704, 58] width 1318 height 30
click at [1075, 62] on input "text" at bounding box center [1129, 57] width 213 height 23
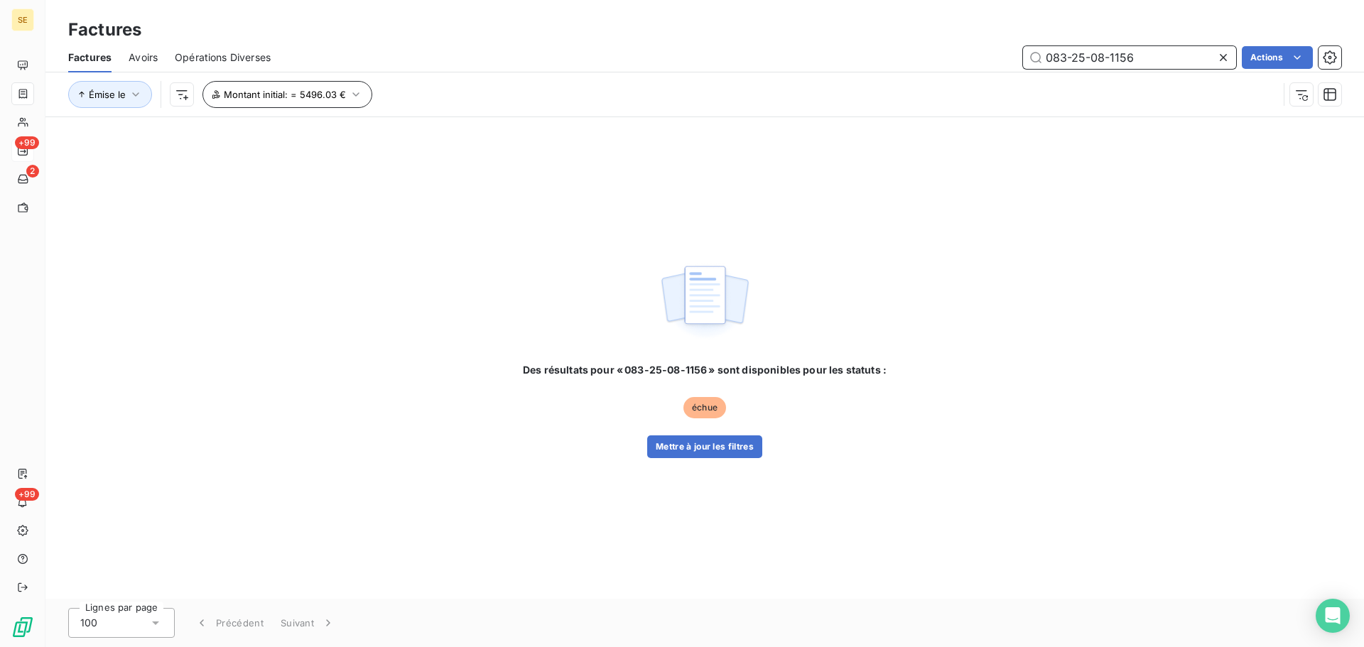
type input "083-25-08-1156"
click at [341, 98] on span "Montant initial : = 5496.03 €" at bounding box center [285, 94] width 122 height 11
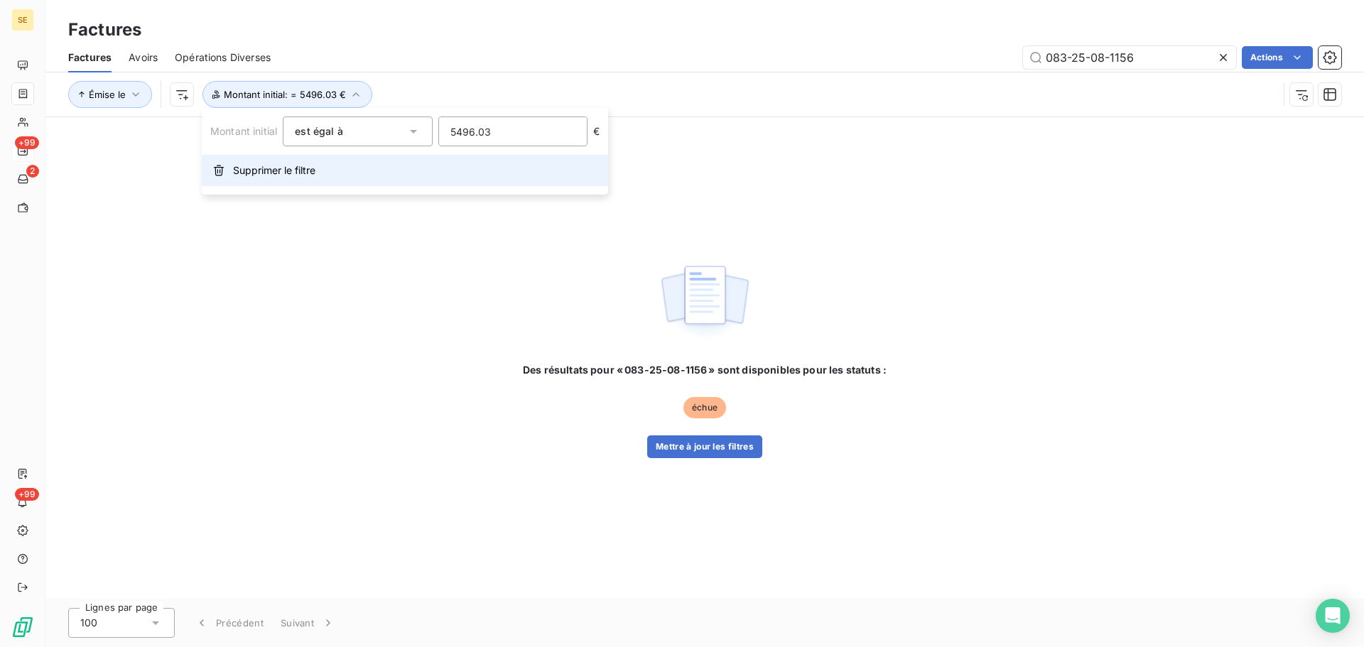
click at [299, 169] on span "Supprimer le filtre" at bounding box center [274, 170] width 82 height 14
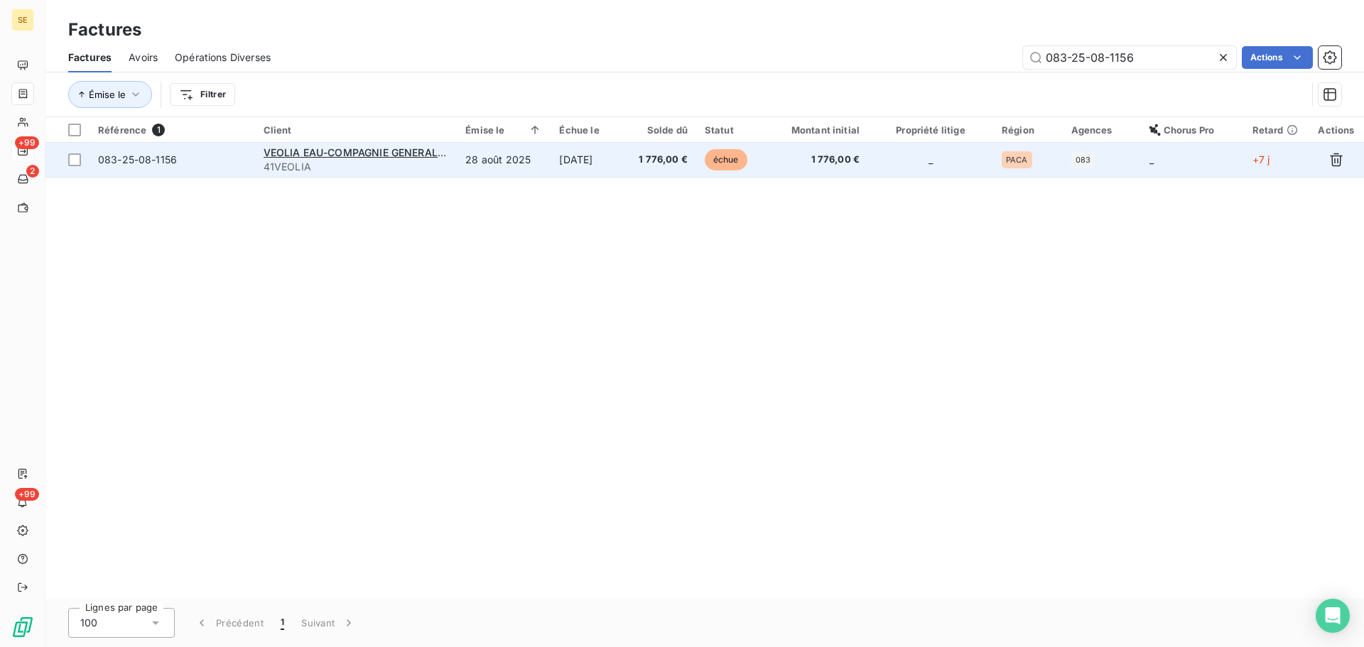
click at [579, 156] on td "[DATE]" at bounding box center [588, 160] width 77 height 34
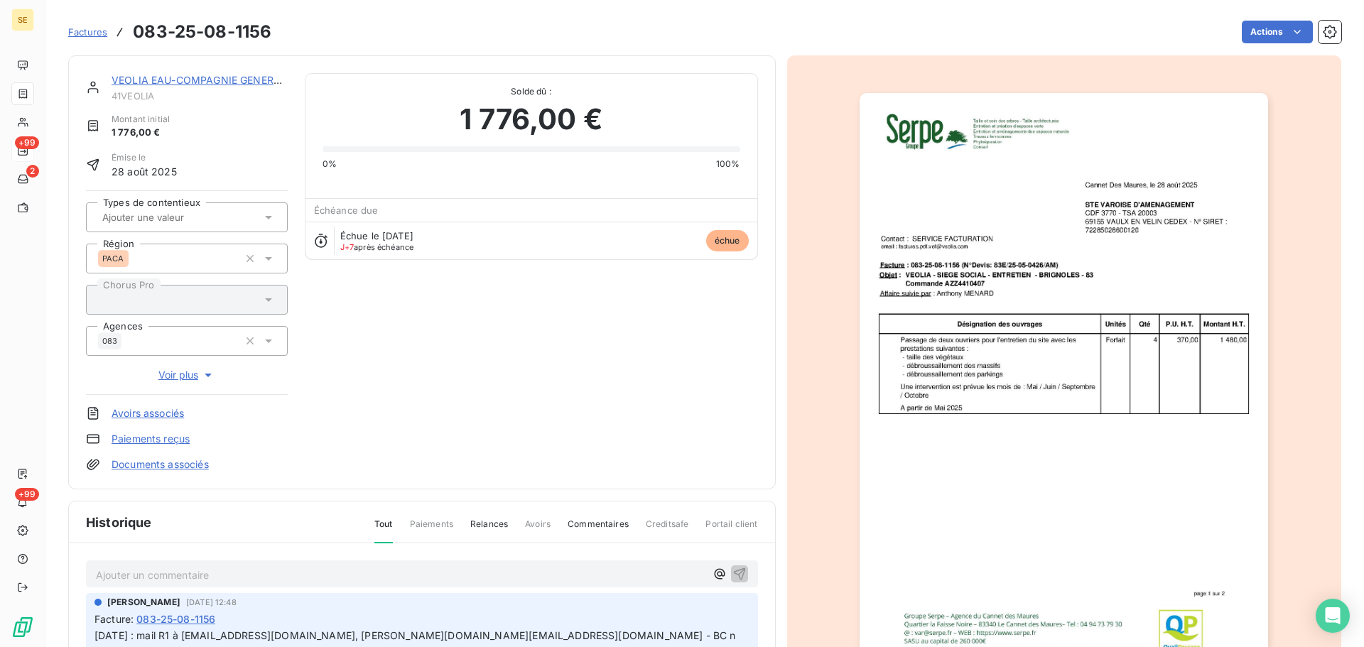
scroll to position [207, 0]
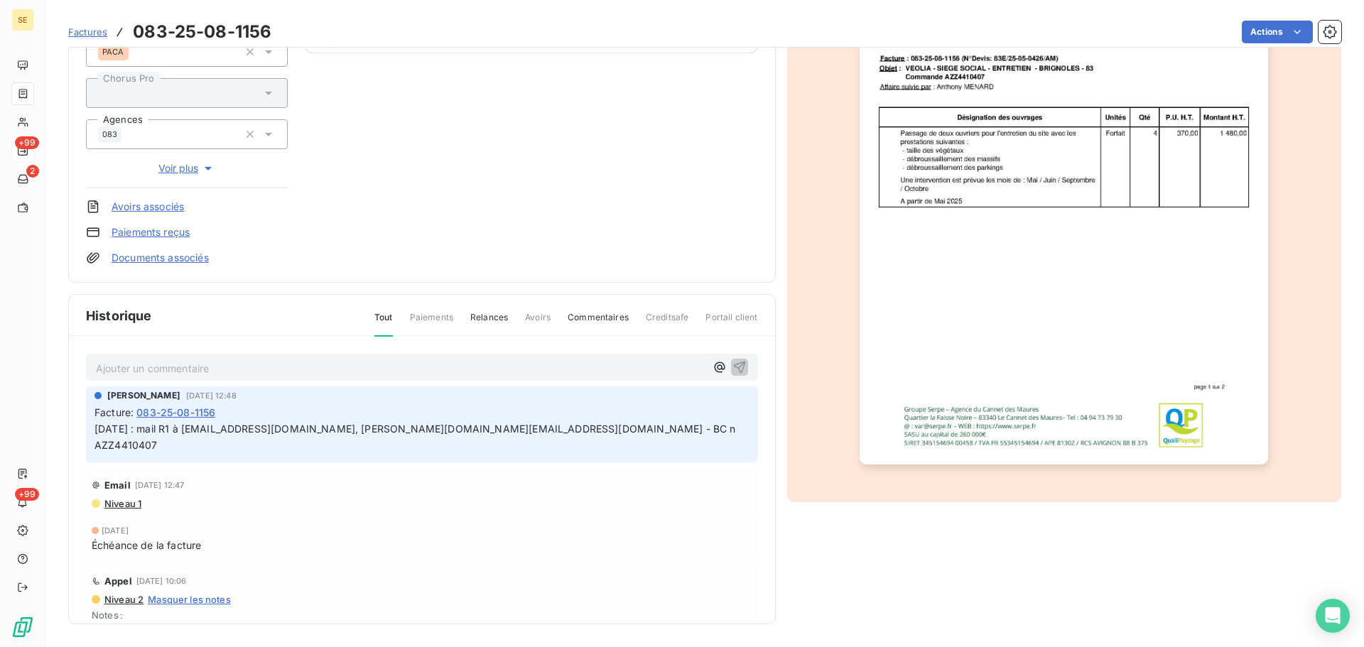
click at [337, 370] on p "Ajouter un commentaire ﻿" at bounding box center [400, 368] width 609 height 18
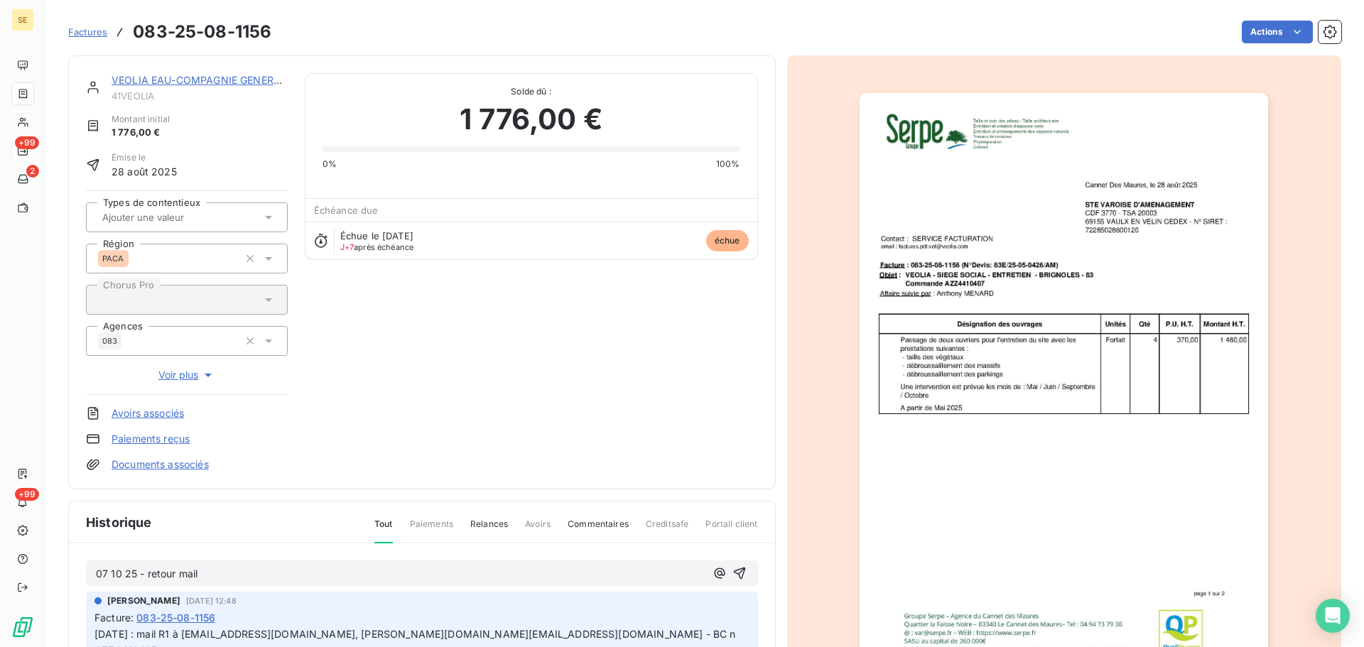
click at [300, 567] on p "07 10 25 - retour mail" at bounding box center [400, 574] width 609 height 16
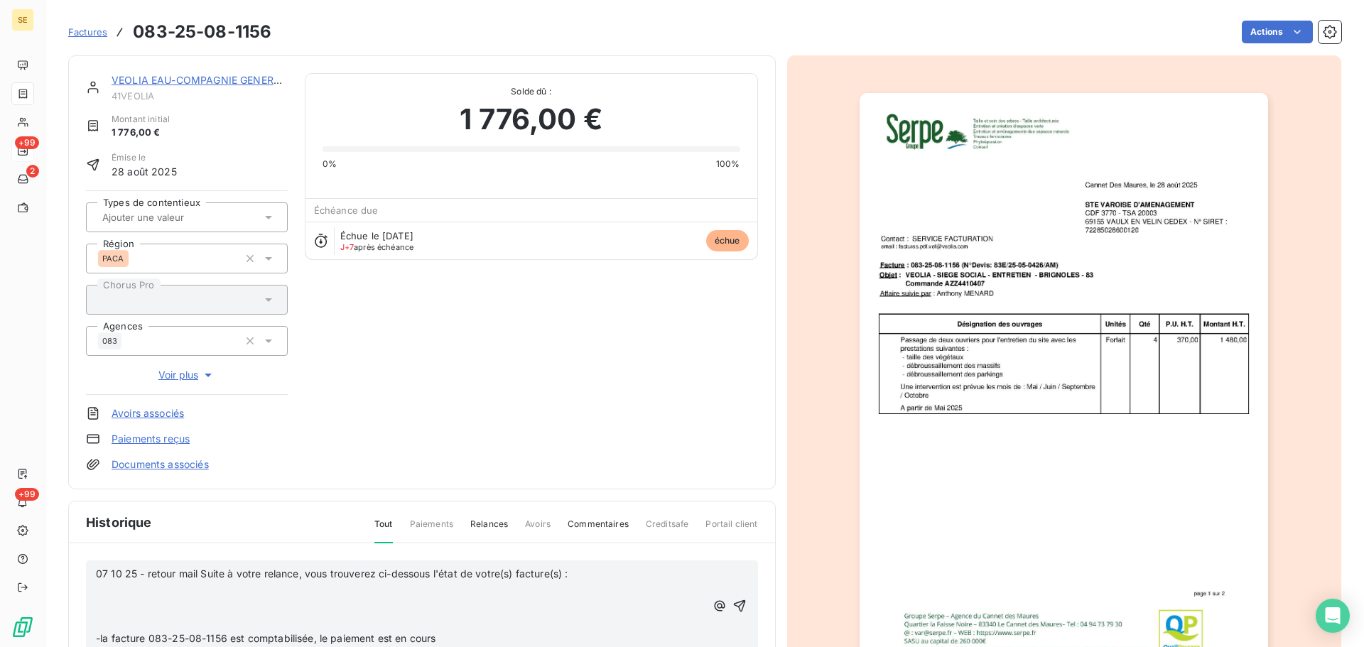
click at [180, 599] on p "﻿" at bounding box center [400, 606] width 609 height 16
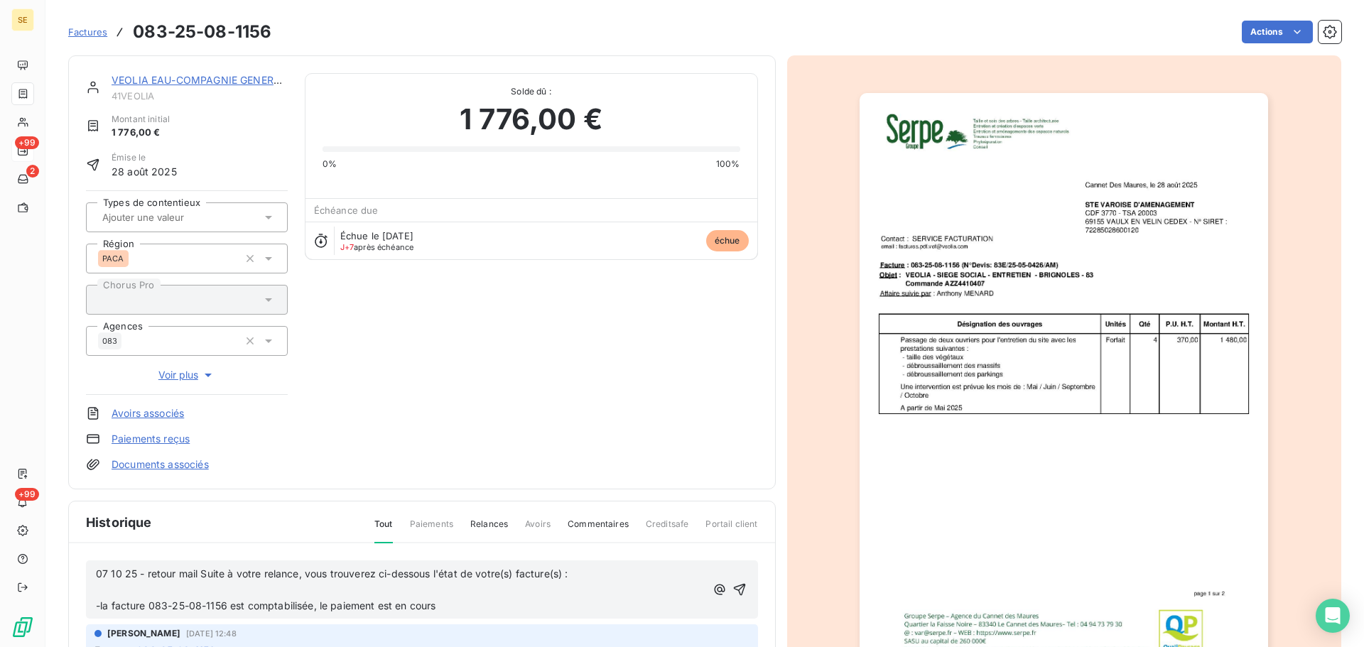
click at [145, 592] on p "﻿" at bounding box center [400, 590] width 609 height 16
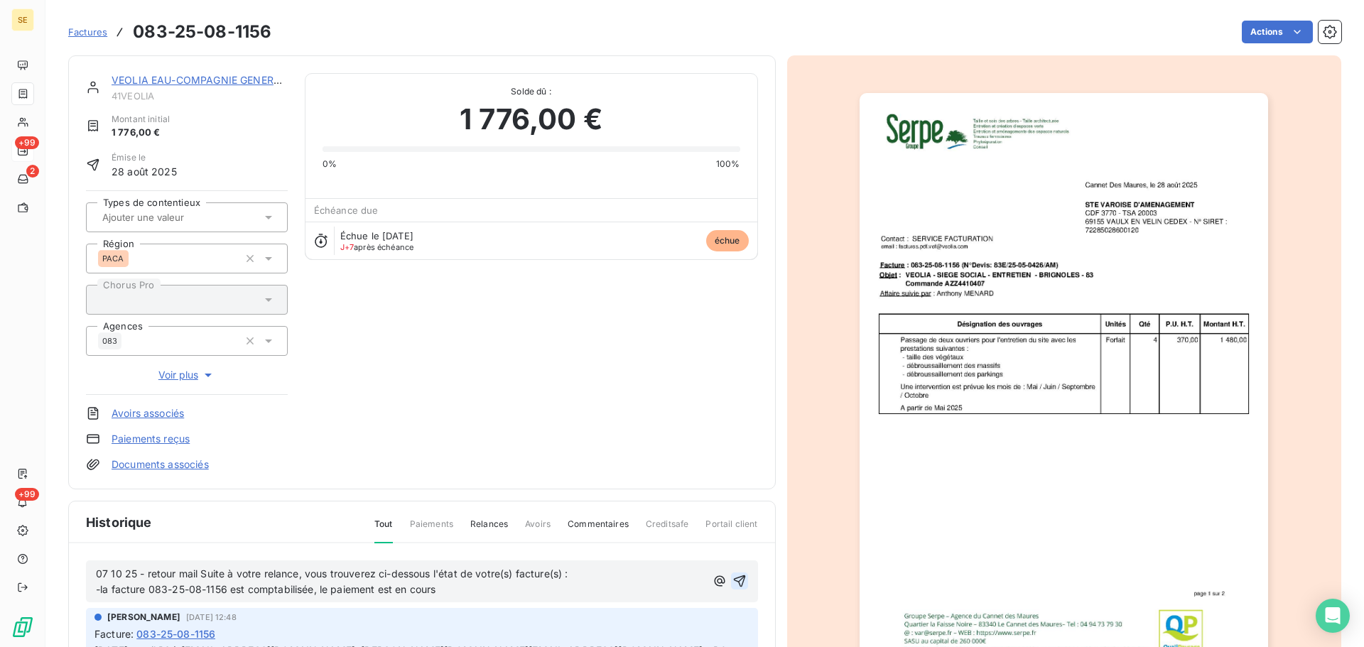
click at [732, 582] on icon "button" at bounding box center [739, 581] width 14 height 14
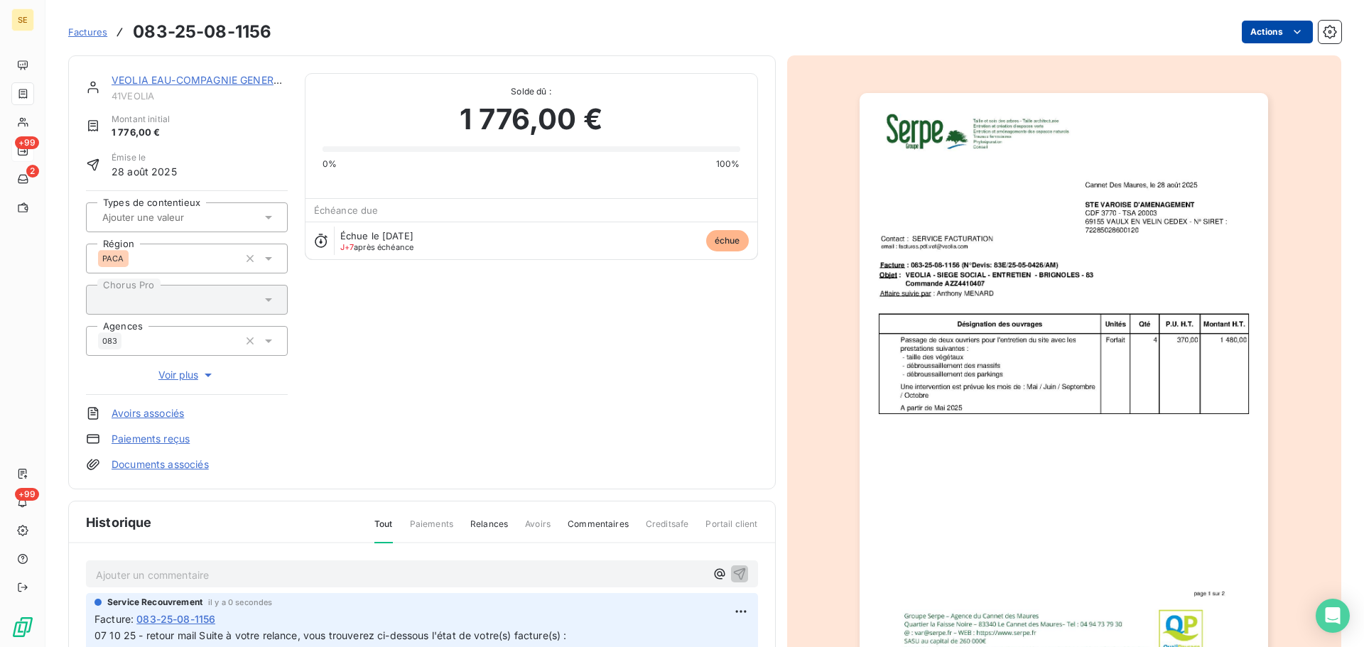
click at [1234, 23] on html "SE +99 2 +99 Factures 083-25-08-1156 Actions VEOLIA EAU-COMPAGNIE GENERALE DES …" at bounding box center [682, 323] width 1364 height 647
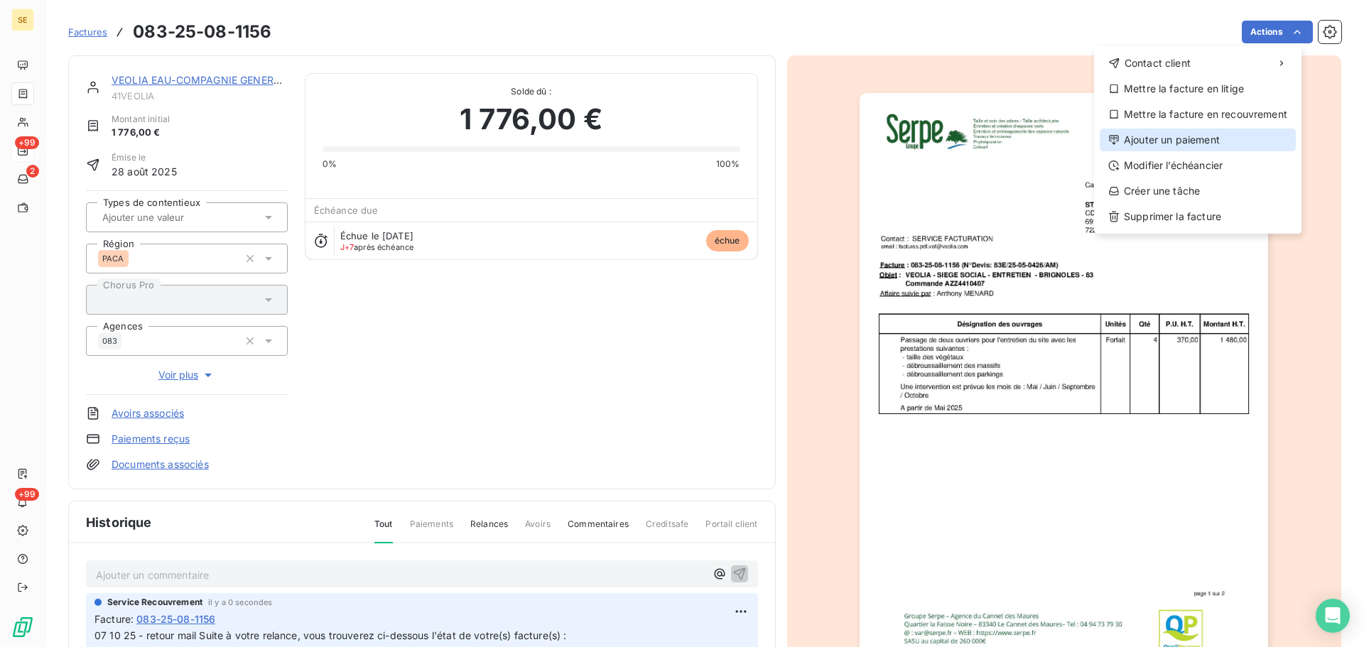
click at [1181, 139] on div "Ajouter un paiement" at bounding box center [1197, 140] width 196 height 23
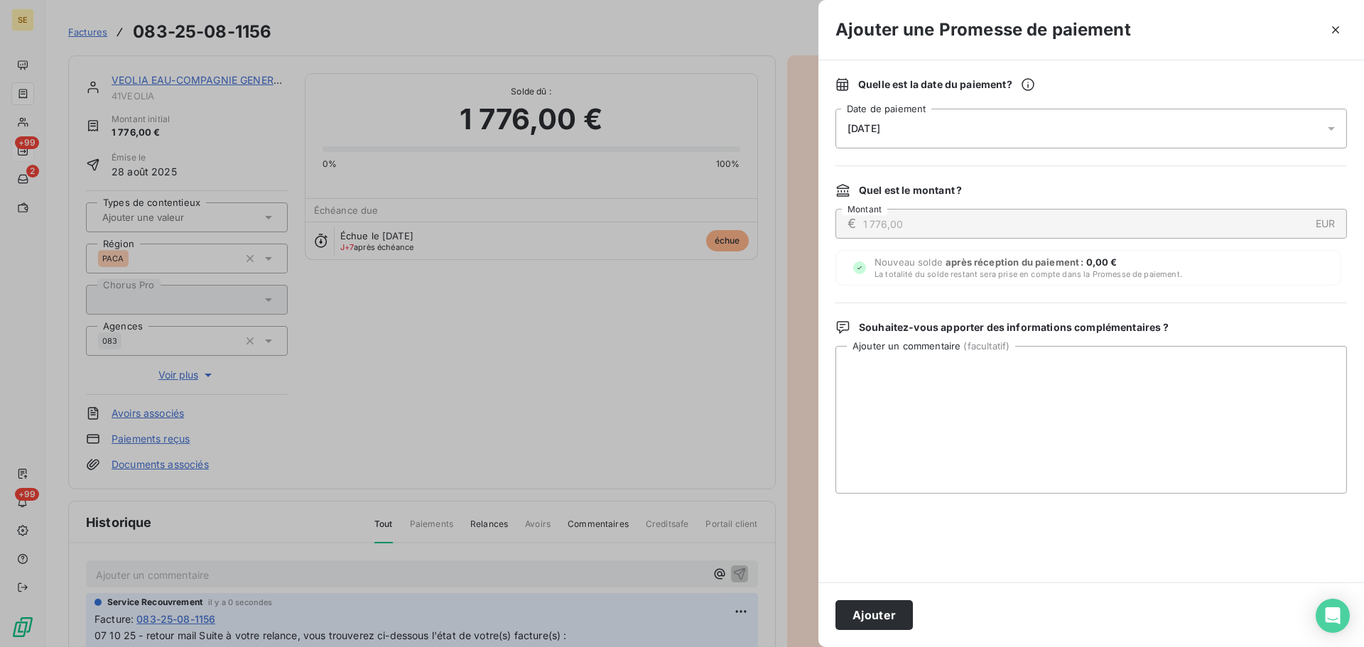
click at [1035, 138] on div "[DATE]" at bounding box center [1090, 129] width 511 height 40
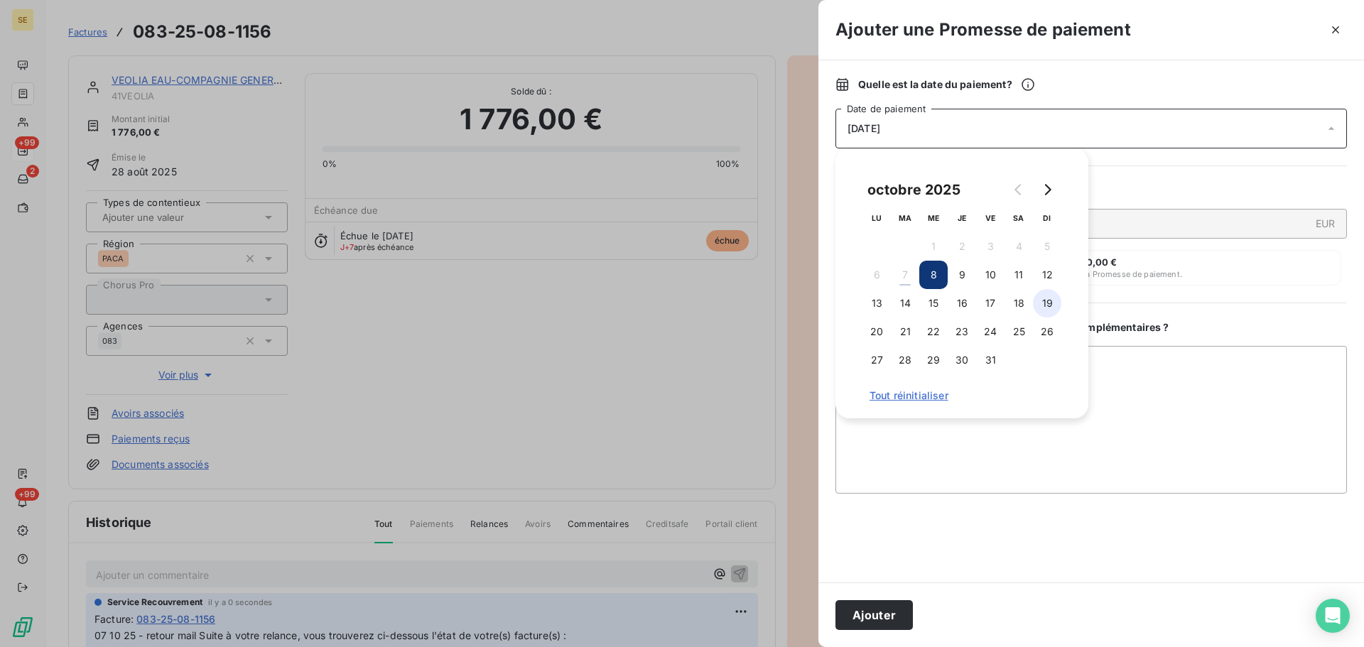
click at [1046, 307] on button "19" at bounding box center [1047, 303] width 28 height 28
click at [870, 611] on button "Ajouter" at bounding box center [873, 615] width 77 height 30
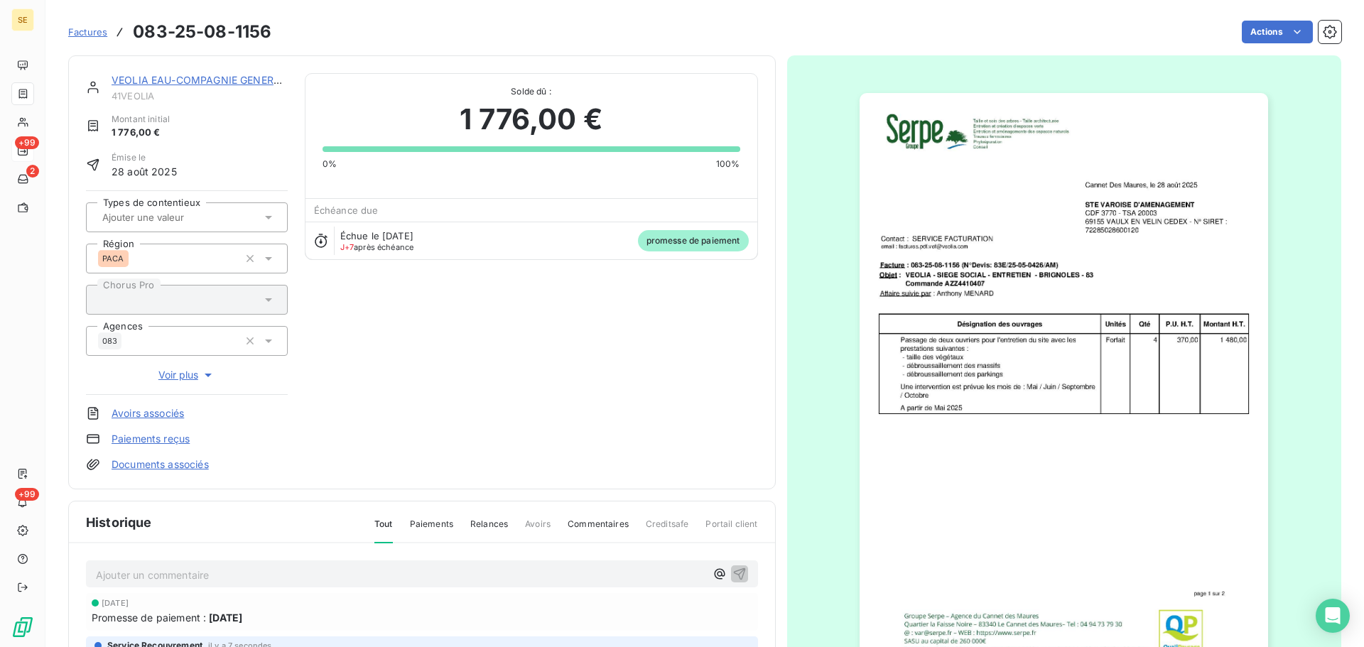
click at [191, 77] on link "VEOLIA EAU-COMPAGNIE GENERALE DES" at bounding box center [213, 80] width 203 height 12
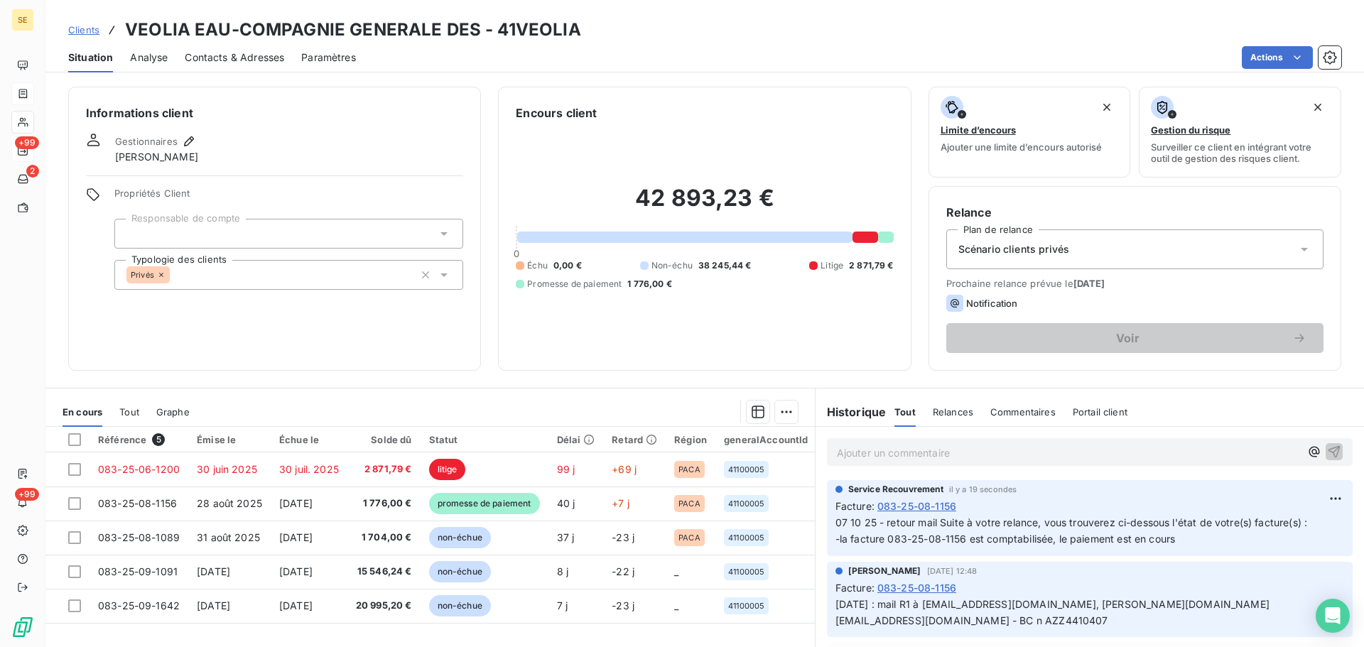
click at [983, 457] on p "Ajouter un commentaire ﻿" at bounding box center [1068, 453] width 463 height 18
click at [925, 450] on p "Ajouter un commentaire ﻿" at bounding box center [1068, 453] width 463 height 18
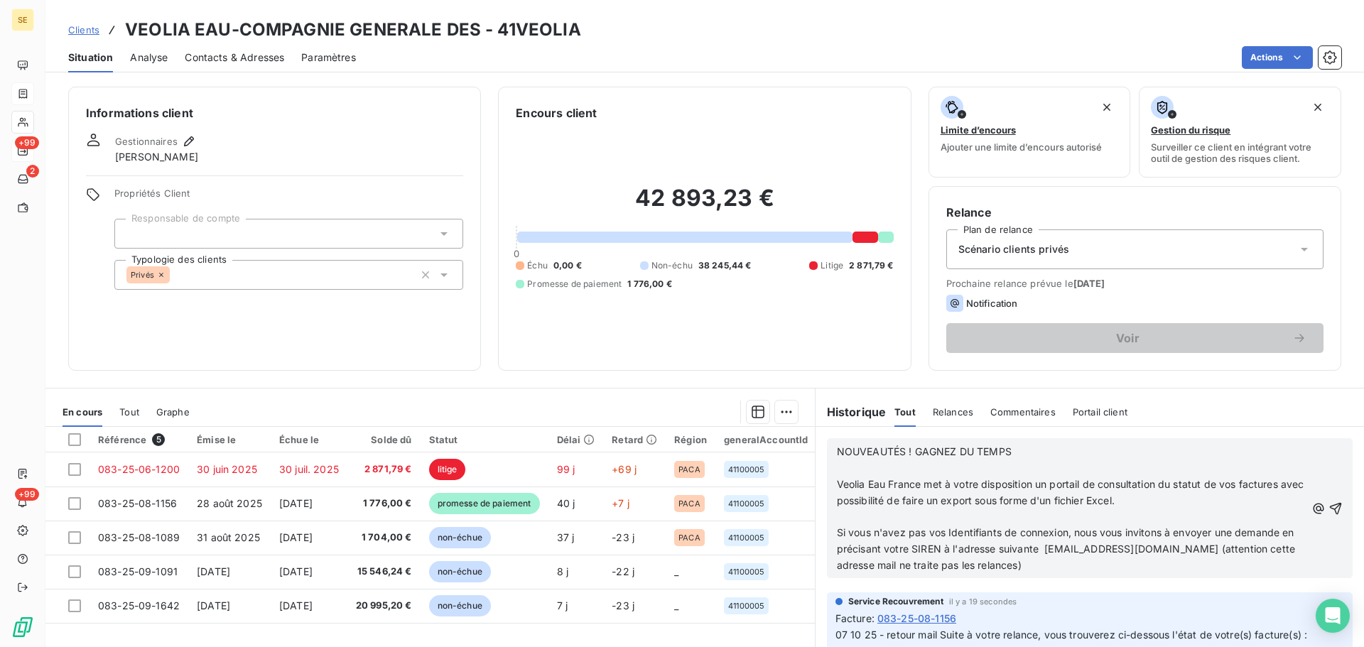
click at [837, 452] on span "NOUVEAUTÉS ! GAGNEZ DU TEMPS" at bounding box center [924, 451] width 175 height 12
click at [977, 455] on span "Voir mail [PERSON_NAME] pour prochaine facture - NOUVEAUTÉS ! GAGNEZ DU TEMPS" at bounding box center [1048, 451] width 423 height 12
click at [983, 450] on span "Voir mail [PERSON_NAME] pour prochaine facture - NOUVEAUTÉS ! GAGNEZ DU TEMPS" at bounding box center [1048, 451] width 423 height 12
click at [1026, 447] on span "Voir mail [PERSON_NAME] pour prochaines facture - NOUVEAUTÉS ! GAGNEZ DU TEMPS" at bounding box center [1051, 451] width 428 height 12
click at [837, 448] on span "Voir mail [PERSON_NAME] pour prochaines factures - NOUVEAUTÉS ! GAGNEZ DU TEMPS" at bounding box center [1053, 451] width 433 height 12
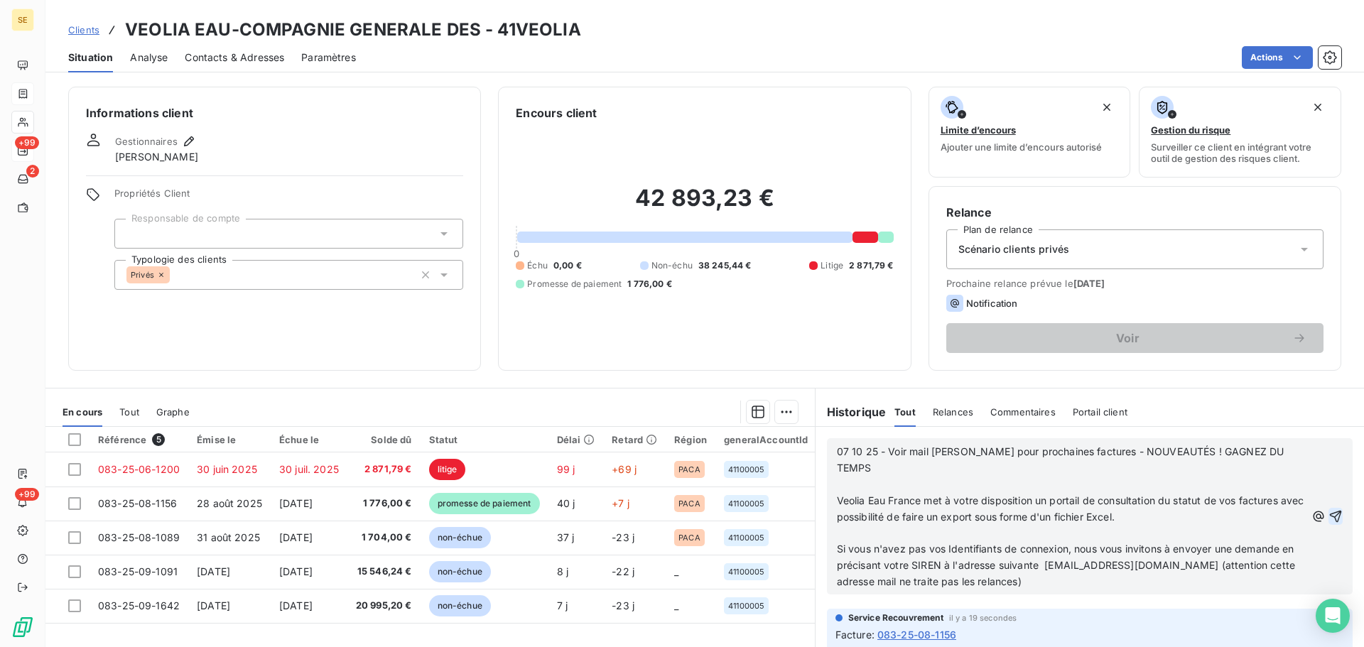
click at [1328, 511] on icon "button" at bounding box center [1335, 516] width 14 height 14
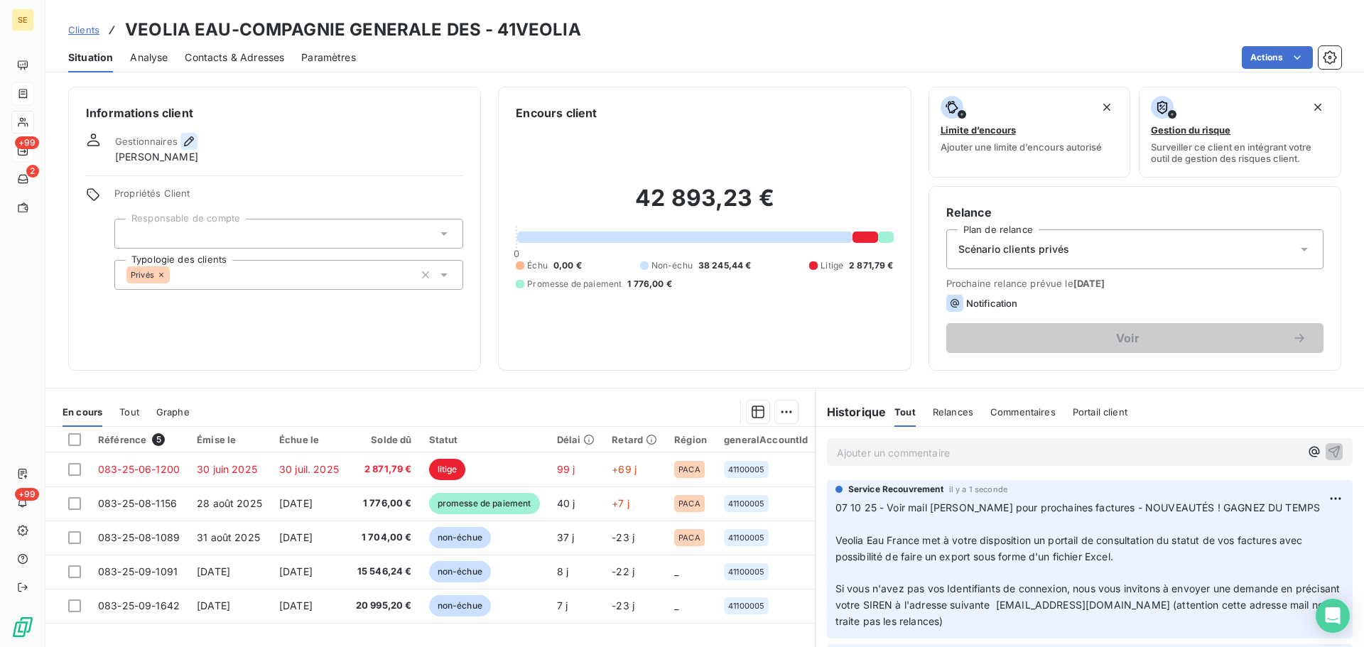
click at [188, 138] on icon "button" at bounding box center [189, 141] width 14 height 14
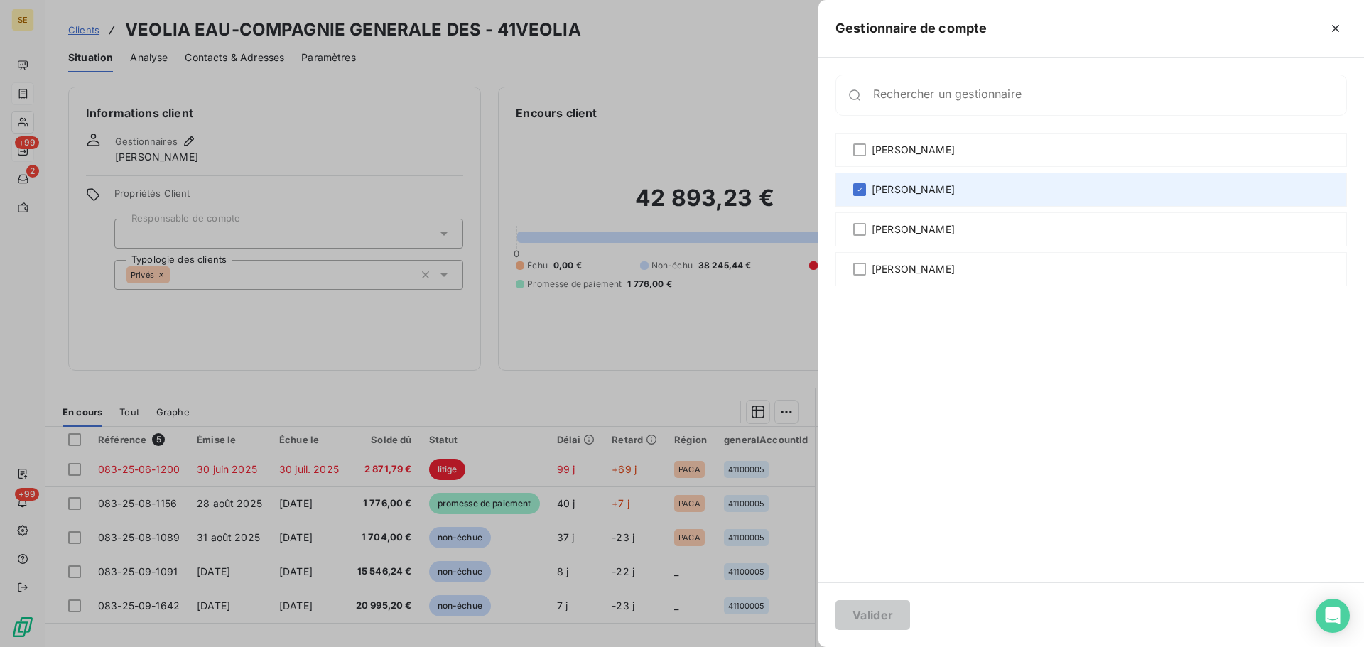
click at [1015, 192] on div "[PERSON_NAME]" at bounding box center [1090, 190] width 511 height 34
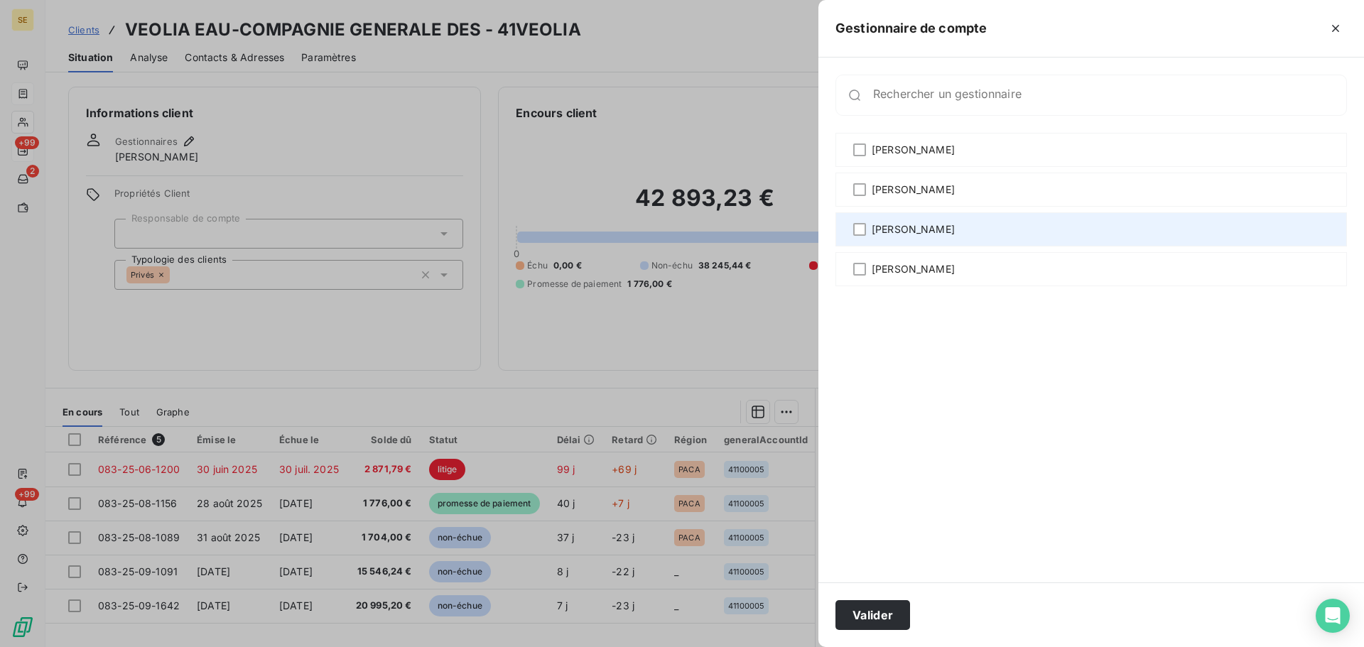
click at [1012, 217] on div "[PERSON_NAME]" at bounding box center [1090, 229] width 511 height 34
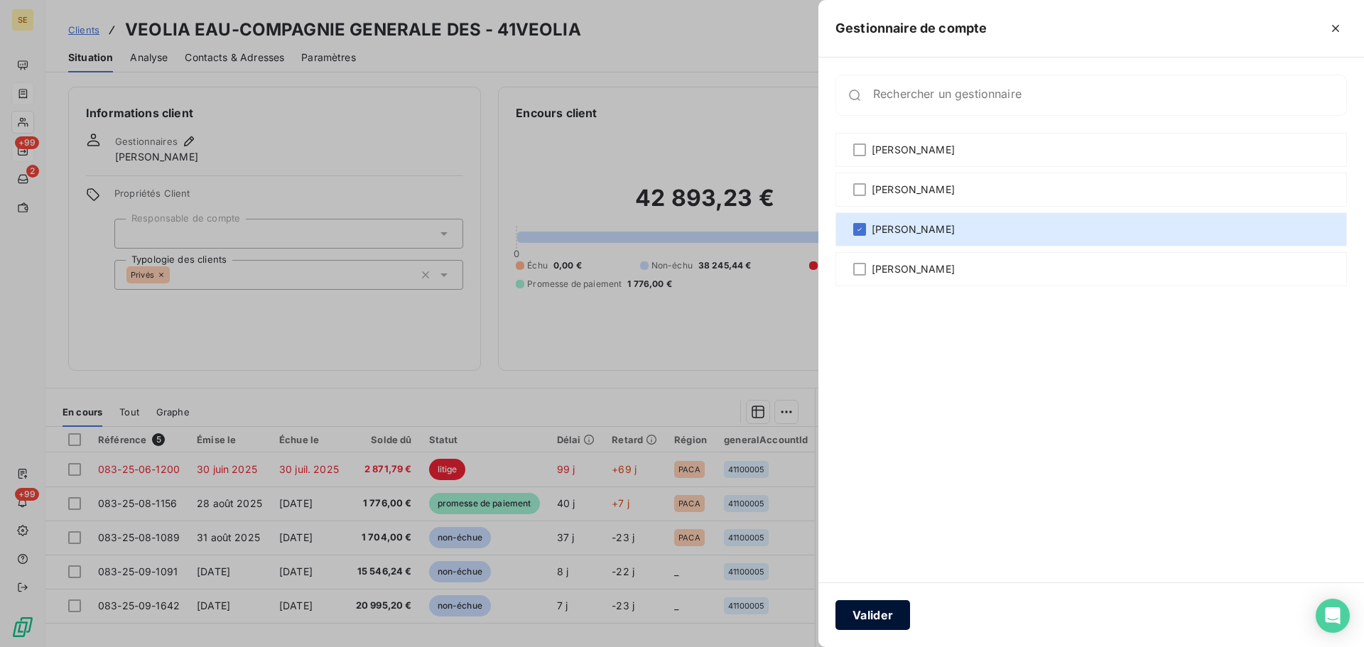
click at [879, 616] on button "Valider" at bounding box center [872, 615] width 75 height 30
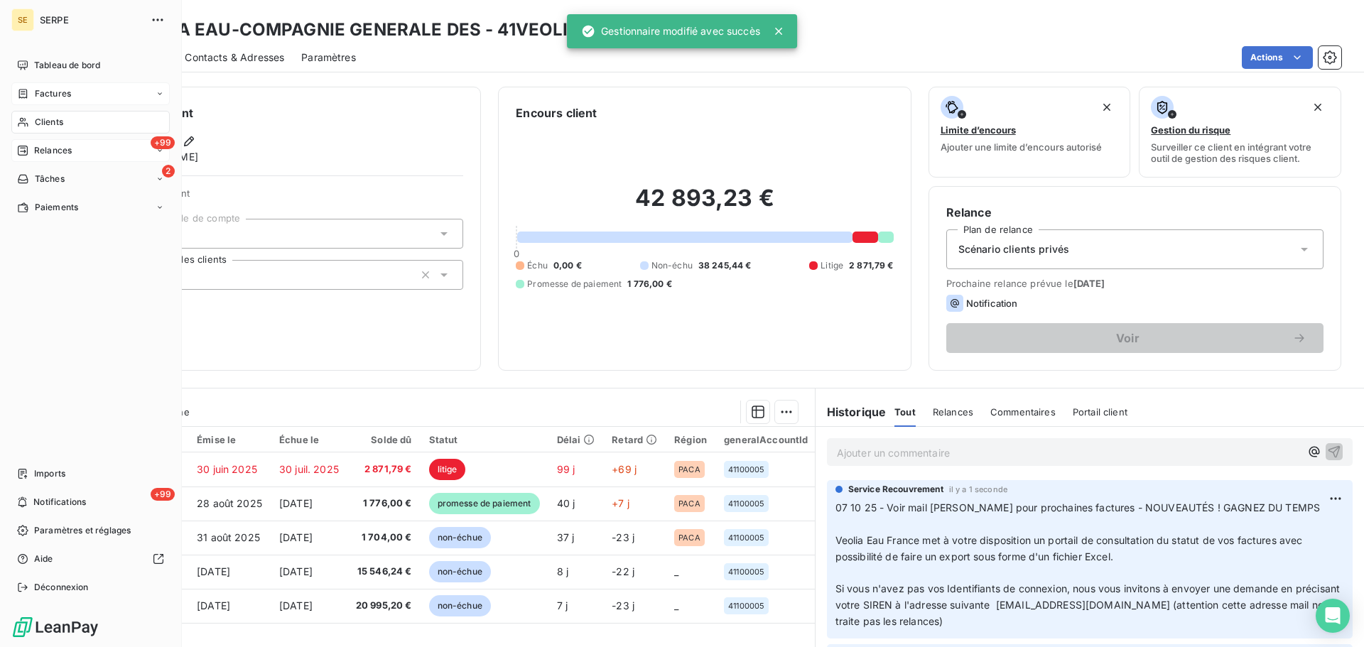
click at [56, 88] on span "Factures" at bounding box center [53, 93] width 36 height 13
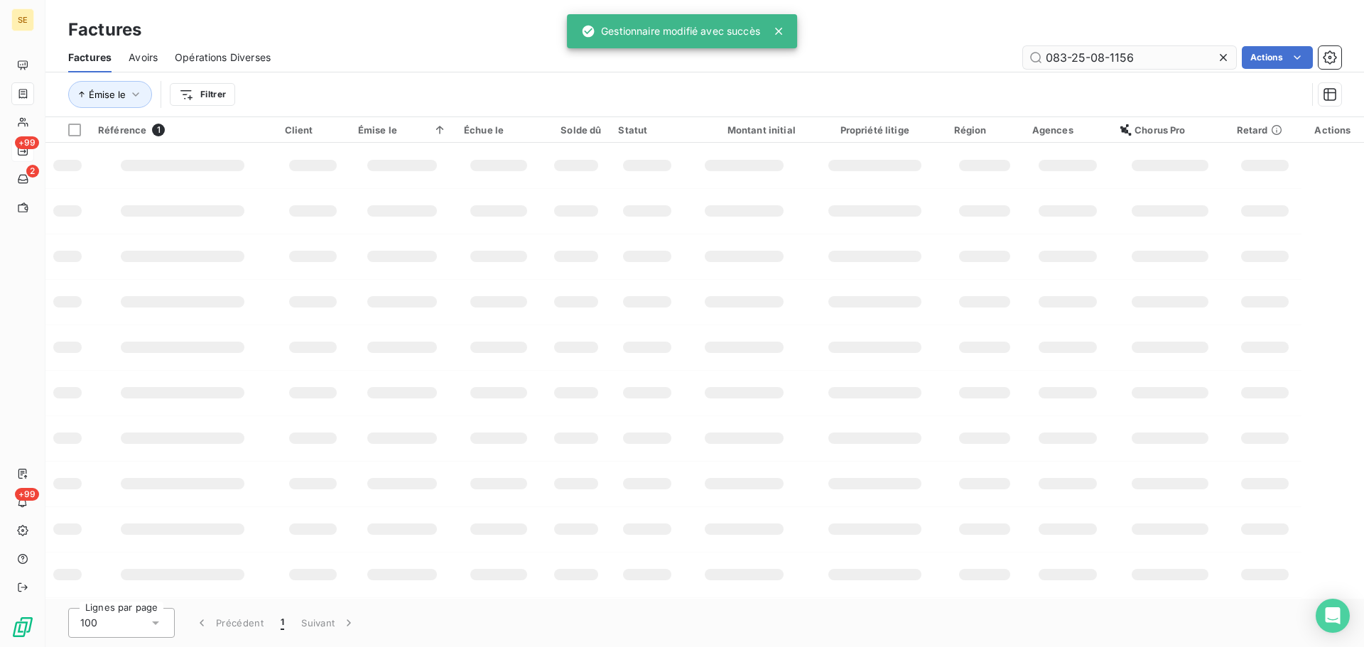
click at [1146, 63] on input "083-25-08-1156" at bounding box center [1129, 57] width 213 height 23
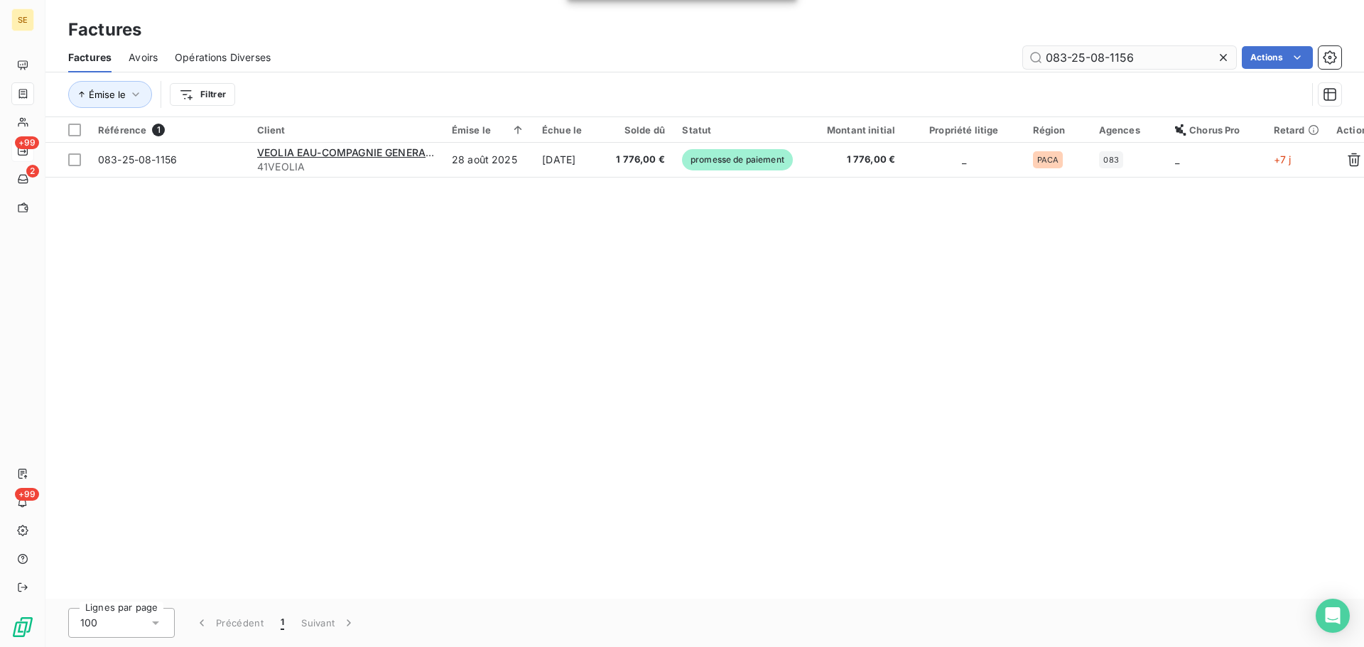
click at [1146, 63] on input "083-25-08-1156" at bounding box center [1129, 57] width 213 height 23
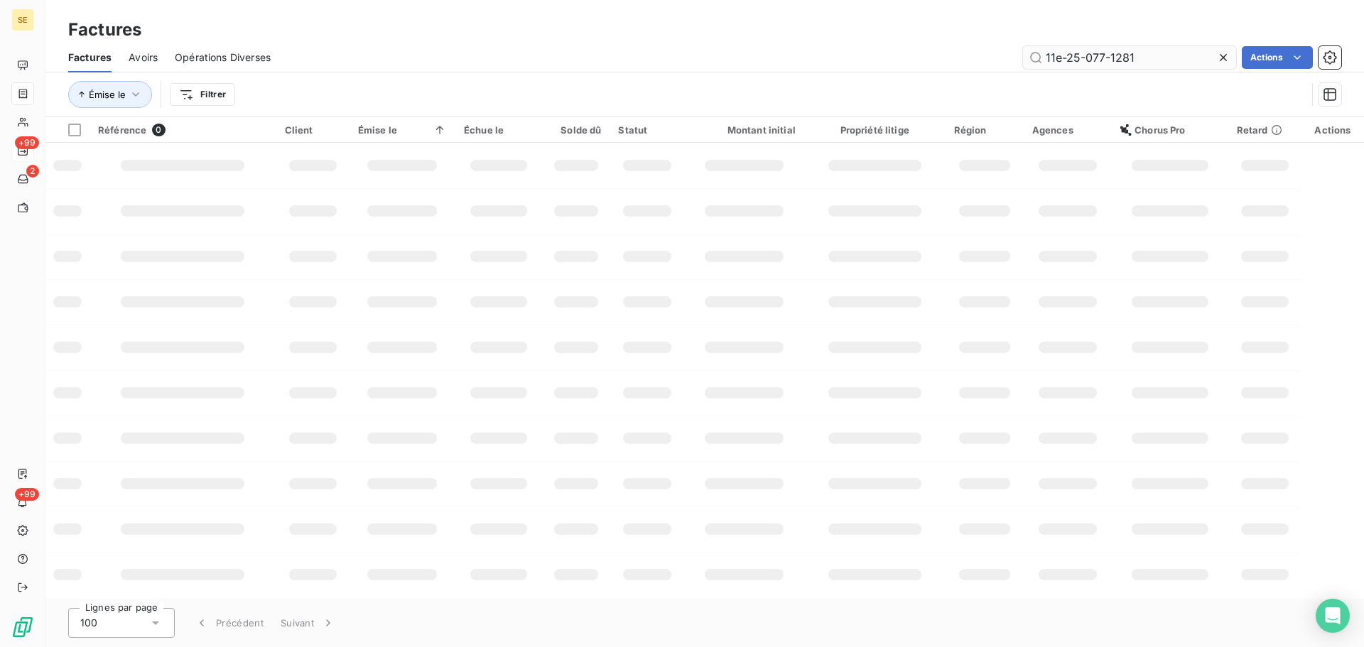
click at [1105, 57] on input "11e-25-077-1281" at bounding box center [1129, 57] width 213 height 23
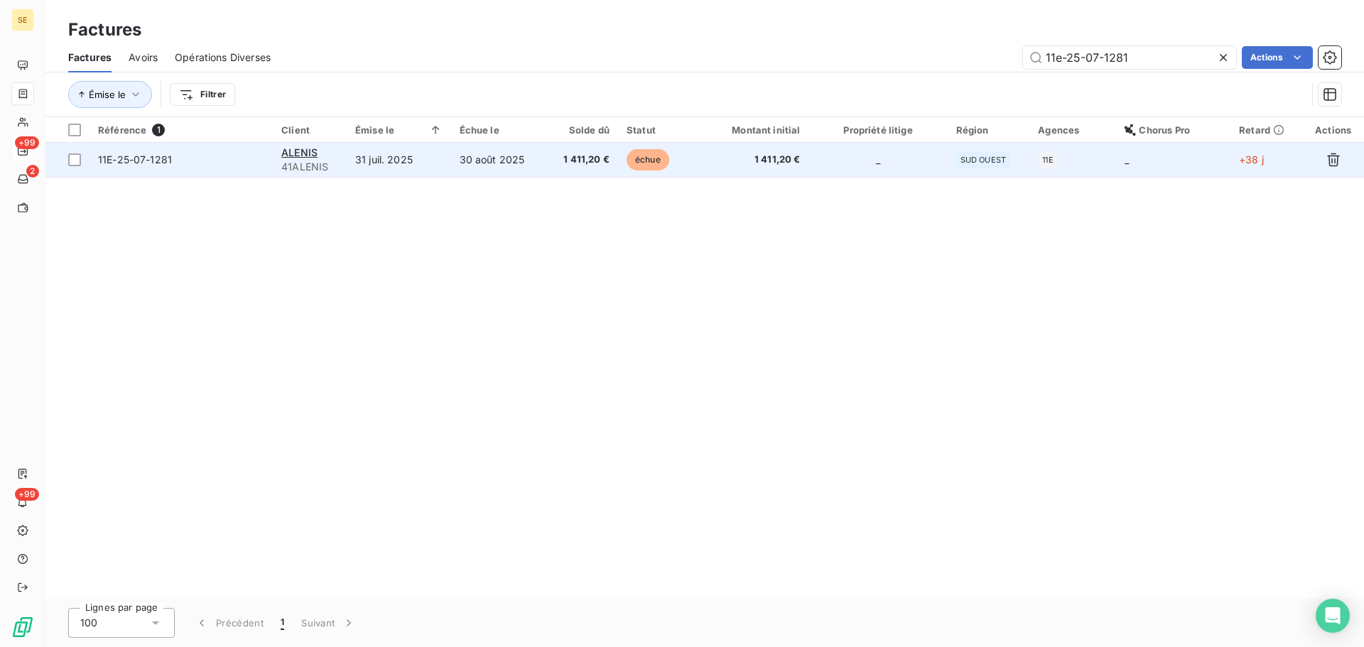
type input "11e-25-07-1281"
click at [543, 164] on td "30 août 2025" at bounding box center [498, 160] width 94 height 34
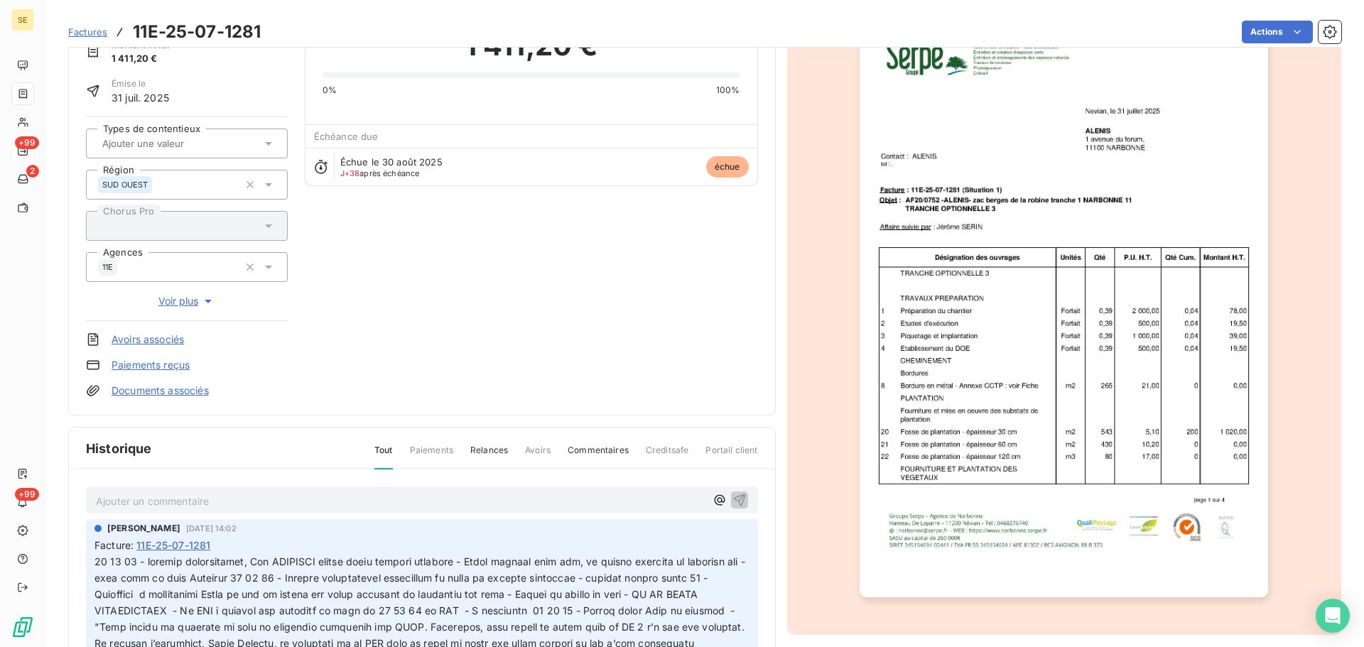
scroll to position [195, 0]
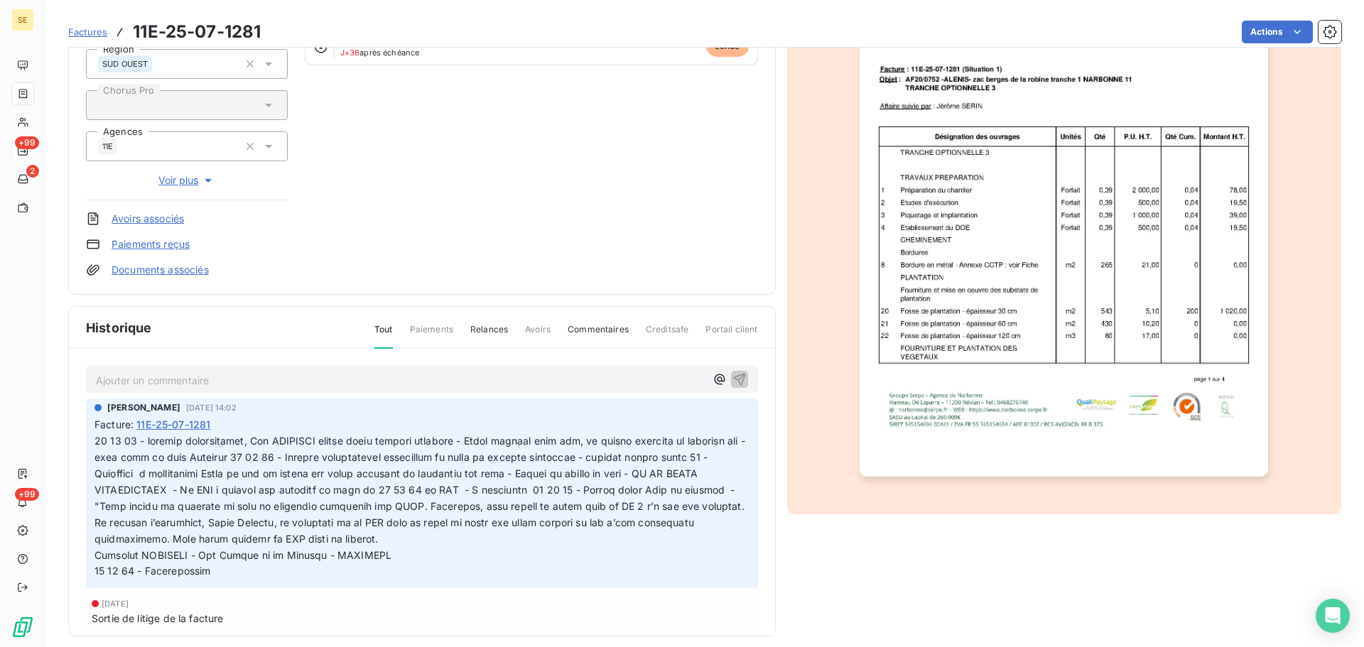
click at [180, 382] on p "Ajouter un commentaire ﻿" at bounding box center [400, 380] width 609 height 18
click at [246, 382] on p "03 10 25 - Retour Sarh" at bounding box center [400, 379] width 609 height 16
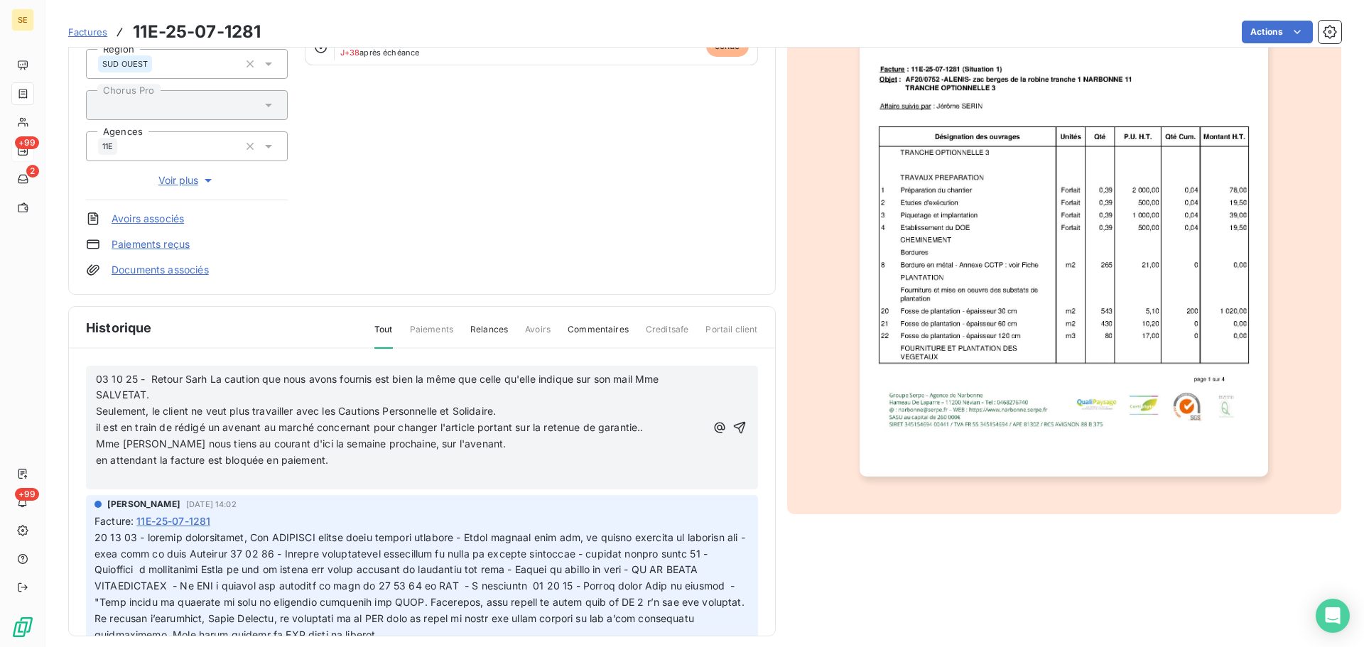
click at [202, 380] on span "03 10 25 - Retour Sarh La caution que nous avons fournis est bien la même que c…" at bounding box center [379, 387] width 566 height 28
click at [217, 379] on span "03 10 25 - Retour [PERSON_NAME] La caution que nous avons fournis est bien la m…" at bounding box center [396, 387] width 600 height 28
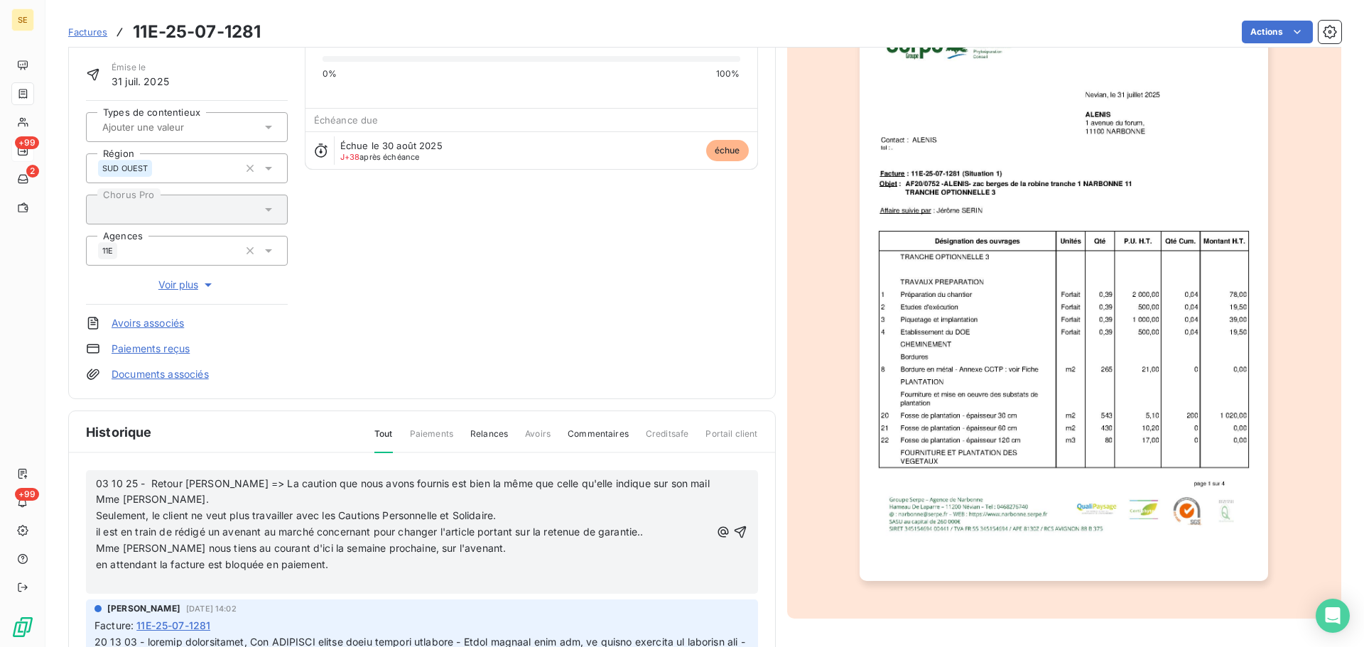
scroll to position [207, 0]
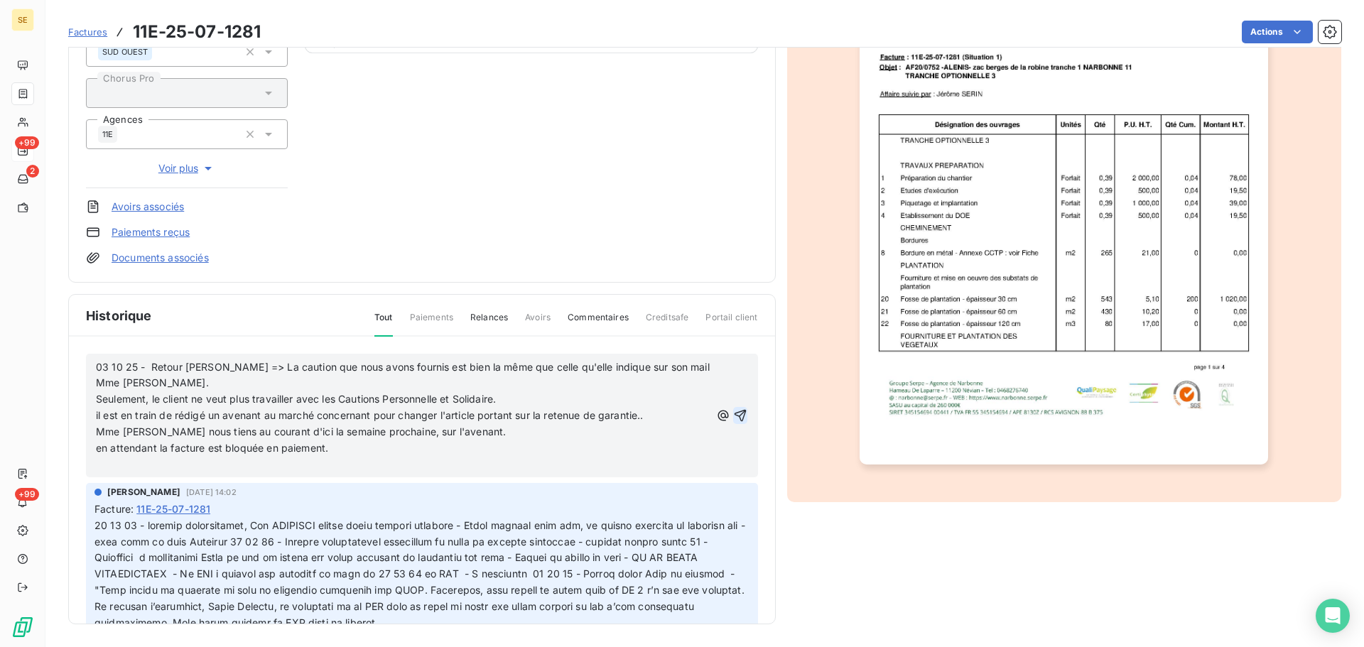
click at [733, 413] on icon "button" at bounding box center [740, 415] width 14 height 14
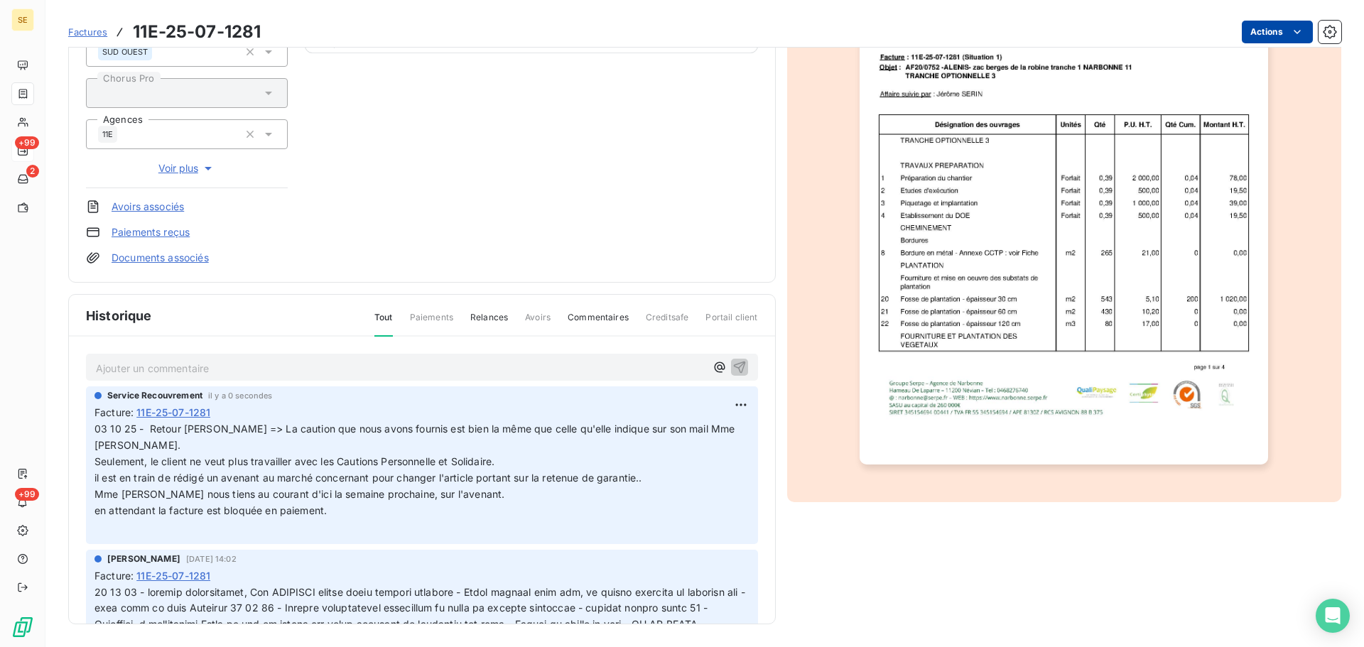
click at [1246, 28] on html "SE +99 2 +99 Factures 11E-25-07-1281 Actions ALENIS 41ALENIS Montant initial 1 …" at bounding box center [682, 323] width 1364 height 647
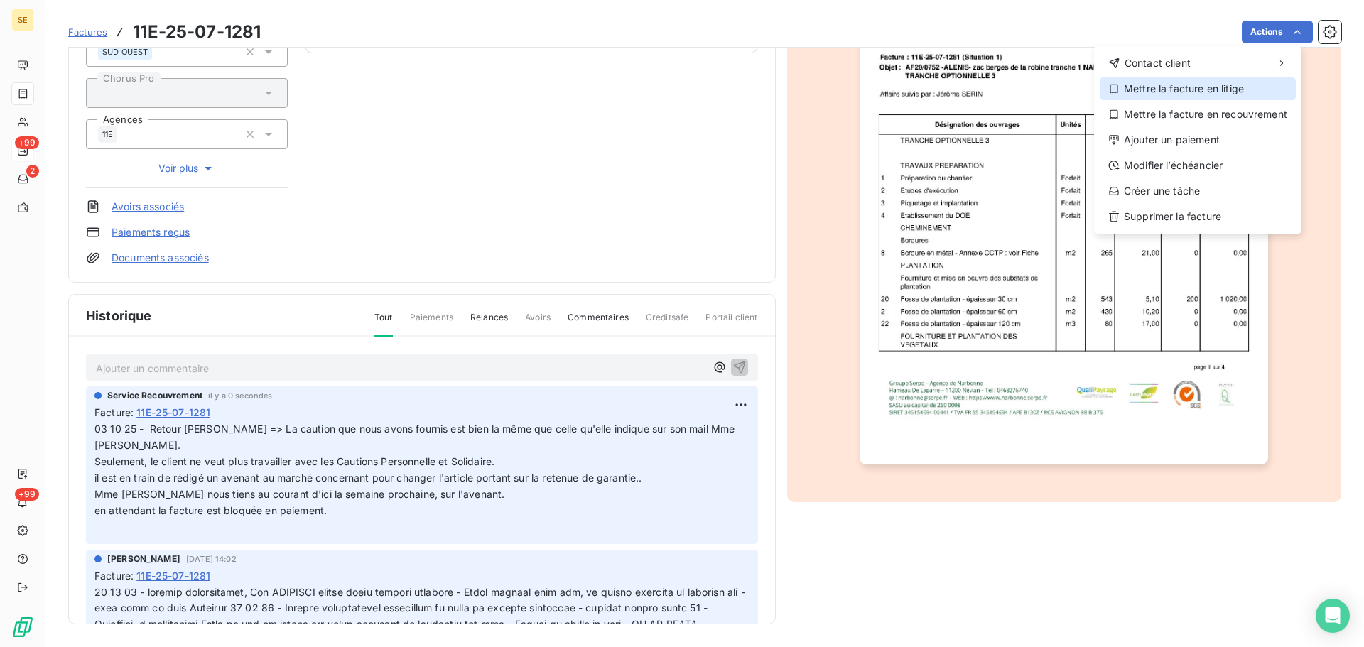
click at [1217, 86] on div "Mettre la facture en litige" at bounding box center [1197, 88] width 196 height 23
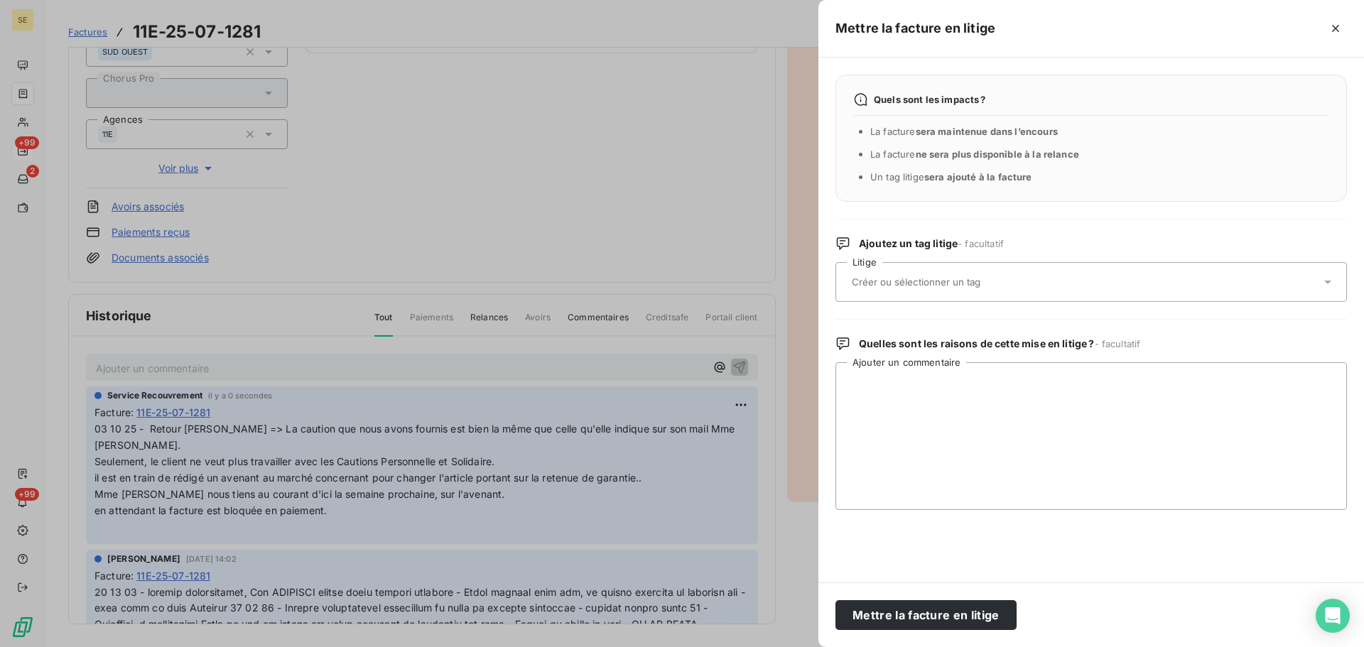
click at [1081, 294] on div at bounding box center [1083, 282] width 473 height 30
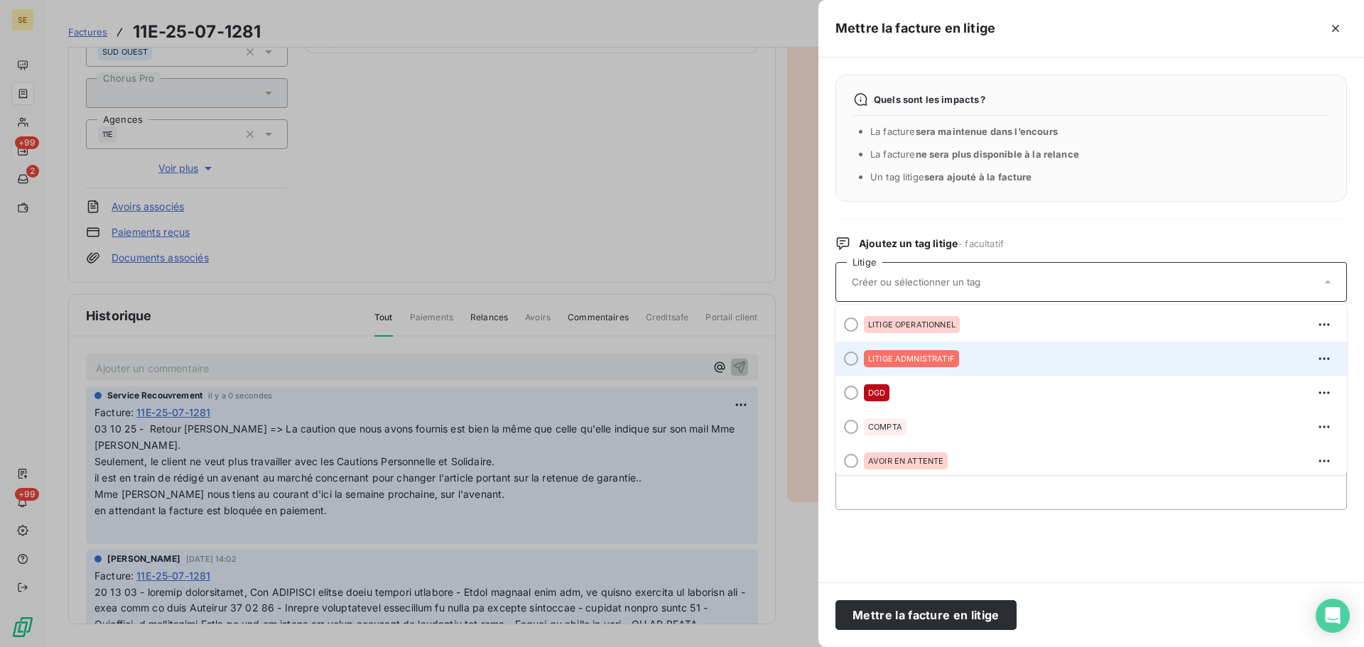
click at [984, 361] on div "LITIGE ADMNISTRATIF" at bounding box center [1100, 358] width 472 height 23
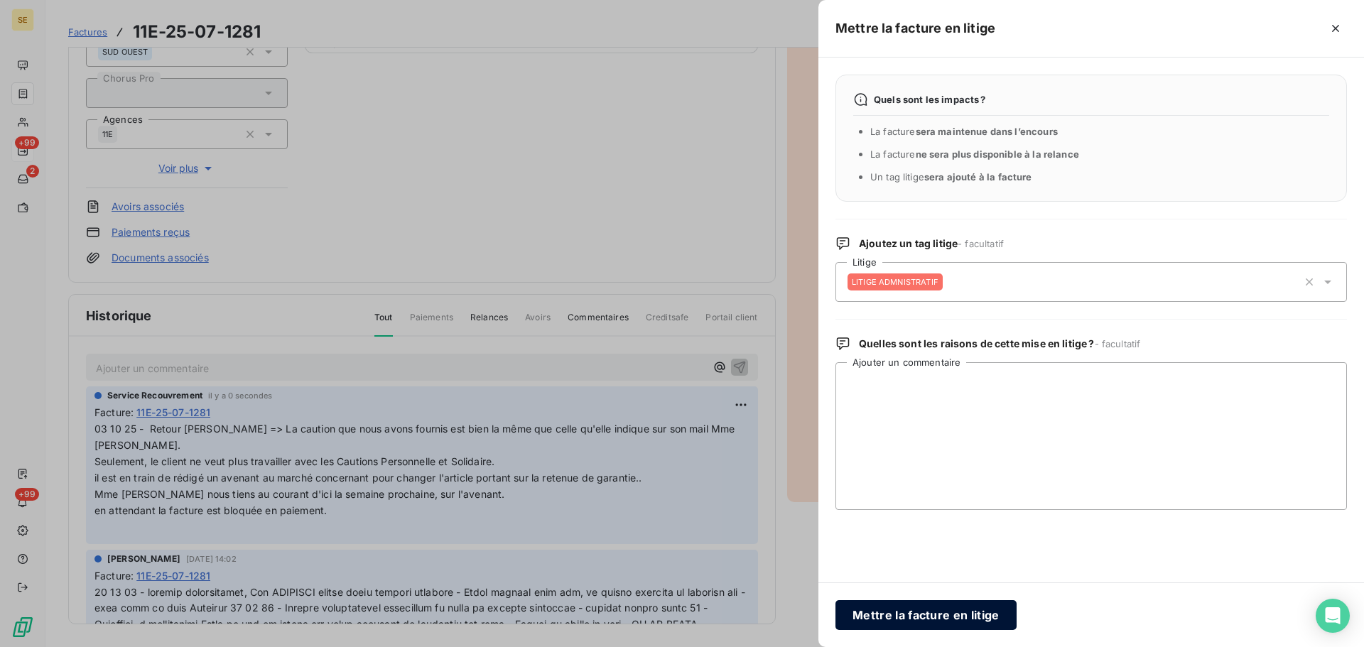
click at [993, 609] on button "Mettre la facture en litige" at bounding box center [925, 615] width 181 height 30
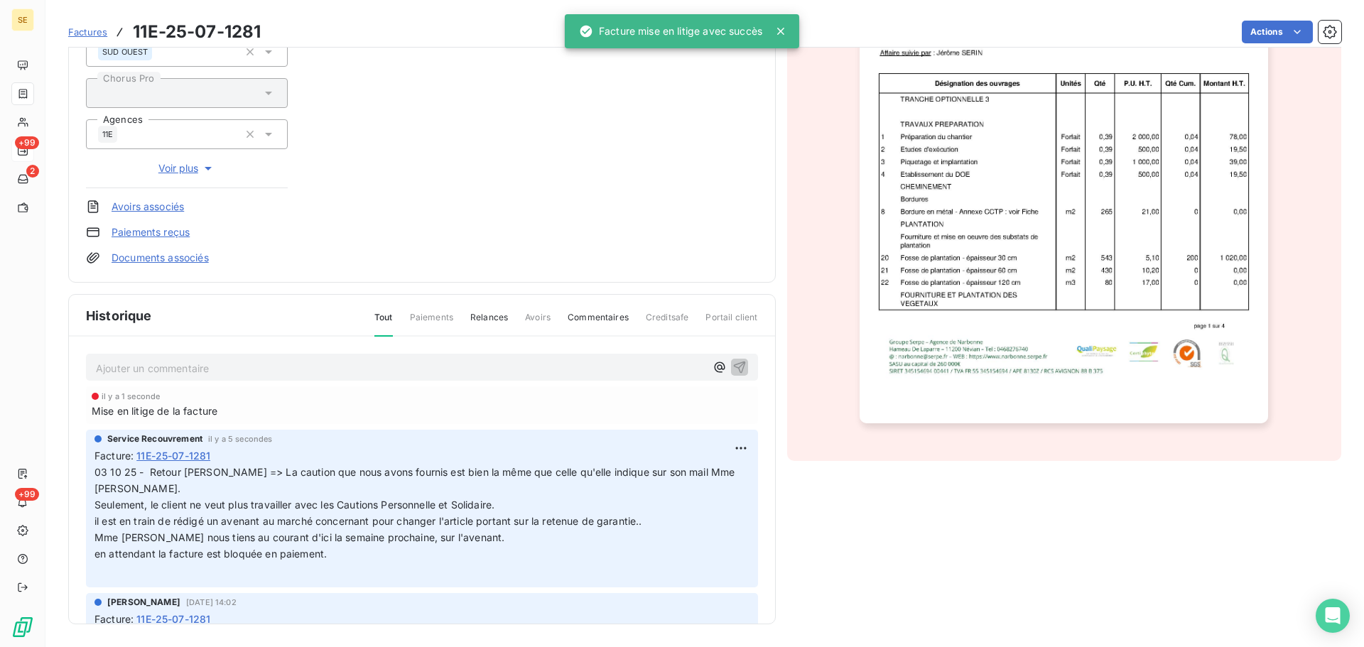
scroll to position [0, 0]
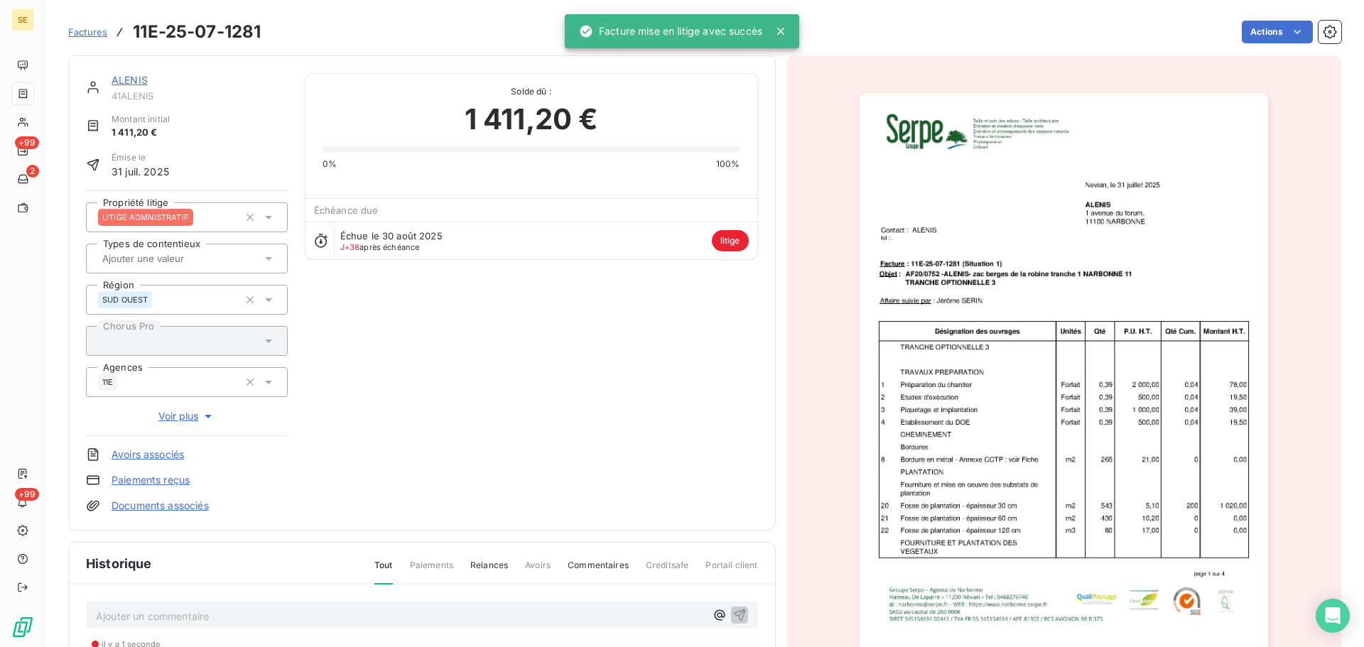
click at [126, 85] on link "ALENIS" at bounding box center [130, 80] width 36 height 12
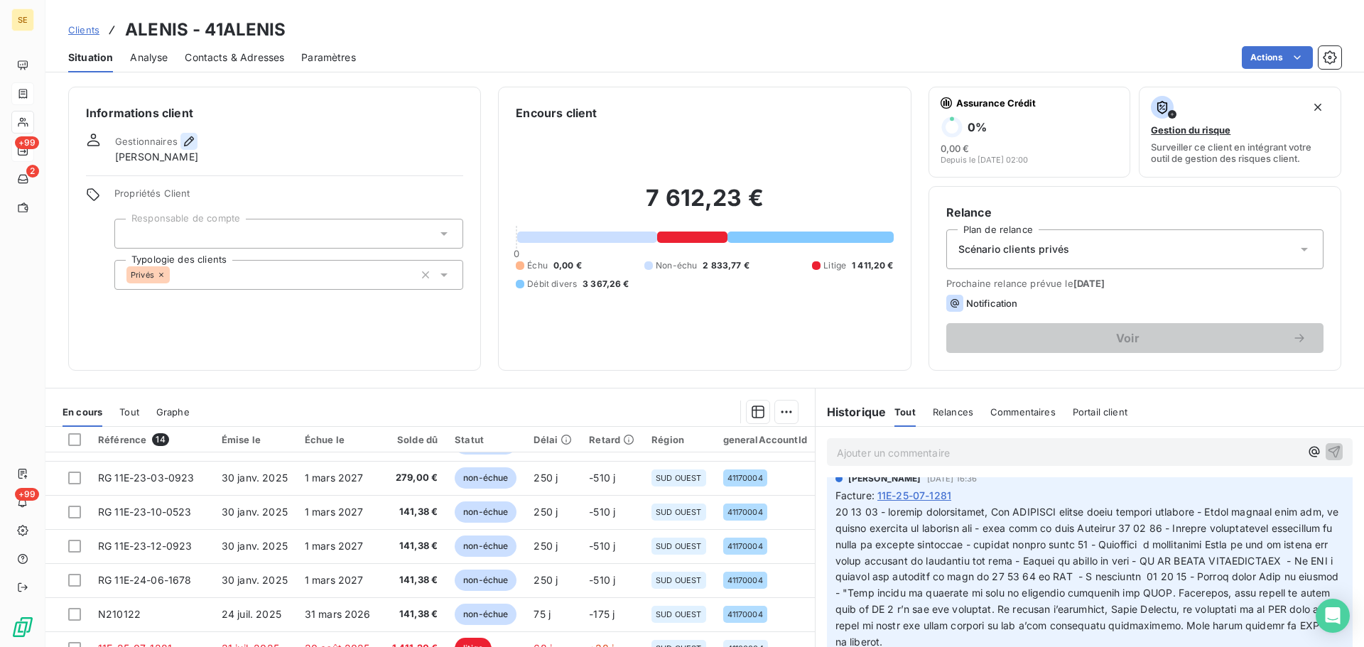
click at [183, 141] on icon "button" at bounding box center [189, 141] width 14 height 14
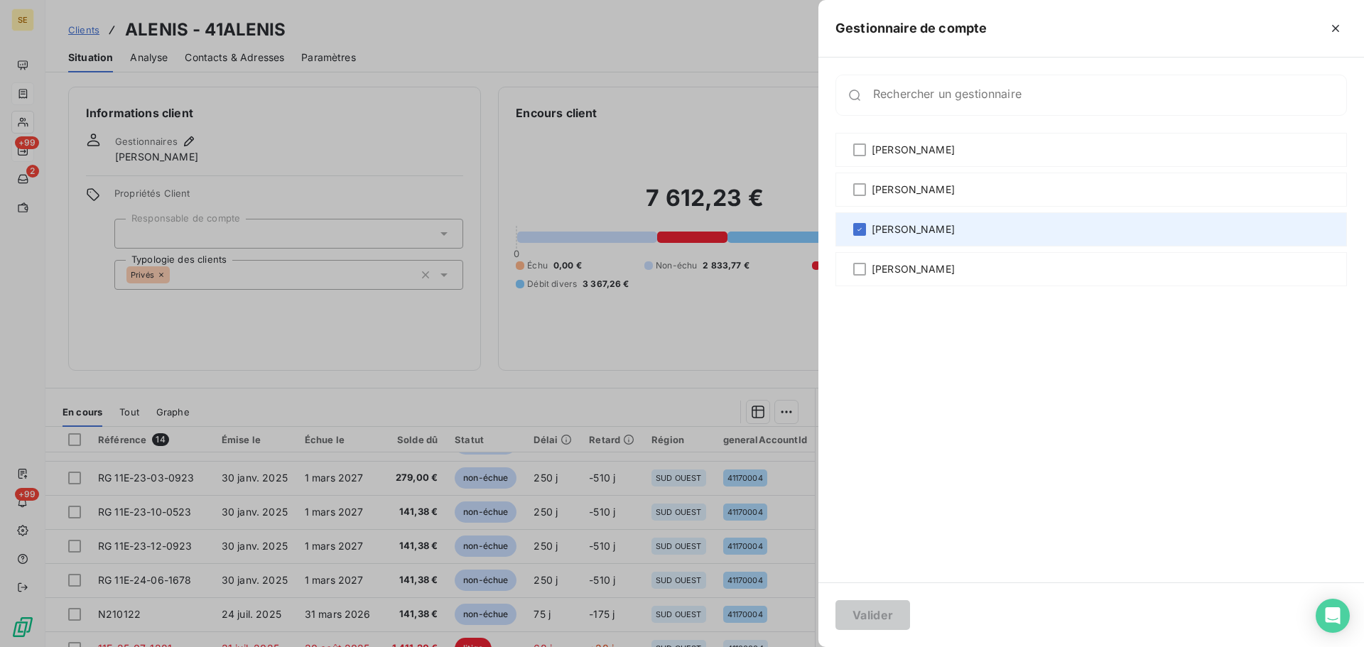
click at [991, 228] on div "[PERSON_NAME]" at bounding box center [1090, 229] width 511 height 34
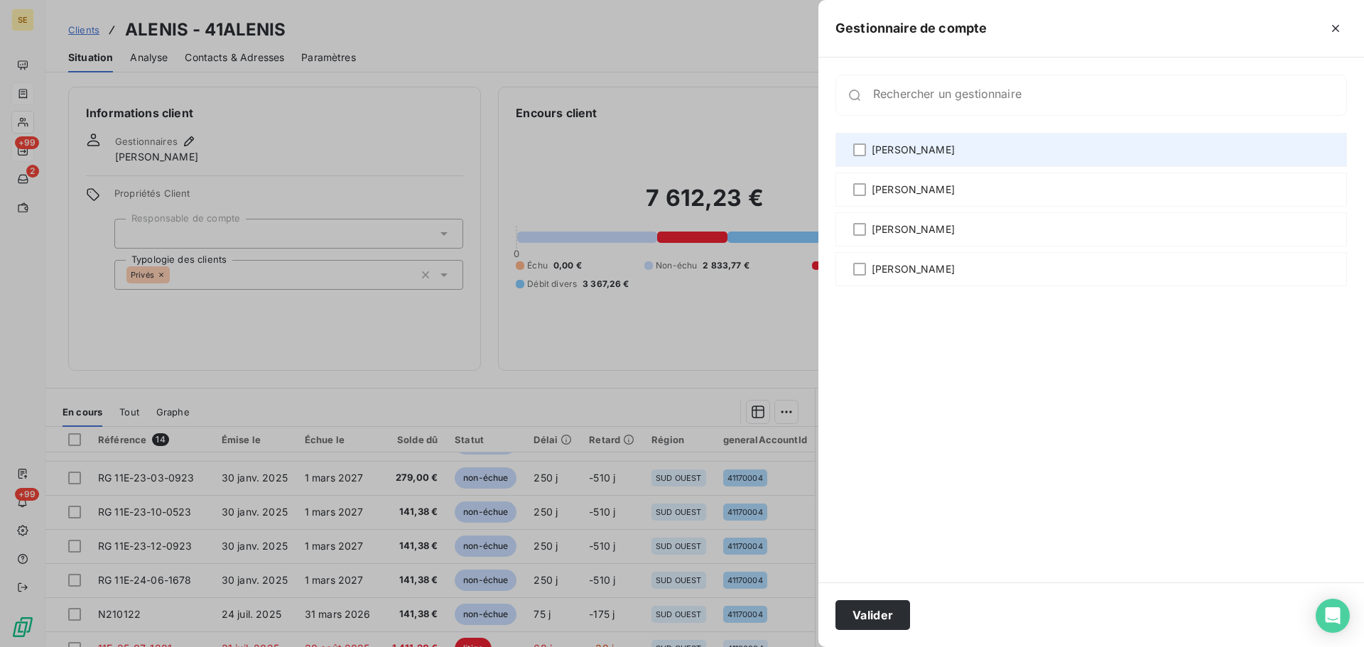
click at [990, 151] on div "[PERSON_NAME]" at bounding box center [1090, 150] width 511 height 34
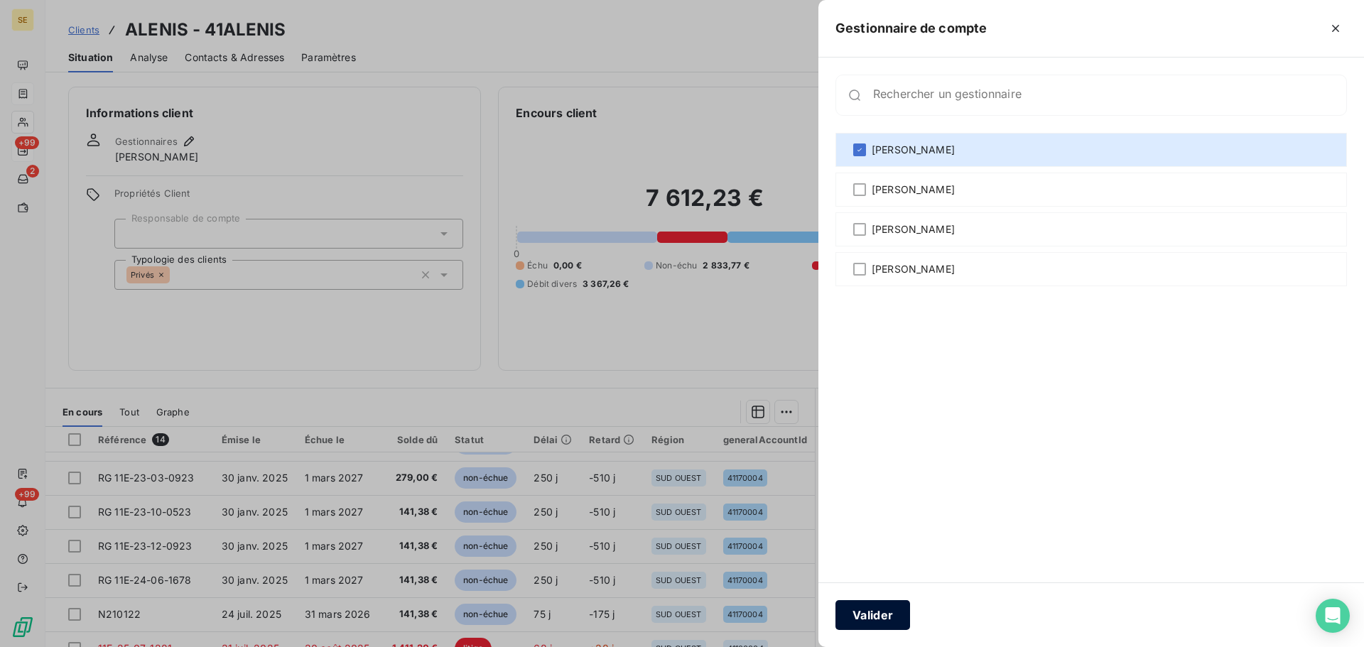
click at [884, 623] on button "Valider" at bounding box center [872, 615] width 75 height 30
